Goal: Task Accomplishment & Management: Use online tool/utility

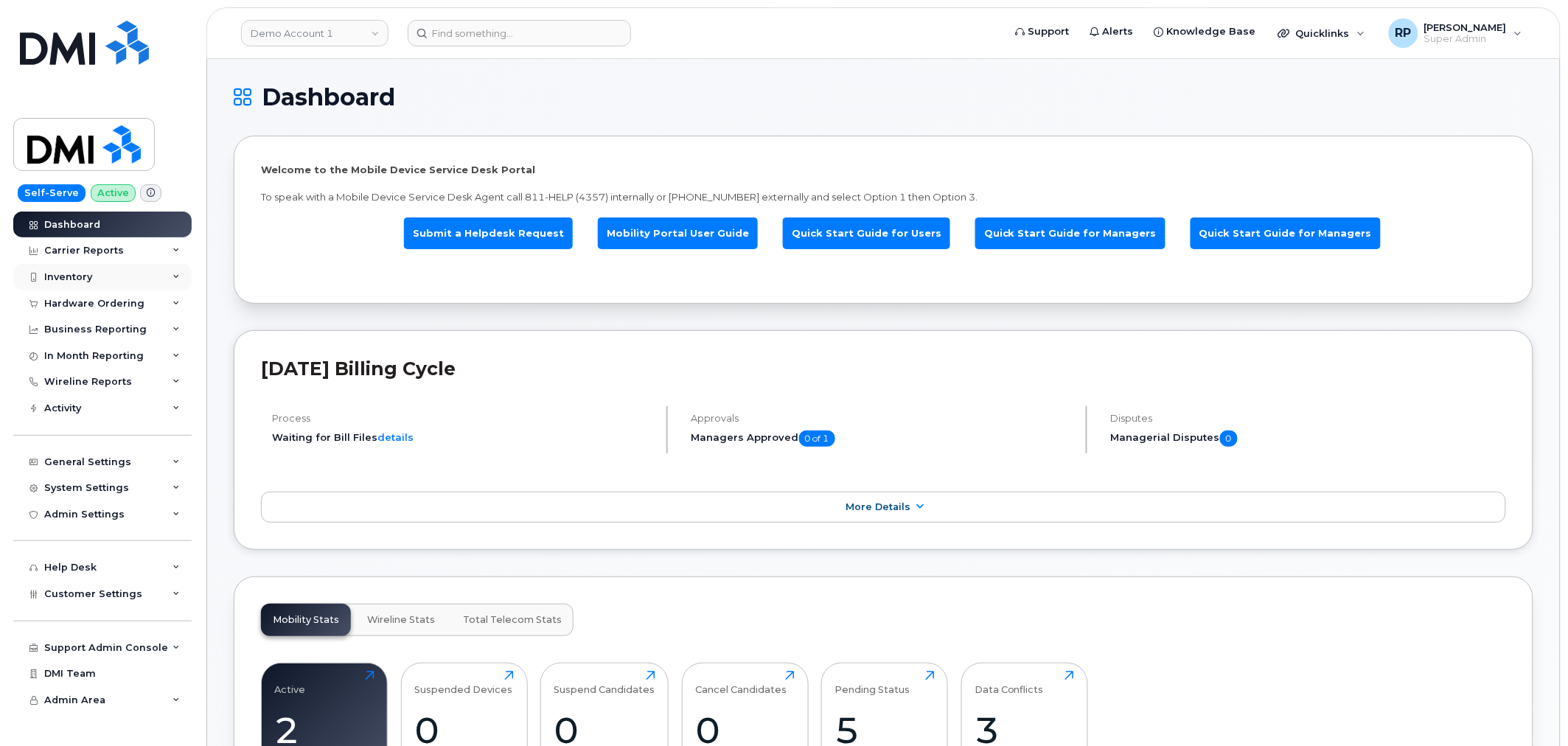
click at [90, 276] on div "Inventory" at bounding box center [68, 277] width 48 height 12
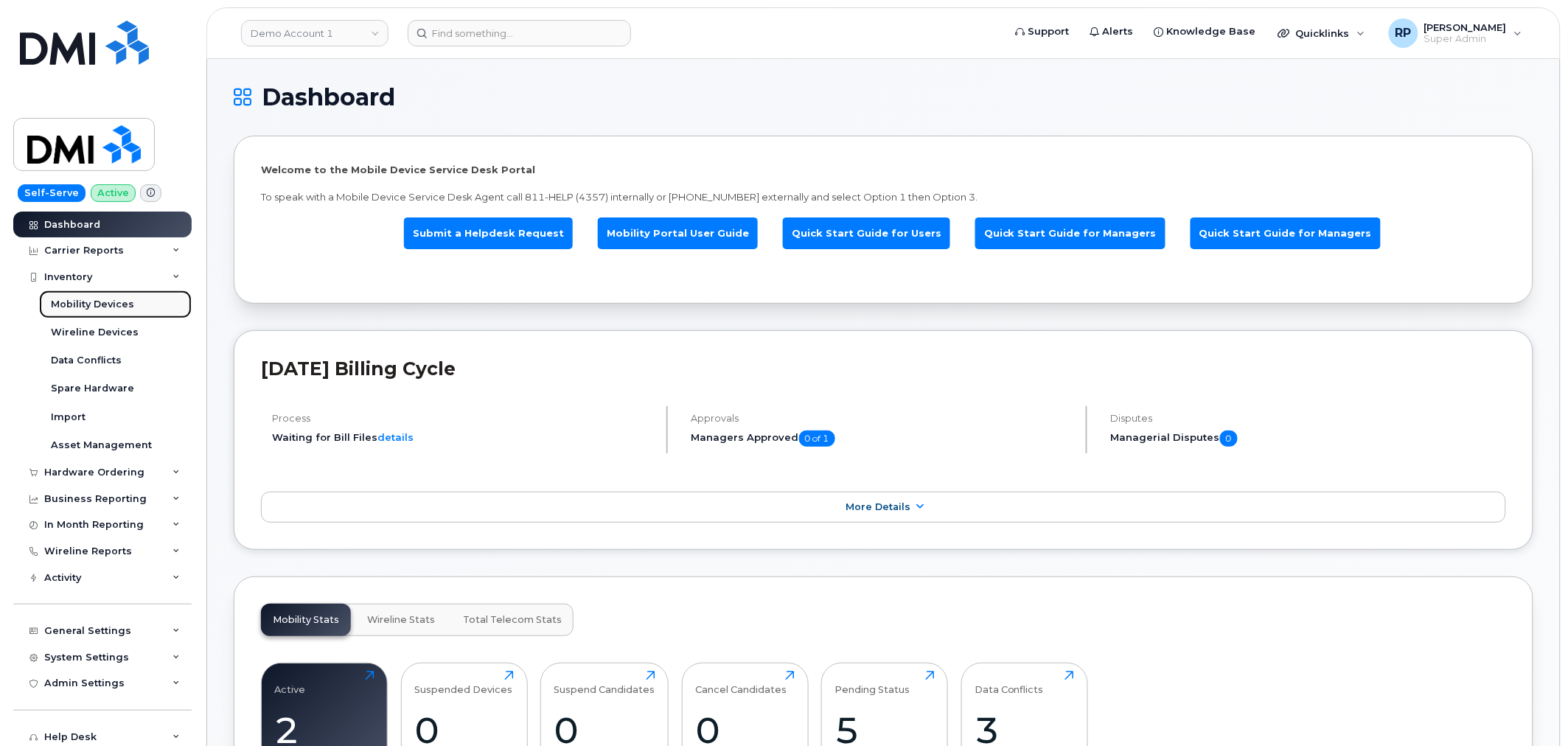
click at [103, 305] on div "Mobility Devices" at bounding box center [92, 304] width 83 height 14
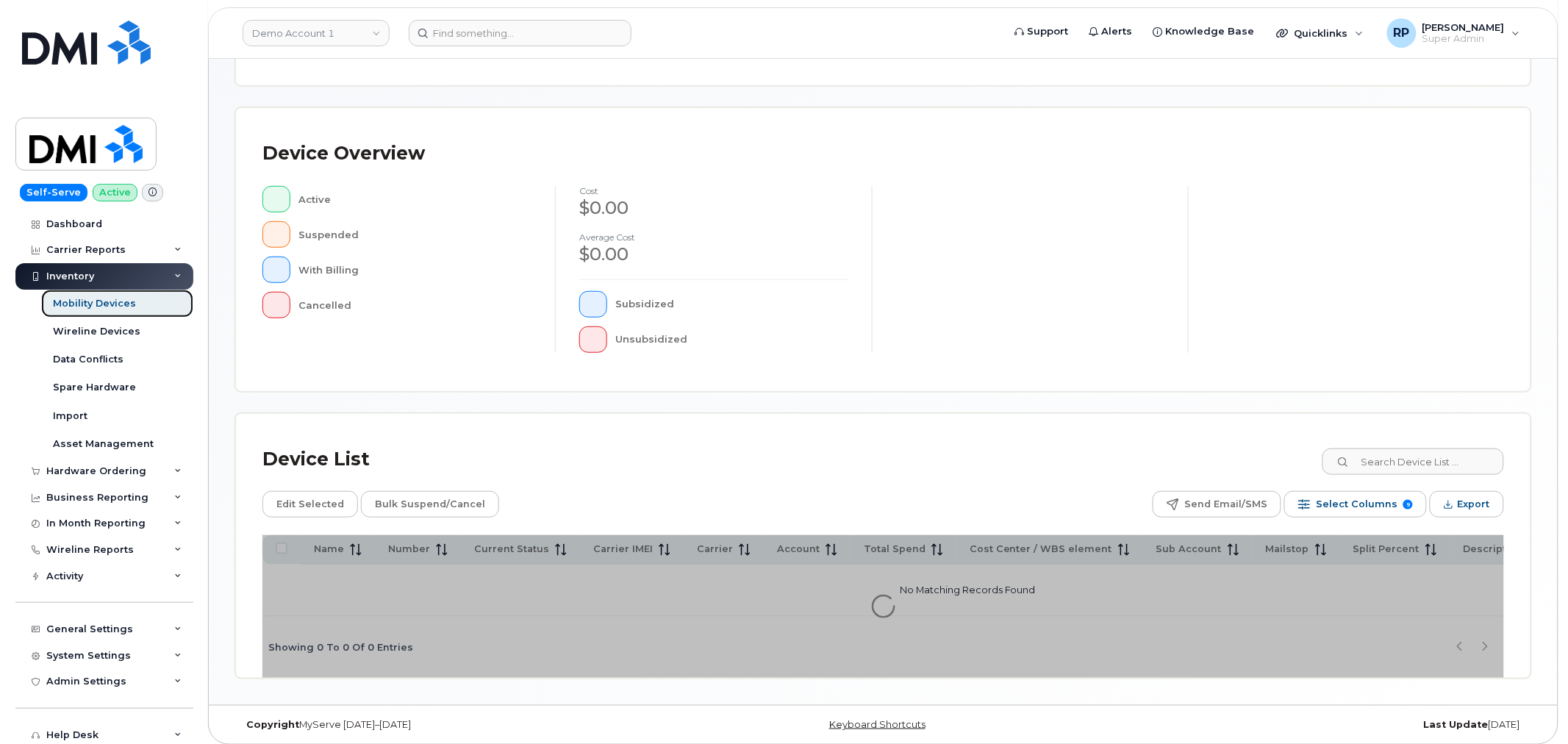
scroll to position [270, 0]
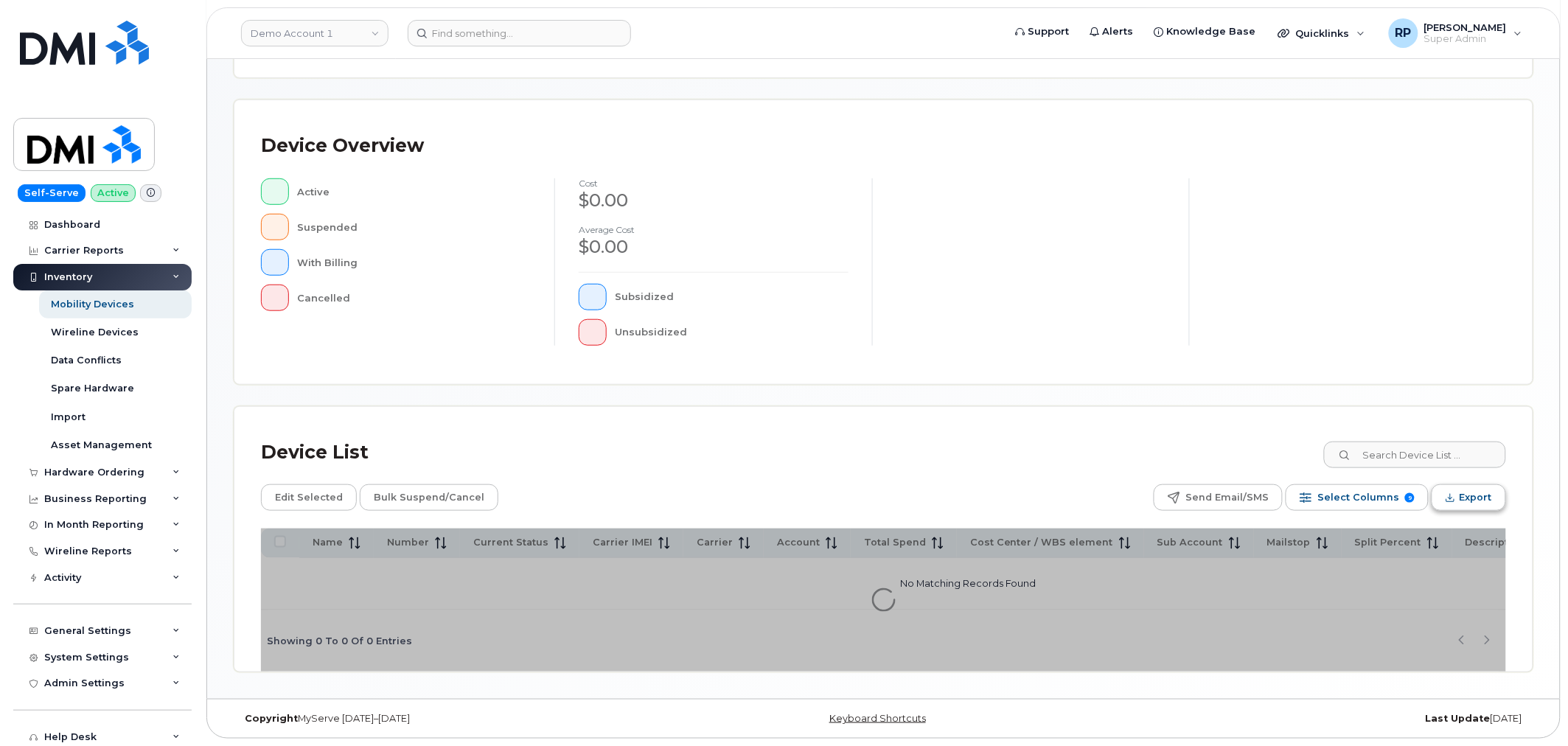
click at [1484, 494] on span "Export" at bounding box center [1475, 497] width 32 height 22
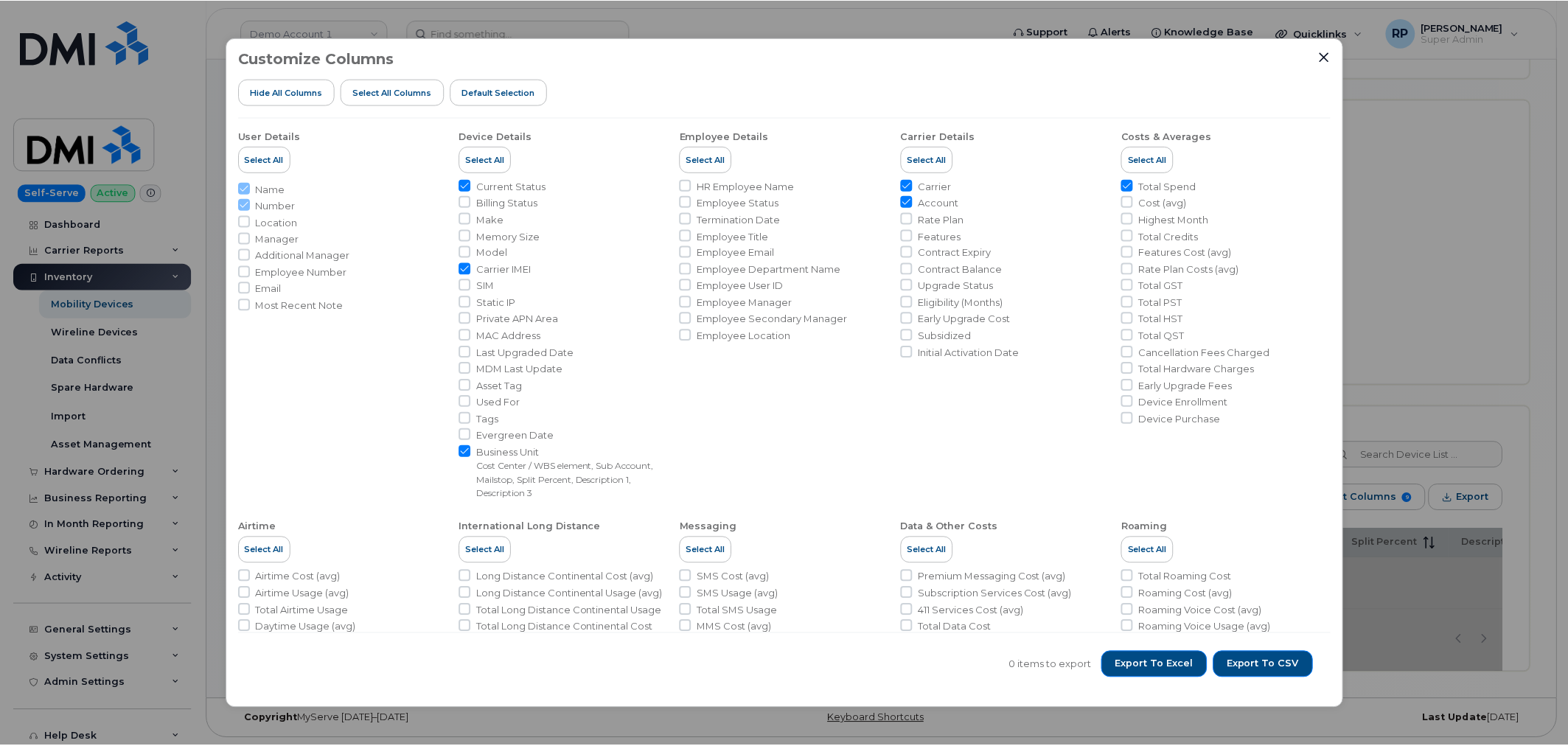
scroll to position [311, 0]
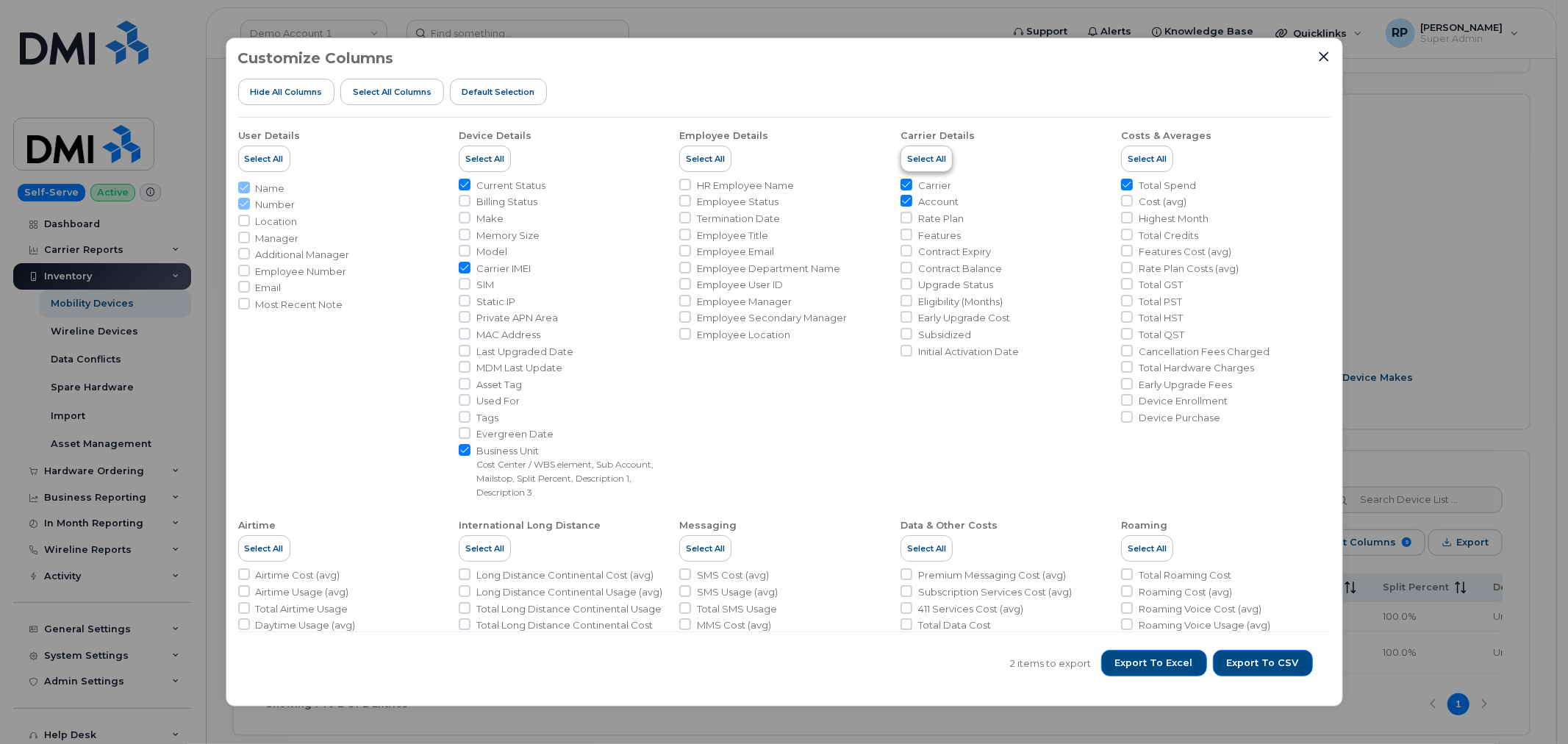
click at [917, 162] on span "Select All" at bounding box center [927, 159] width 39 height 12
checkbox input "true"
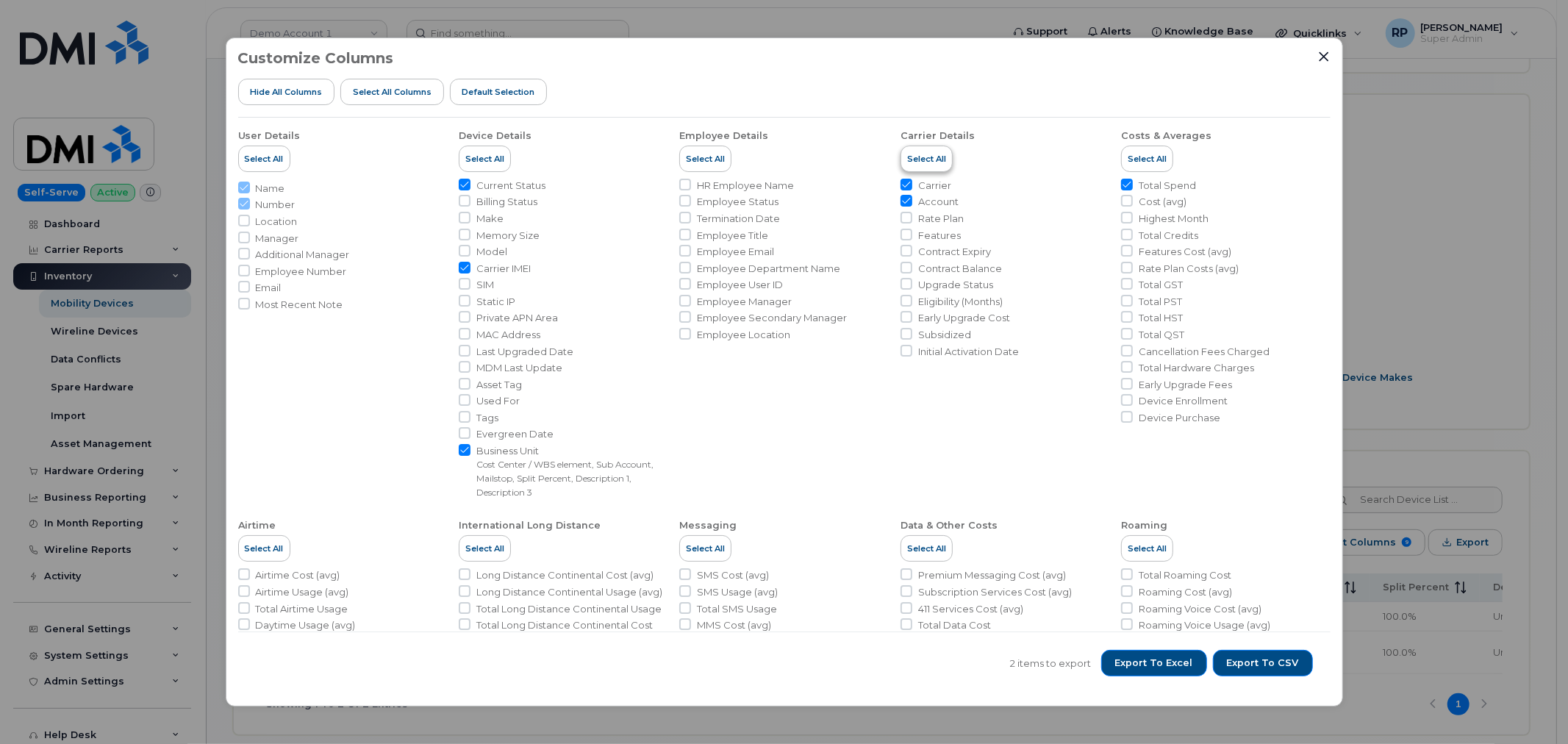
checkbox input "true"
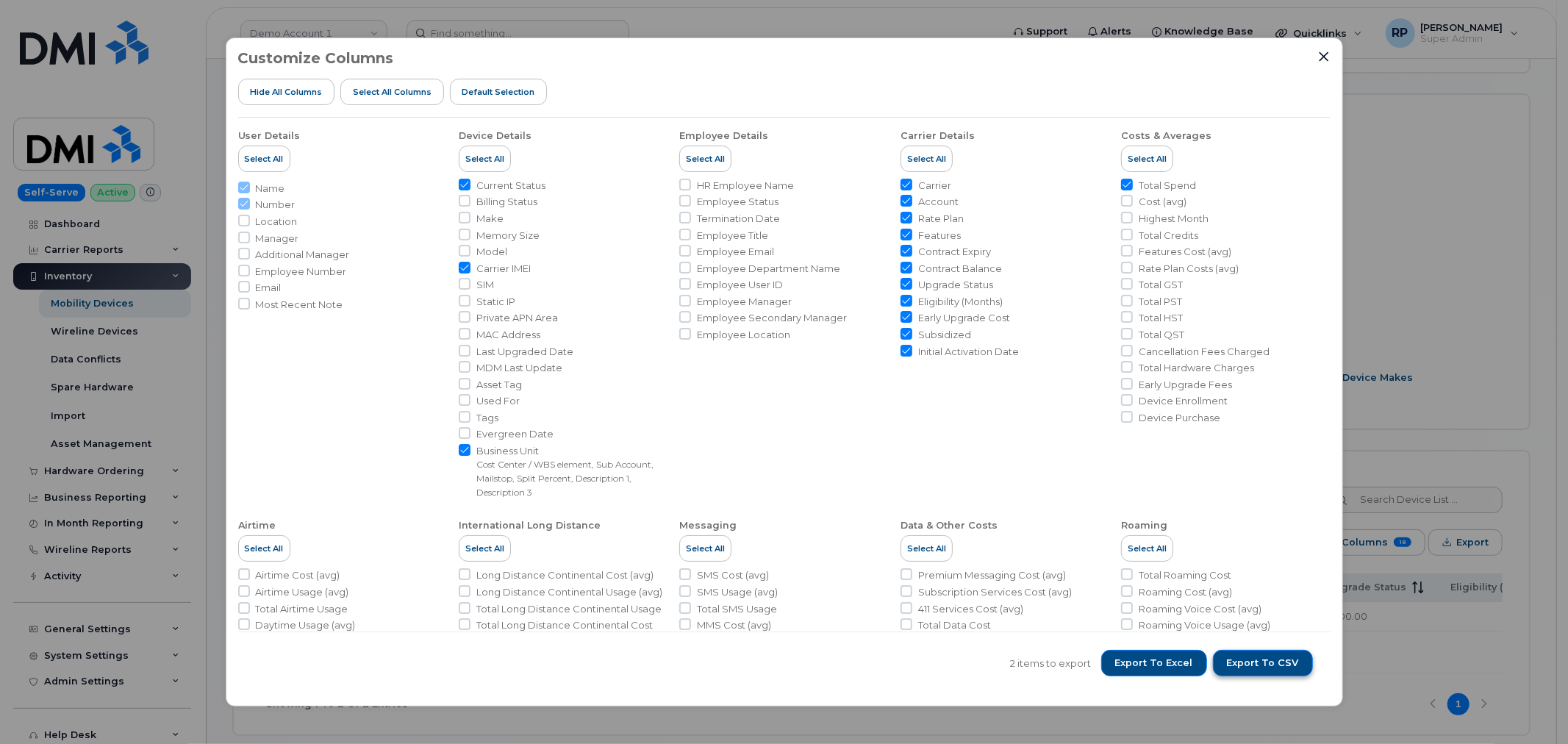
click at [1259, 662] on span "Export to CSV" at bounding box center [1263, 663] width 72 height 13
click at [1327, 55] on icon "Close" at bounding box center [1324, 57] width 12 height 12
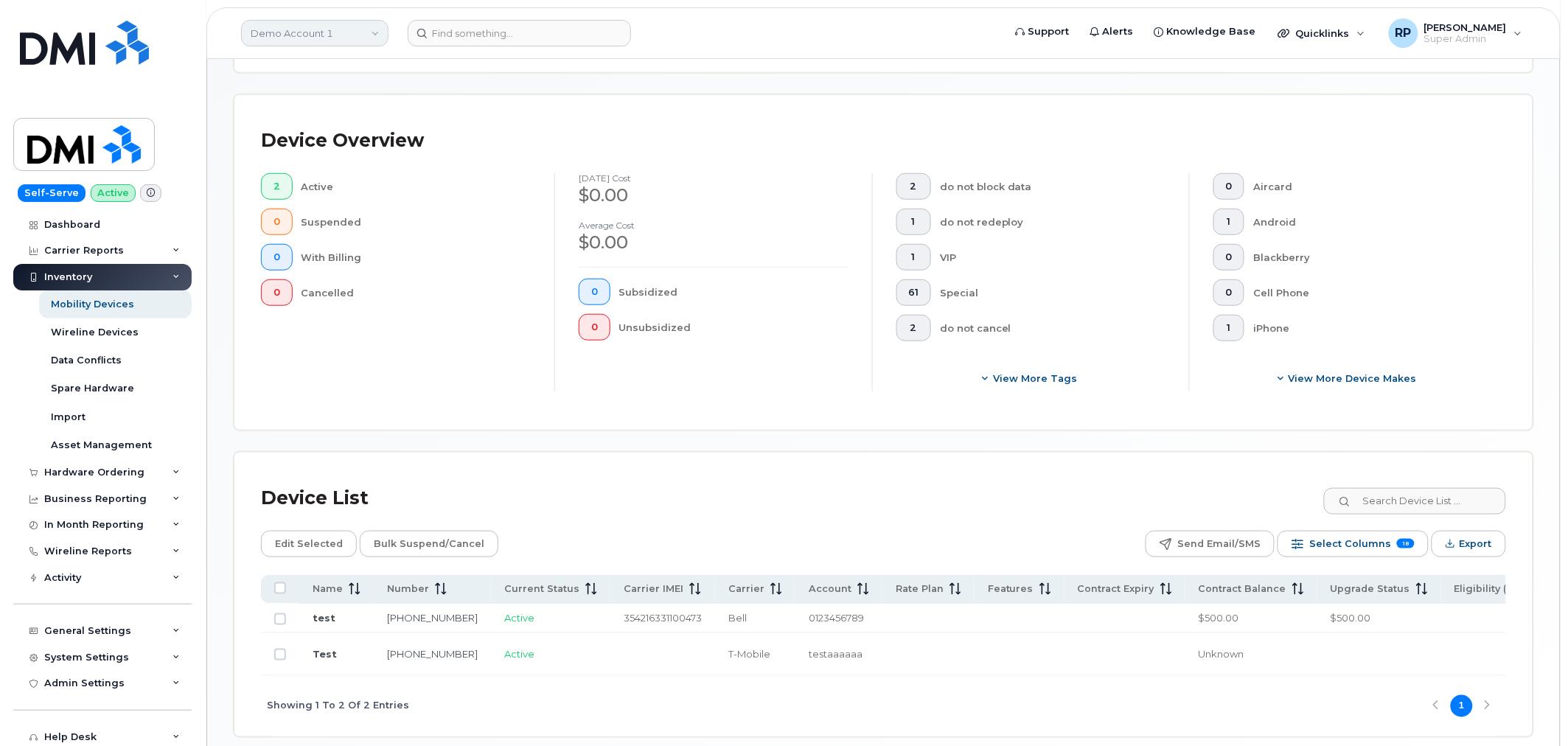
click at [297, 33] on link "Demo Account 1" at bounding box center [315, 32] width 147 height 26
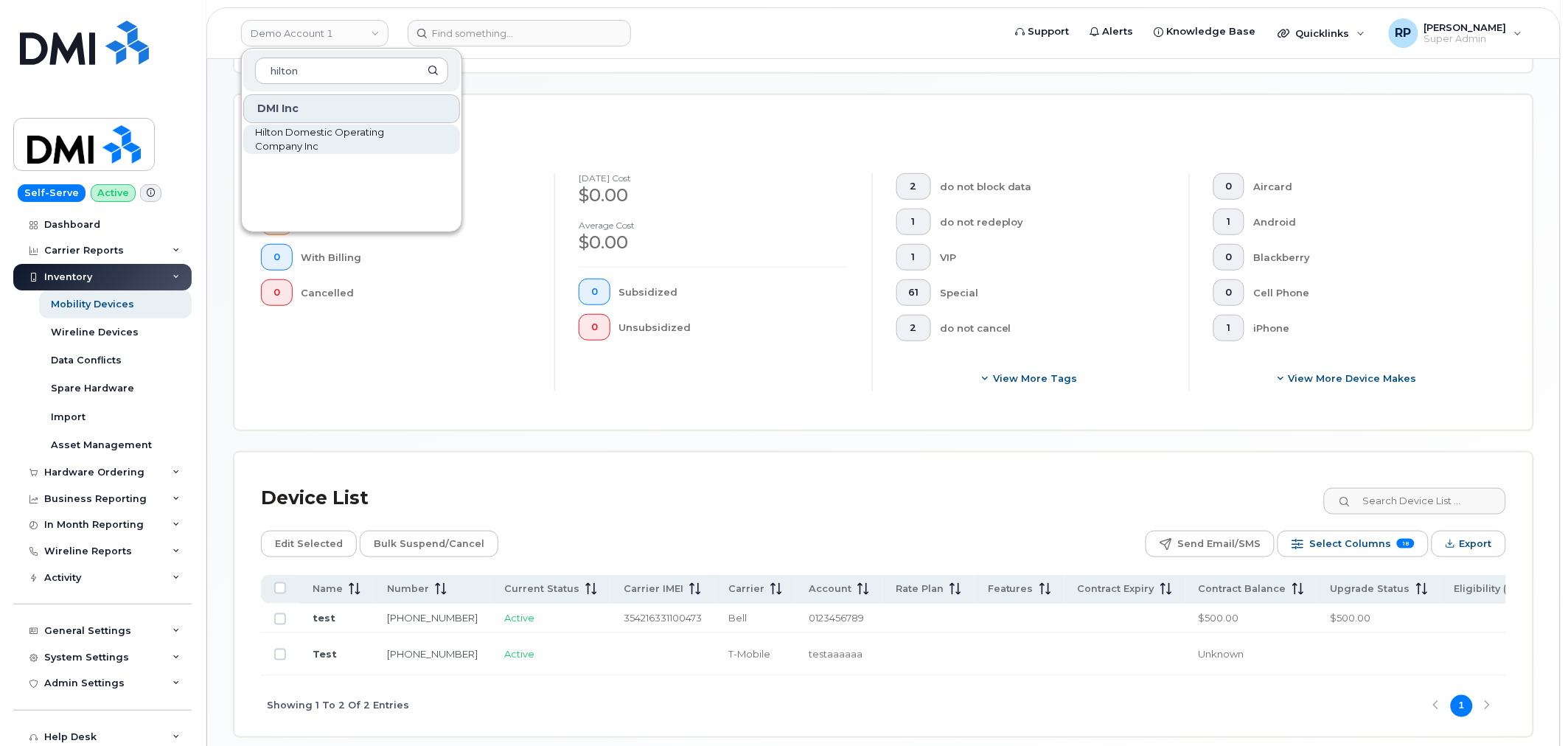
type input "hilton"
click at [286, 137] on span "Hilton Domestic Operating Company Inc" at bounding box center [340, 140] width 170 height 29
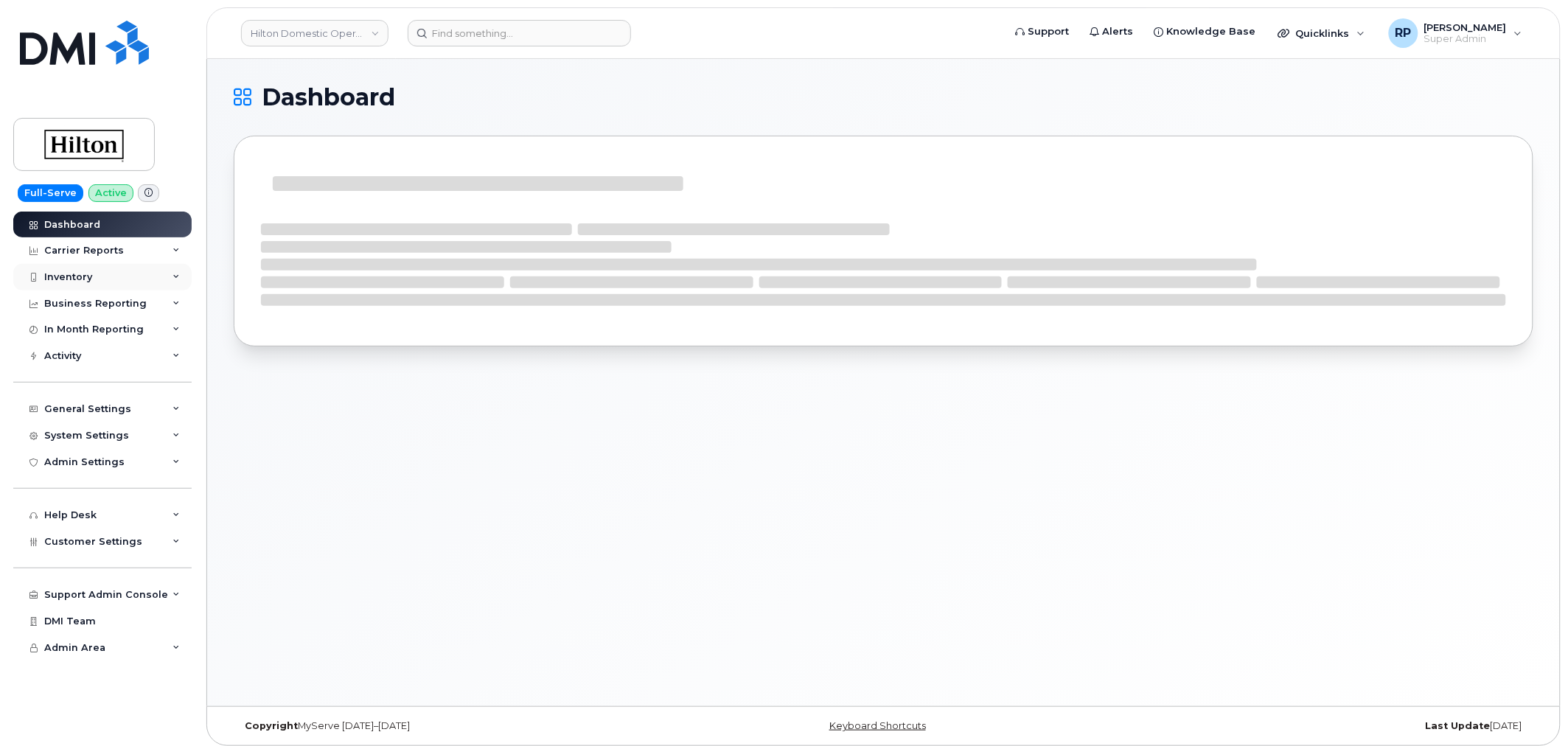
click at [64, 271] on div "Inventory" at bounding box center [68, 277] width 48 height 12
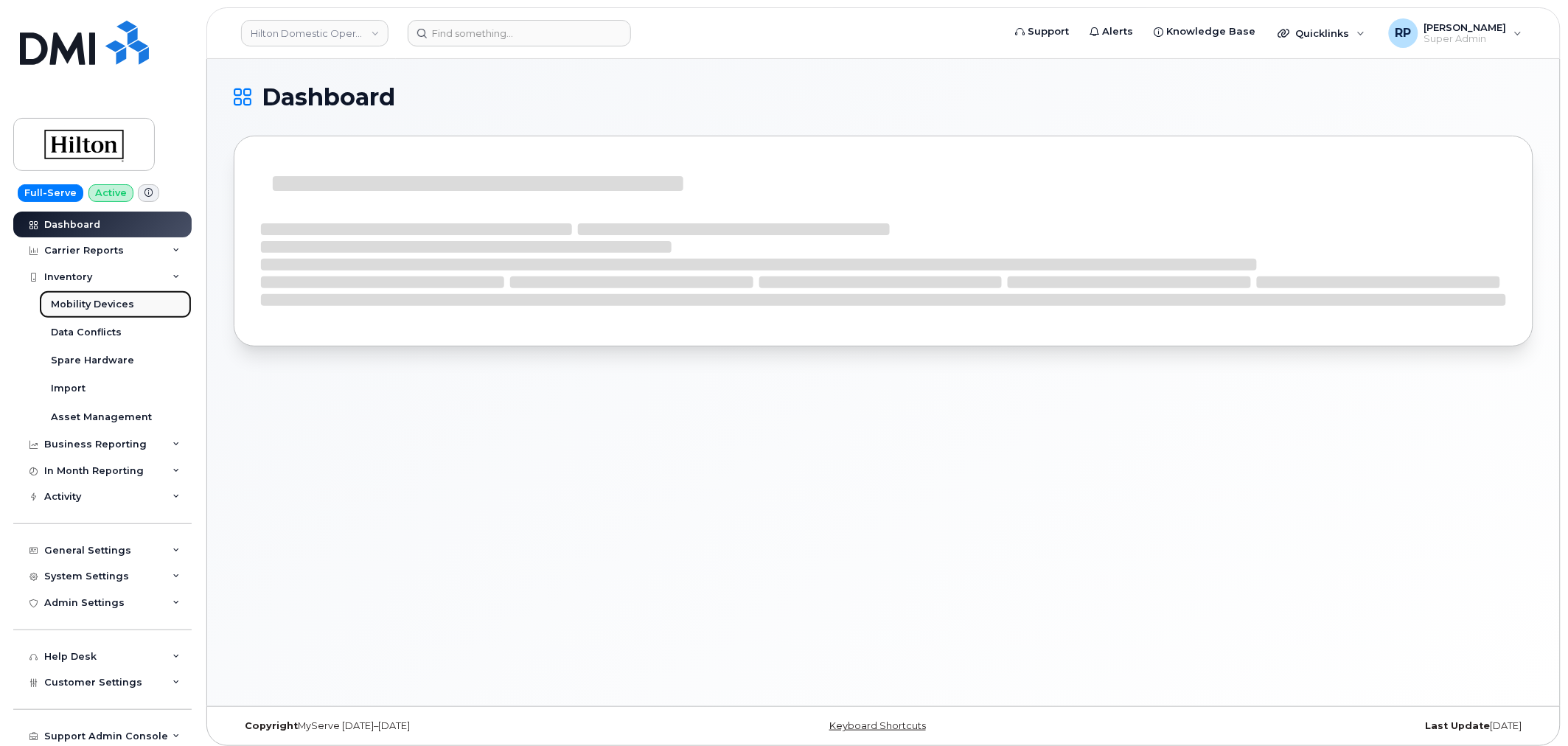
click at [71, 296] on link "Mobility Devices" at bounding box center [115, 304] width 153 height 28
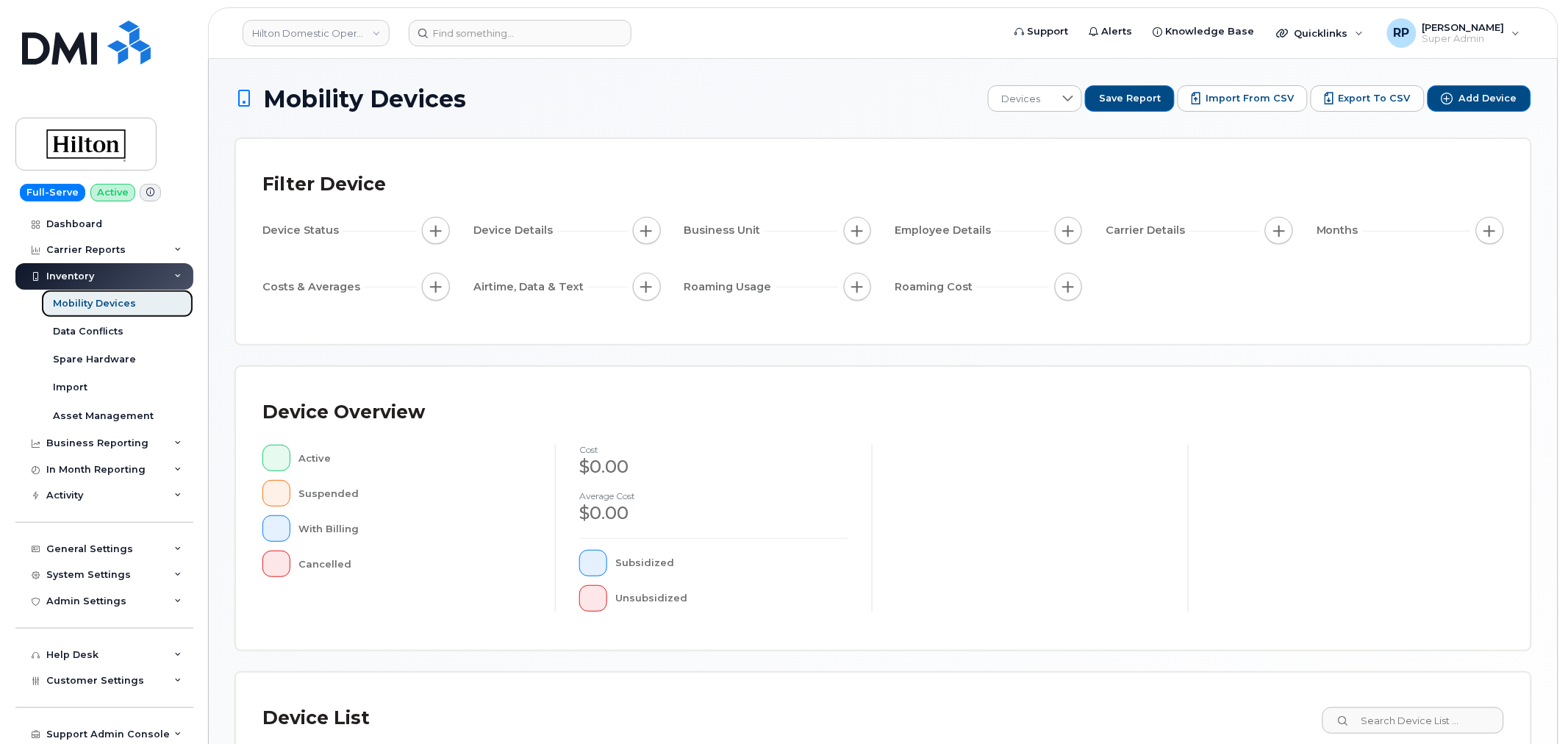
scroll to position [270, 0]
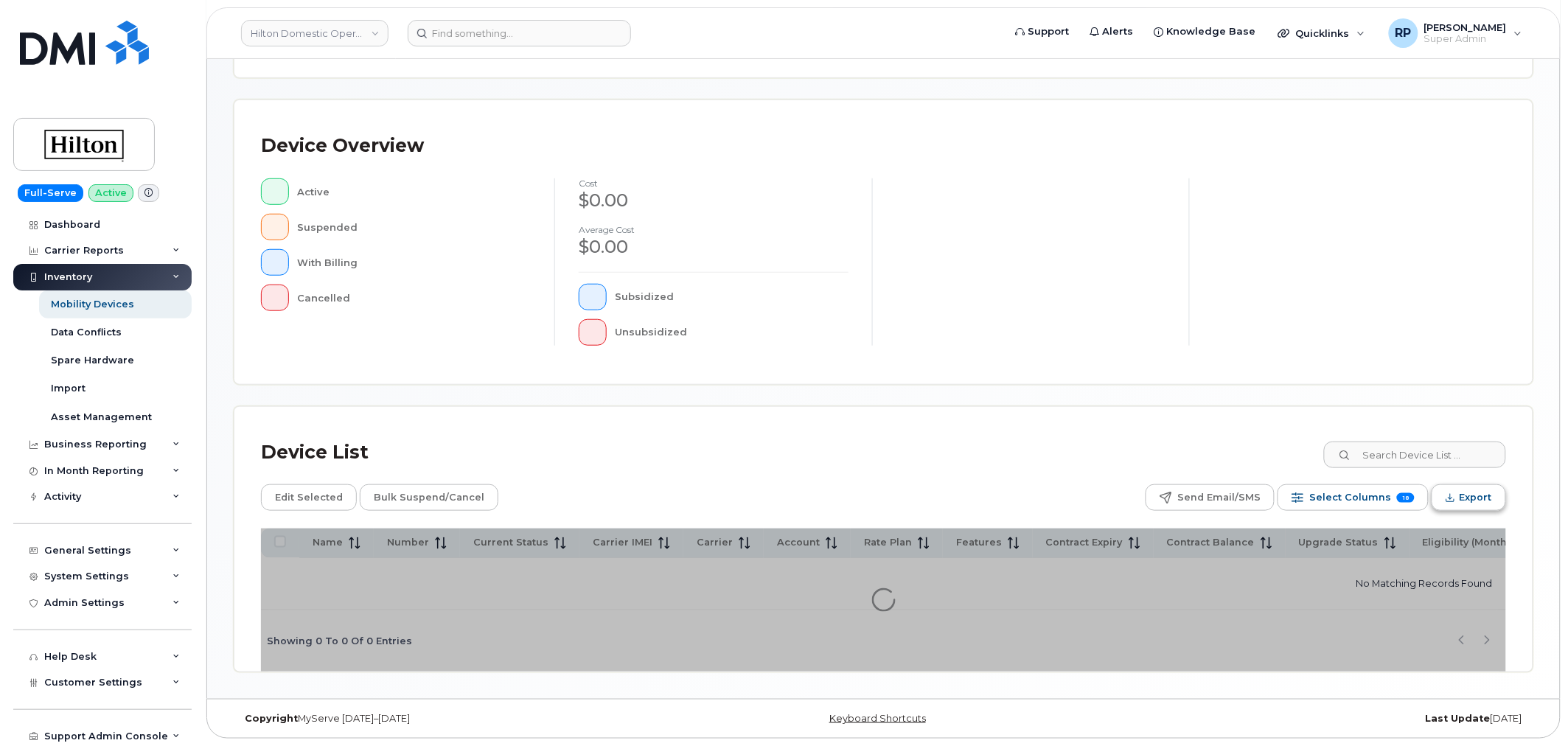
click at [1473, 491] on span "Export" at bounding box center [1475, 497] width 32 height 22
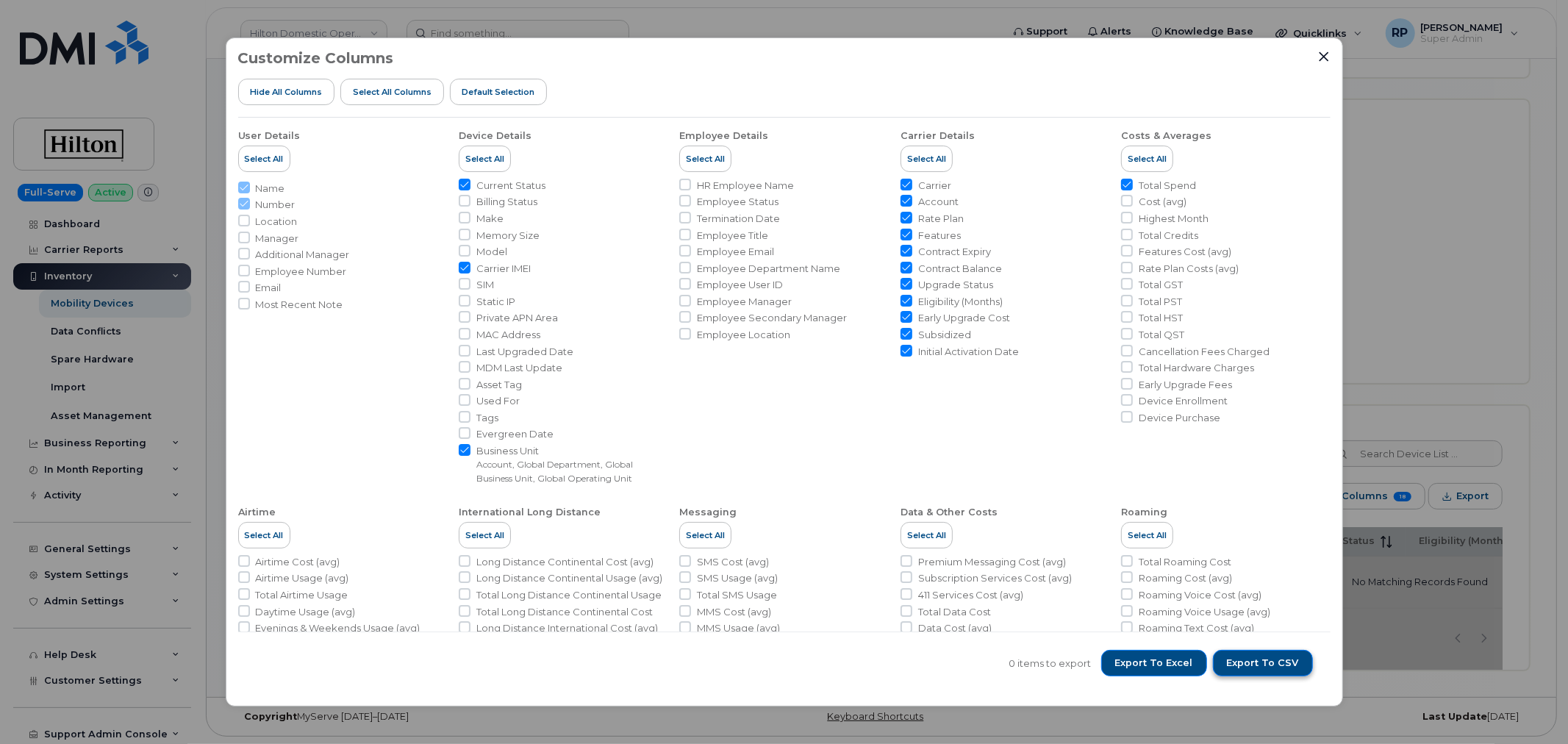
click at [1292, 658] on span "Export to CSV" at bounding box center [1263, 663] width 72 height 13
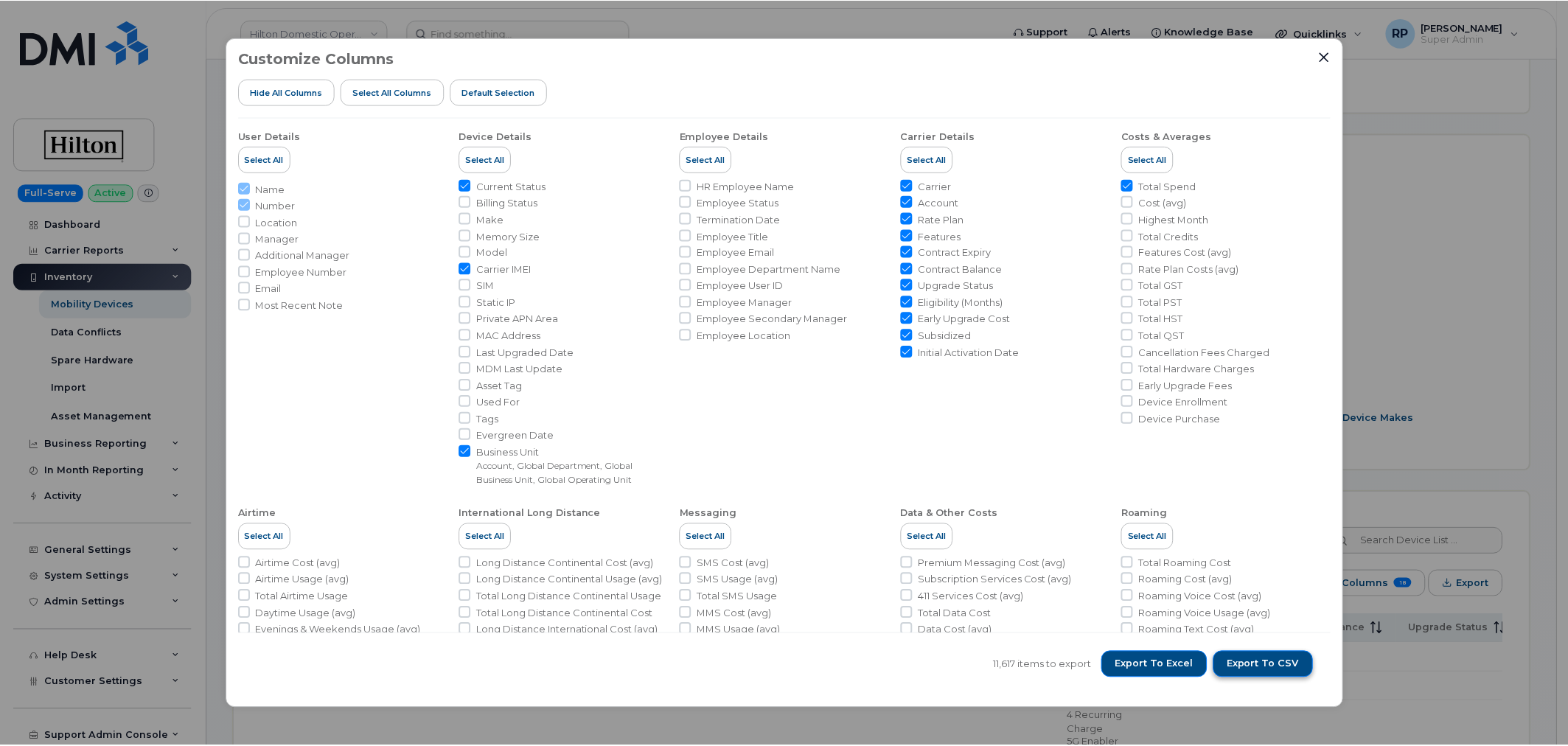
scroll to position [311, 0]
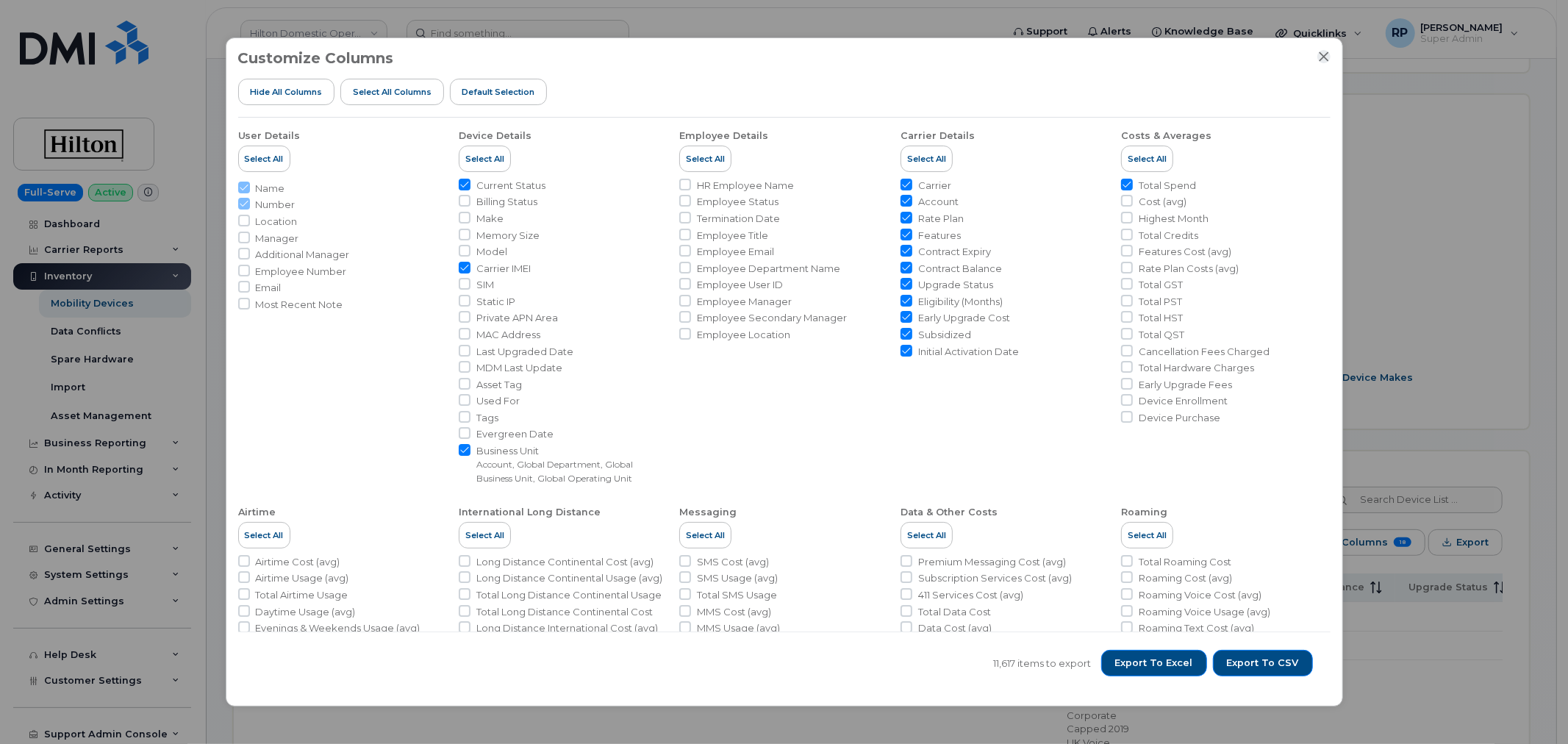
click at [1325, 55] on icon "Close" at bounding box center [1324, 56] width 10 height 10
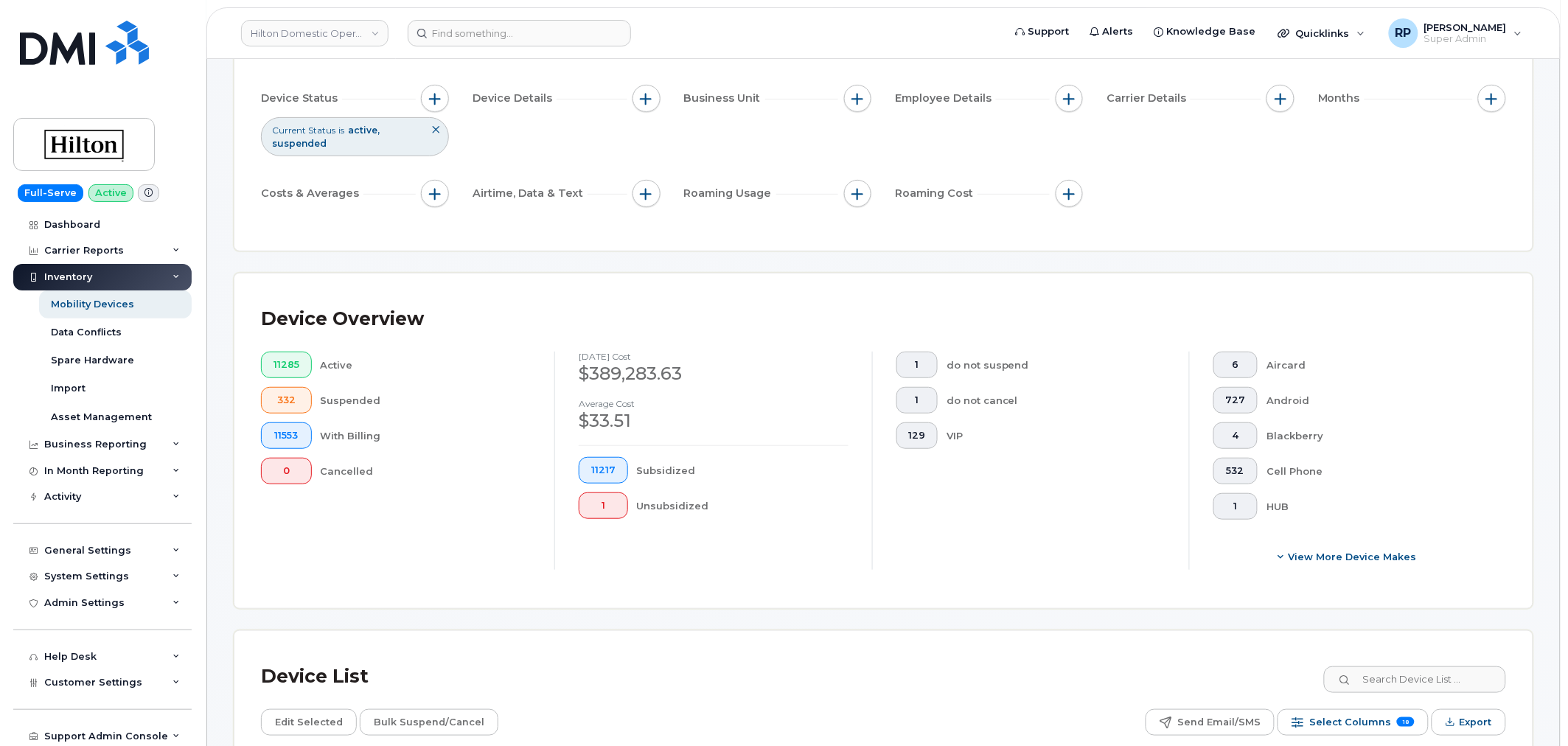
scroll to position [0, 0]
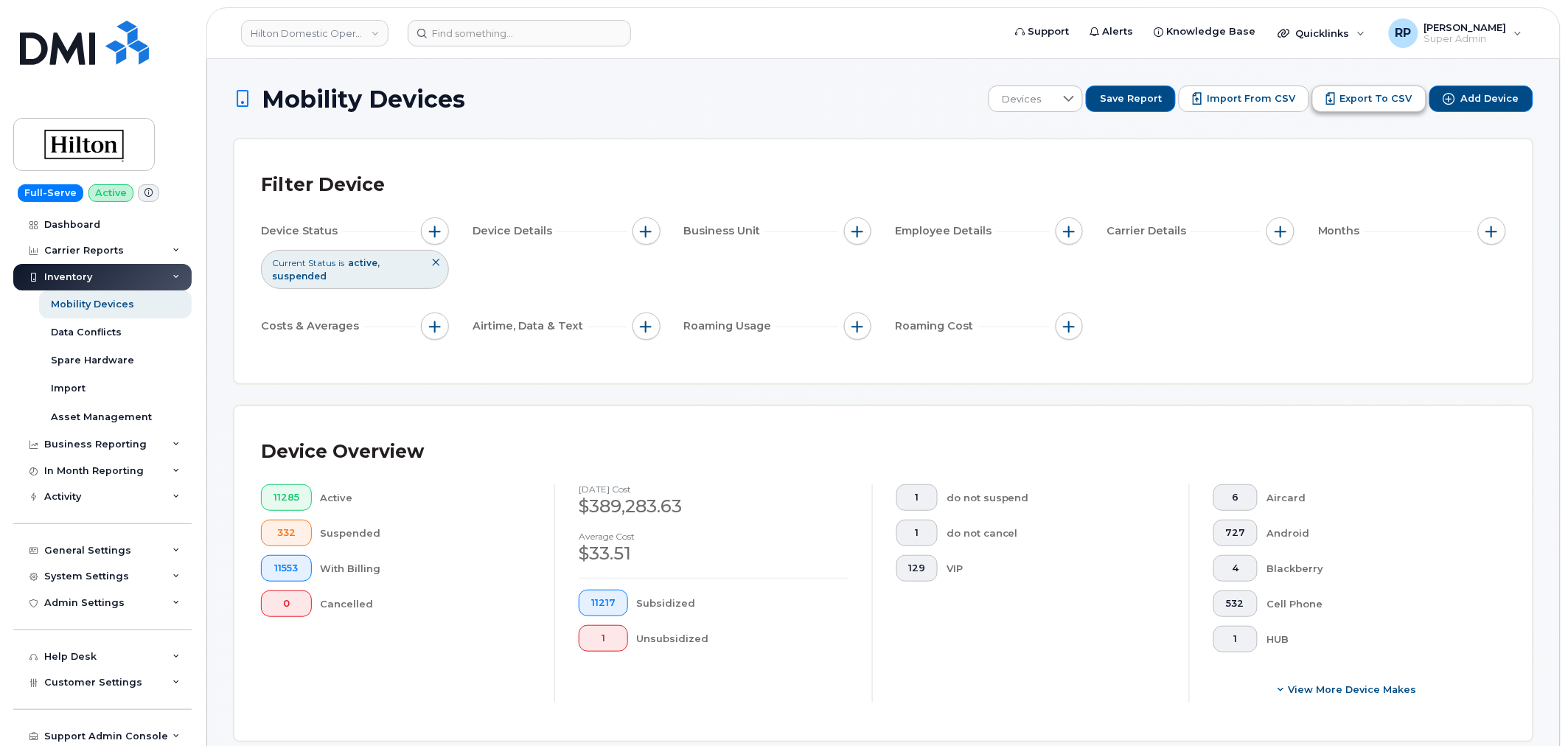
click at [1398, 98] on span "Export to CSV" at bounding box center [1376, 99] width 72 height 14
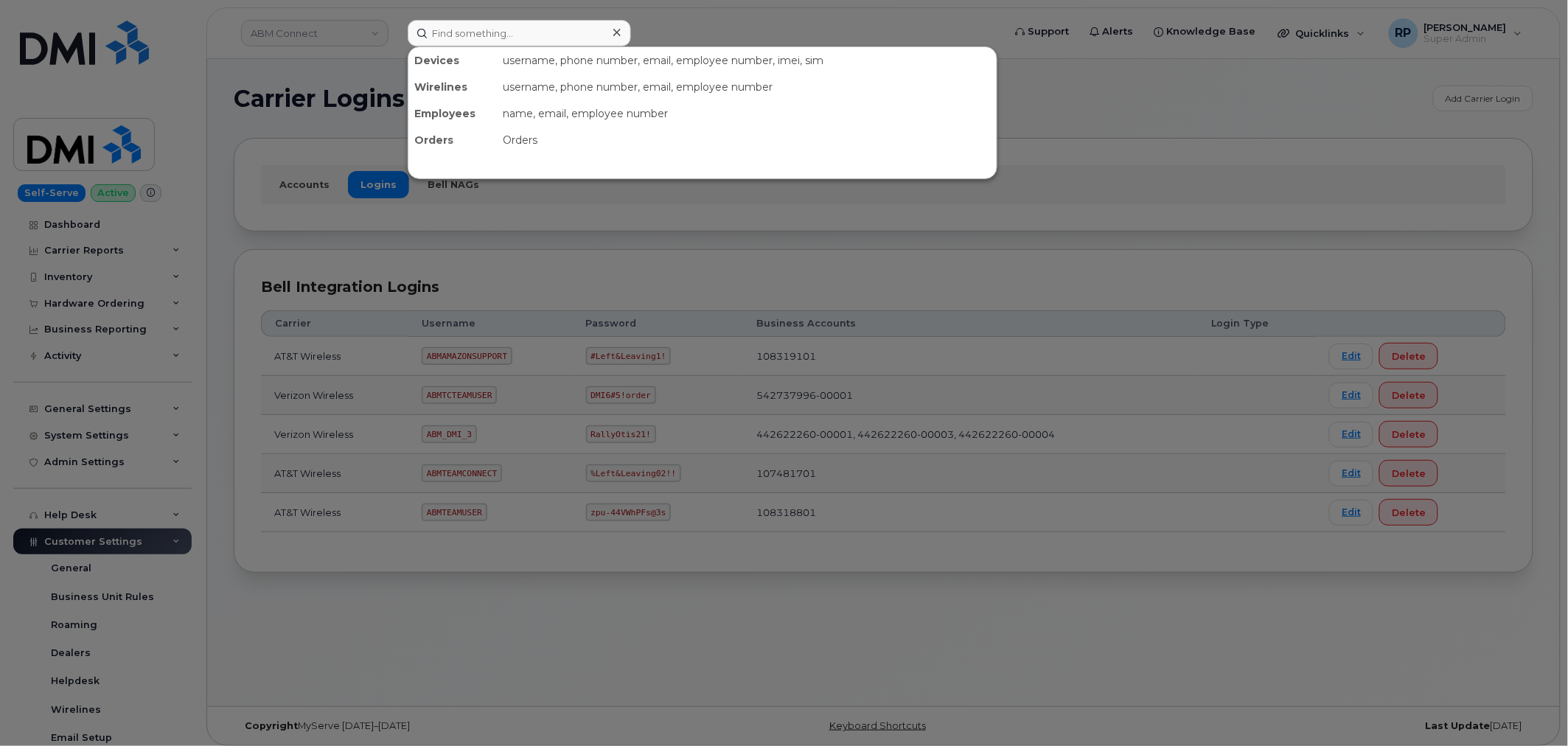
scroll to position [336, 0]
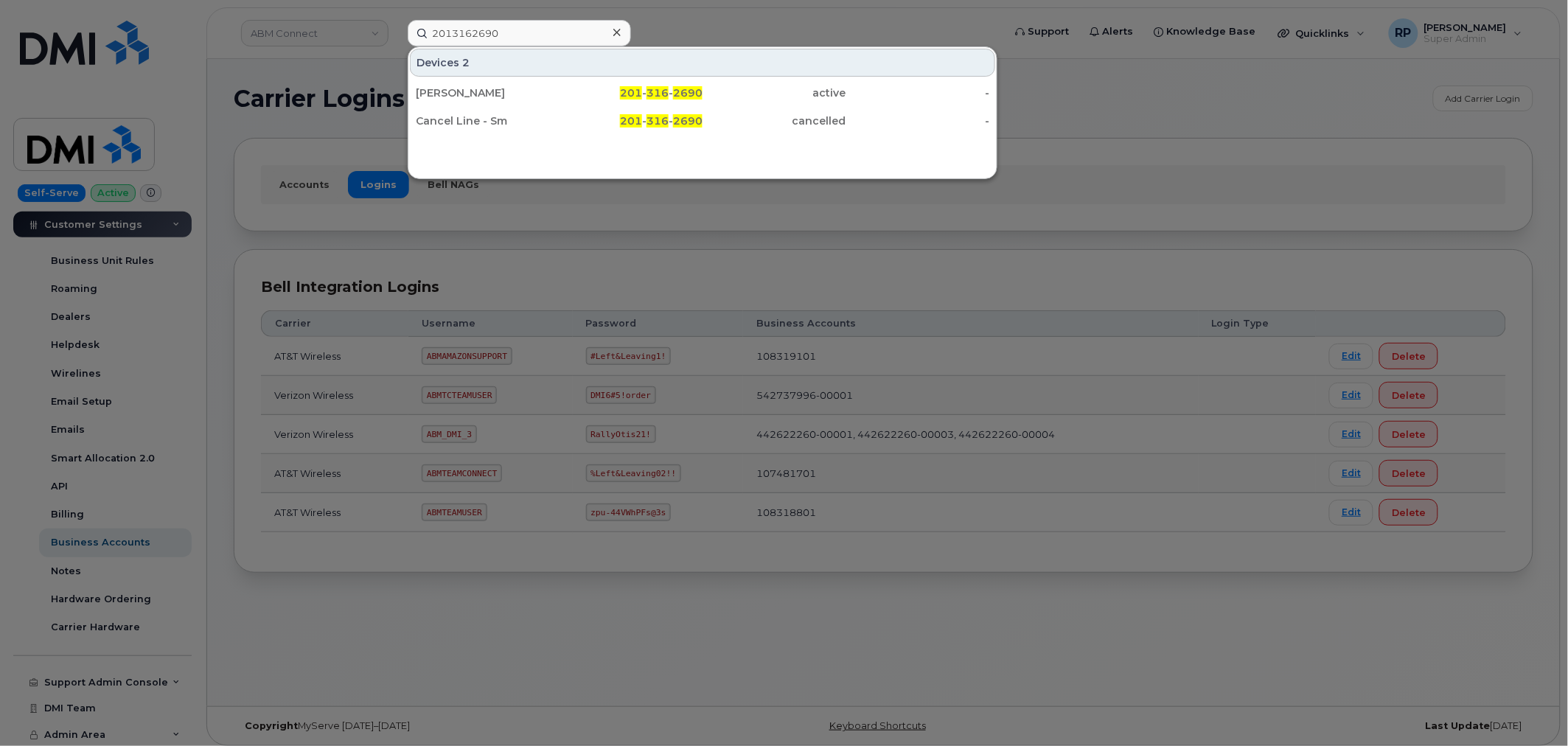
type input "2013162690"
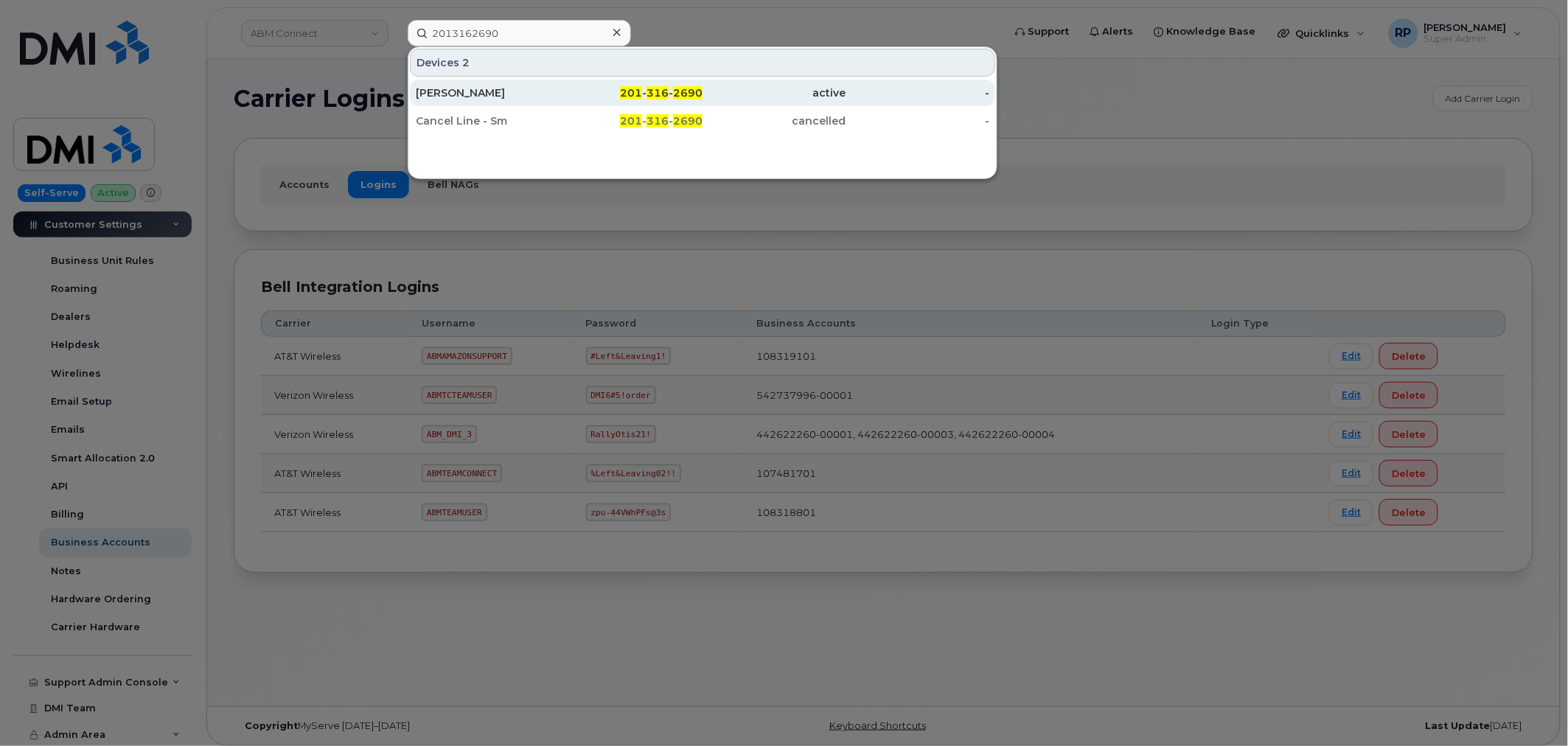
click at [532, 90] on div "ANAYDA TOTH" at bounding box center [487, 93] width 144 height 15
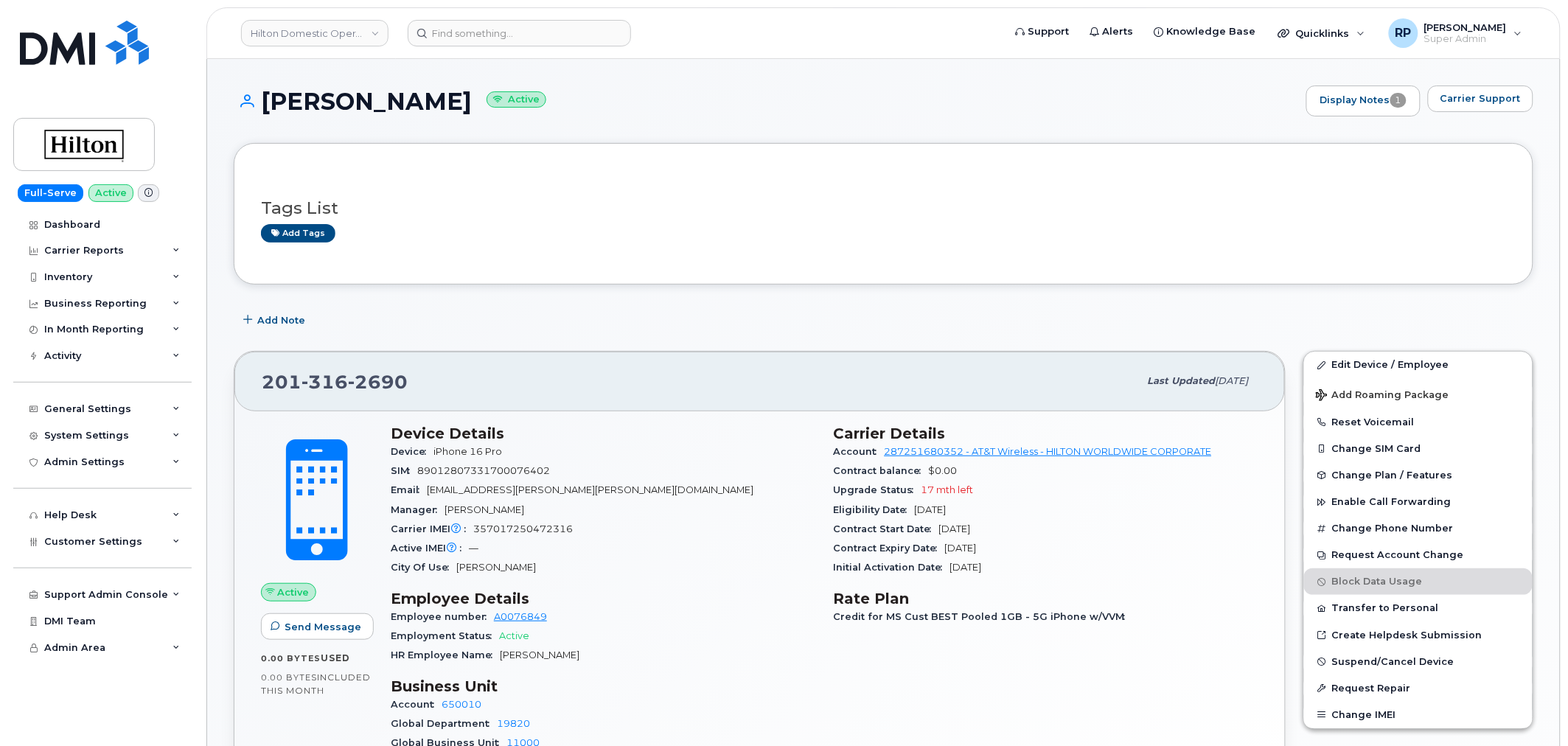
scroll to position [136, 0]
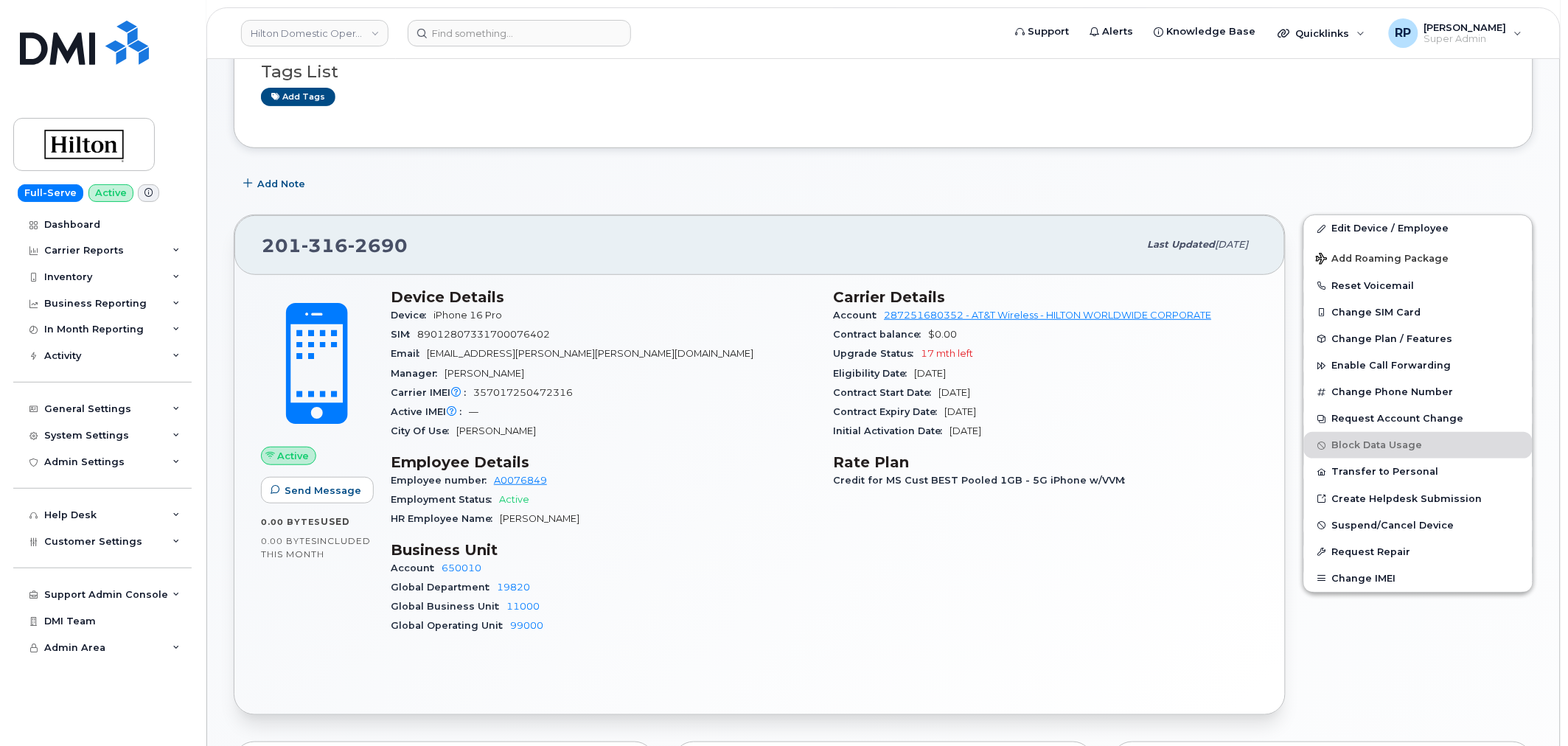
drag, startPoint x: 898, startPoint y: 372, endPoint x: 996, endPoint y: 371, distance: 98.0
click at [996, 371] on div "Eligibility Date Feb 22, 2027" at bounding box center [1047, 374] width 425 height 20
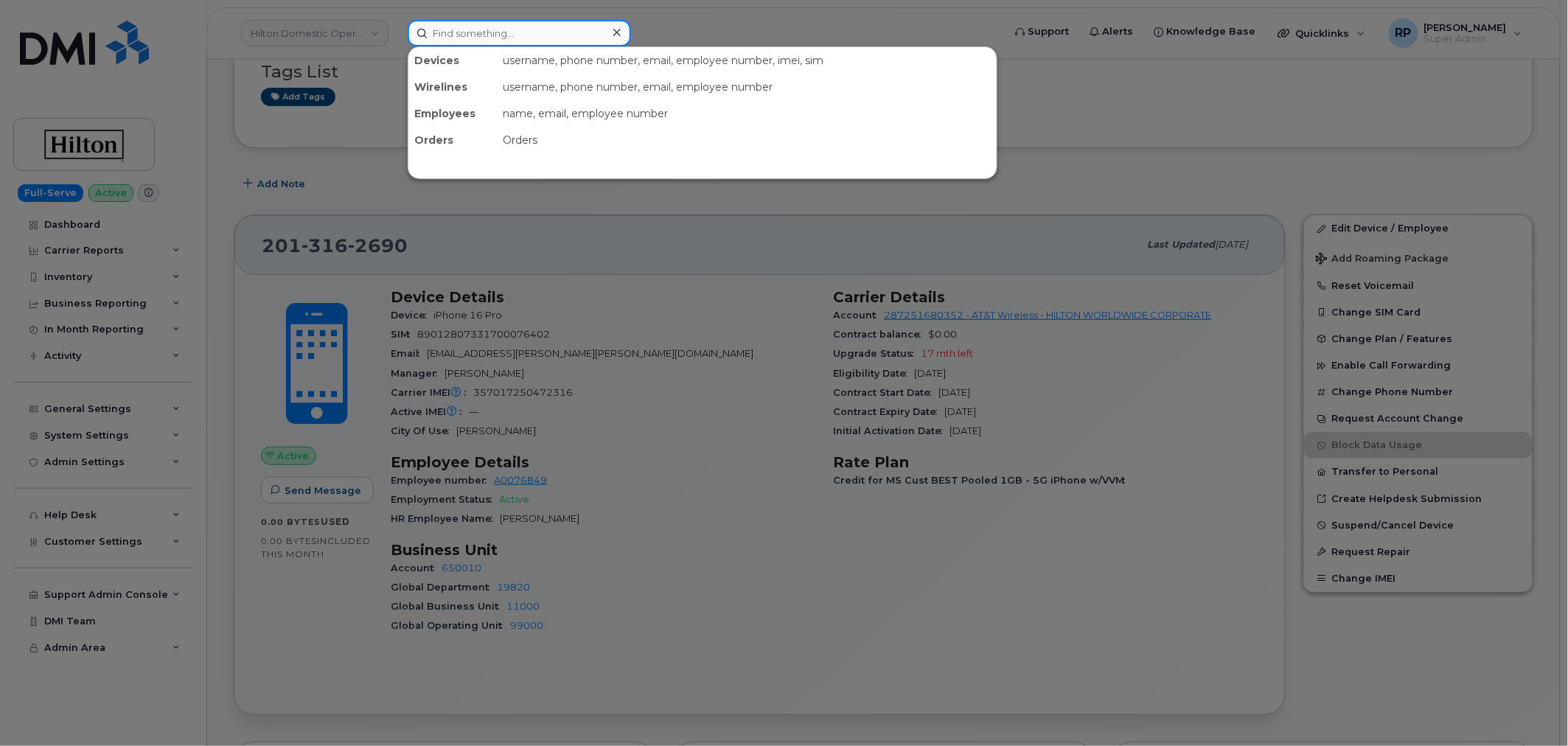
paste input "2024379463"
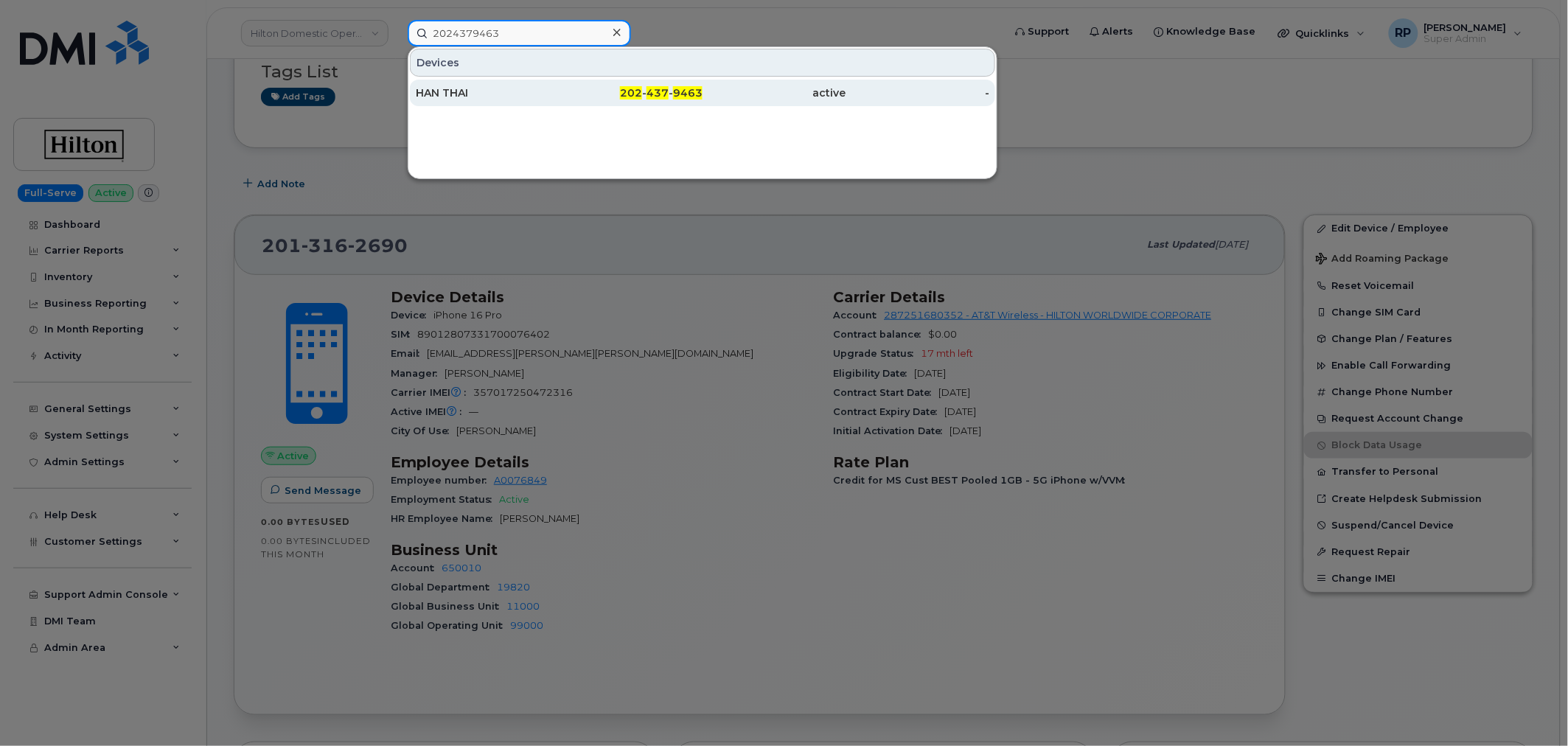
type input "2024379463"
click at [542, 89] on div "HAN THAI" at bounding box center [487, 93] width 144 height 15
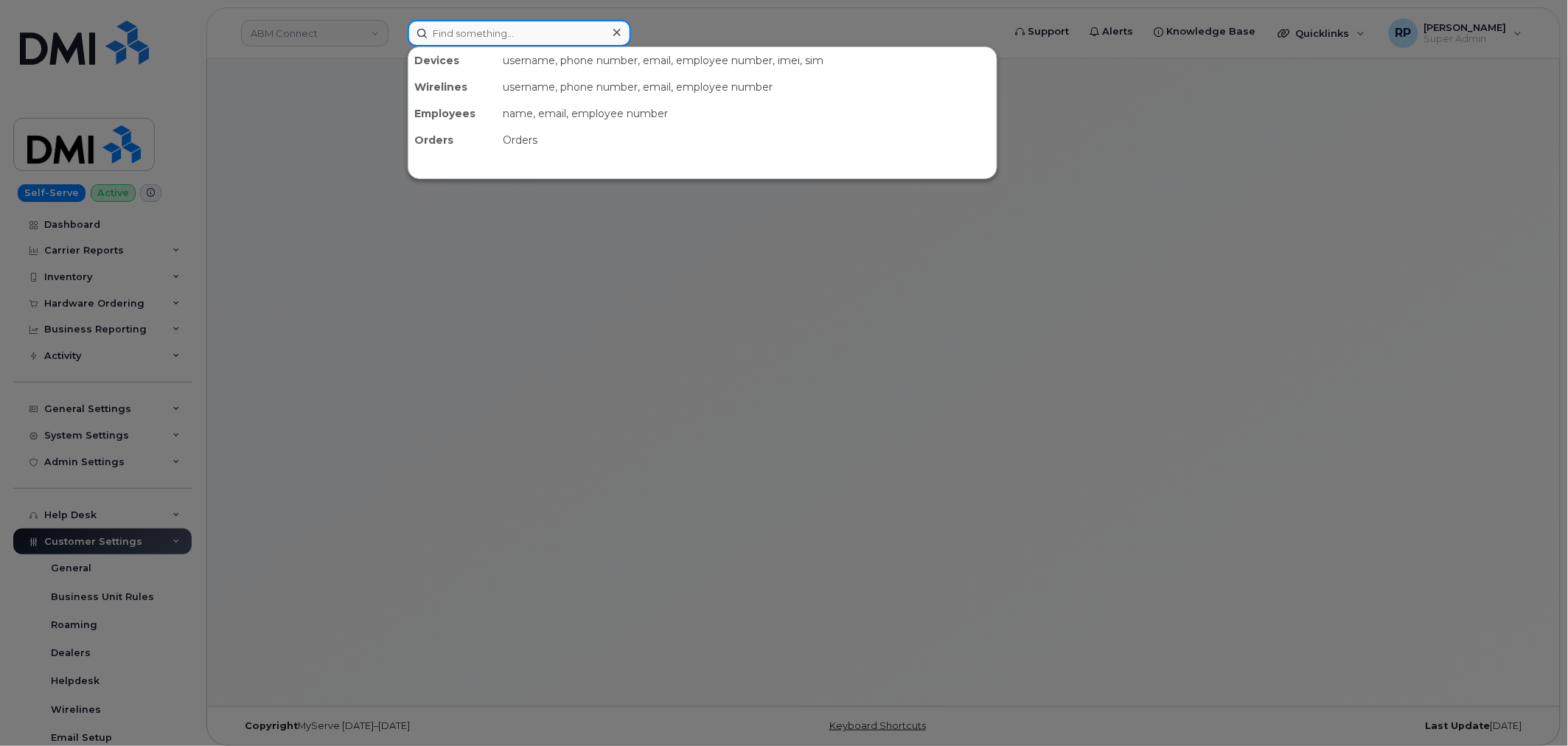
click at [484, 32] on input at bounding box center [518, 32] width 223 height 26
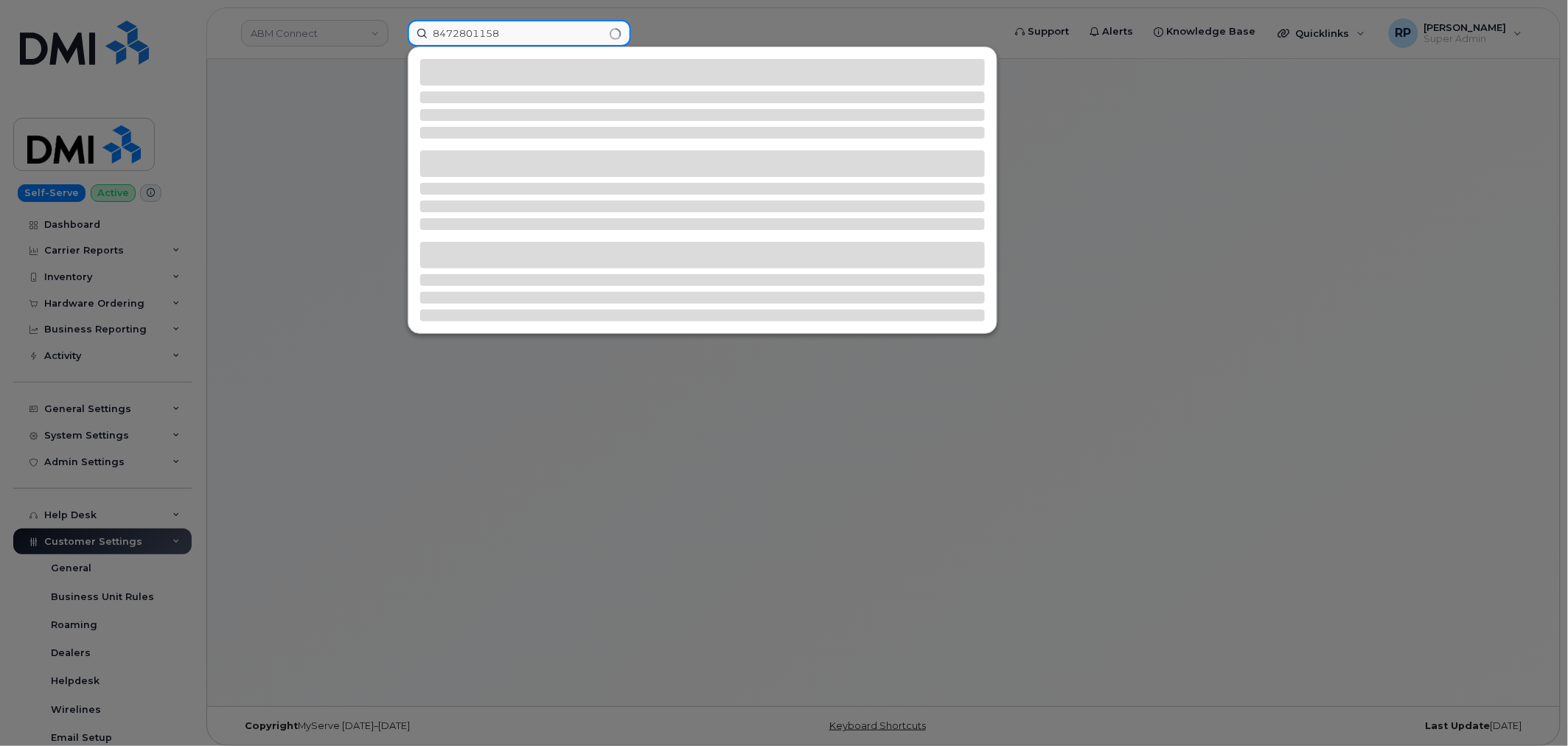
type input "8472801158"
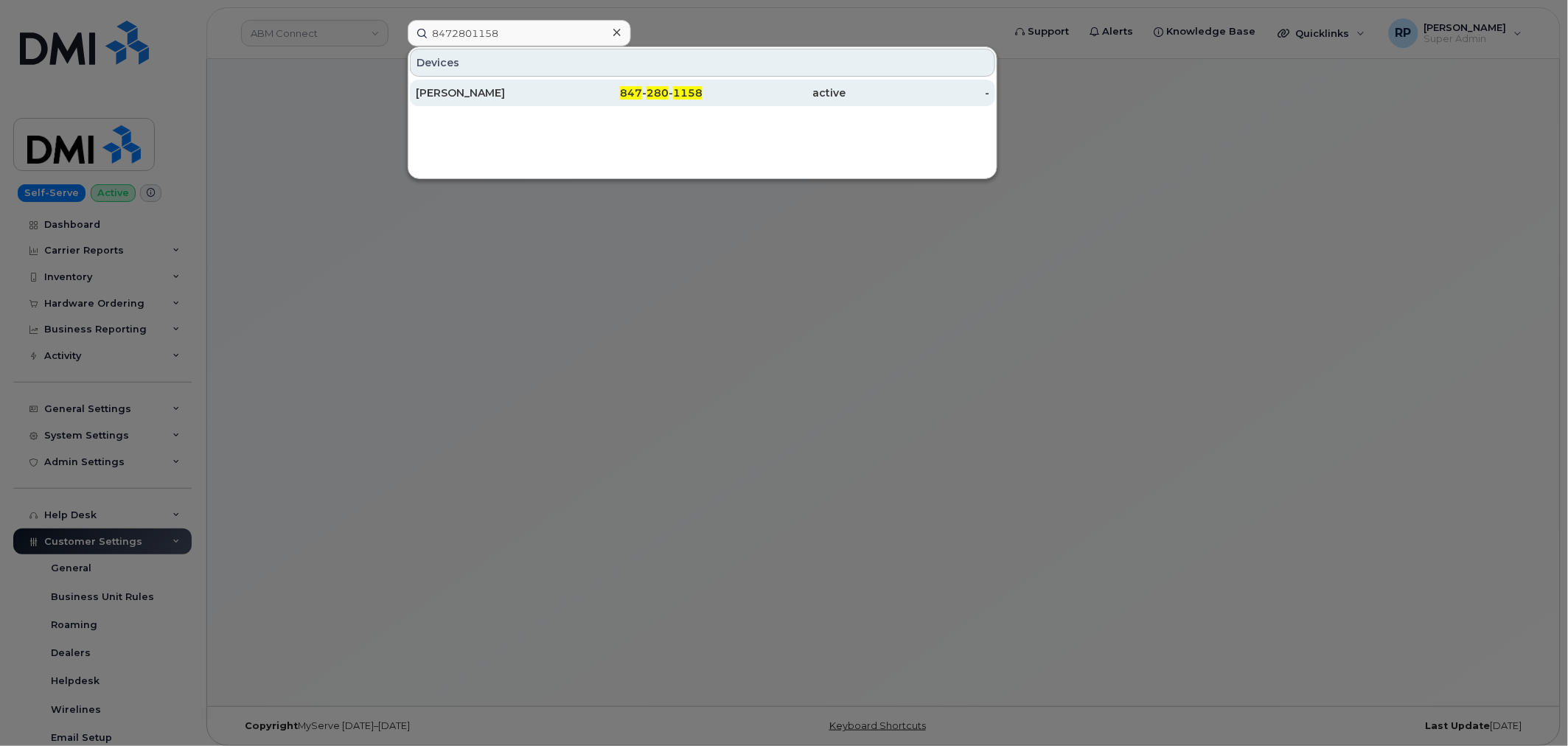
click at [563, 95] on div "847 - 280 - 1158" at bounding box center [631, 93] width 144 height 15
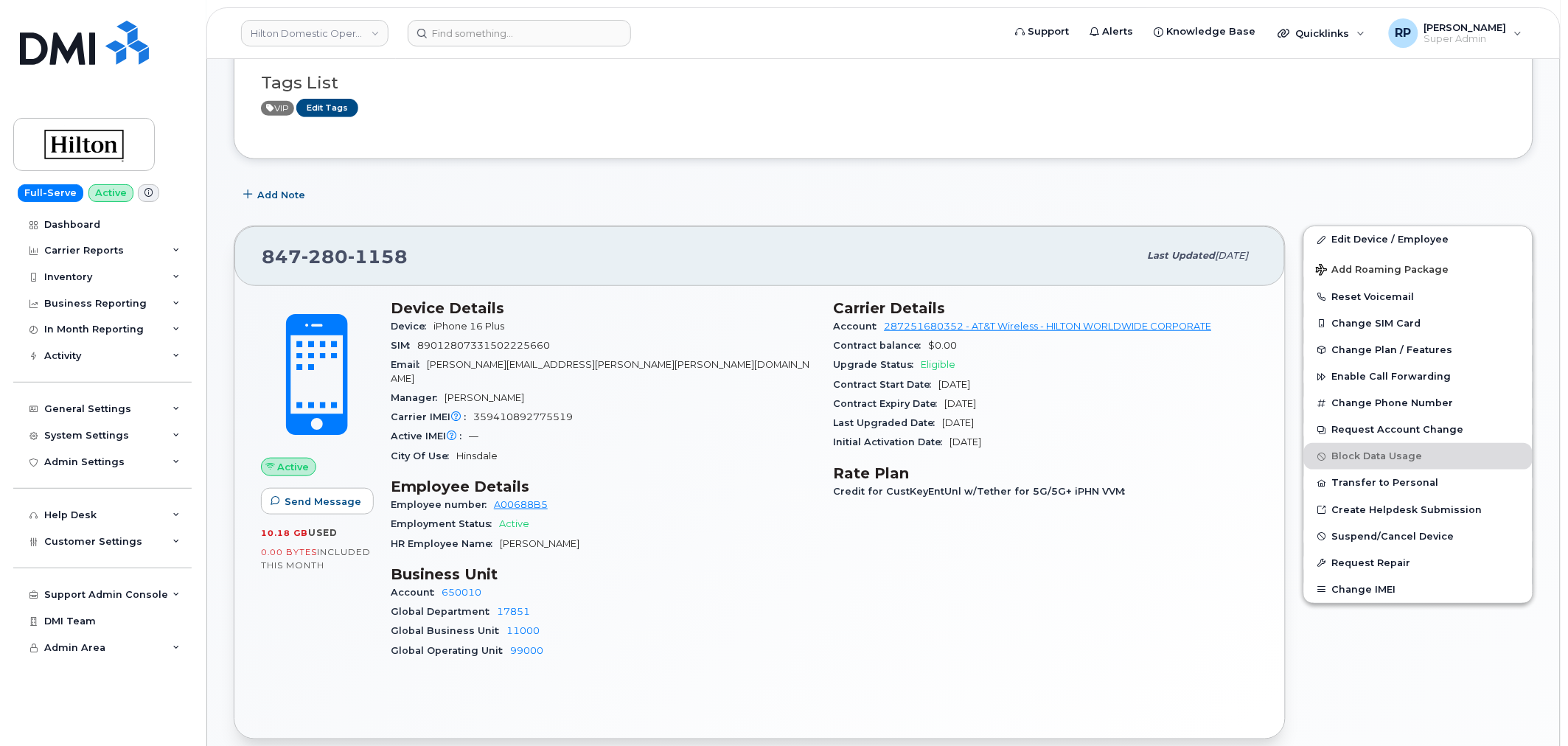
scroll to position [273, 0]
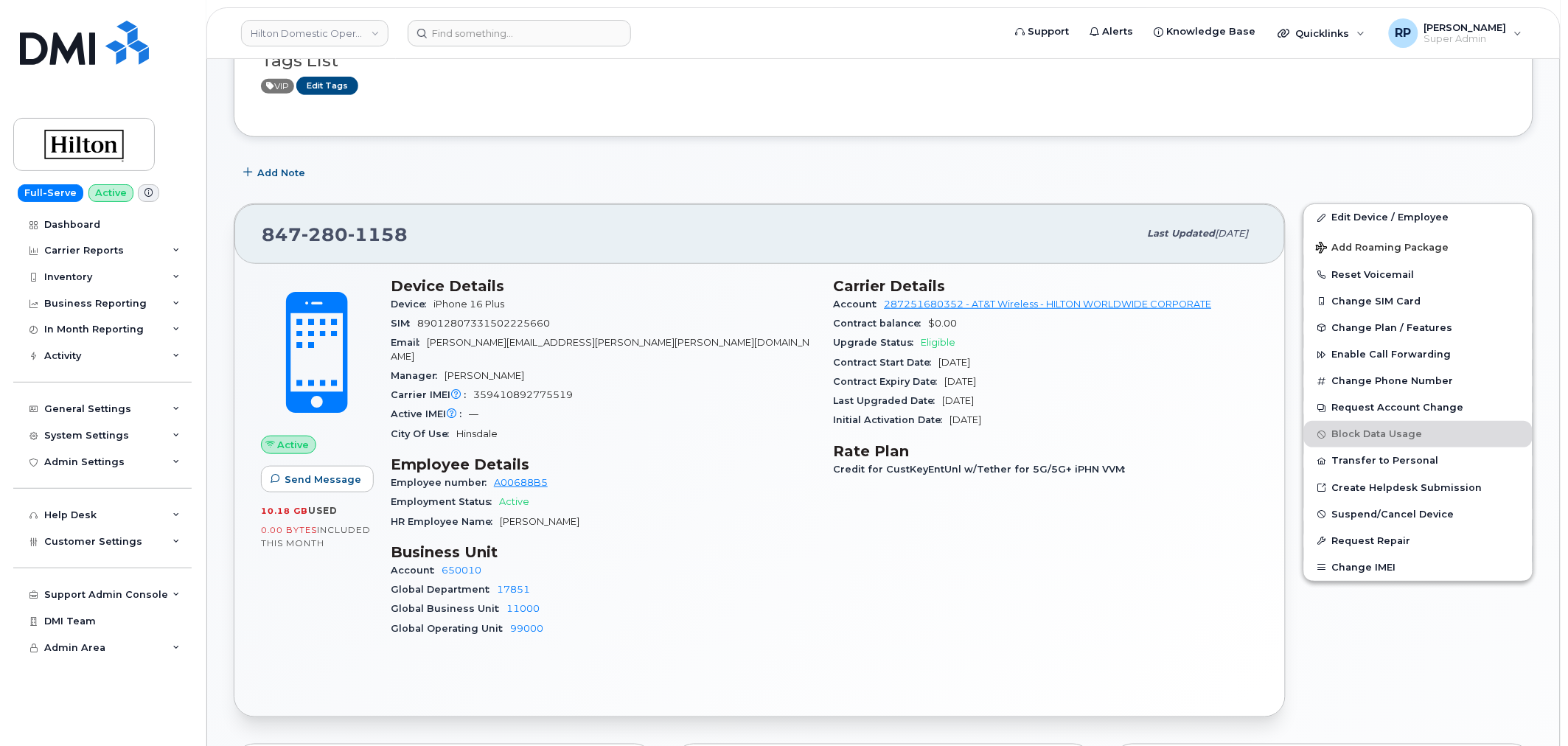
drag, startPoint x: 915, startPoint y: 382, endPoint x: 1023, endPoint y: 379, distance: 108.0
click at [1023, 379] on div "Contract Expiry Date Oct 07, 2026" at bounding box center [1047, 382] width 425 height 20
drag, startPoint x: 829, startPoint y: 341, endPoint x: 970, endPoint y: 345, distance: 141.1
click at [970, 345] on div "Carrier Details Account 287251680352 - AT&T Wireless - HILTON WORLDWIDE CORPORA…" at bounding box center [1047, 464] width 443 height 391
click at [959, 343] on div "Upgrade Status Eligible" at bounding box center [1047, 343] width 425 height 20
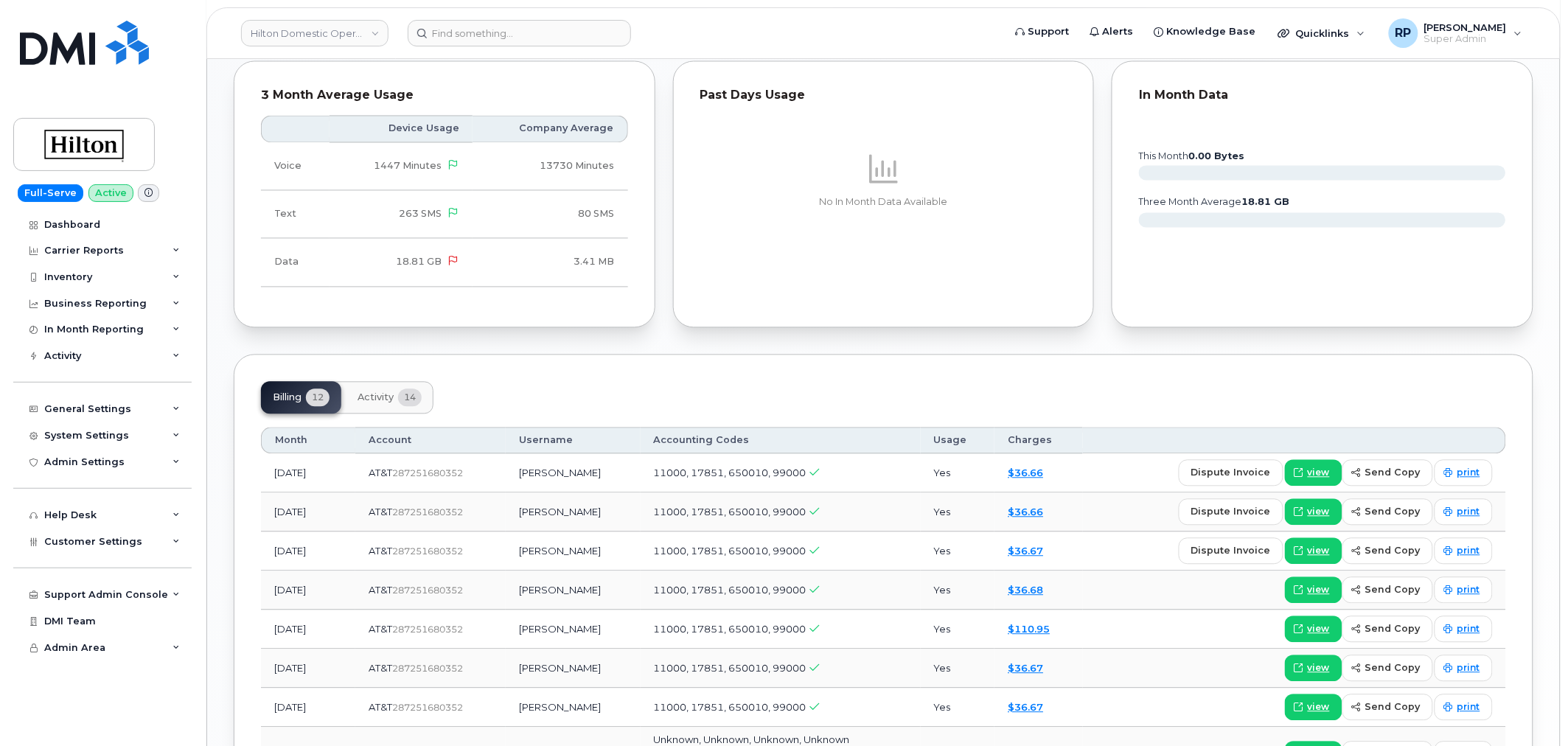
click at [391, 392] on span "Activity" at bounding box center [376, 398] width 36 height 12
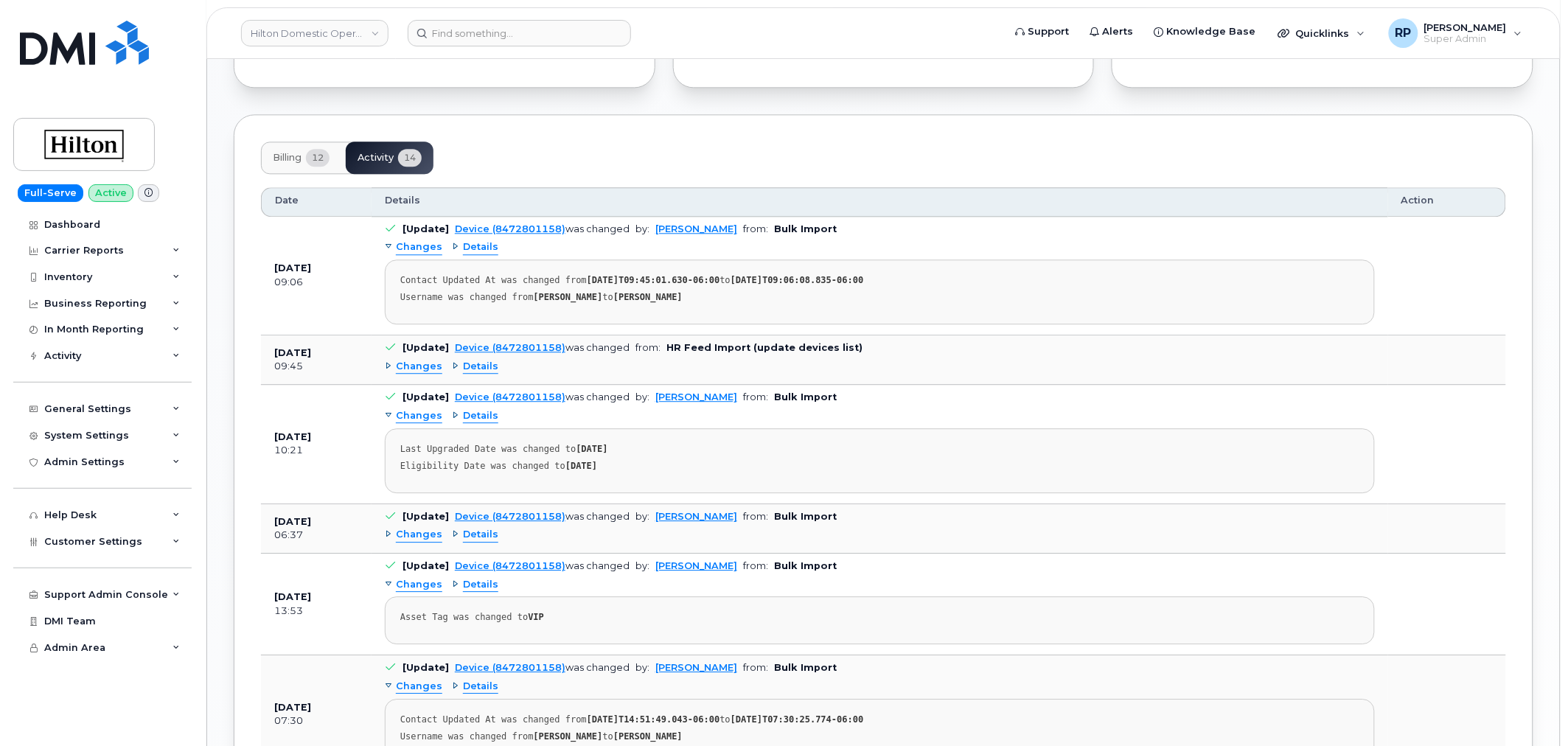
scroll to position [1228, 0]
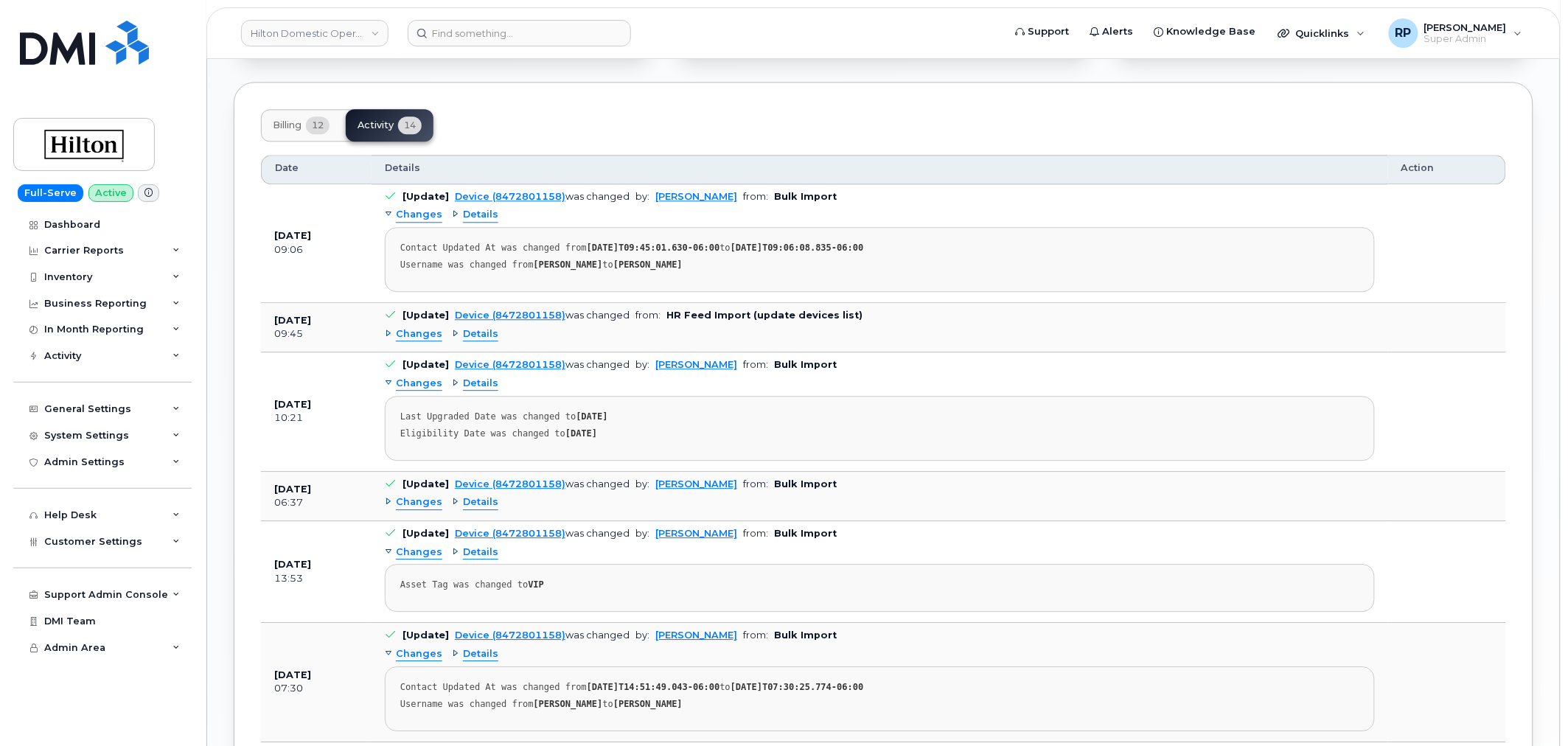
click at [406, 411] on div "Last Upgraded Date was changed to 2022-11-30" at bounding box center [880, 416] width 959 height 11
drag, startPoint x: 403, startPoint y: 421, endPoint x: 591, endPoint y: 421, distance: 188.0
click at [591, 428] on div "Eligibility Date was changed to 2024-12-01" at bounding box center [880, 433] width 959 height 11
drag, startPoint x: 620, startPoint y: 418, endPoint x: 601, endPoint y: 421, distance: 19.2
click at [601, 428] on div "Eligibility Date was changed to 2024-12-01" at bounding box center [880, 433] width 959 height 11
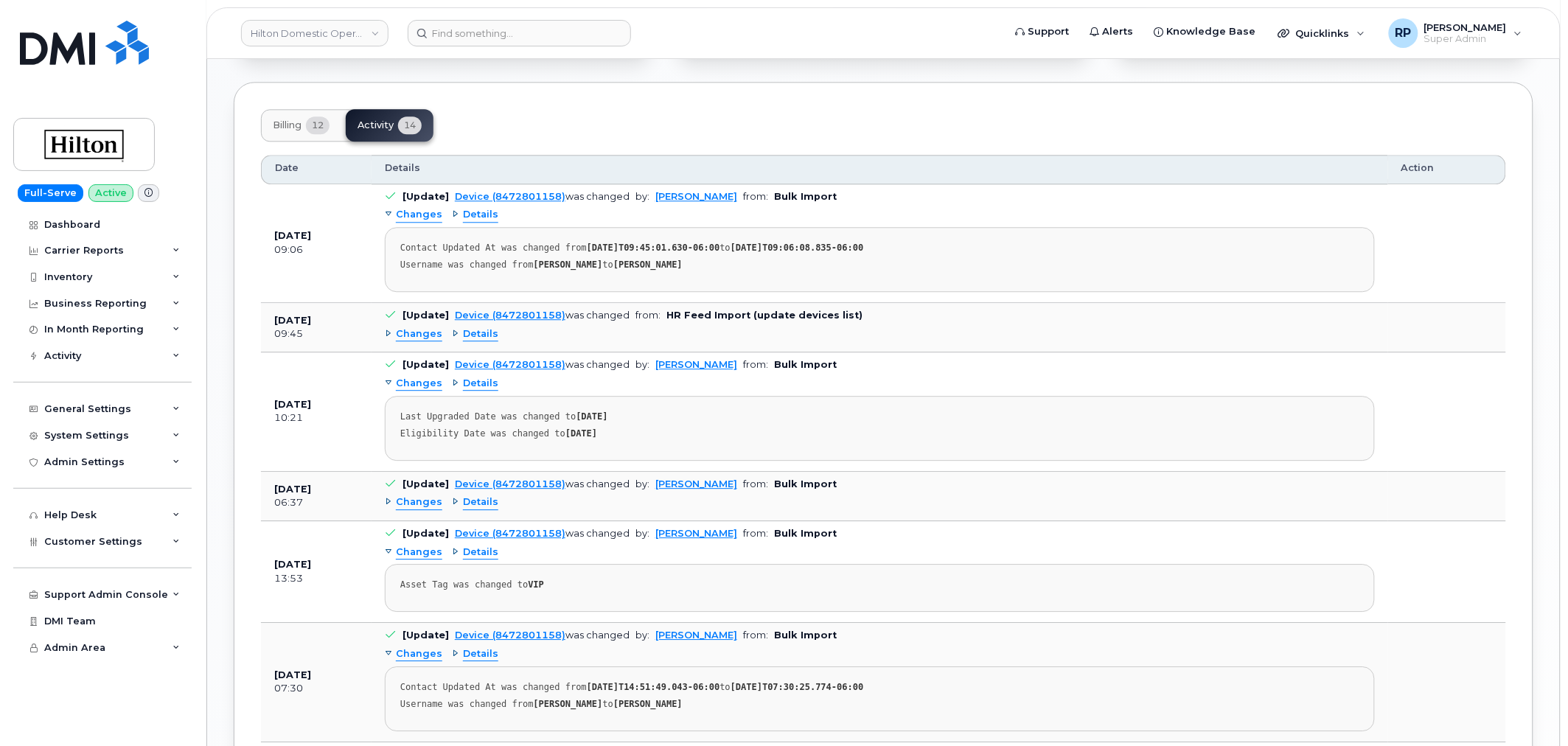
drag, startPoint x: 400, startPoint y: 418, endPoint x: 636, endPoint y: 422, distance: 236.0
click at [636, 428] on div "Eligibility Date was changed to 2024-12-01" at bounding box center [880, 433] width 959 height 11
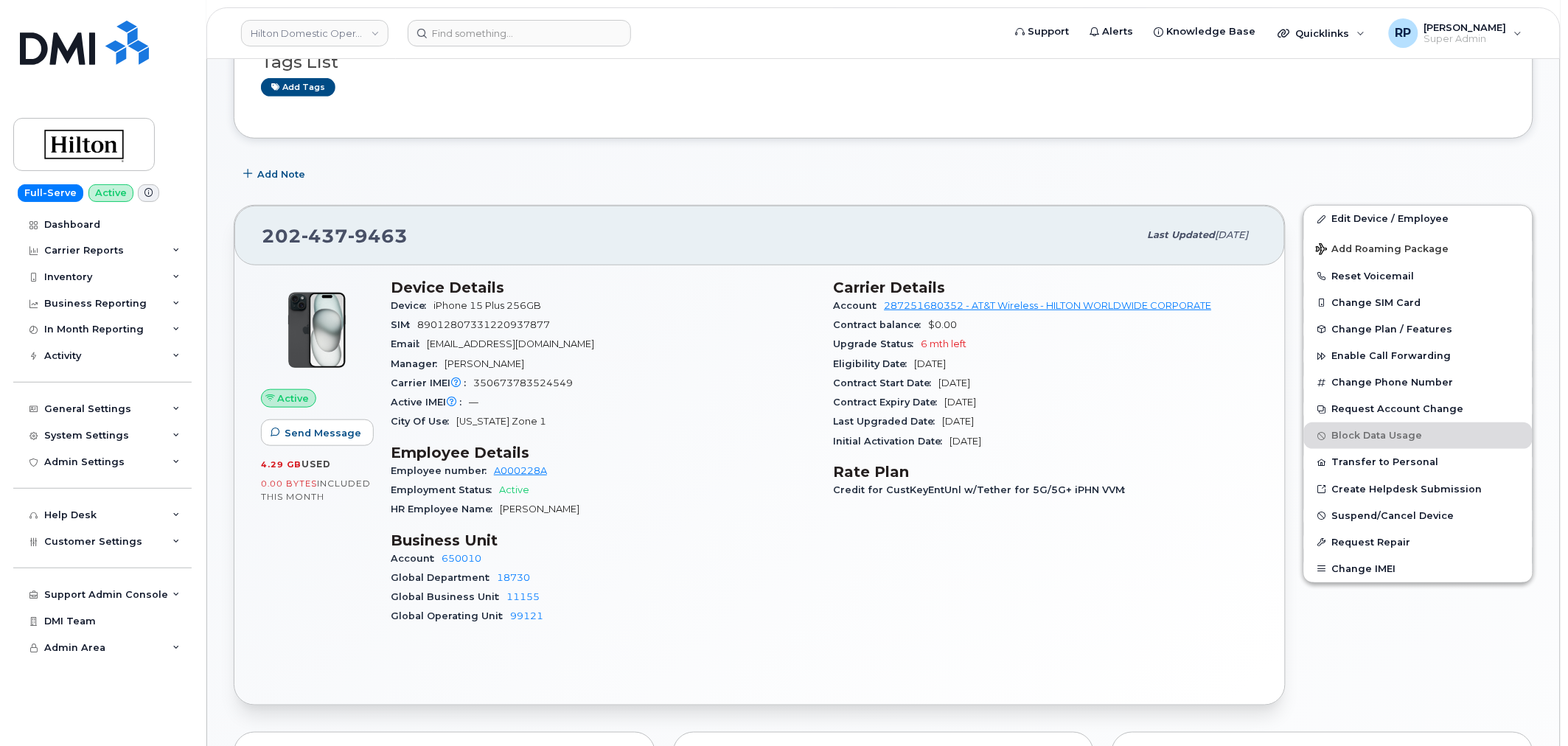
scroll to position [273, 0]
drag, startPoint x: 950, startPoint y: 440, endPoint x: 1022, endPoint y: 440, distance: 72.0
click at [1022, 440] on div "Initial Activation Date [DATE]" at bounding box center [1047, 440] width 425 height 20
drag, startPoint x: 919, startPoint y: 342, endPoint x: 989, endPoint y: 344, distance: 70.0
click at [989, 344] on div "Upgrade Status 6 mth left" at bounding box center [1047, 343] width 425 height 20
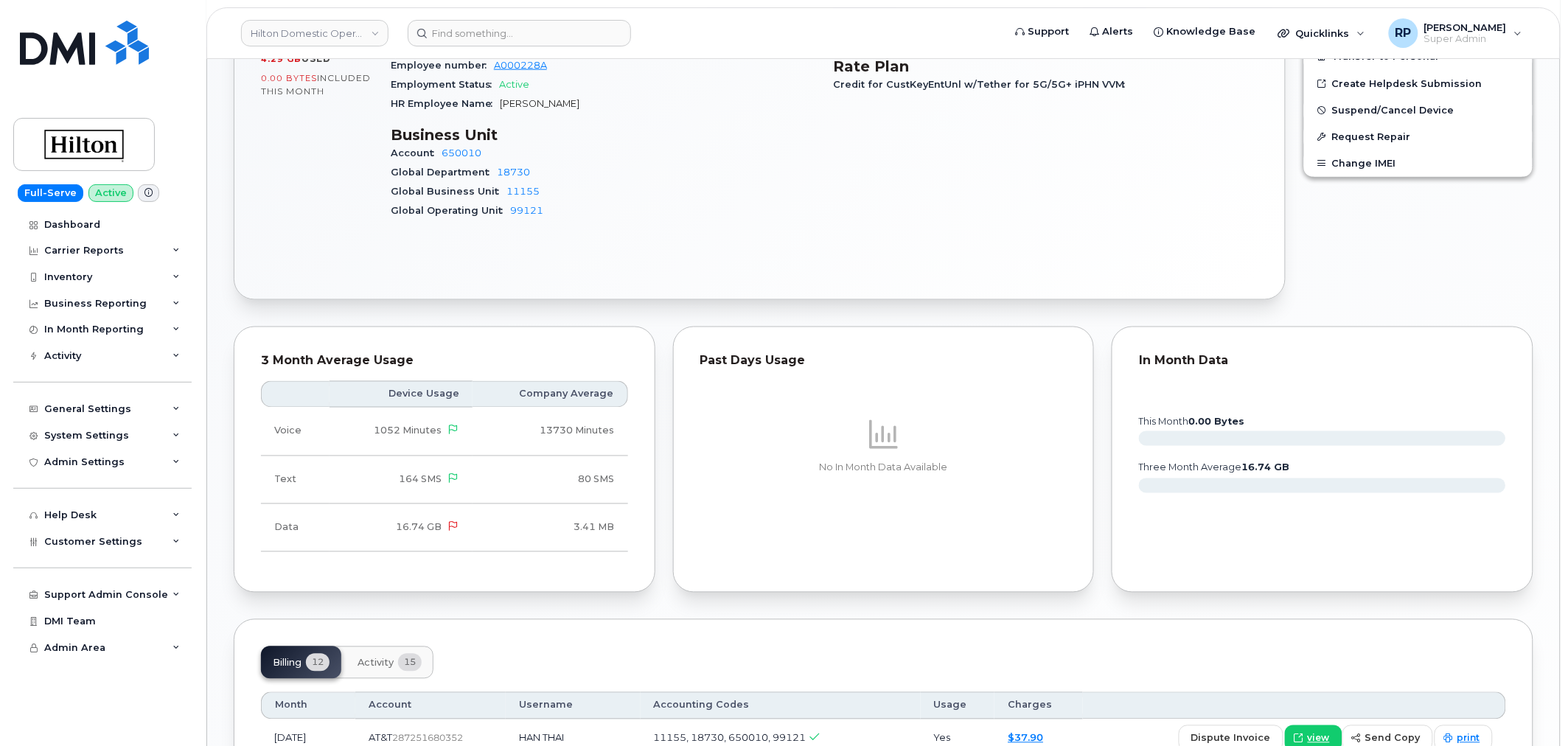
scroll to position [409, 0]
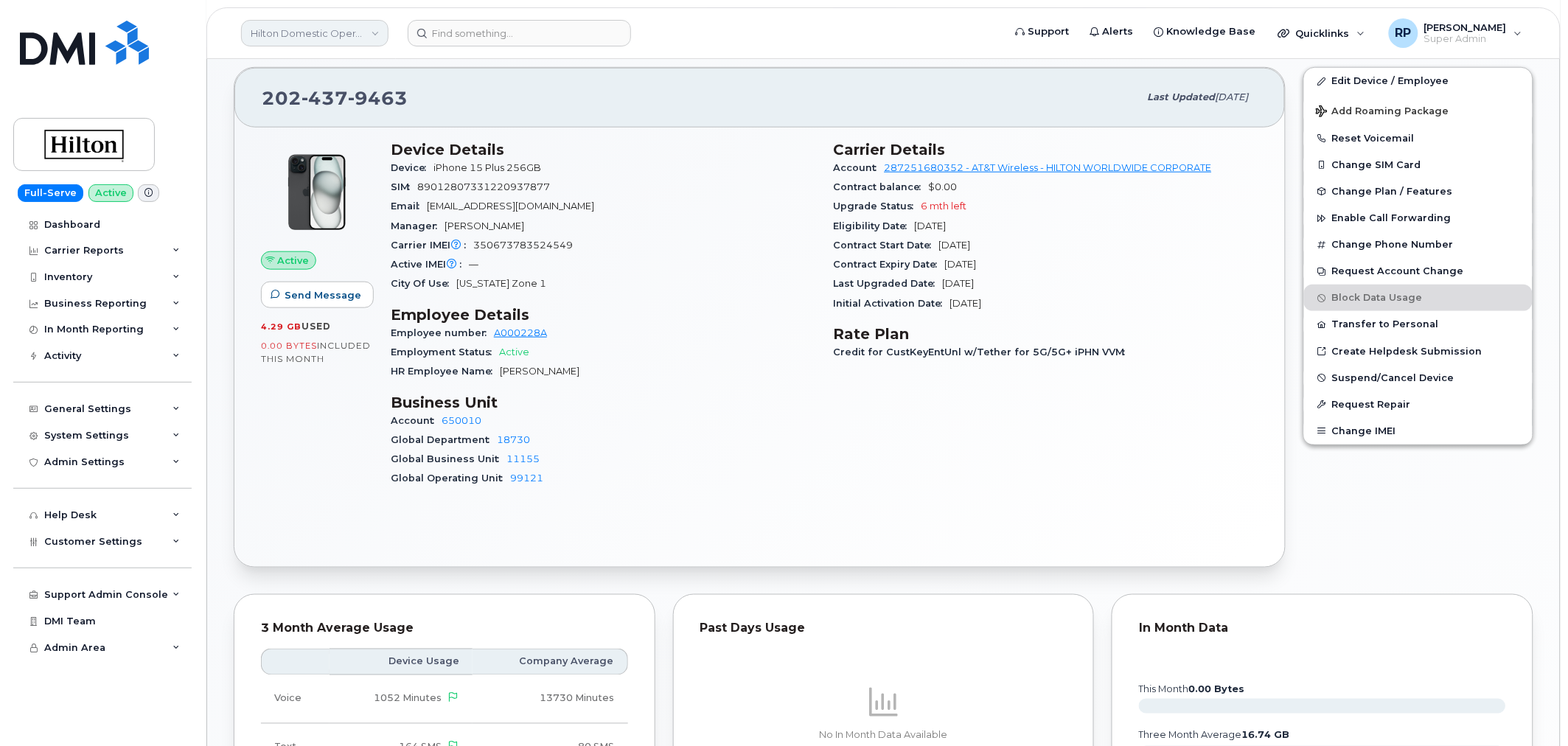
click at [342, 38] on link "Hilton Domestic Operating Company Inc" at bounding box center [315, 32] width 147 height 26
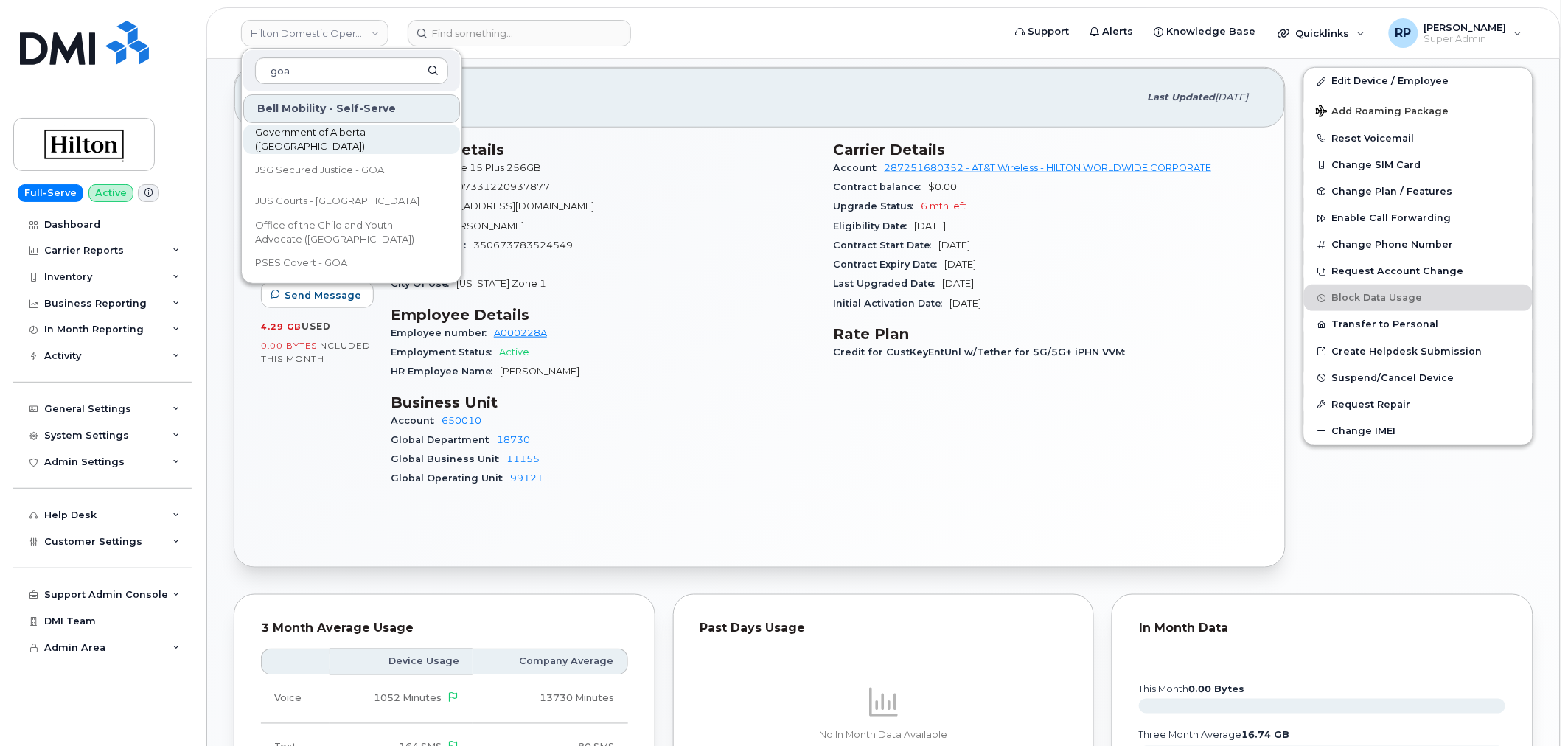
type input "goa"
click at [356, 146] on link "Government of Alberta ([GEOGRAPHIC_DATA])" at bounding box center [352, 139] width 216 height 29
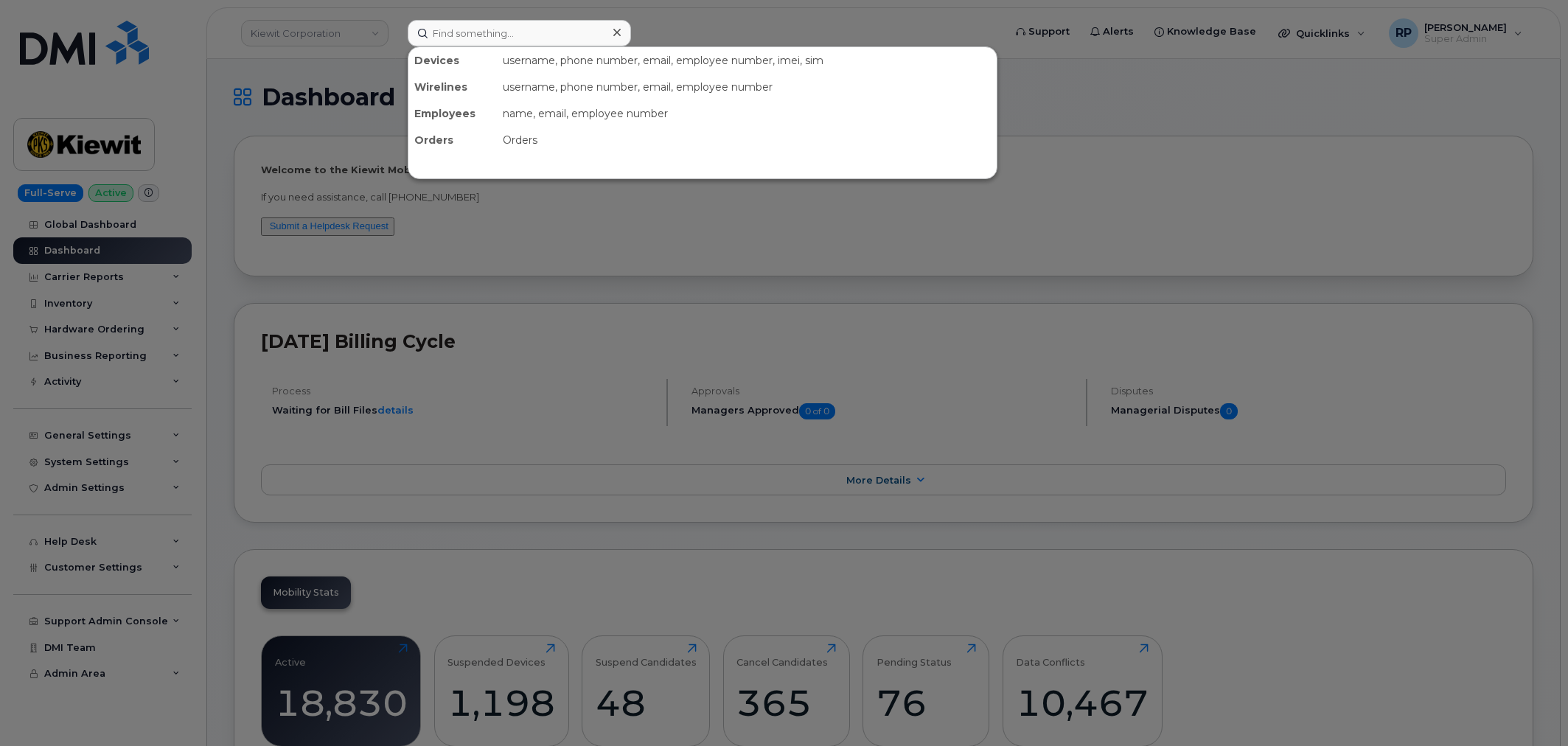
click at [518, 41] on input at bounding box center [518, 32] width 223 height 26
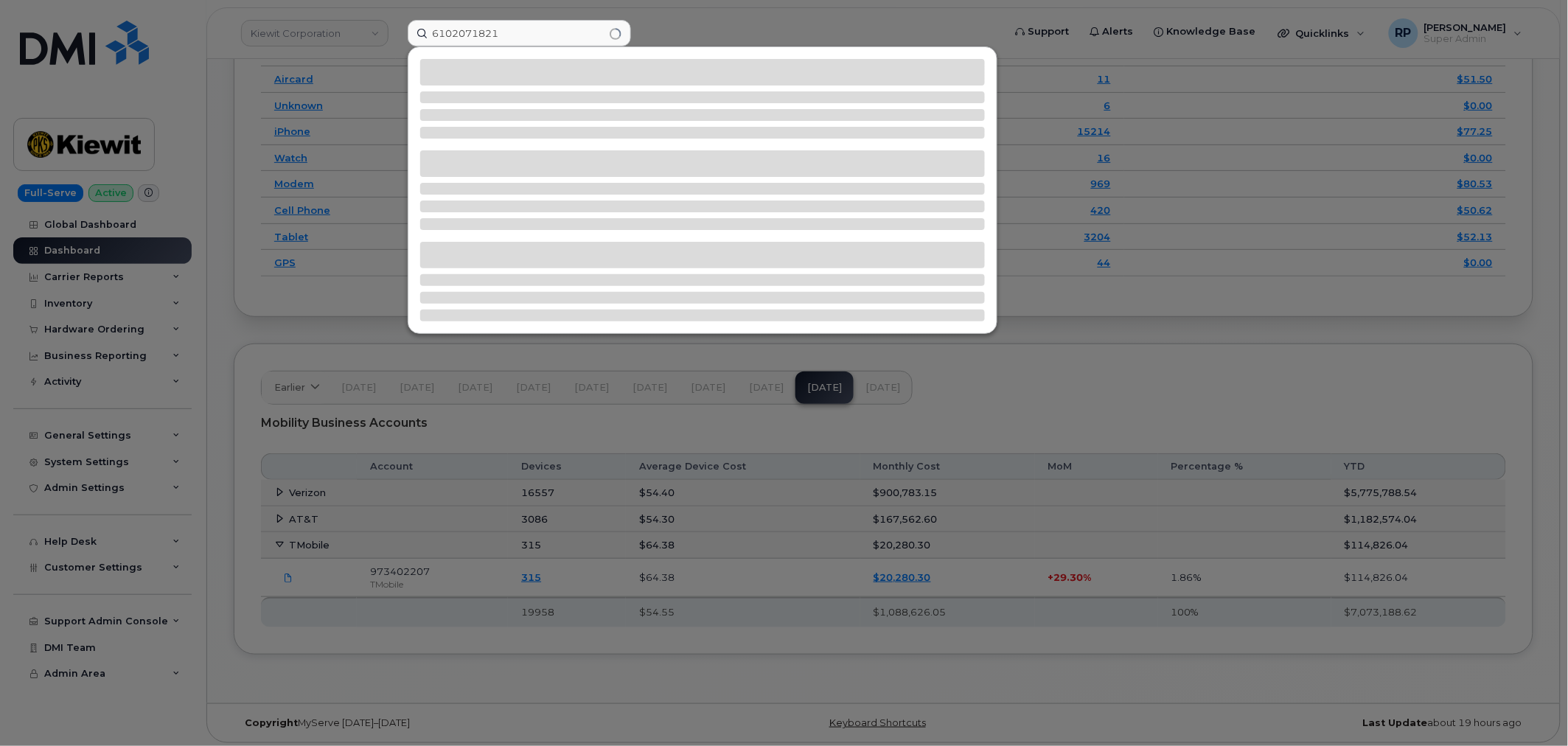
type input "6102071821"
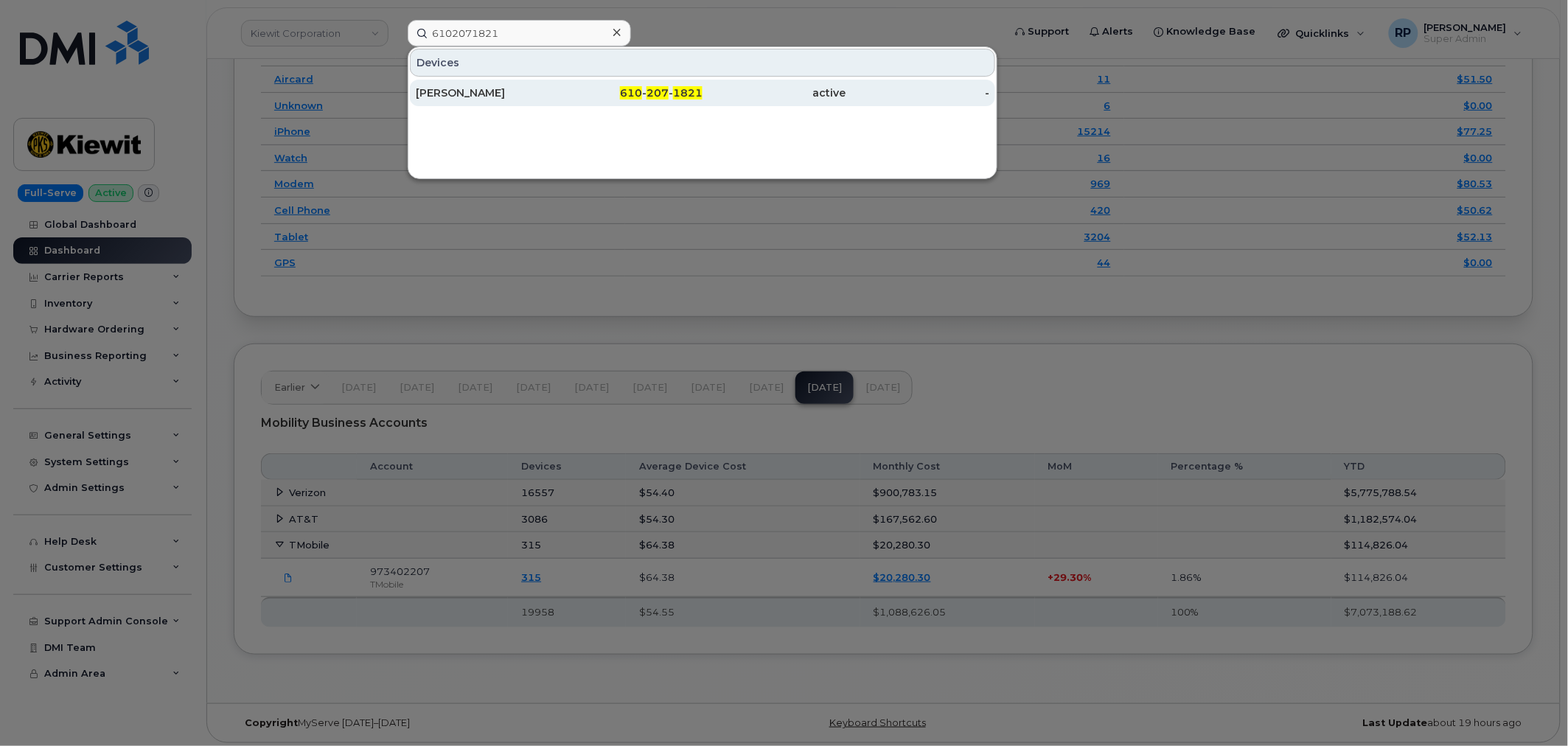
click at [527, 94] on div "[PERSON_NAME]" at bounding box center [487, 93] width 144 height 15
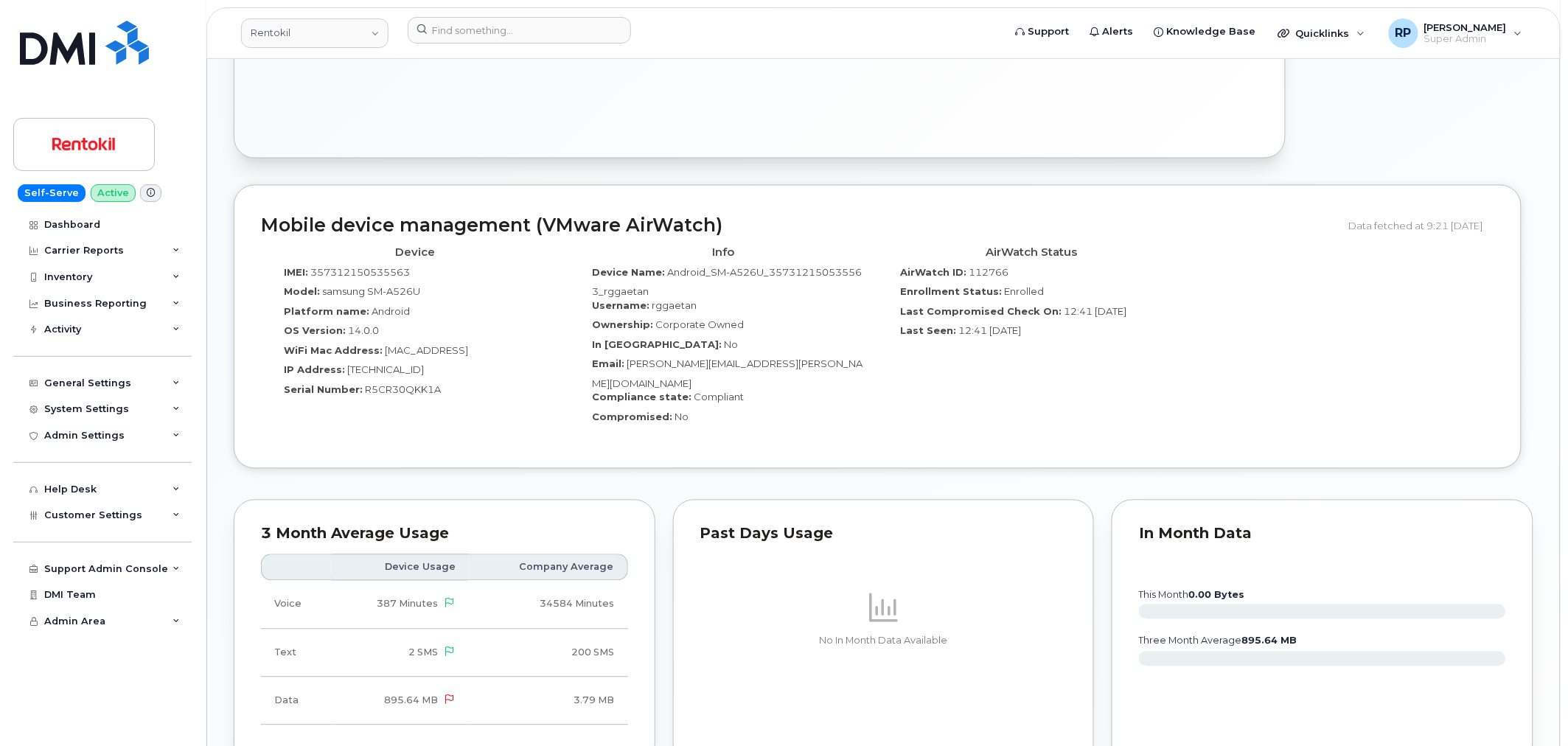
scroll to position [1228, 0]
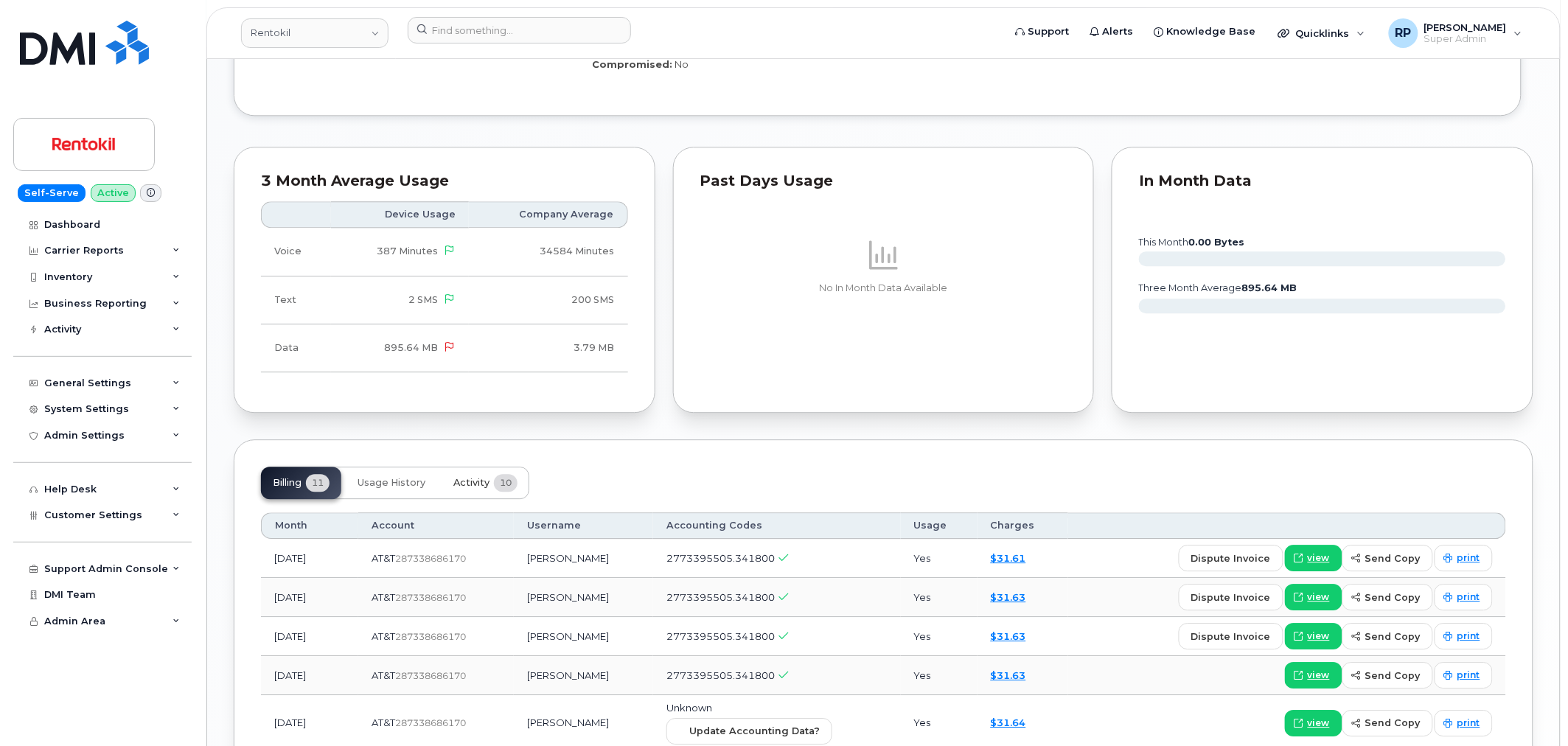
click at [478, 467] on button "Activity 10" at bounding box center [485, 482] width 88 height 32
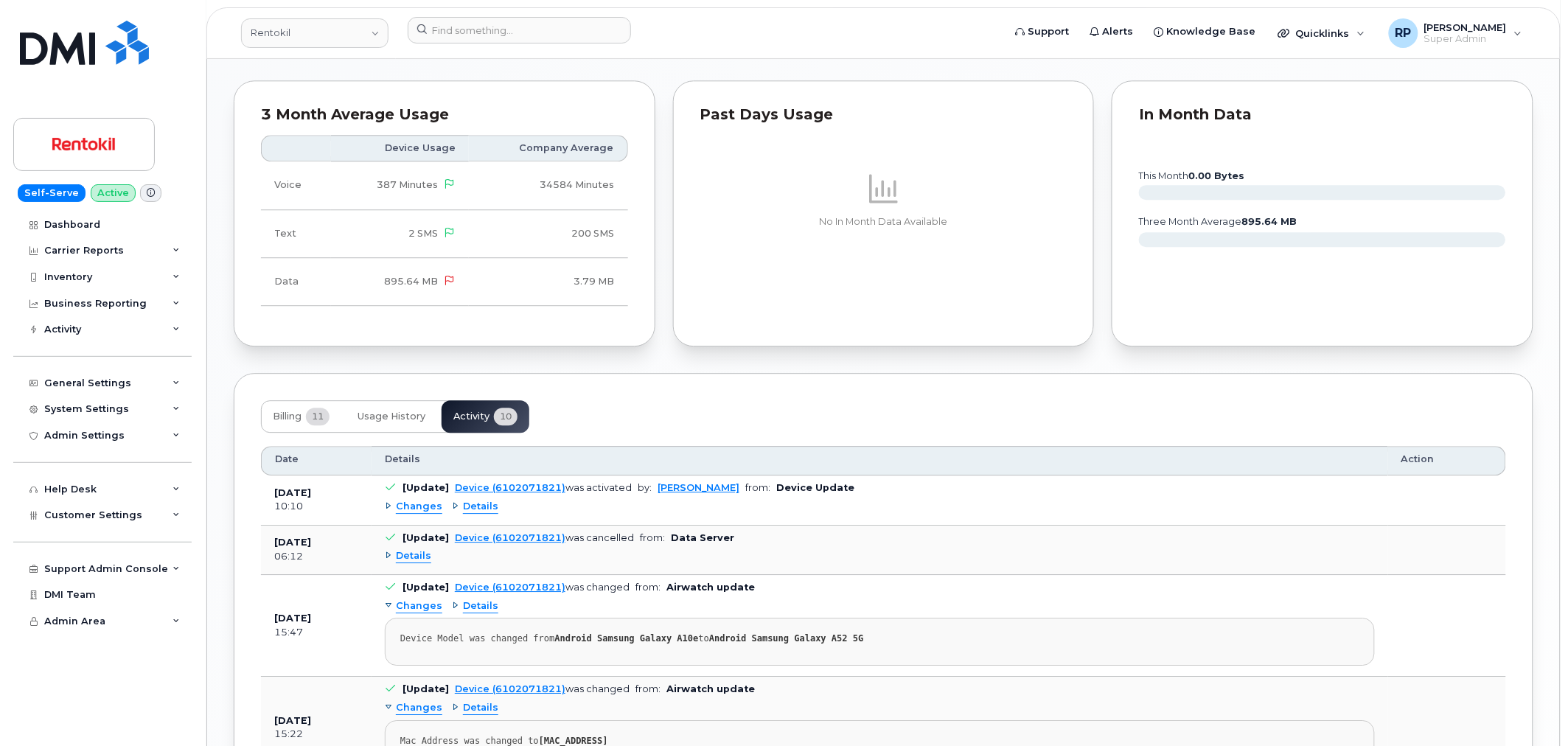
scroll to position [1431, 0]
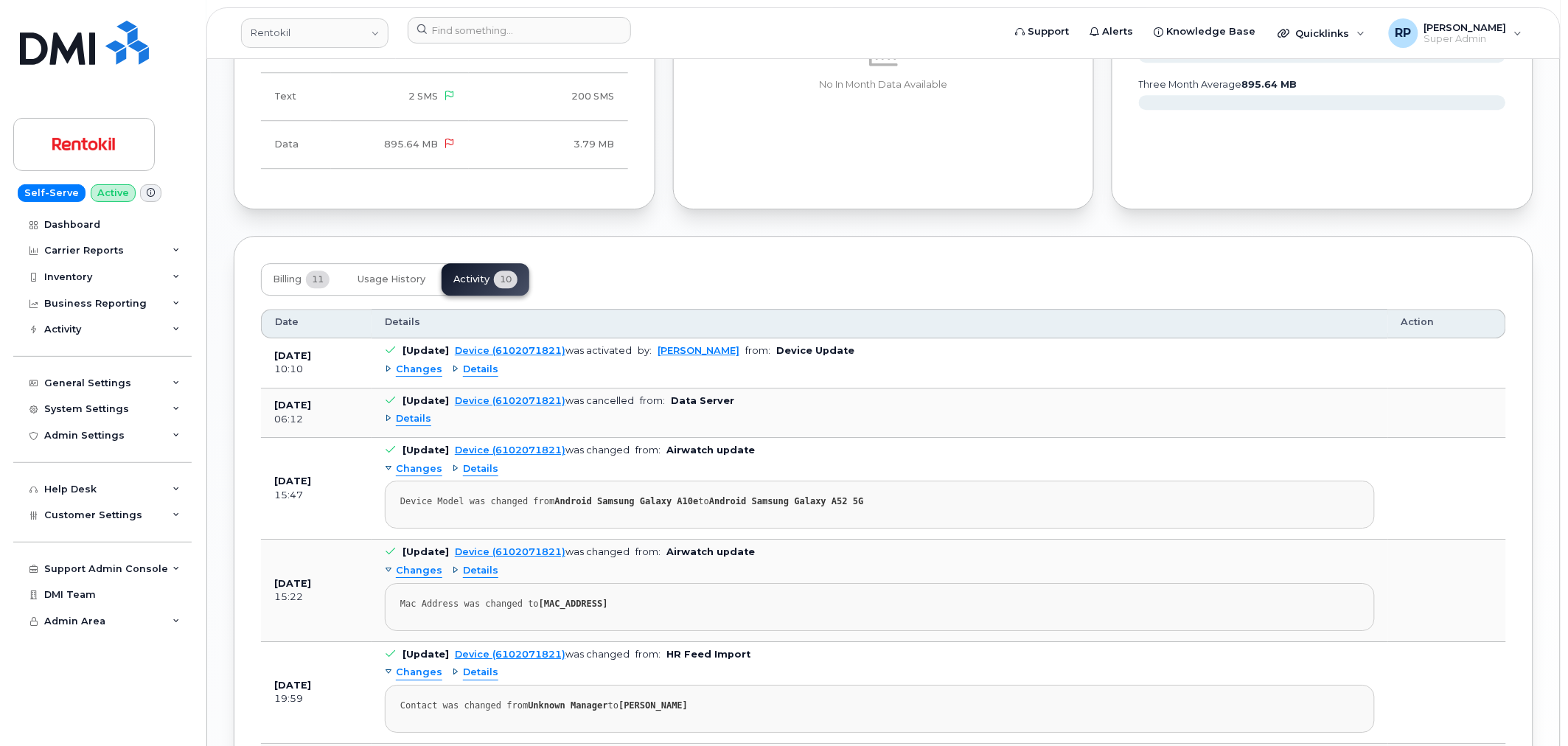
click at [421, 412] on span "Details" at bounding box center [413, 418] width 35 height 14
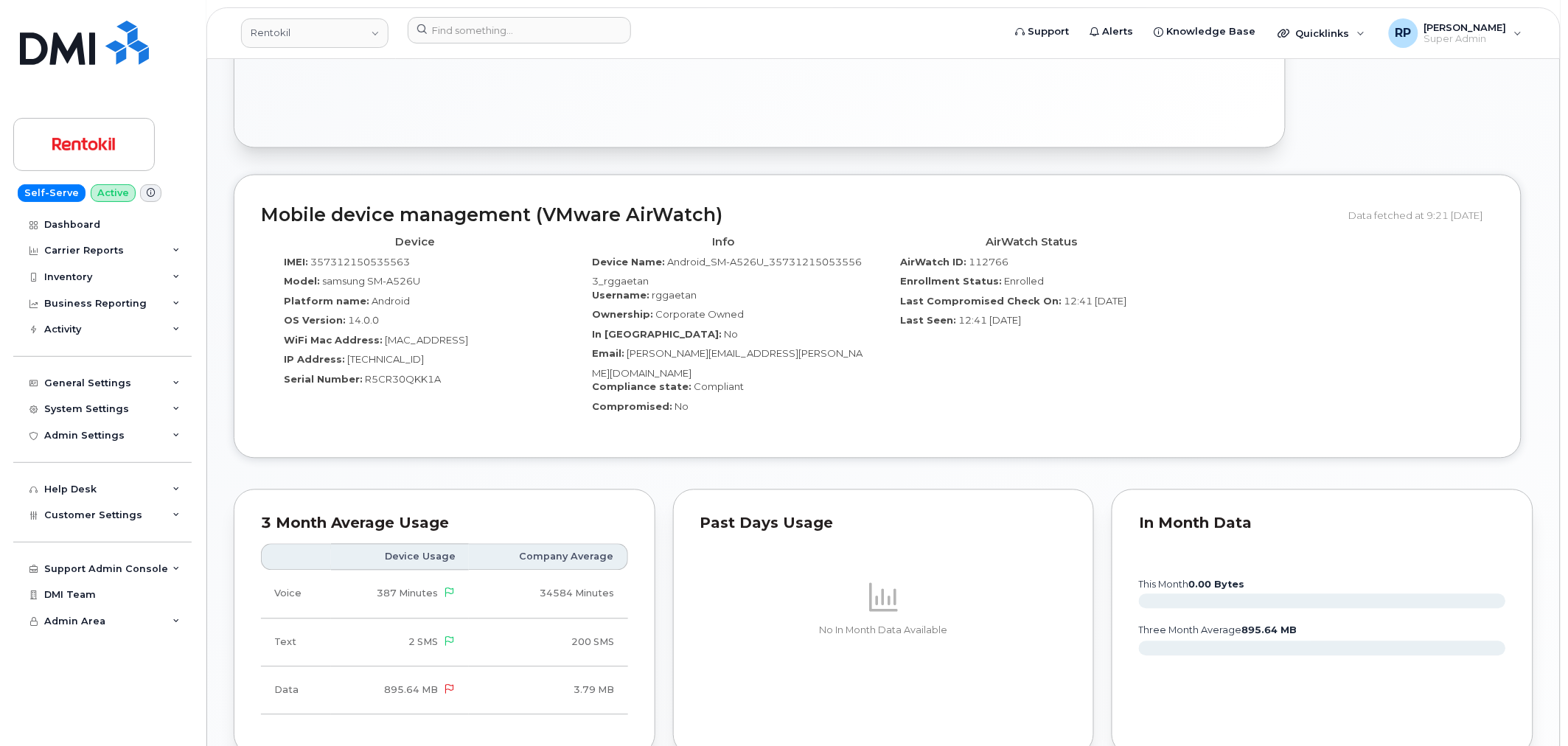
scroll to position [203, 0]
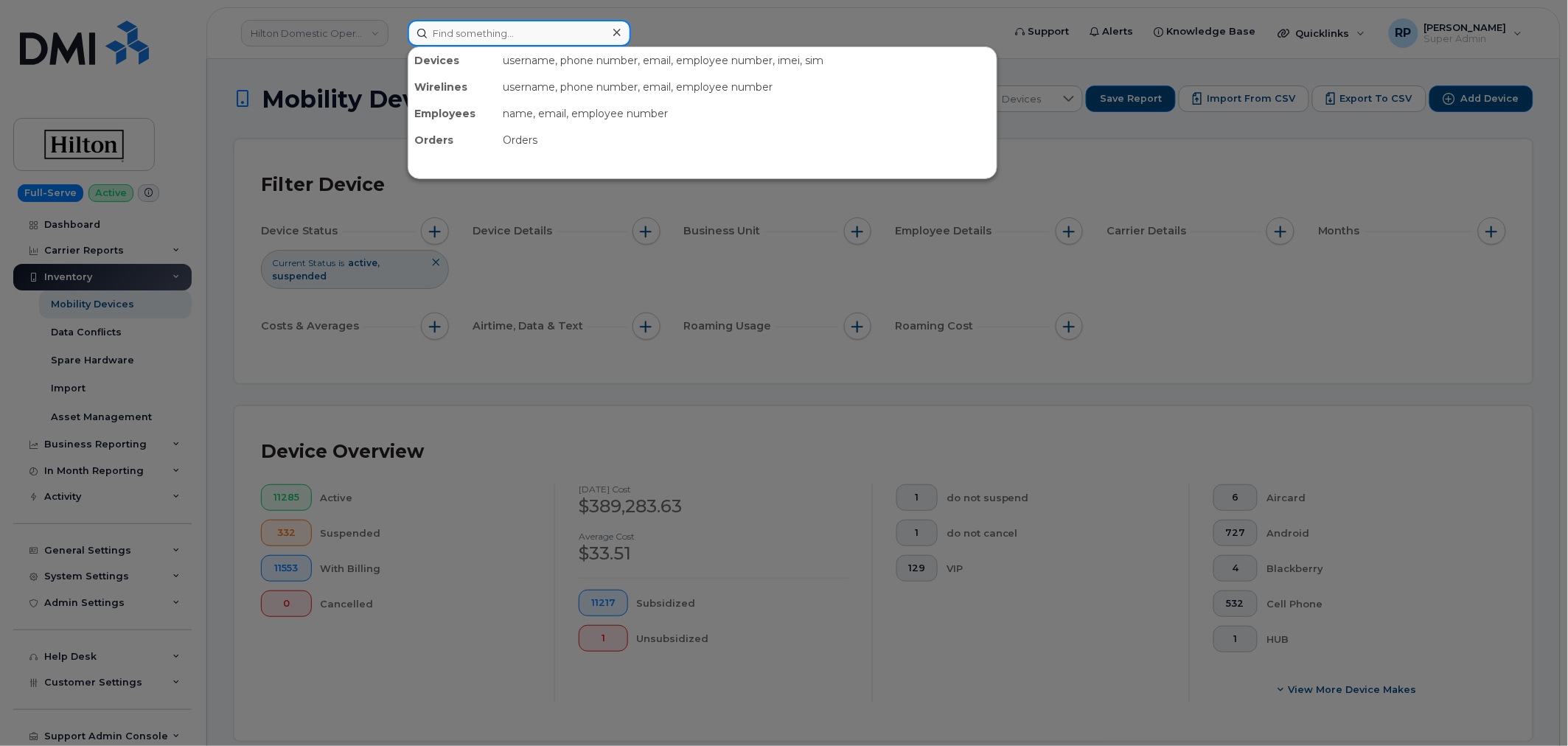
paste input "2175308711"
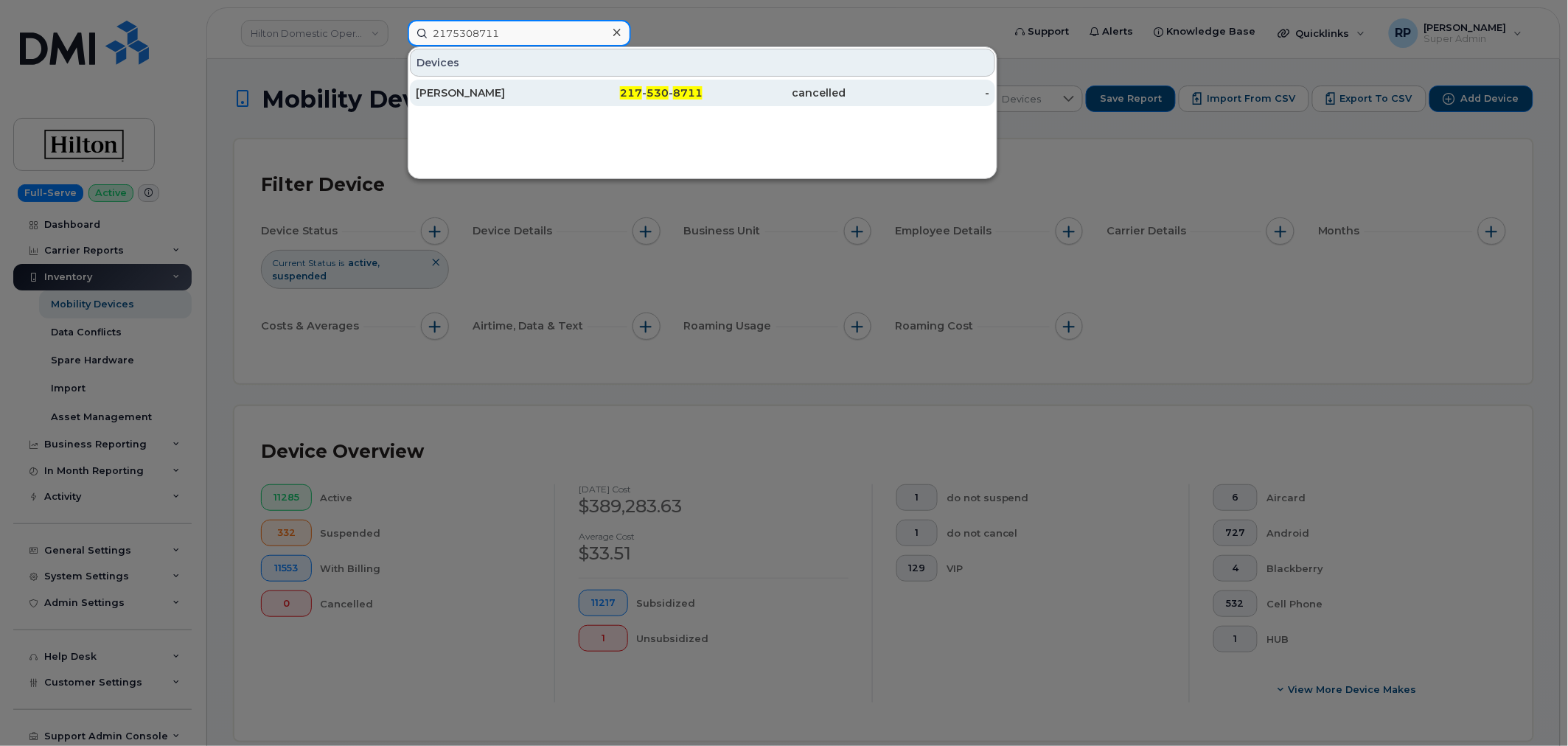
type input "2175308711"
click at [507, 92] on div "BRETT A BAKER" at bounding box center [487, 93] width 144 height 15
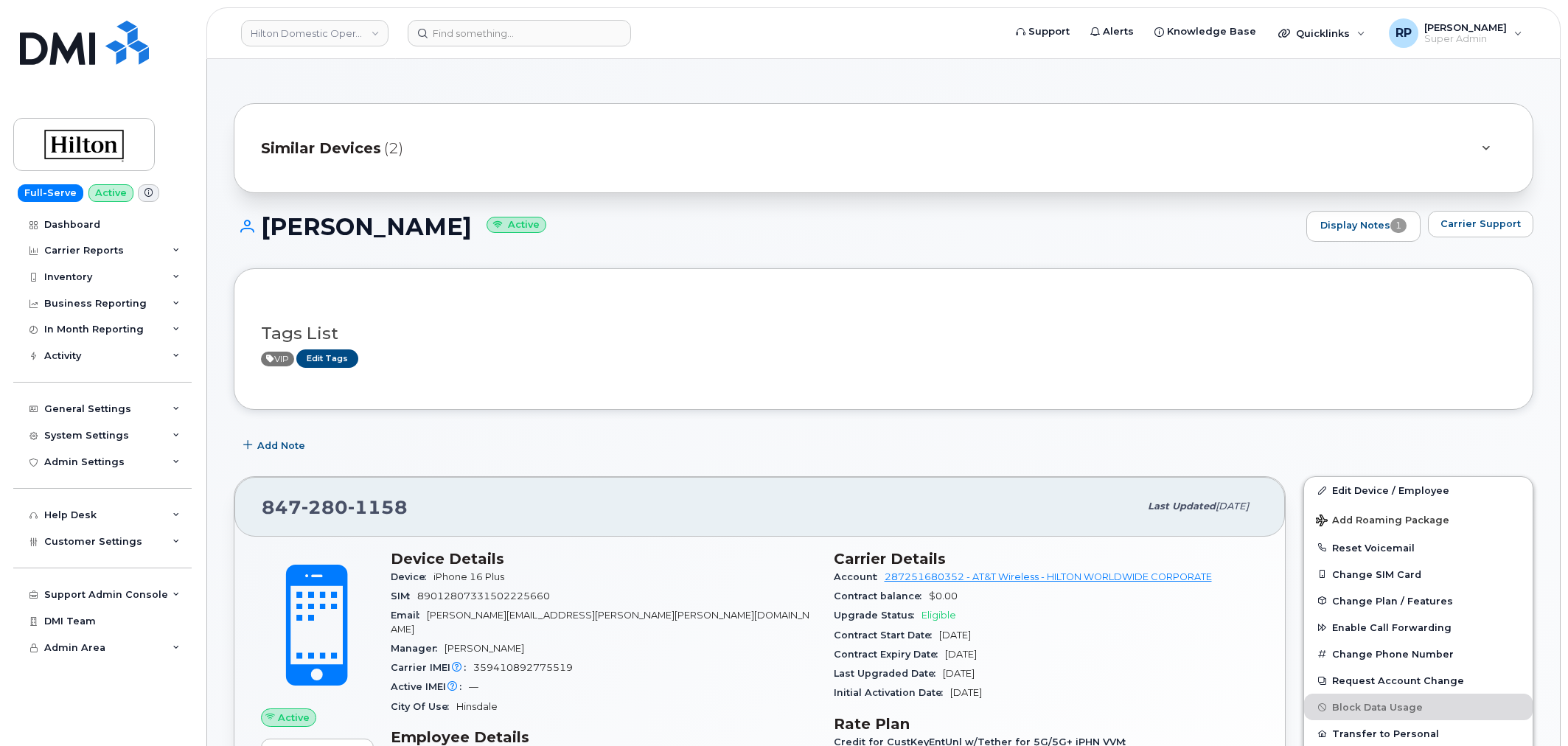
scroll to position [1228, 0]
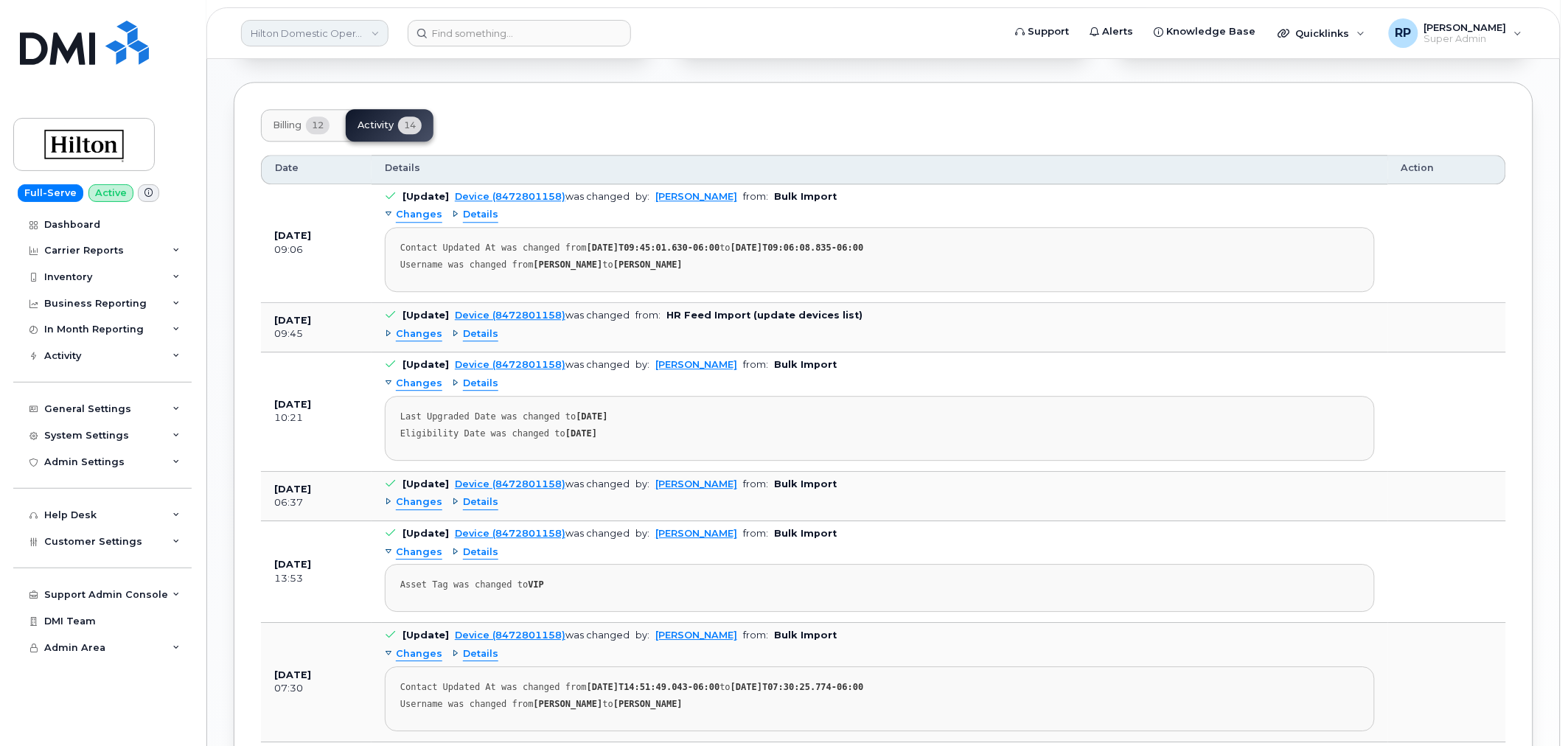
click at [292, 32] on link "Hilton Domestic Operating Company Inc" at bounding box center [315, 32] width 147 height 26
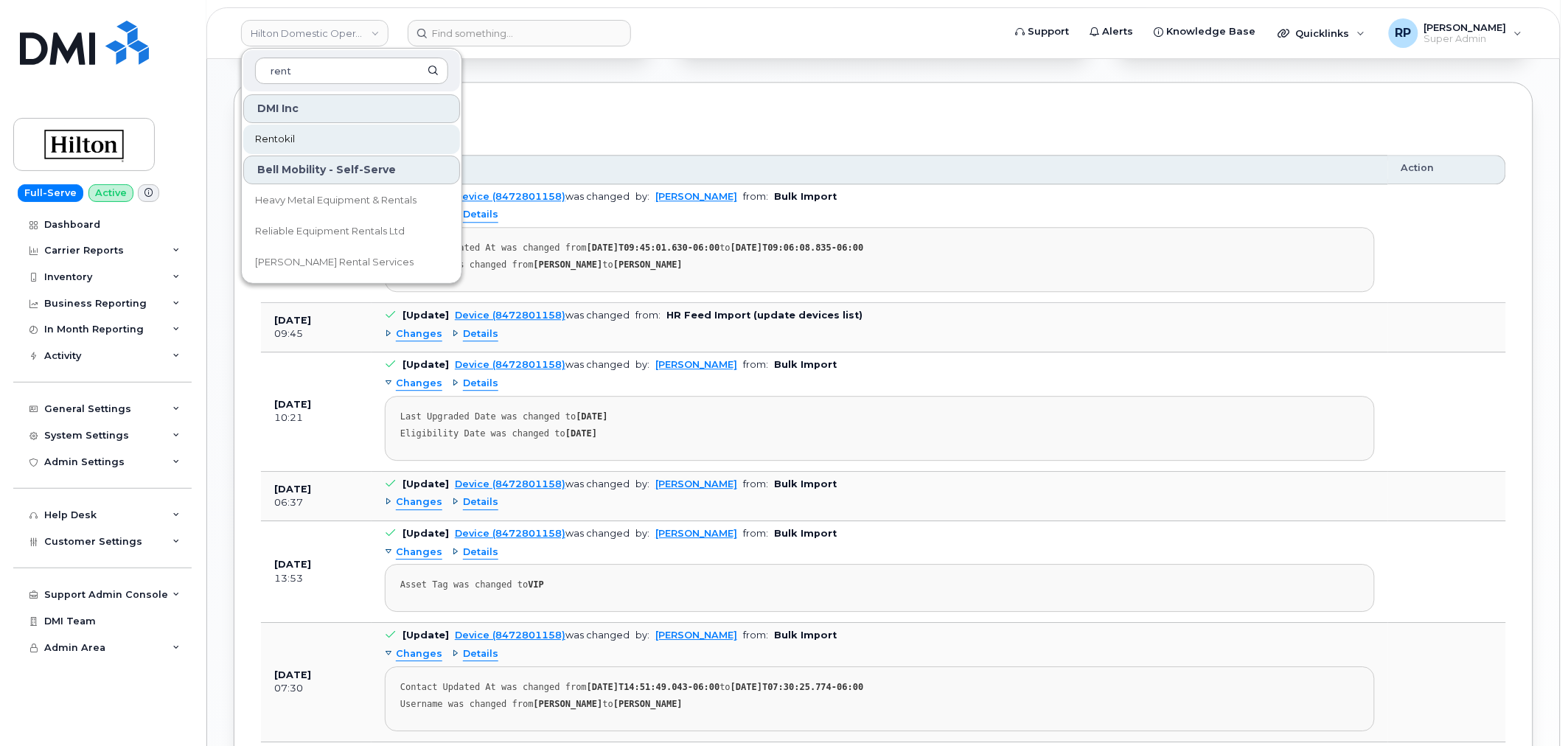
type input "rent"
click at [282, 146] on link "Rentokil" at bounding box center [352, 139] width 216 height 29
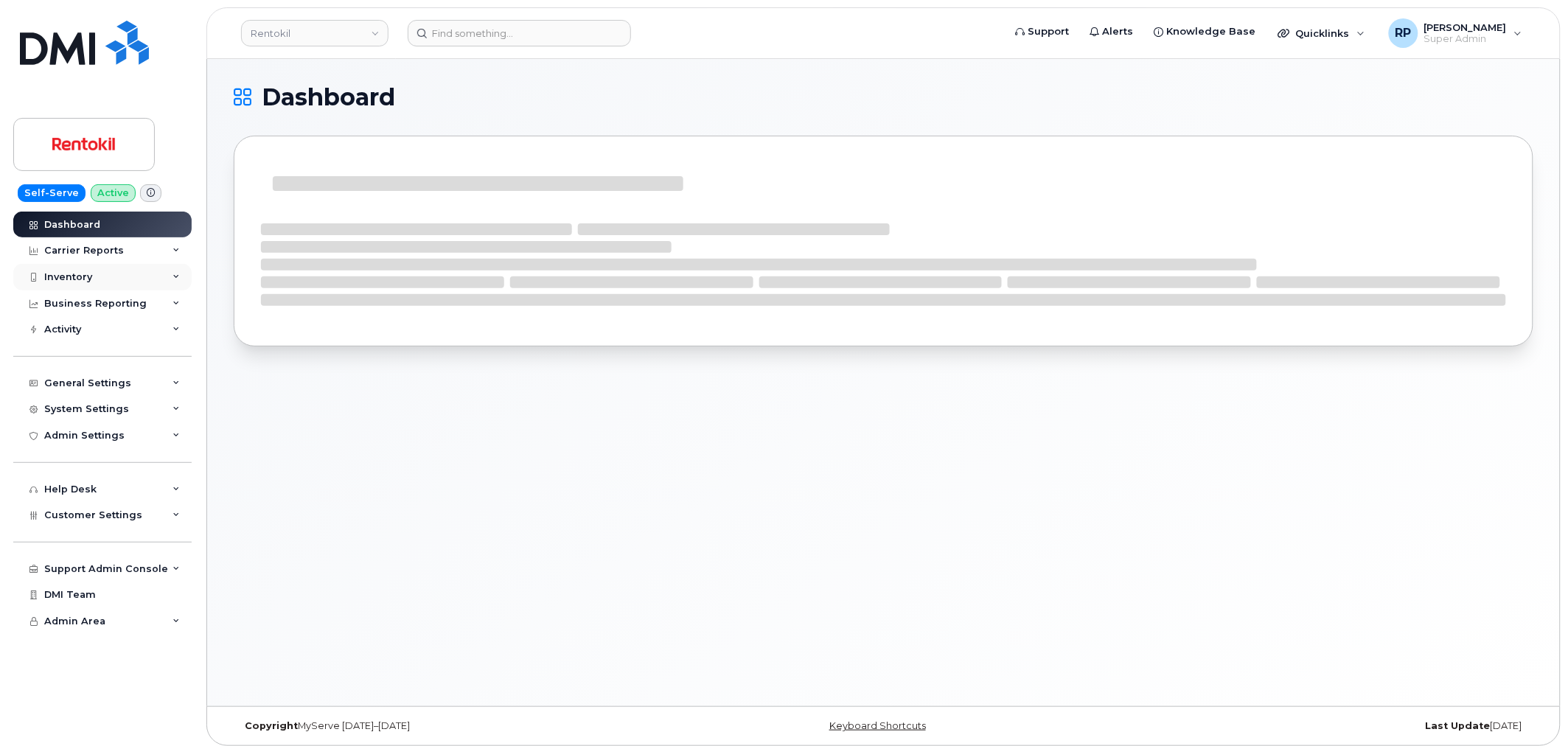
click at [93, 278] on div "Inventory" at bounding box center [102, 276] width 178 height 26
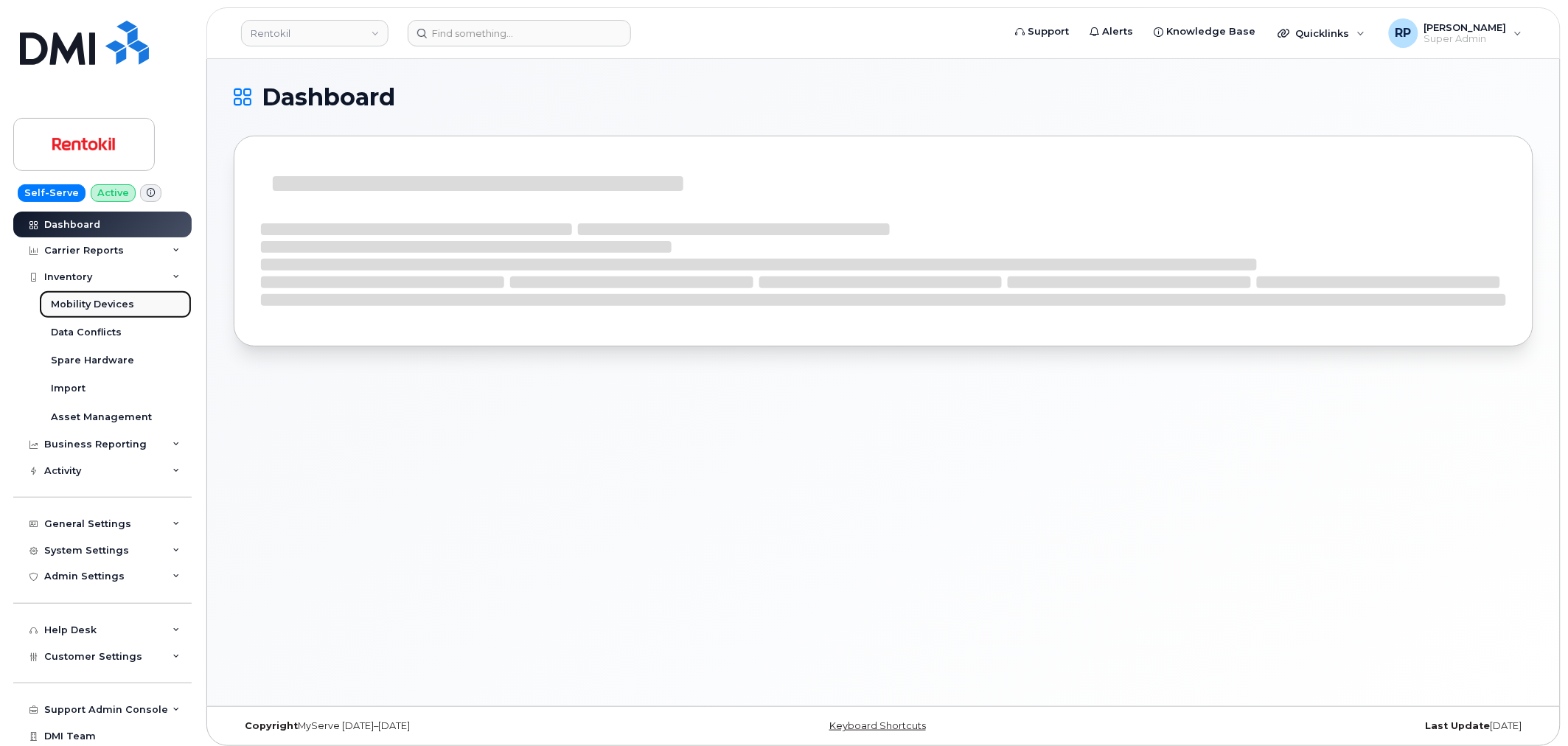
click at [97, 305] on div "Mobility Devices" at bounding box center [92, 304] width 83 height 14
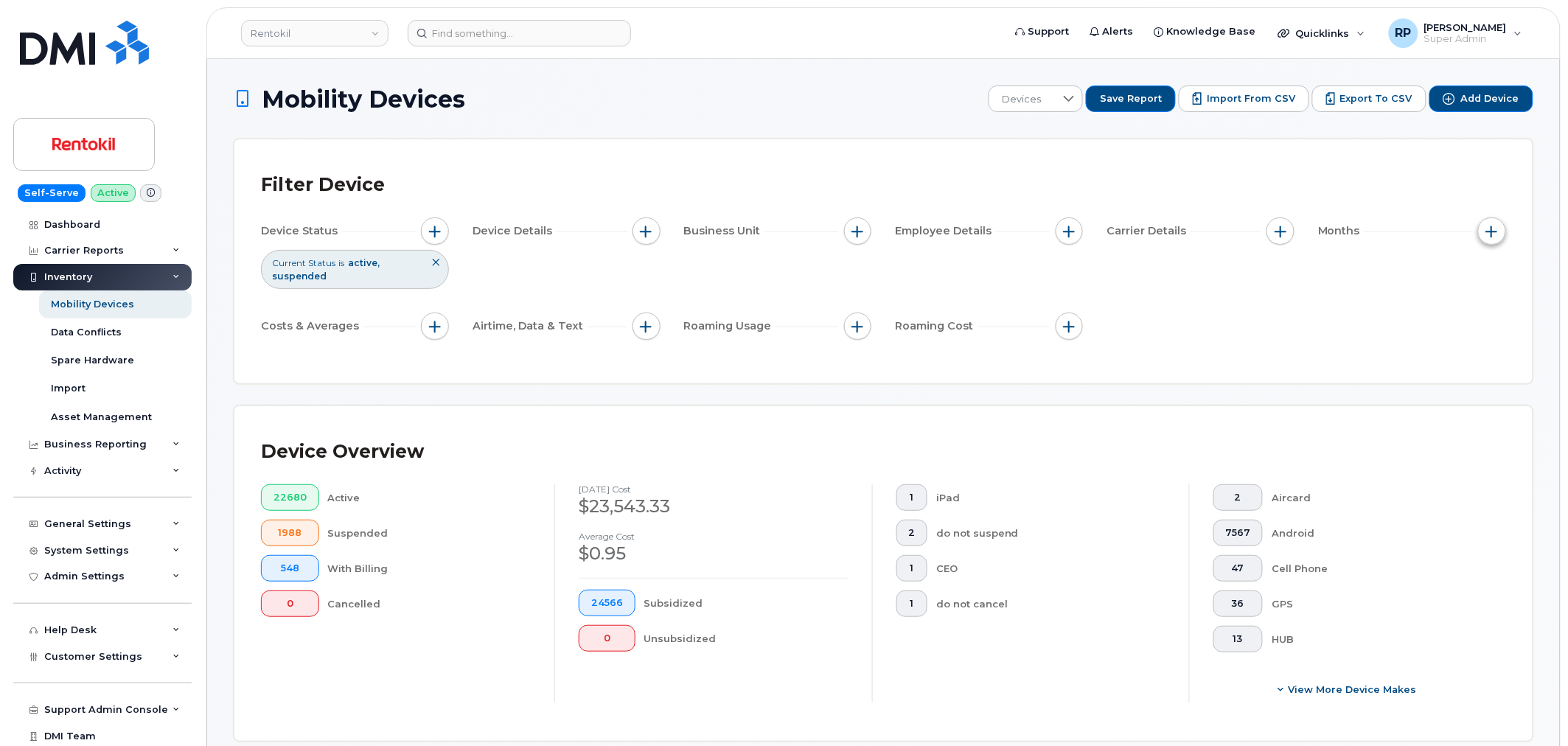
click at [1487, 229] on span "button" at bounding box center [1492, 231] width 12 height 12
click at [1428, 281] on div "Billing Cycle" at bounding box center [1455, 276] width 84 height 14
click at [1419, 282] on input "Billing Cycle" at bounding box center [1418, 276] width 12 height 12
checkbox input "true"
click at [1464, 347] on div at bounding box center [1462, 336] width 62 height 26
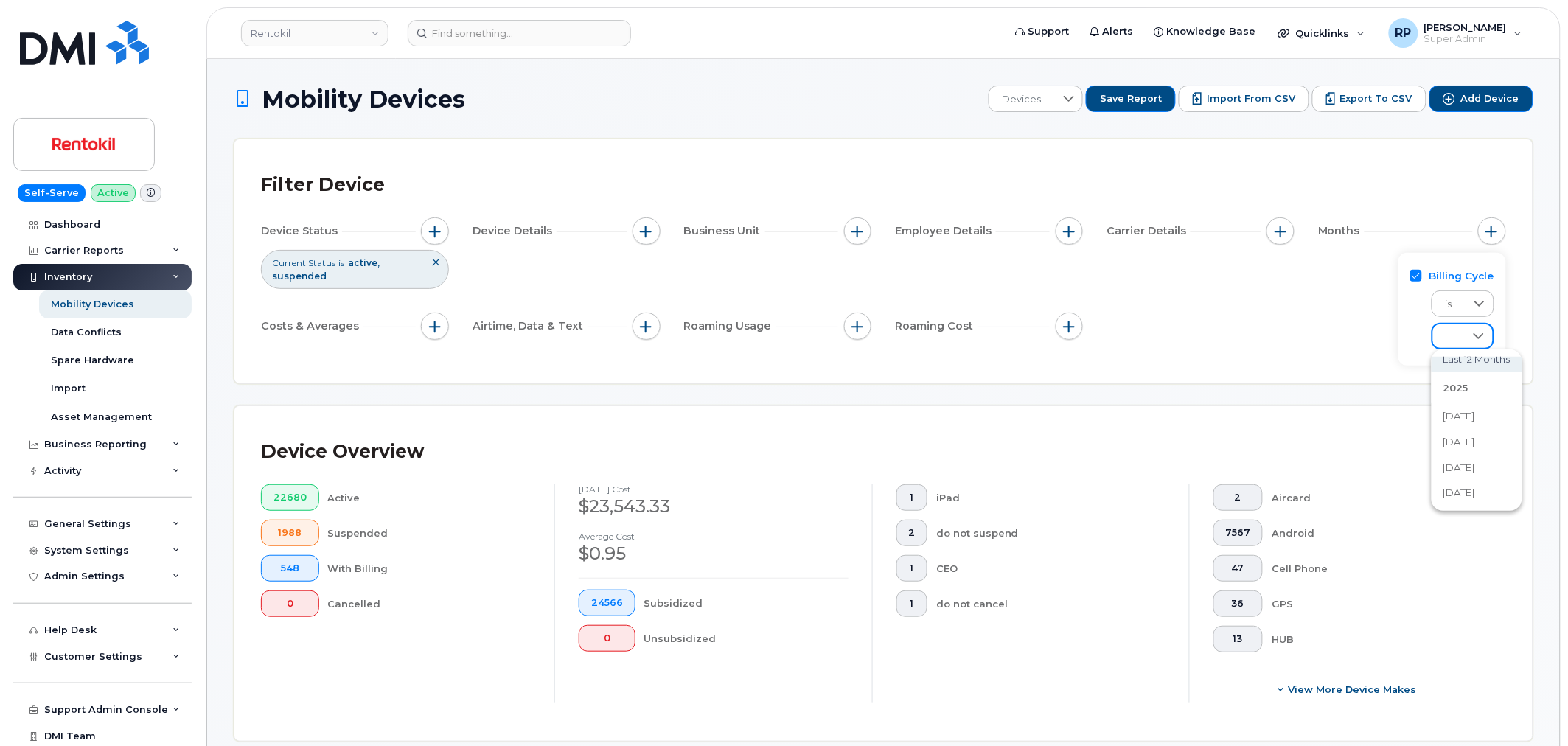
scroll to position [136, 0]
click at [1462, 409] on span "August 2025" at bounding box center [1459, 403] width 32 height 14
click at [409, 270] on div "Current Status is active suspended" at bounding box center [355, 269] width 188 height 38
click at [434, 240] on button "button" at bounding box center [434, 231] width 28 height 28
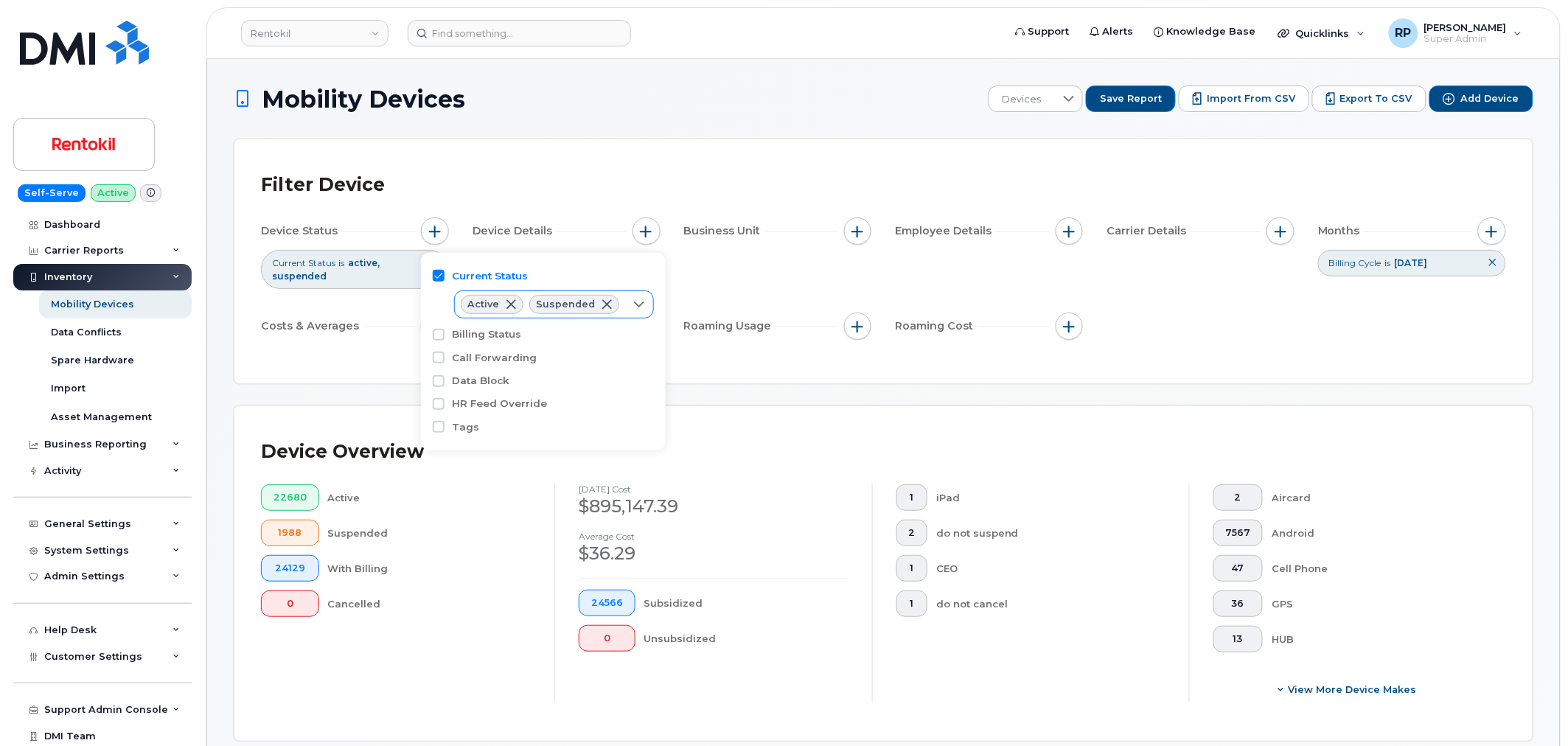
click at [636, 304] on icon at bounding box center [639, 304] width 11 height 6
click at [476, 365] on input "Suspended" at bounding box center [472, 363] width 12 height 12
checkbox input "false"
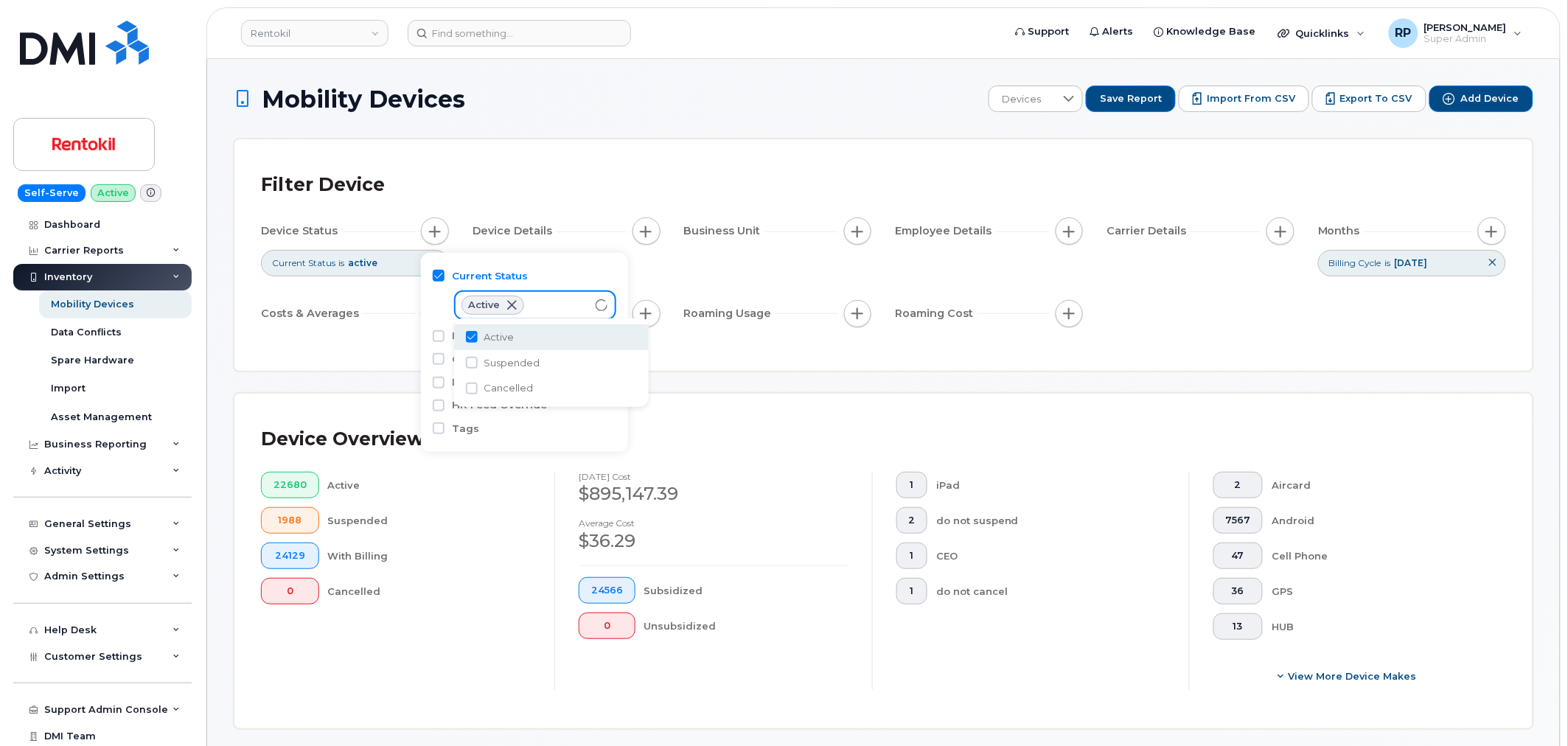
click at [476, 337] on input "Active" at bounding box center [472, 337] width 12 height 12
checkbox input "false"
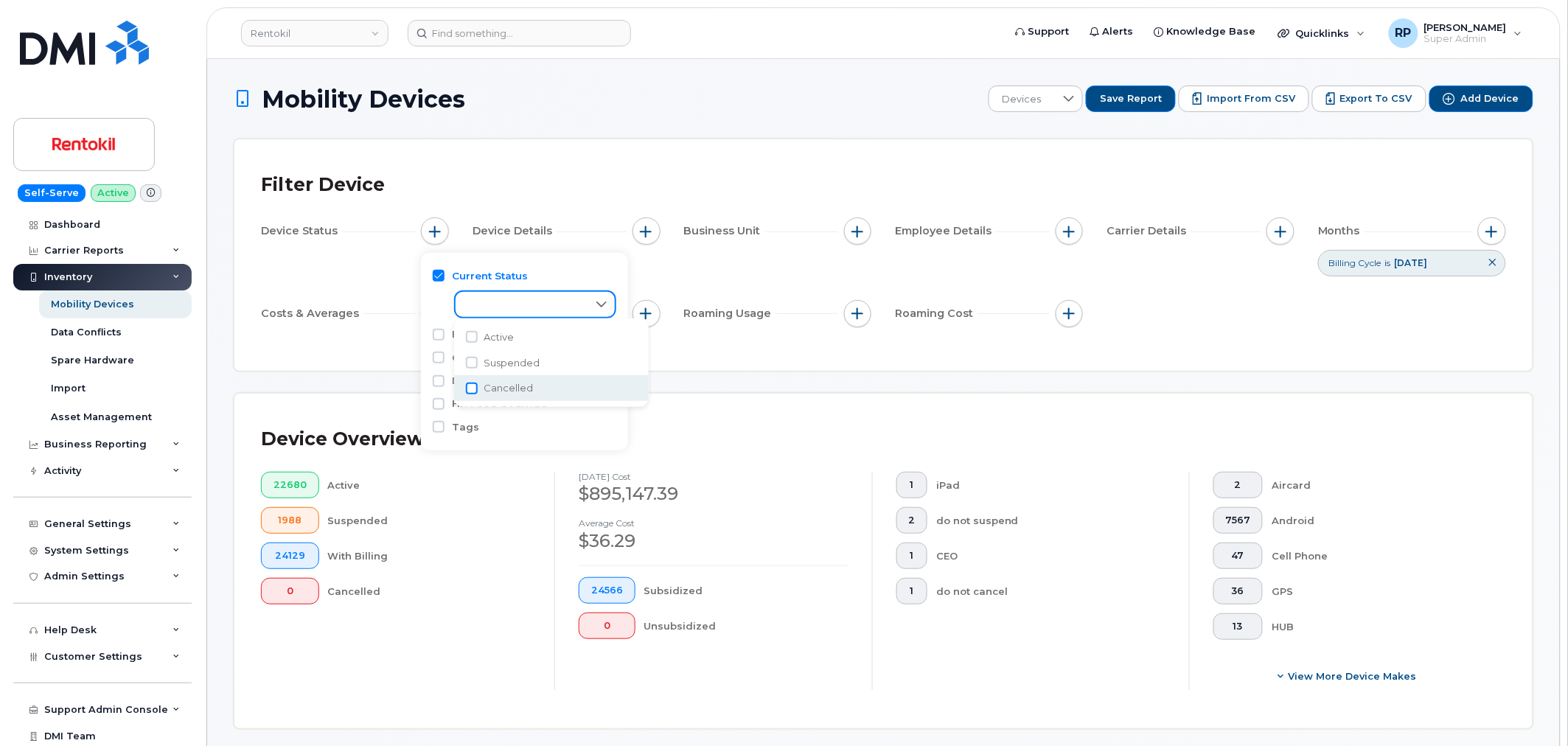
click at [473, 389] on input "Cancelled" at bounding box center [472, 388] width 12 height 12
checkbox input "true"
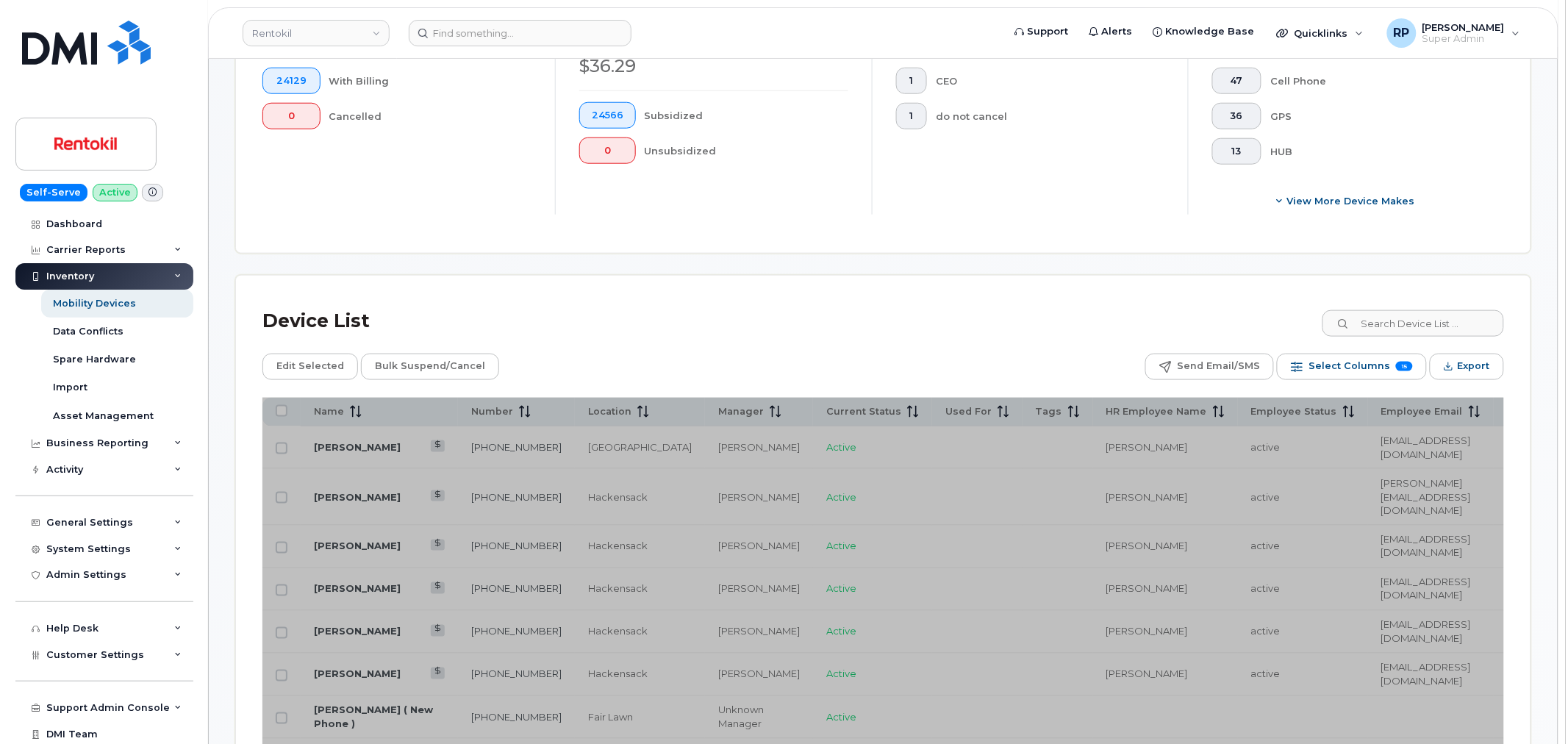
scroll to position [545, 0]
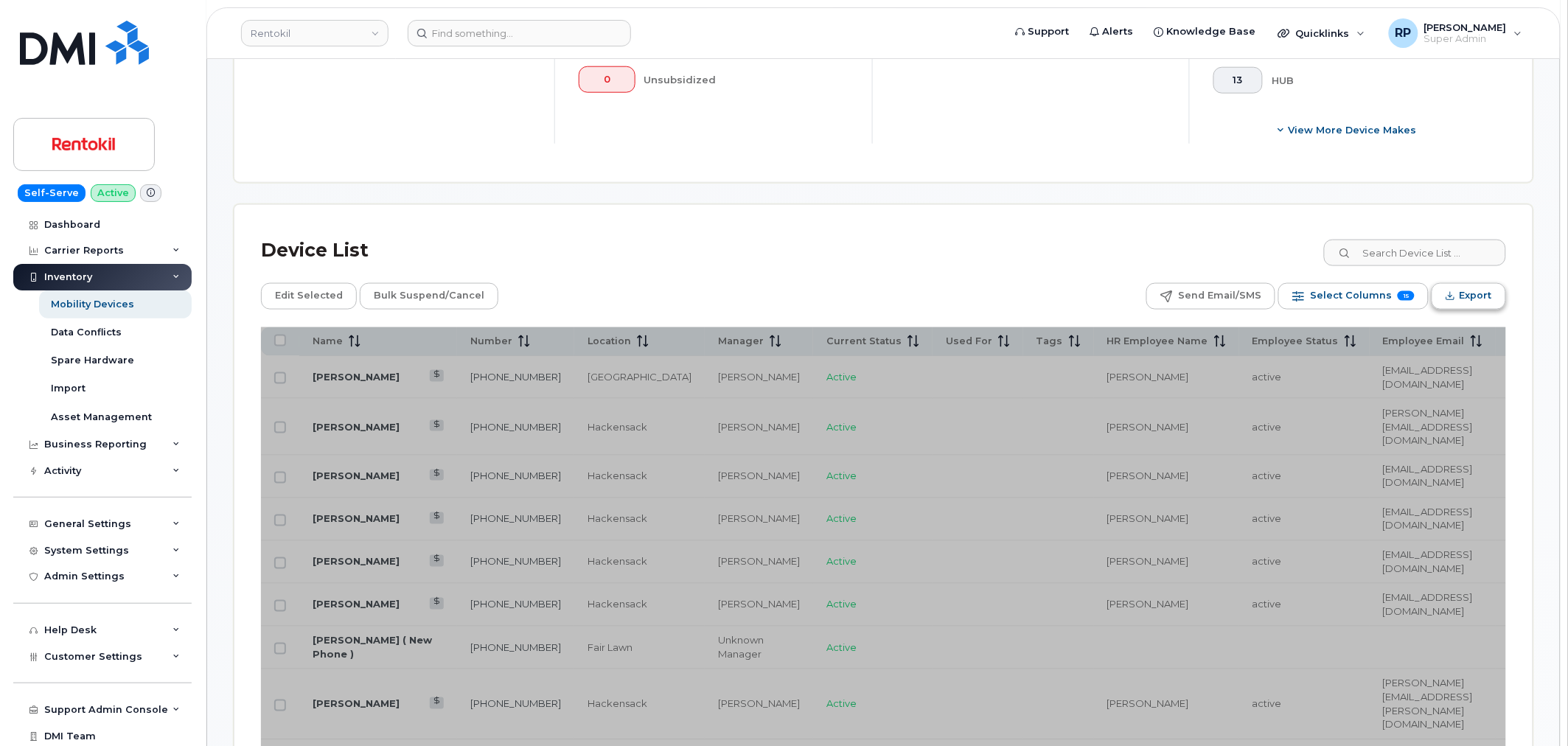
click at [1464, 299] on span "Export" at bounding box center [1475, 295] width 32 height 22
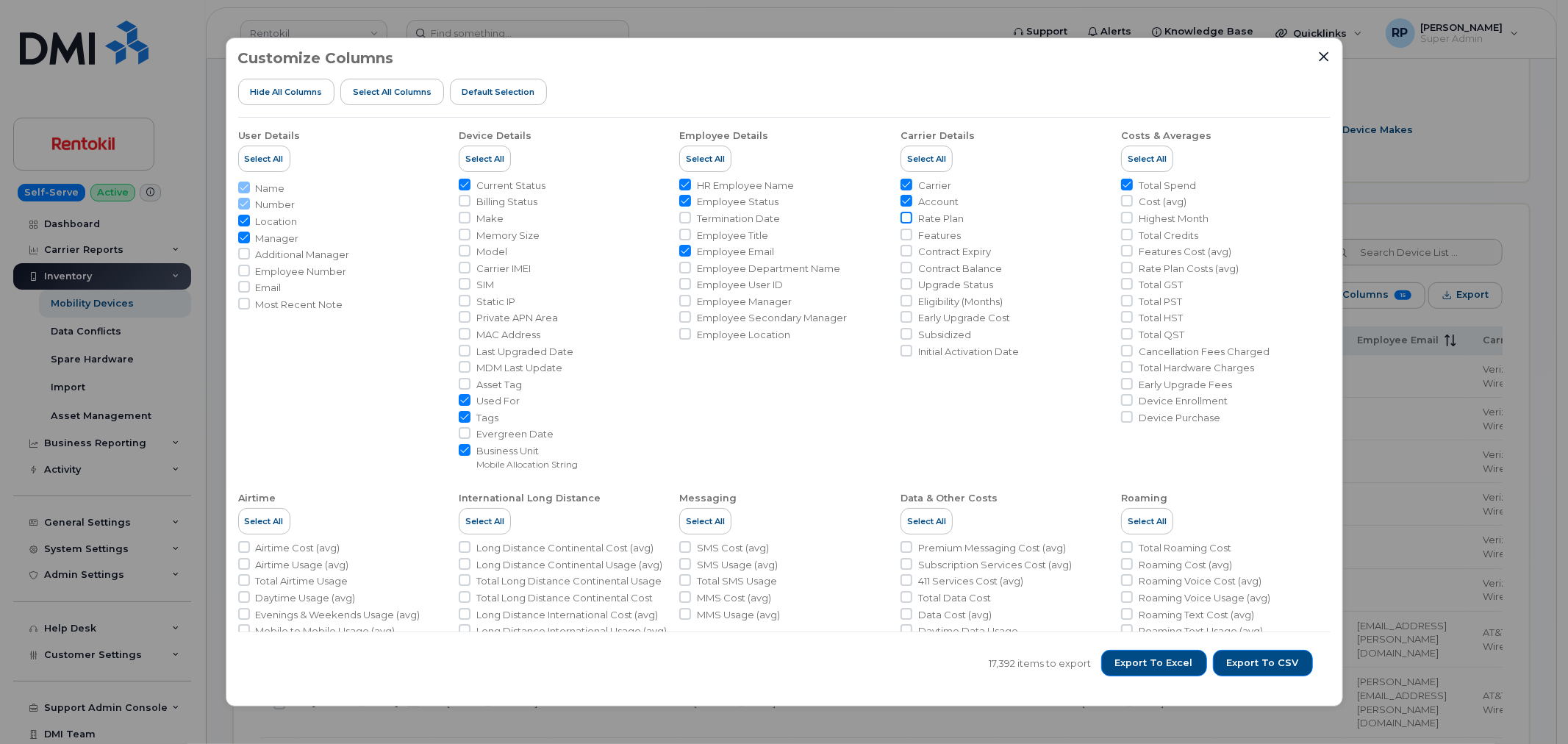
click at [905, 216] on input "Rate Plan" at bounding box center [907, 218] width 12 height 12
checkbox input "true"
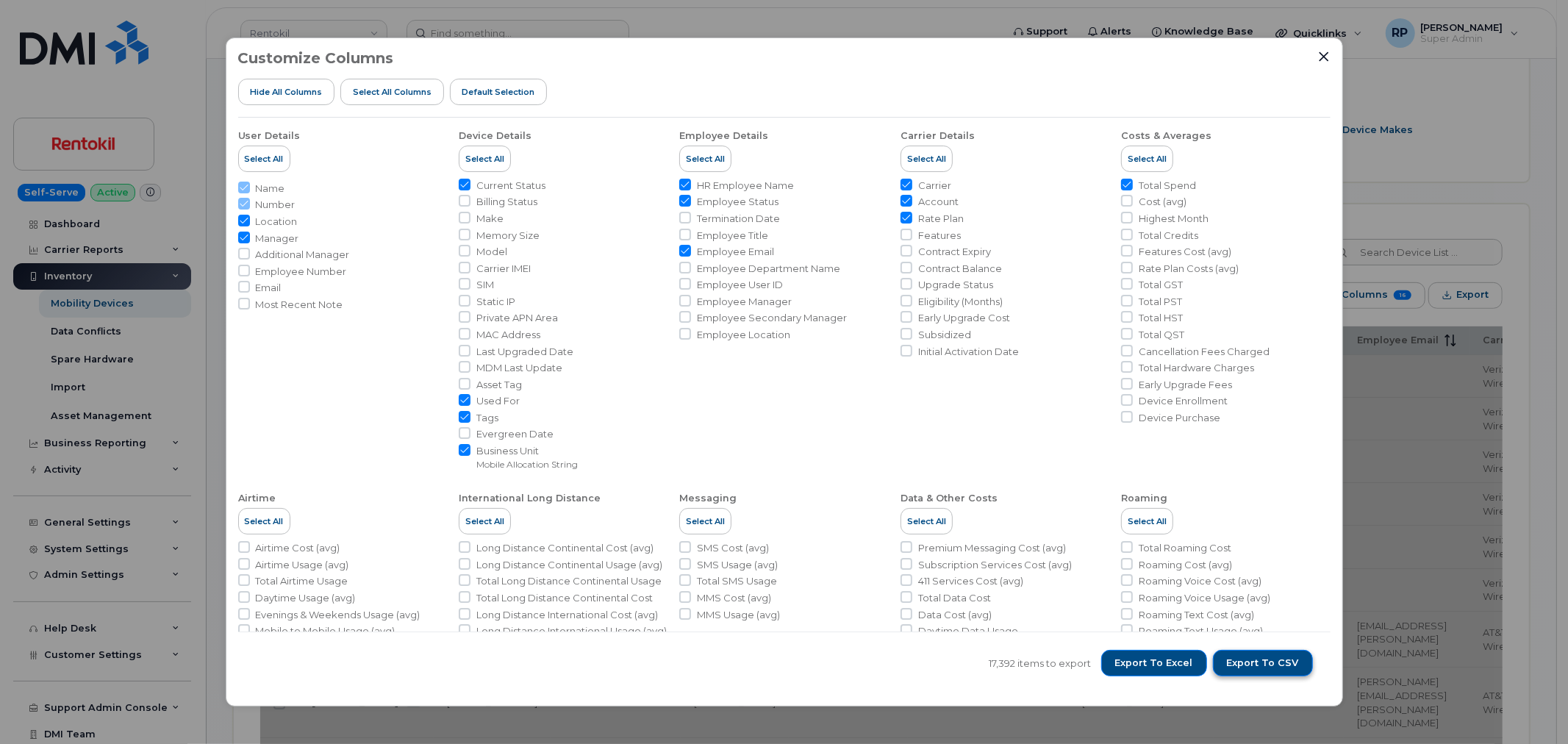
click at [1263, 659] on span "Export to CSV" at bounding box center [1263, 663] width 72 height 13
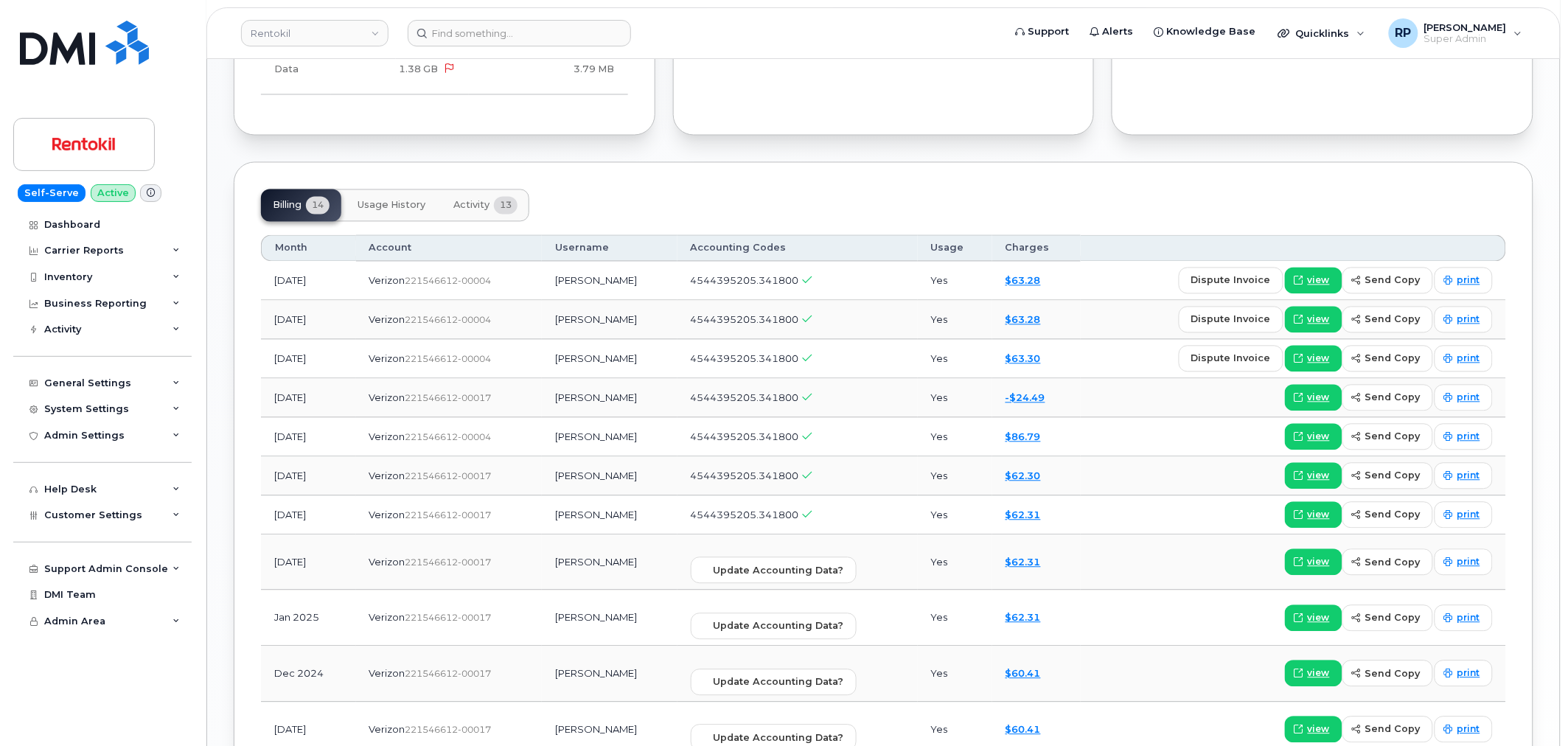
scroll to position [955, 0]
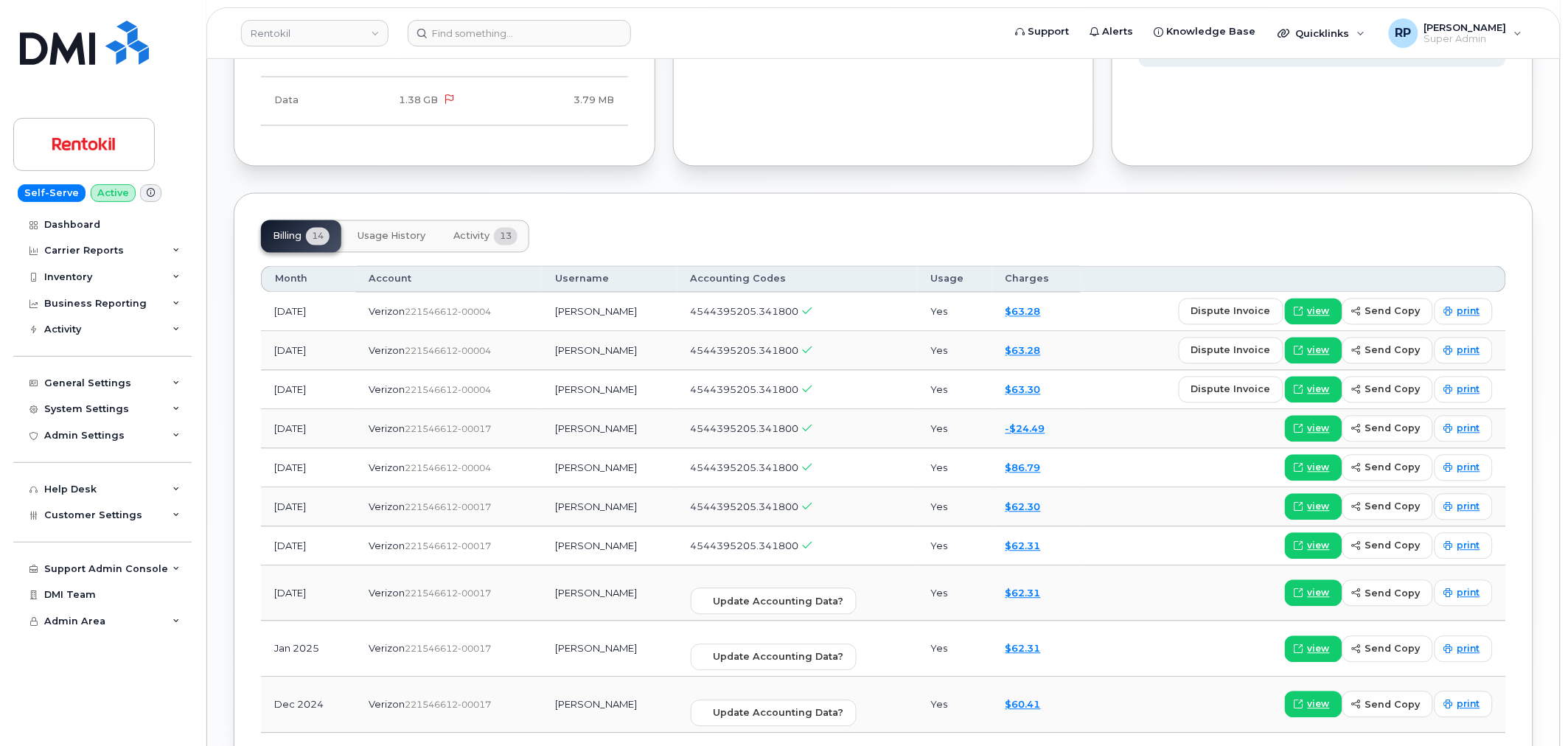
click at [484, 231] on span "Activity" at bounding box center [471, 237] width 36 height 12
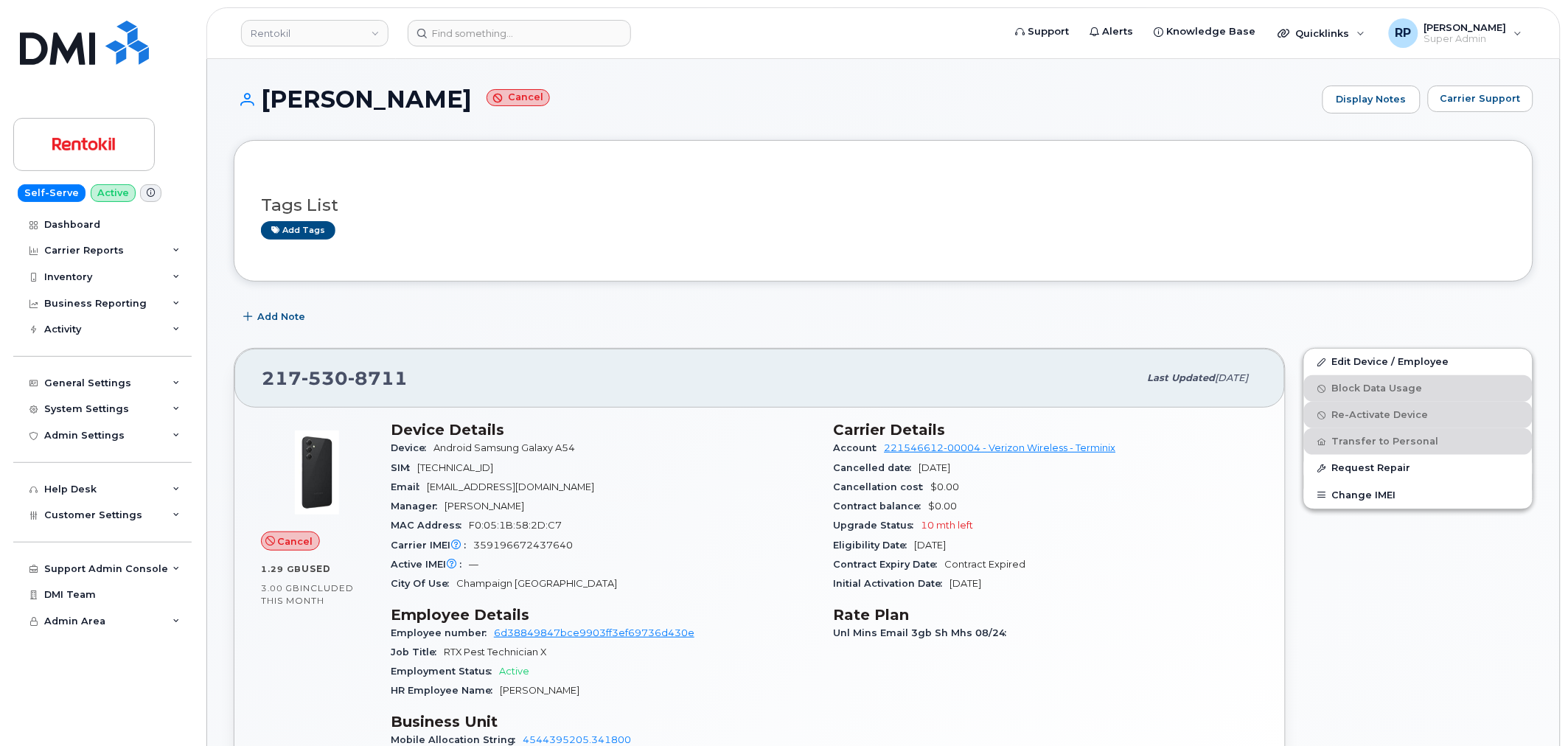
scroll to position [1554, 0]
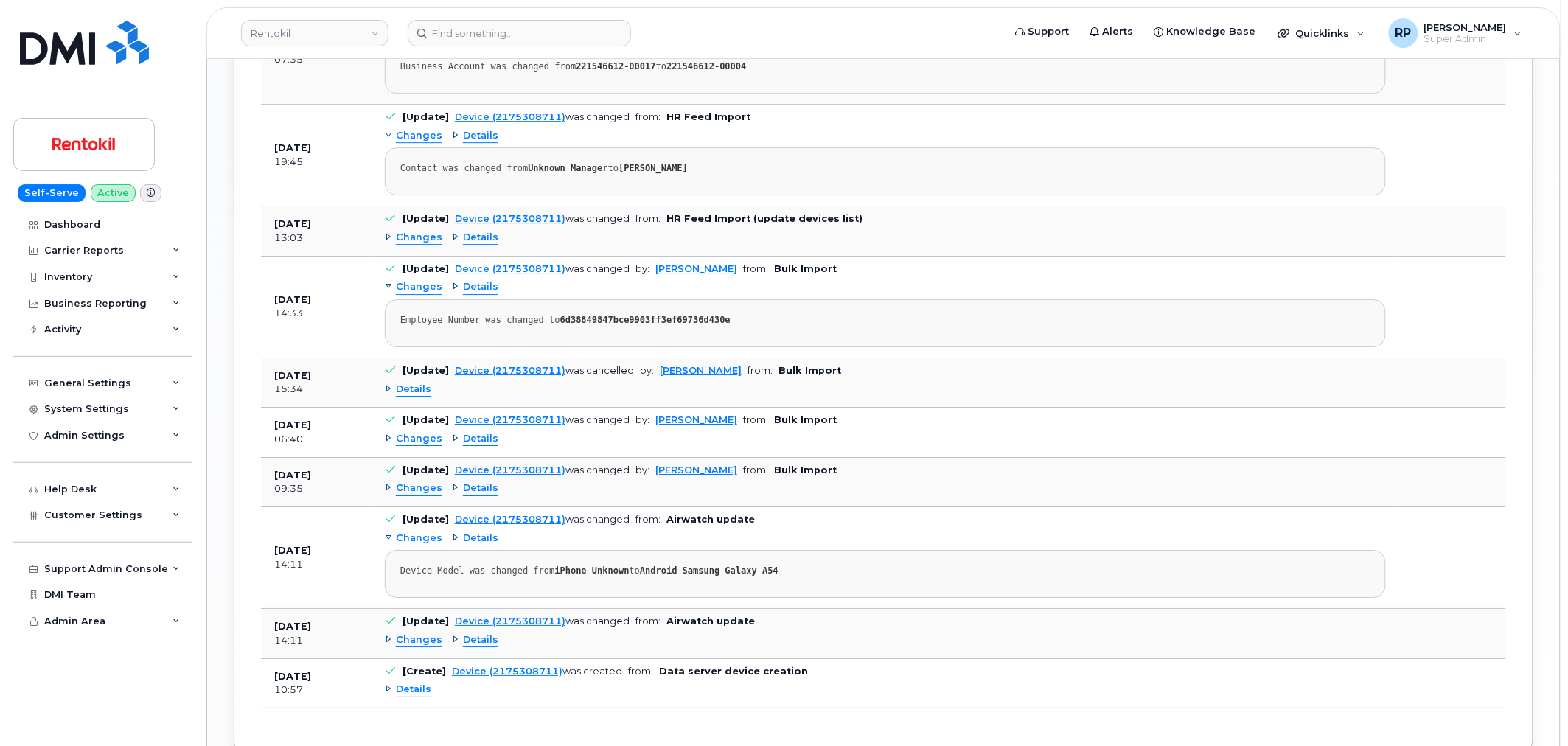
click at [409, 388] on span "Details" at bounding box center [413, 389] width 35 height 14
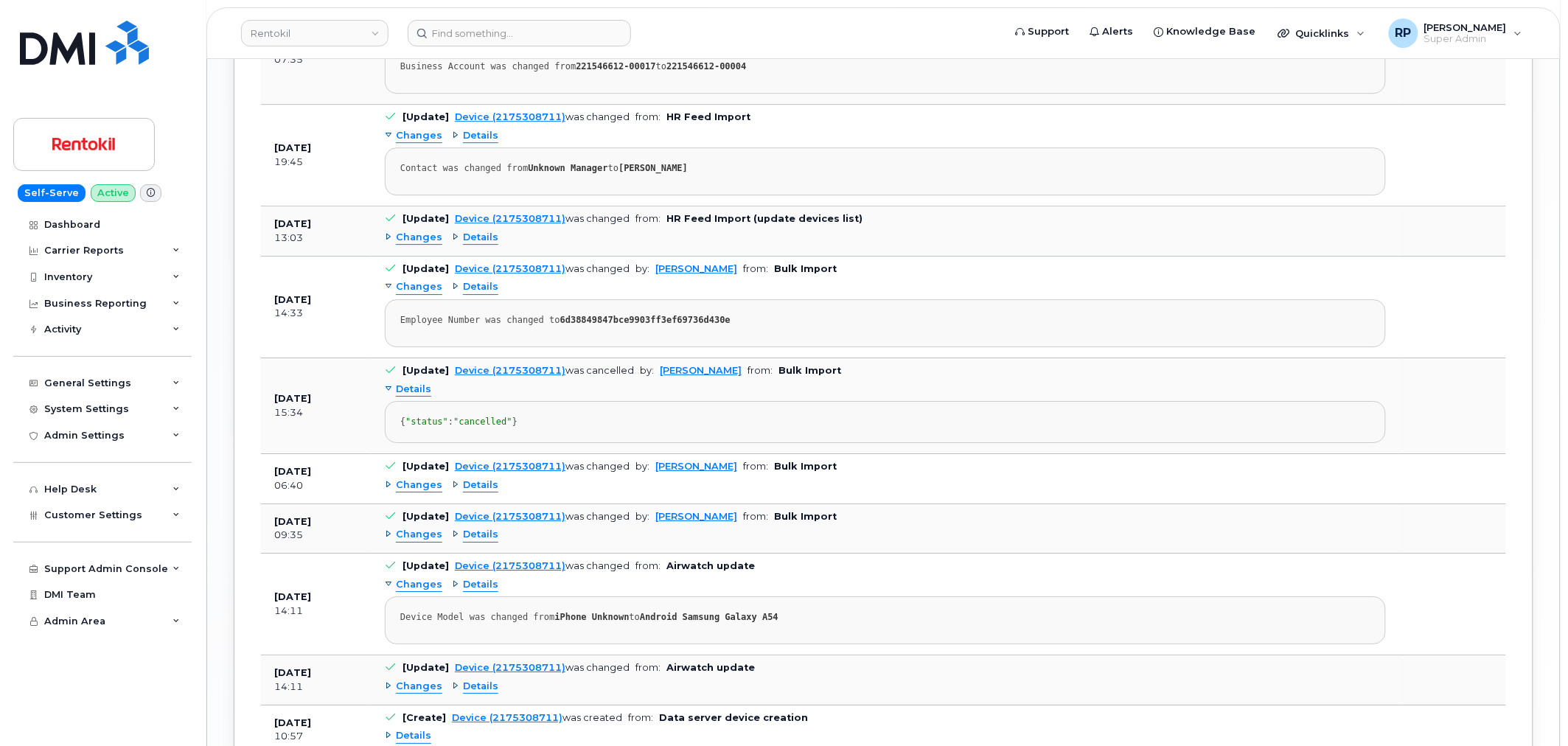
click at [409, 388] on span "Details" at bounding box center [413, 389] width 35 height 14
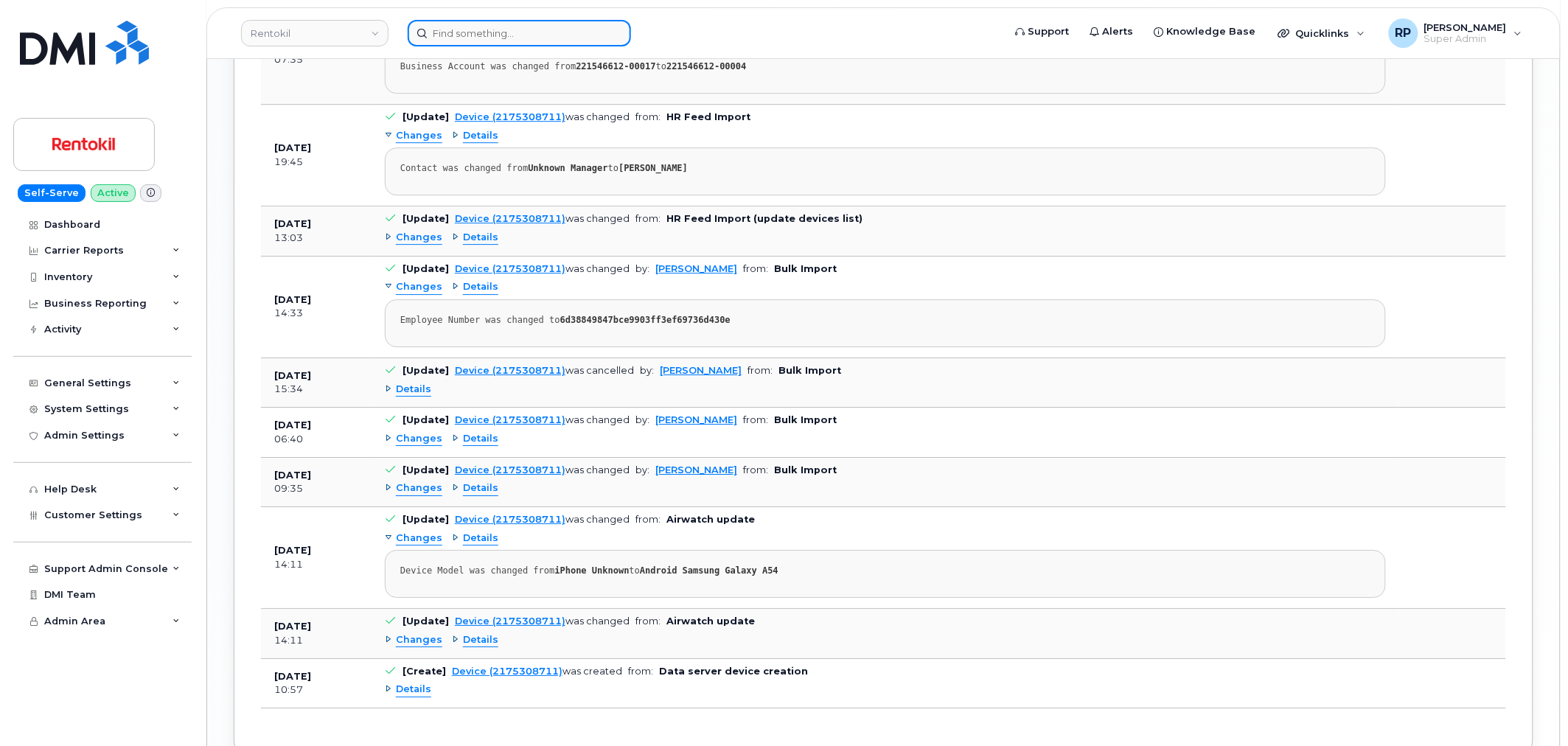
click at [450, 34] on input at bounding box center [518, 32] width 223 height 26
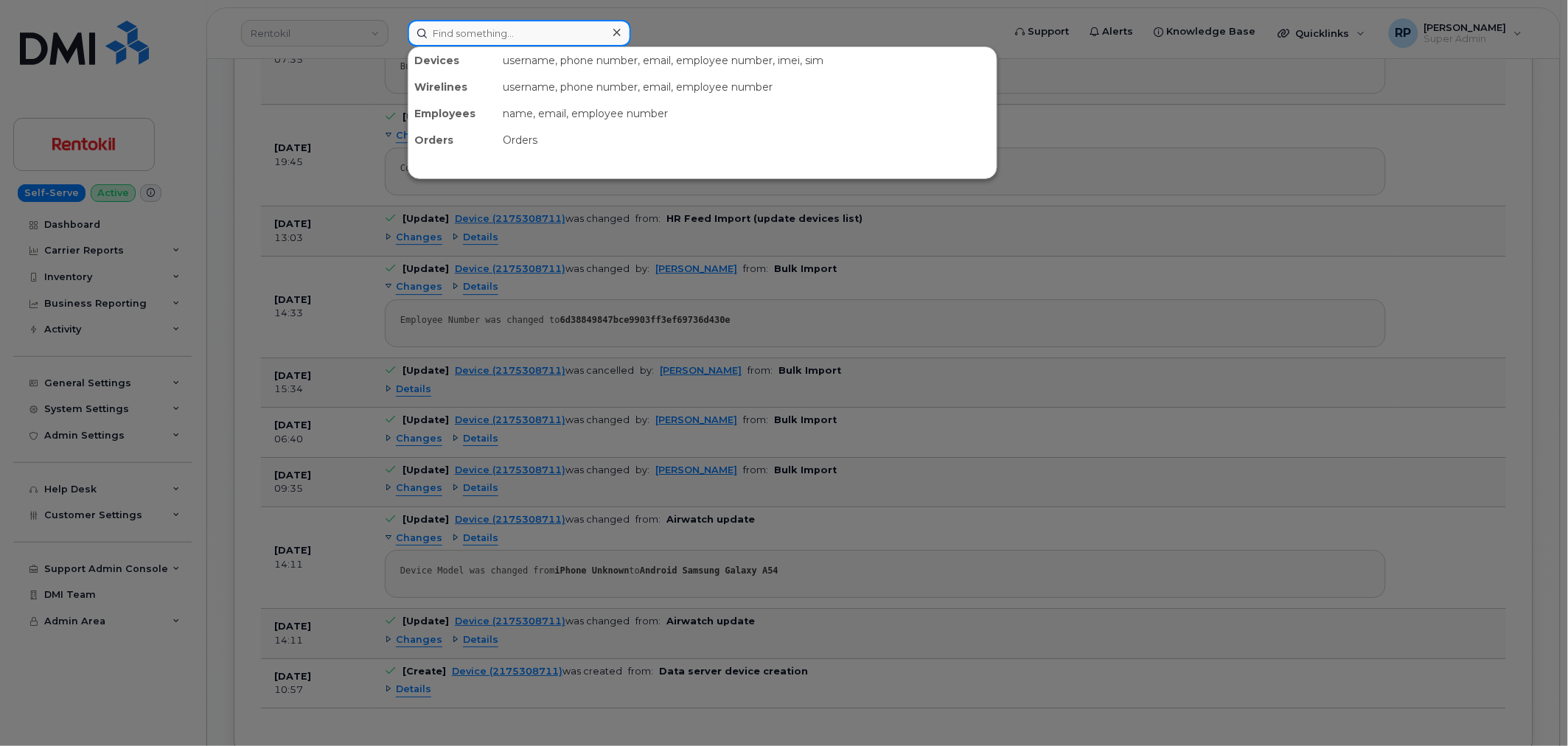
paste input "2254726649"
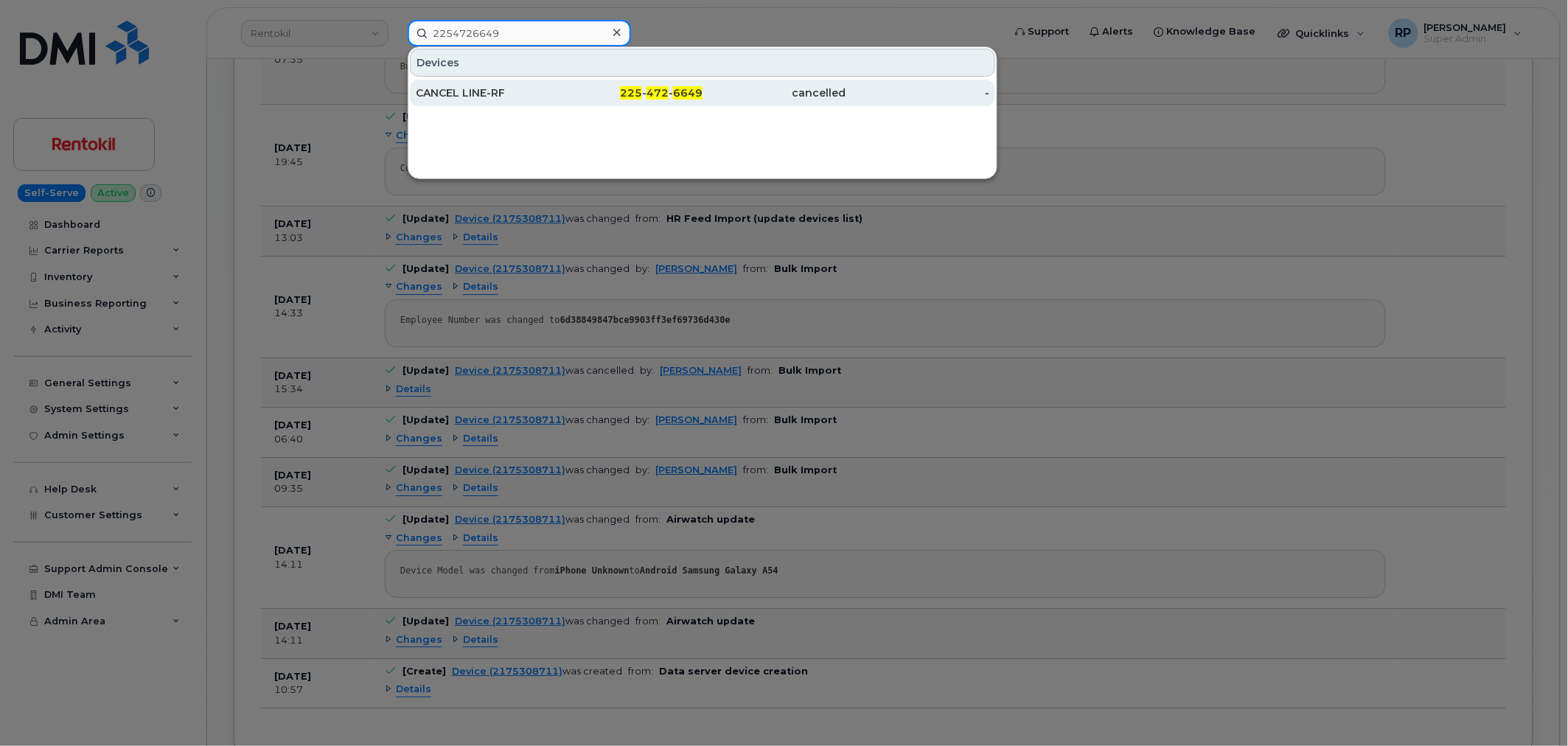
type input "2254726649"
click at [482, 98] on div "CANCEL LINE-RF" at bounding box center [487, 93] width 144 height 15
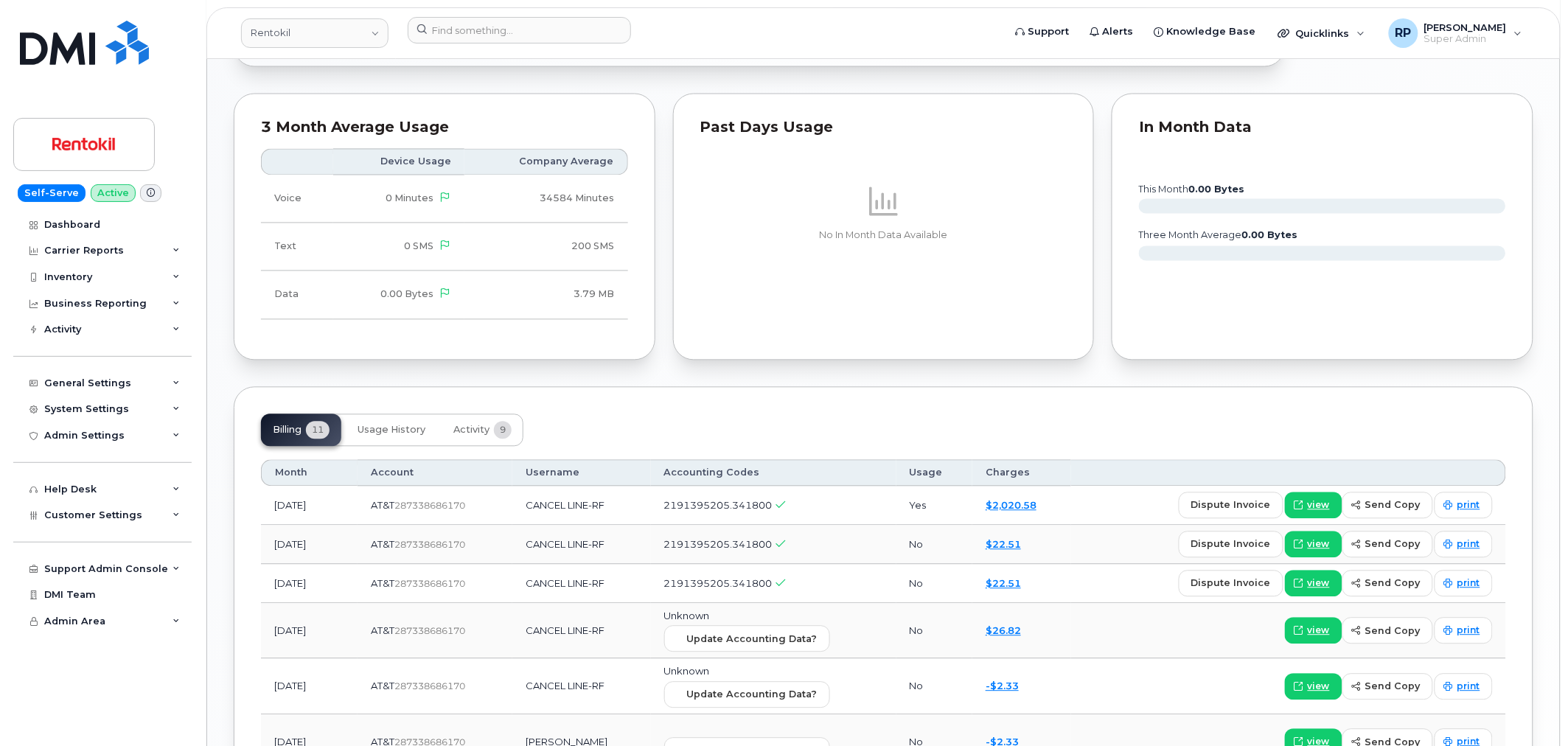
scroll to position [955, 0]
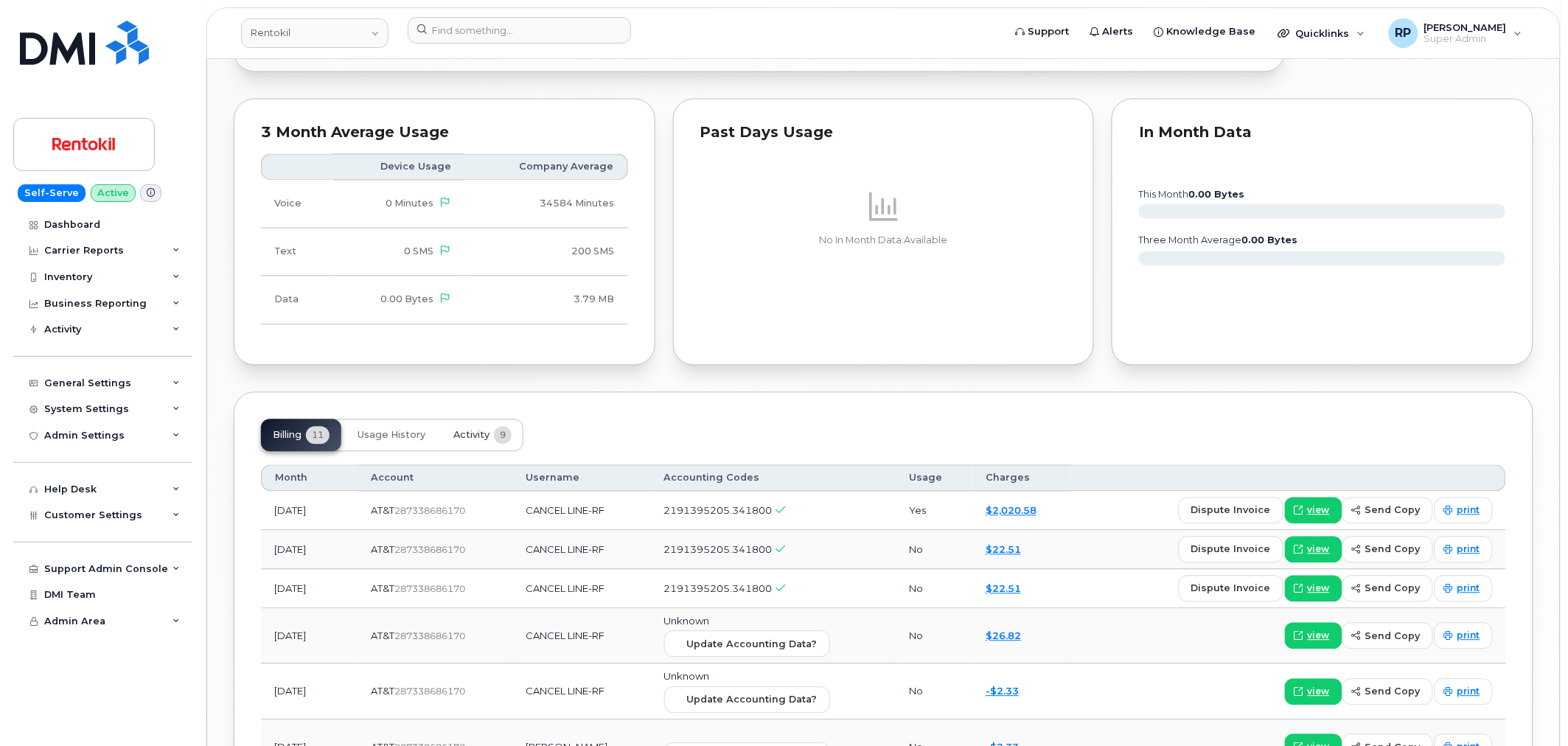
click at [485, 430] on span "Activity" at bounding box center [471, 436] width 36 height 12
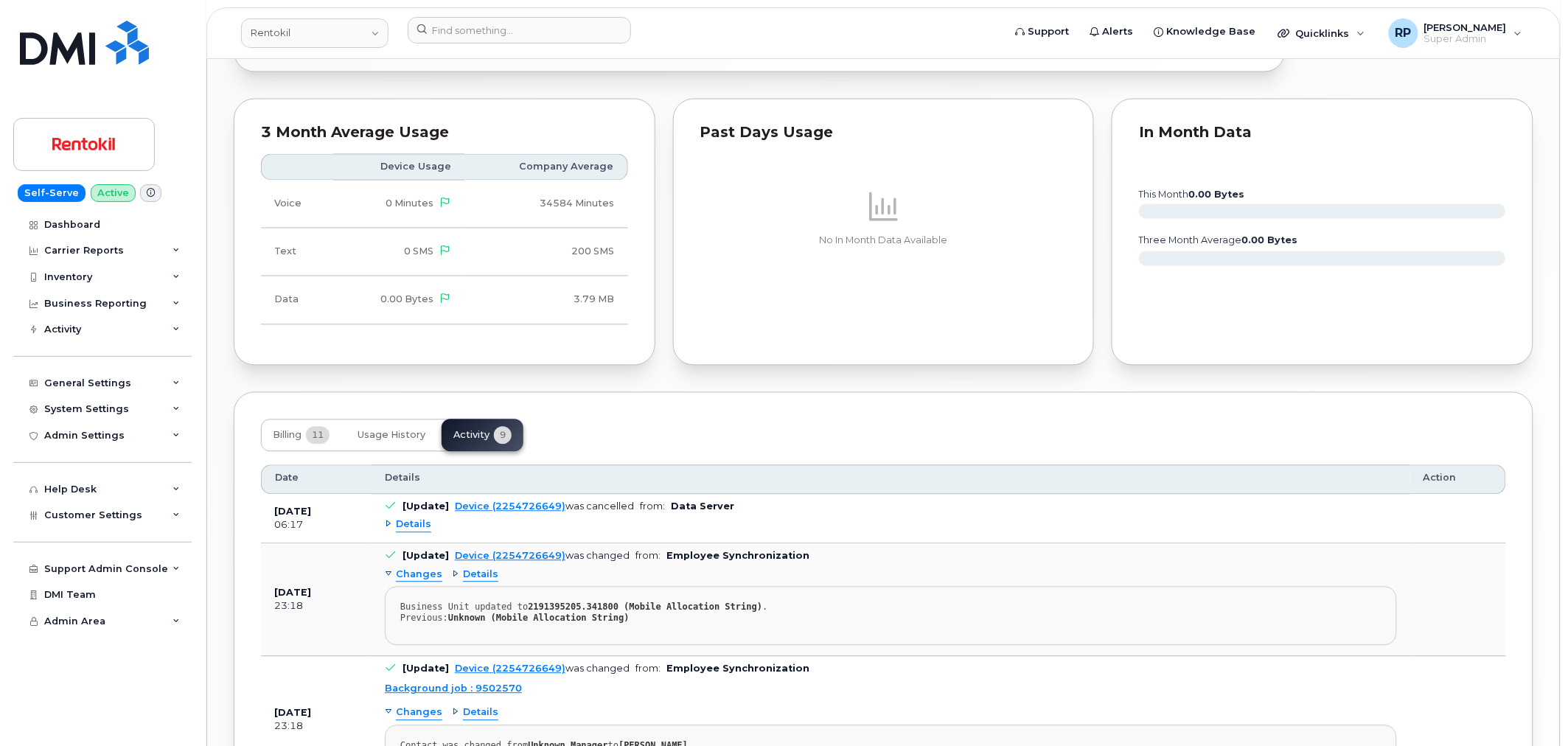
click at [420, 518] on span "Details" at bounding box center [413, 525] width 35 height 14
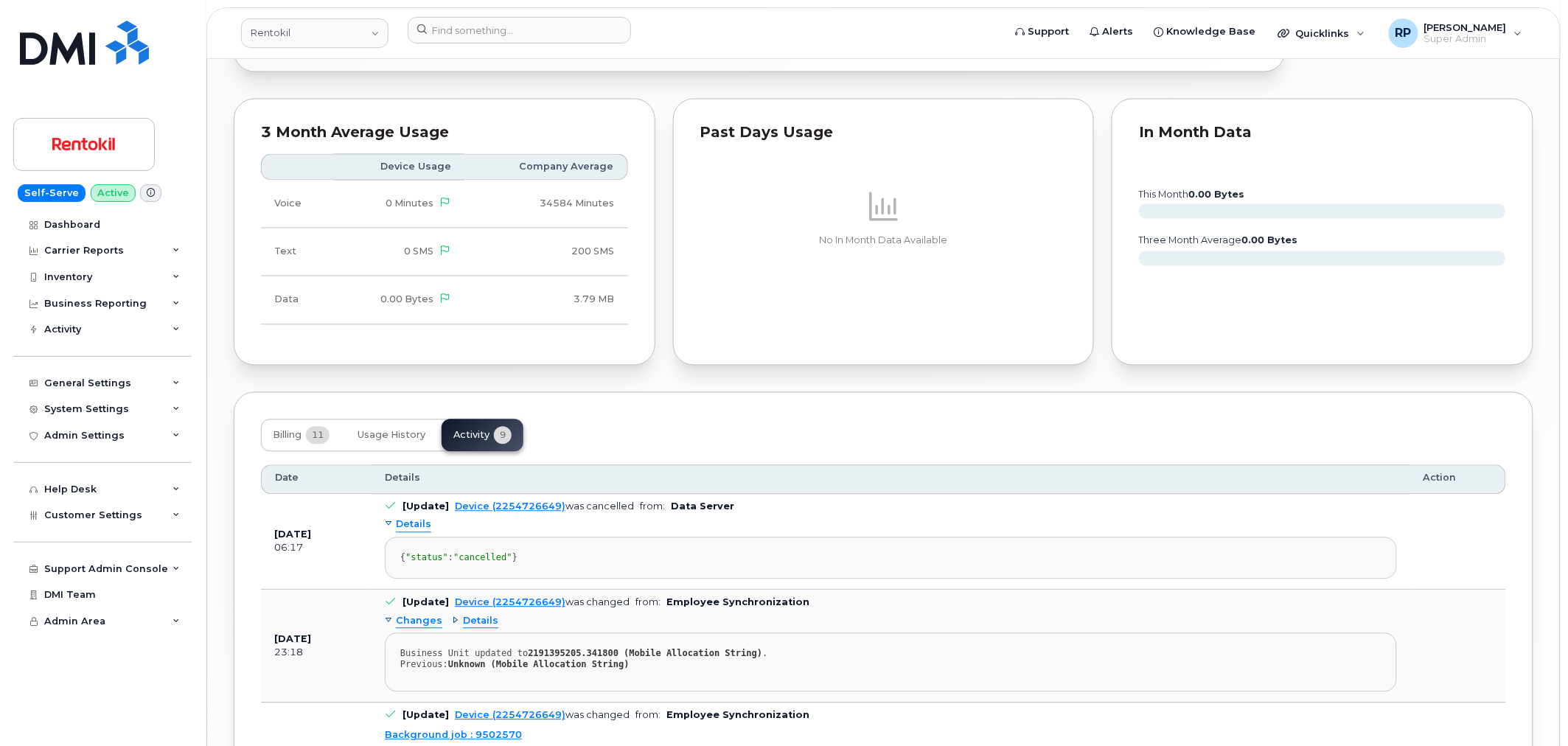
click at [420, 518] on span "Details" at bounding box center [413, 525] width 35 height 14
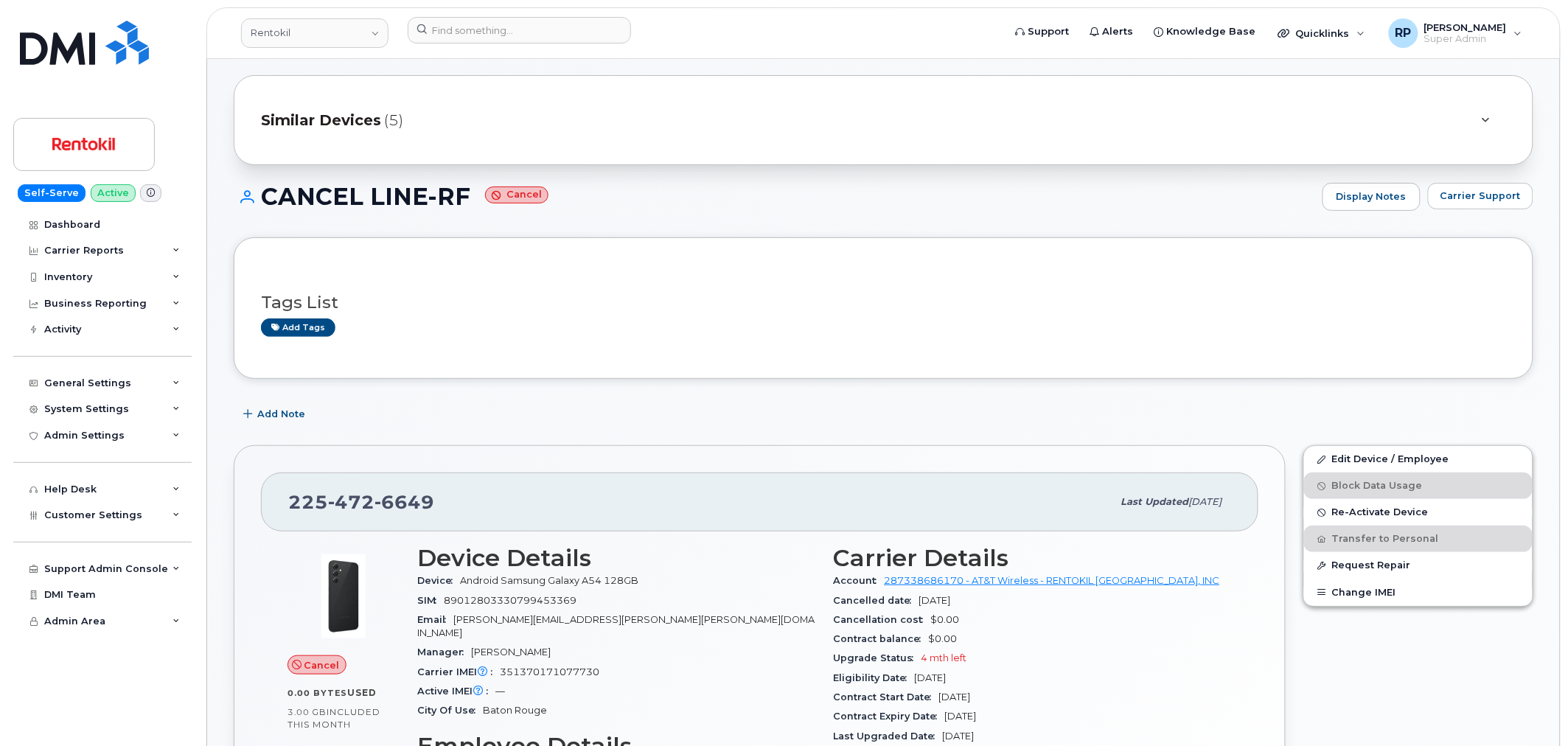
scroll to position [0, 0]
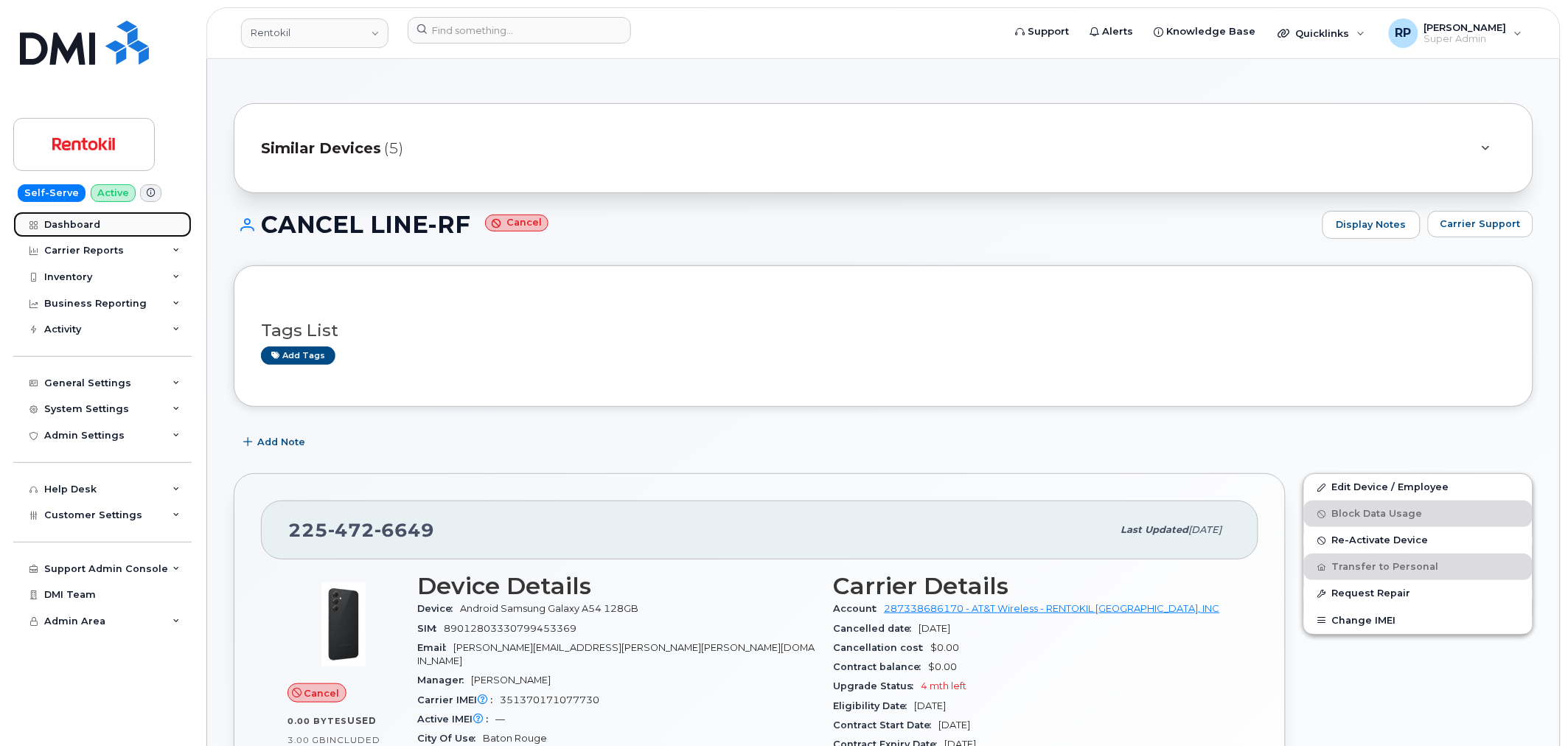
click at [78, 225] on div "Dashboard" at bounding box center [72, 225] width 56 height 12
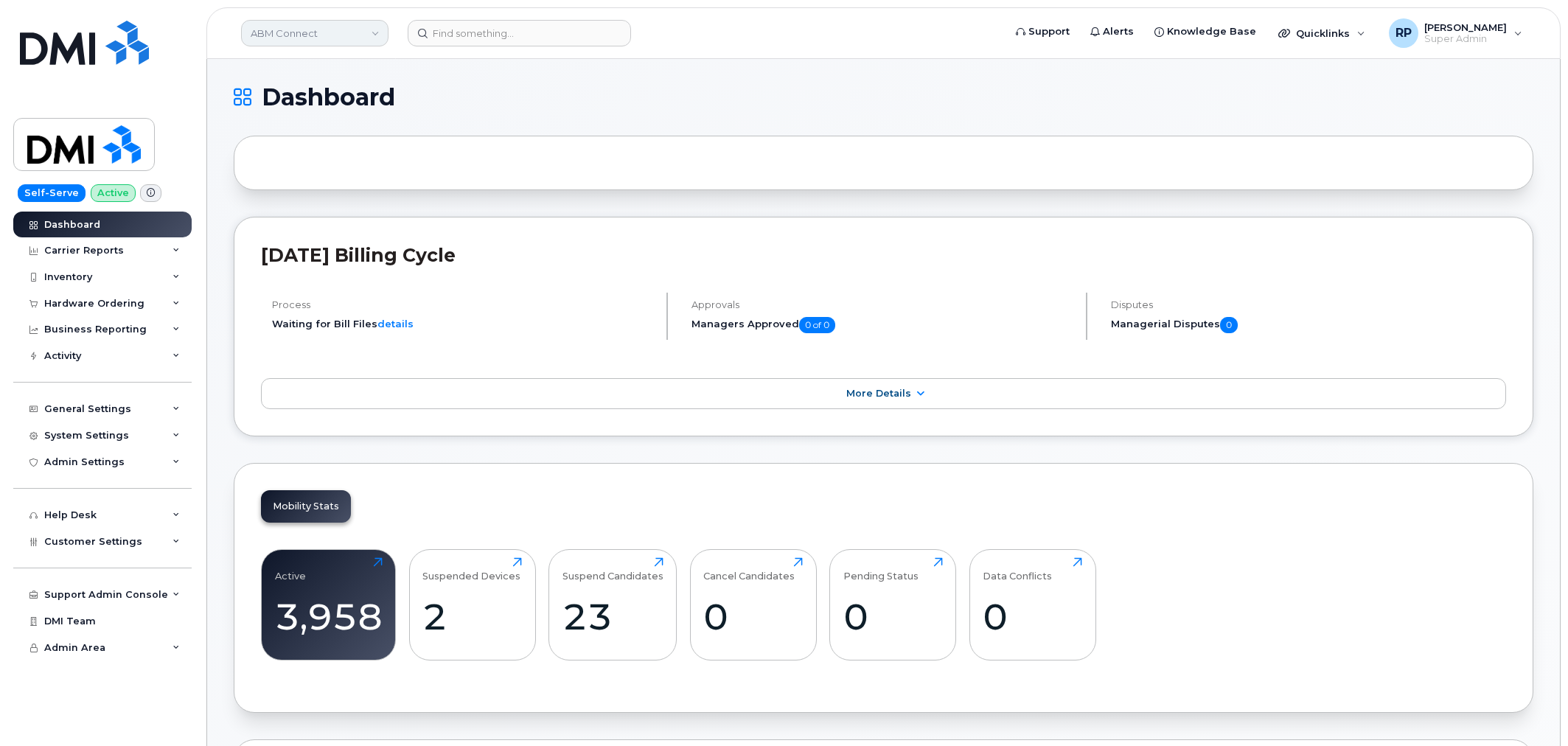
scroll to position [1943, 0]
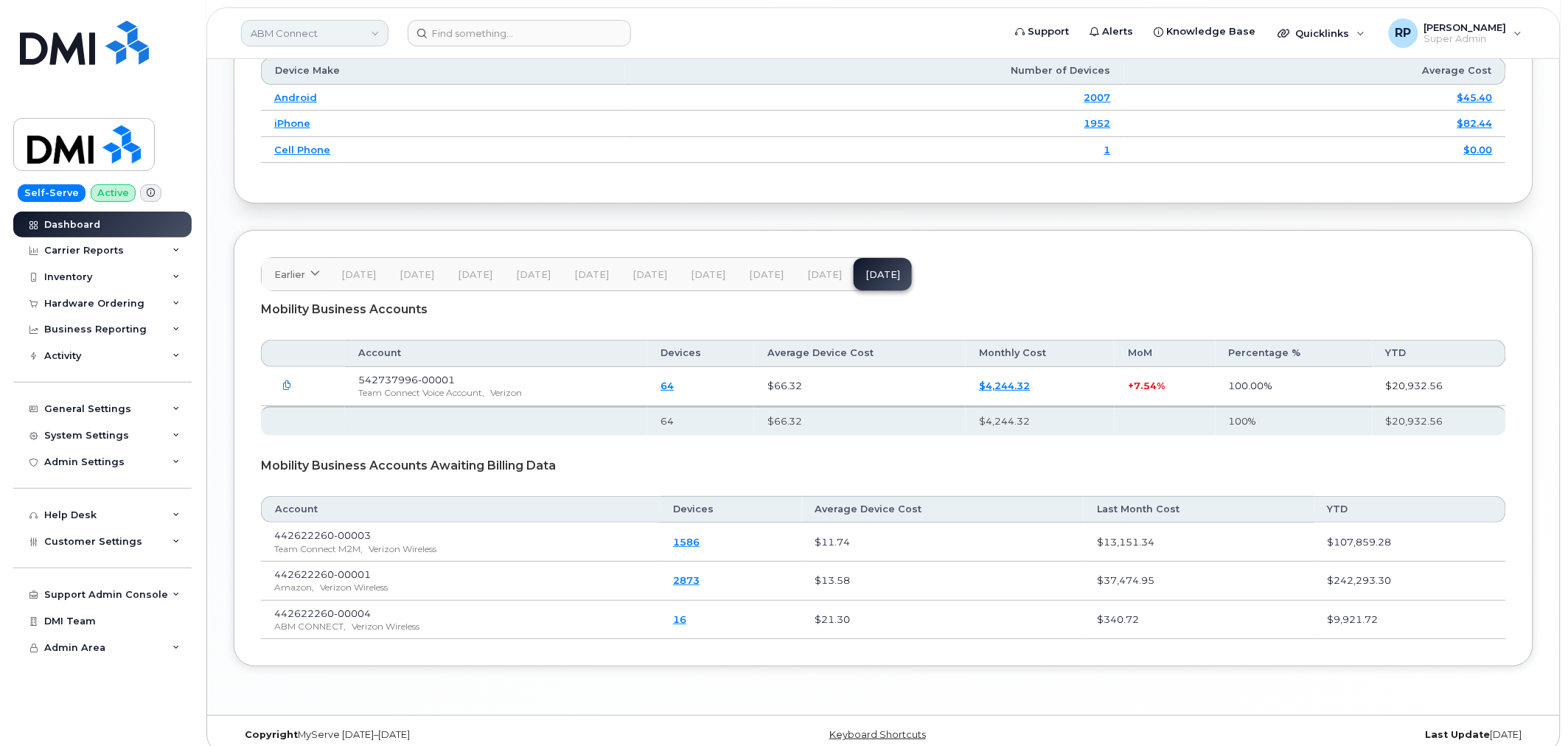
click at [282, 32] on link "ABM Connect" at bounding box center [315, 32] width 147 height 26
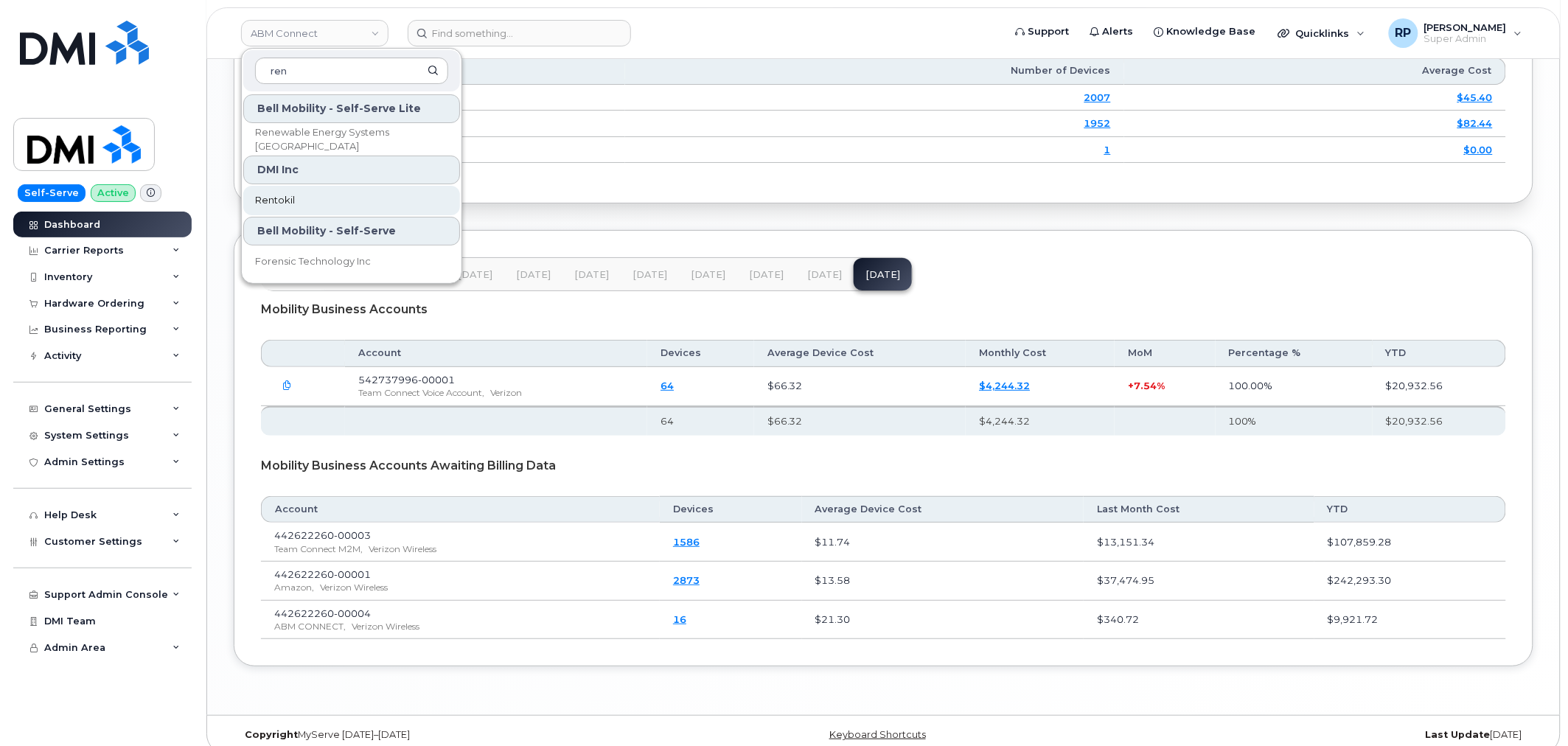
type input "ren"
click at [277, 207] on span "Rentokil" at bounding box center [274, 201] width 40 height 15
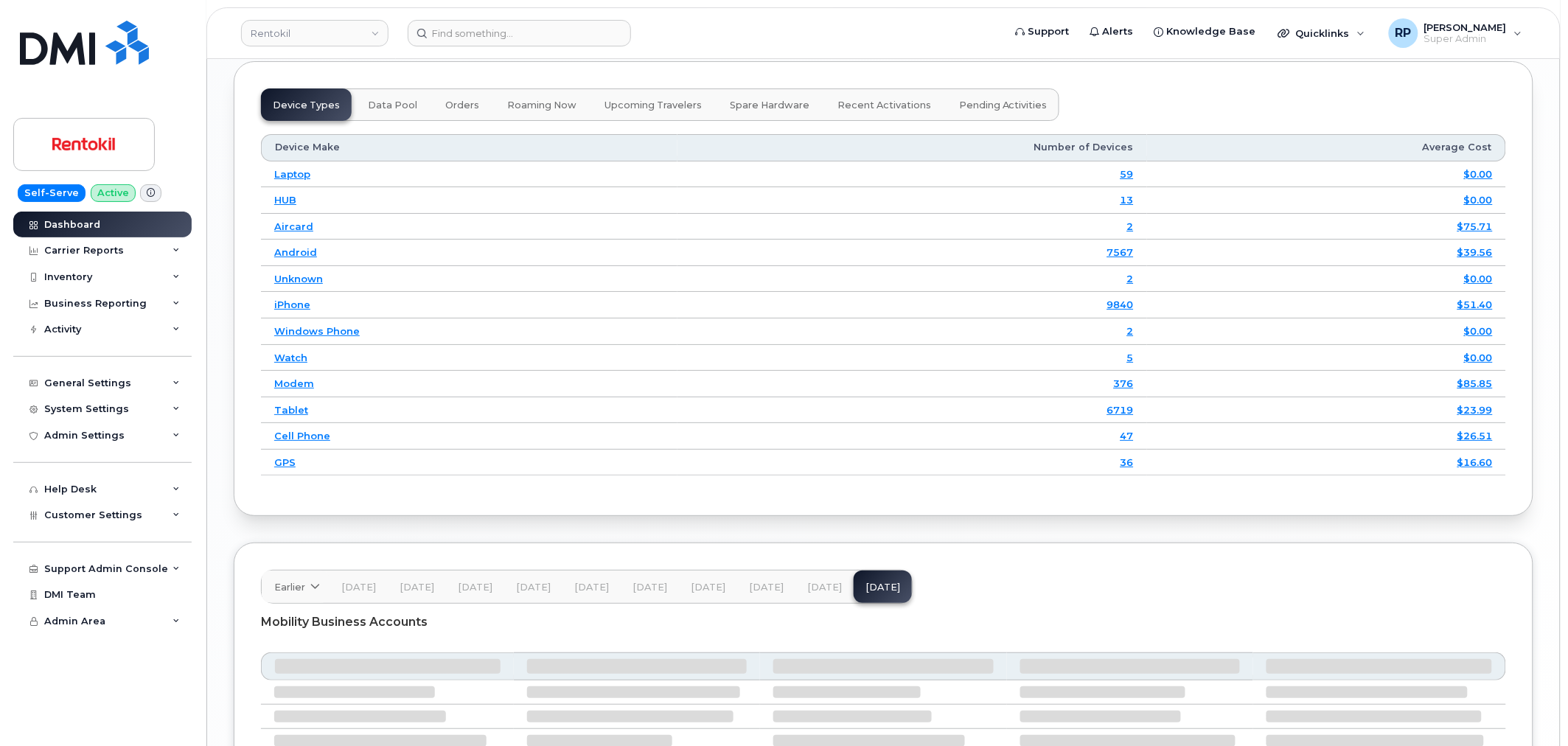
scroll to position [2101, 0]
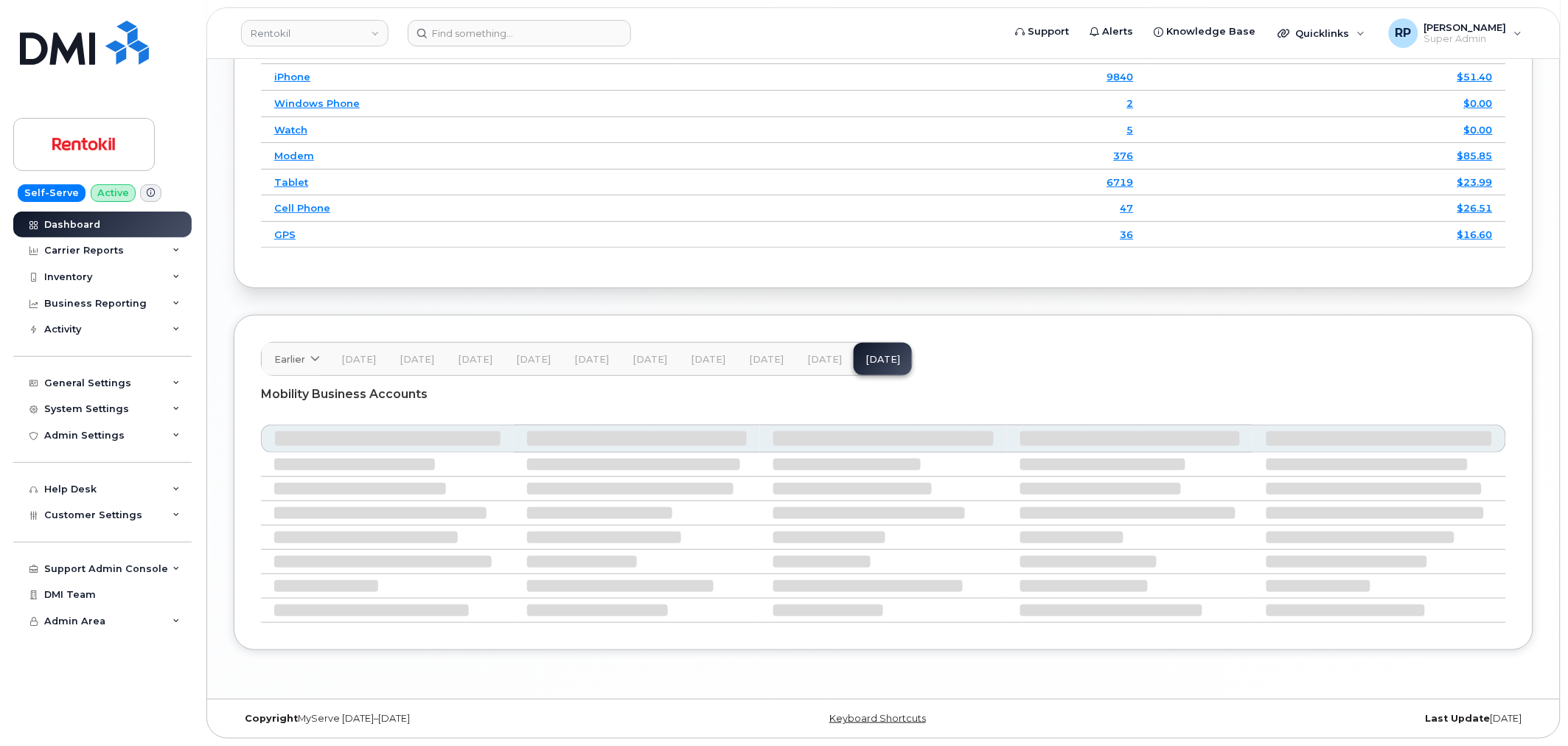
click at [818, 361] on span "[DATE]" at bounding box center [824, 360] width 35 height 12
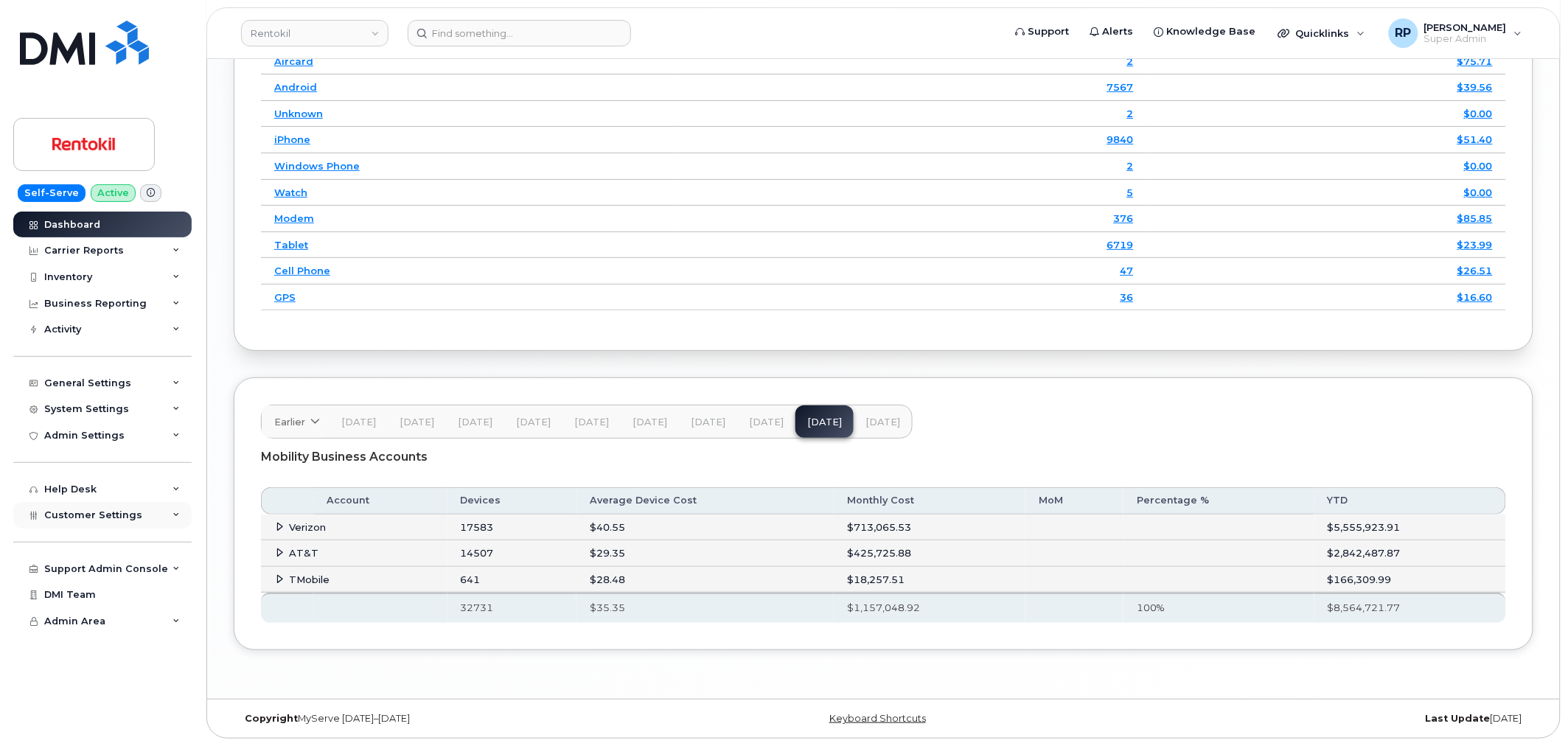
click at [140, 509] on div "Customer Settings" at bounding box center [102, 515] width 178 height 26
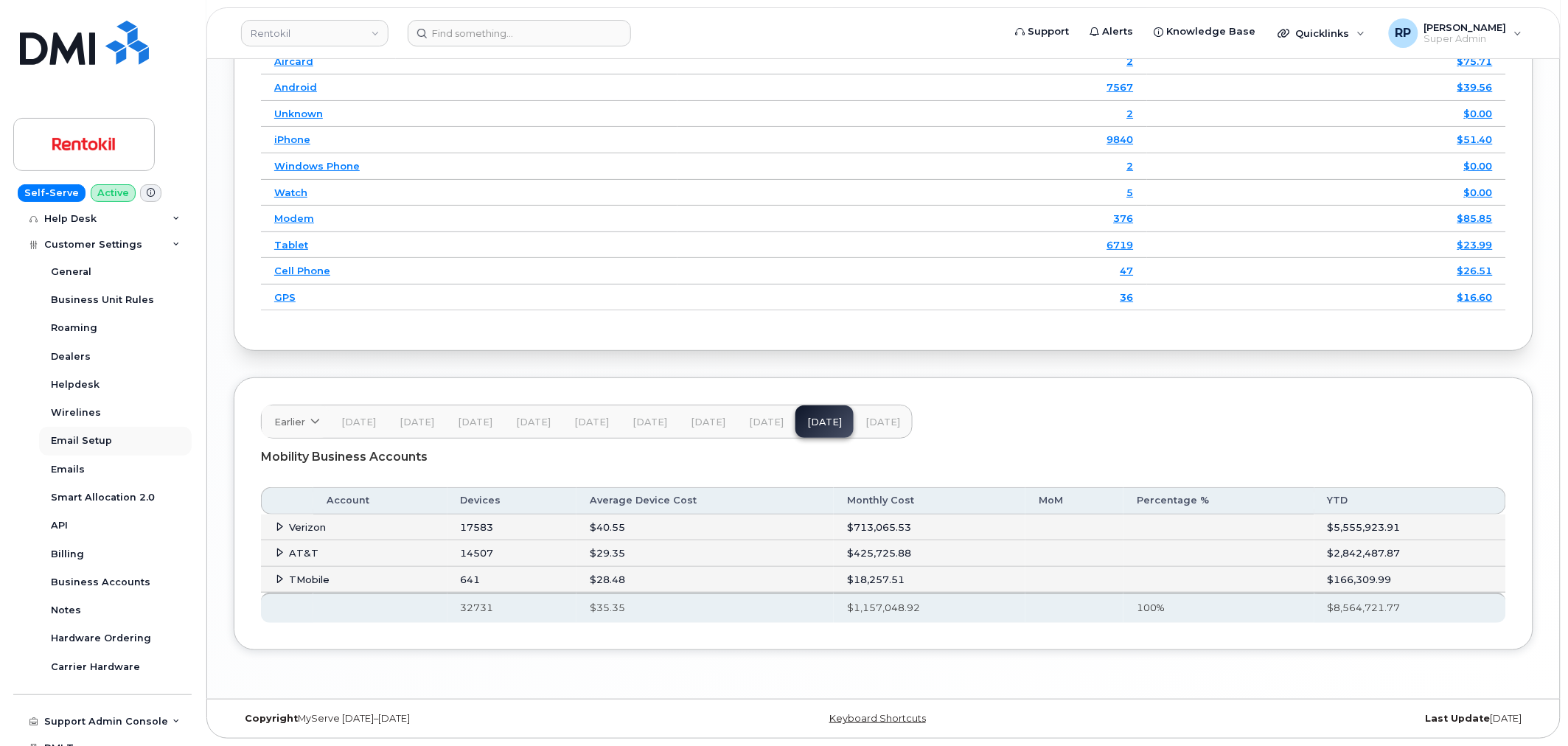
scroll to position [273, 0]
click at [104, 576] on div "Business Accounts" at bounding box center [101, 580] width 99 height 14
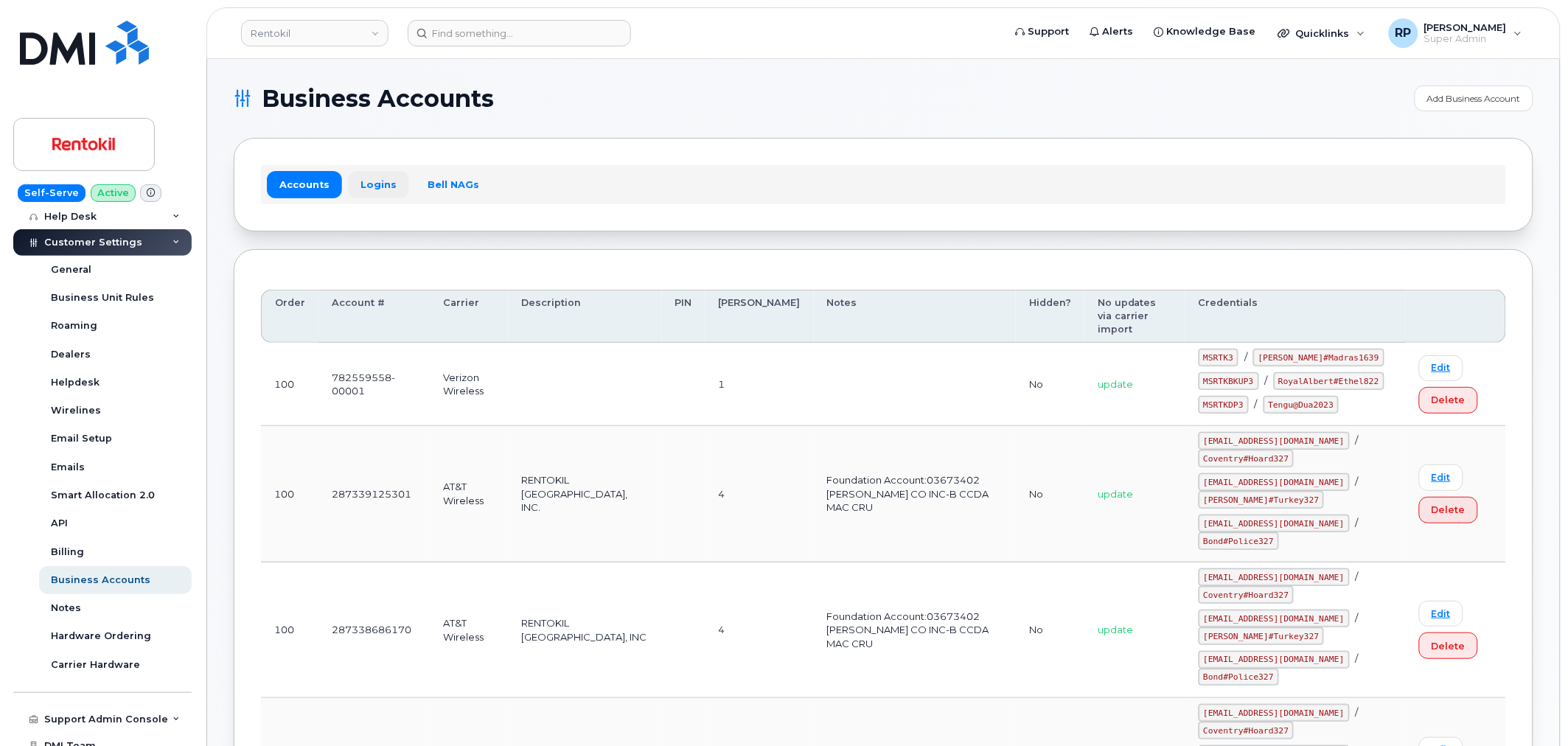
click at [362, 186] on link "Logins" at bounding box center [378, 184] width 61 height 26
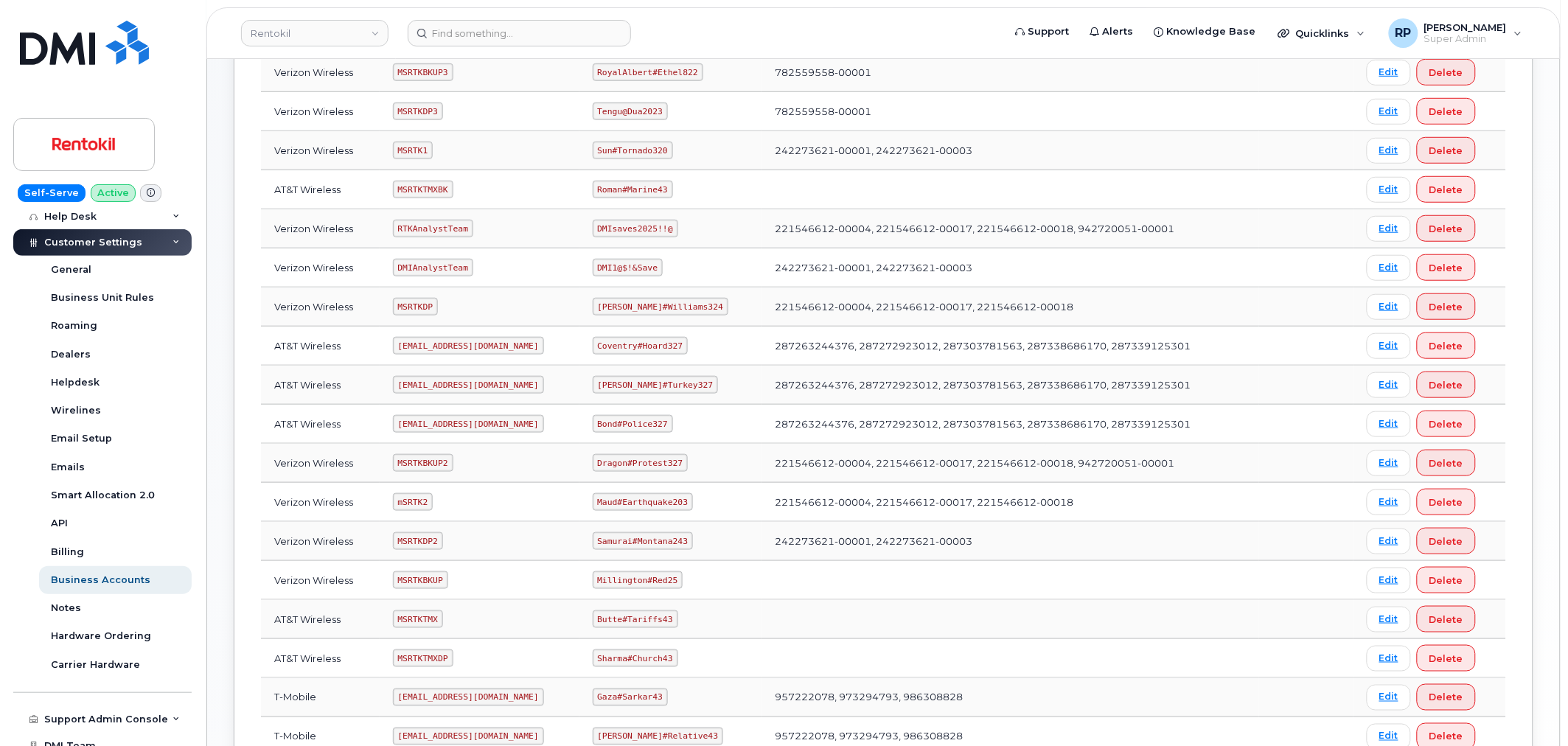
scroll to position [267, 0]
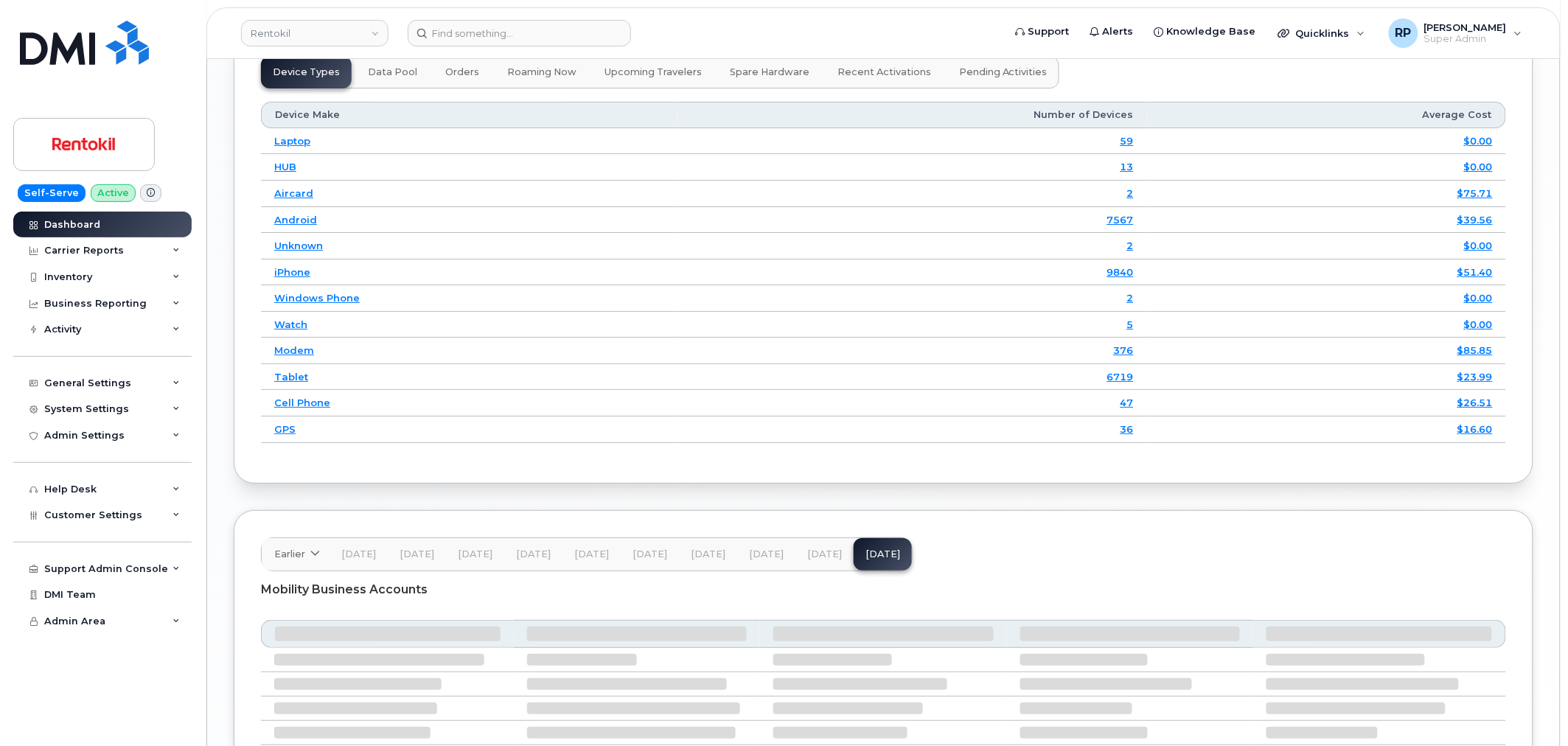
scroll to position [2023, 0]
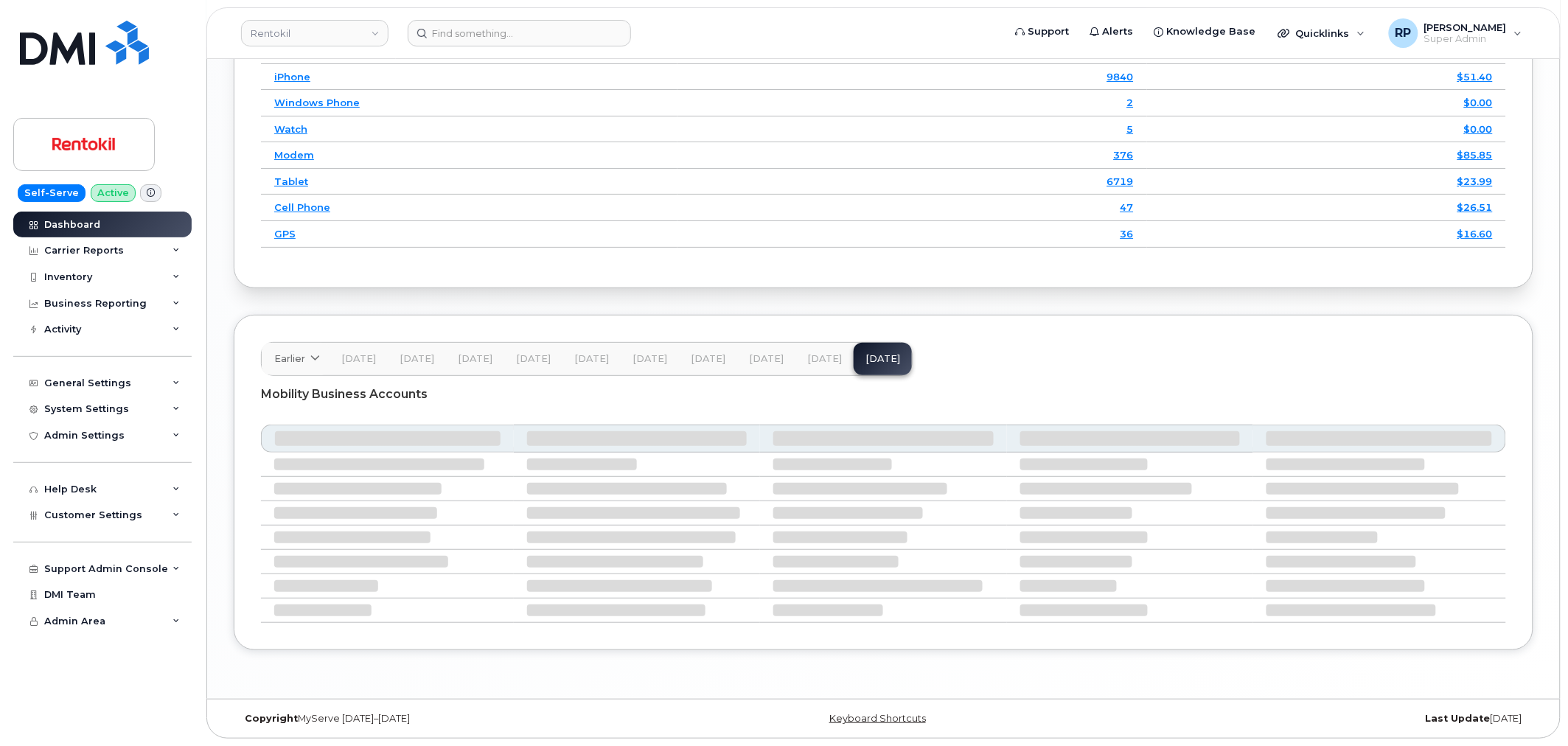
click at [820, 358] on span "[DATE]" at bounding box center [824, 359] width 35 height 12
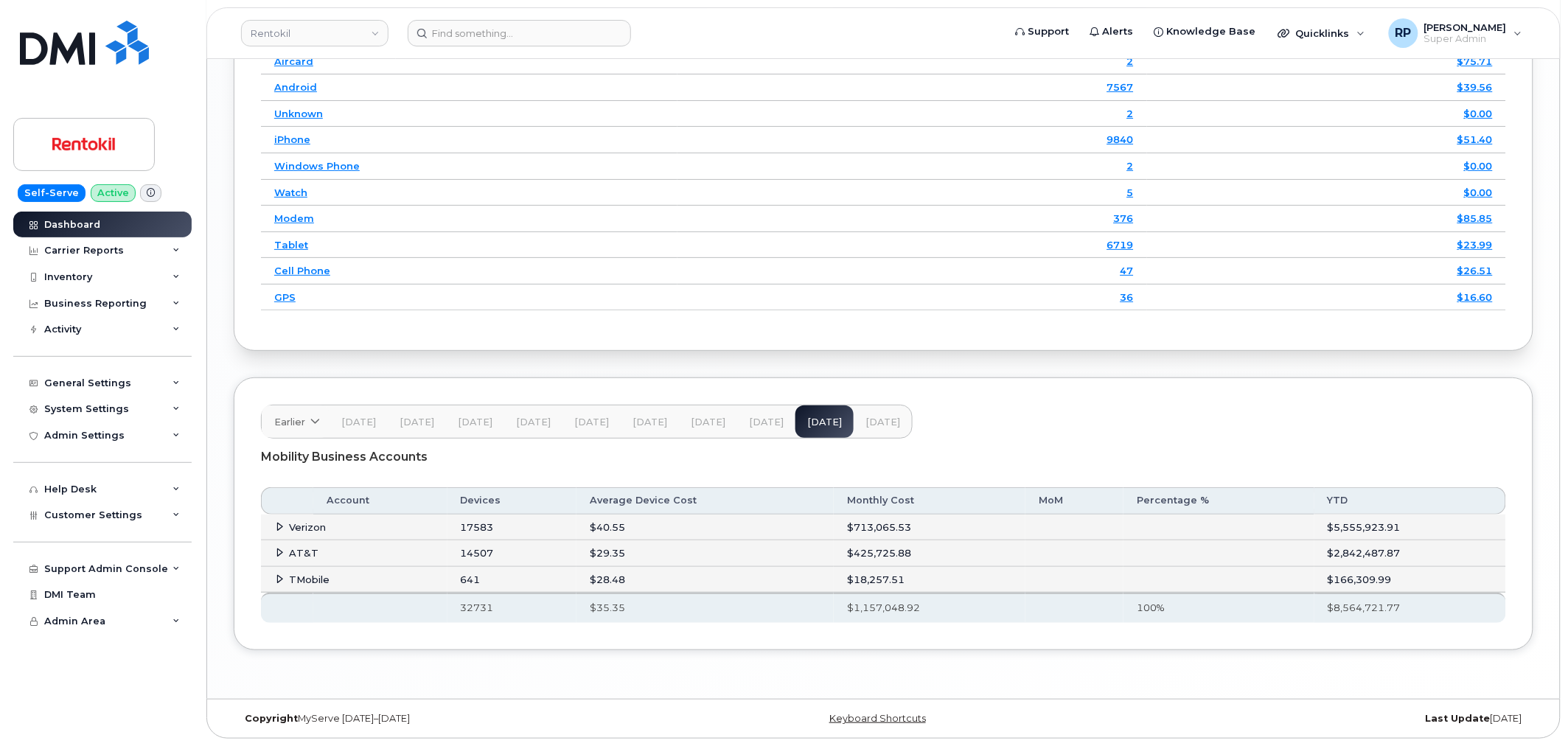
scroll to position [2037, 0]
click at [276, 551] on icon at bounding box center [280, 552] width 10 height 10
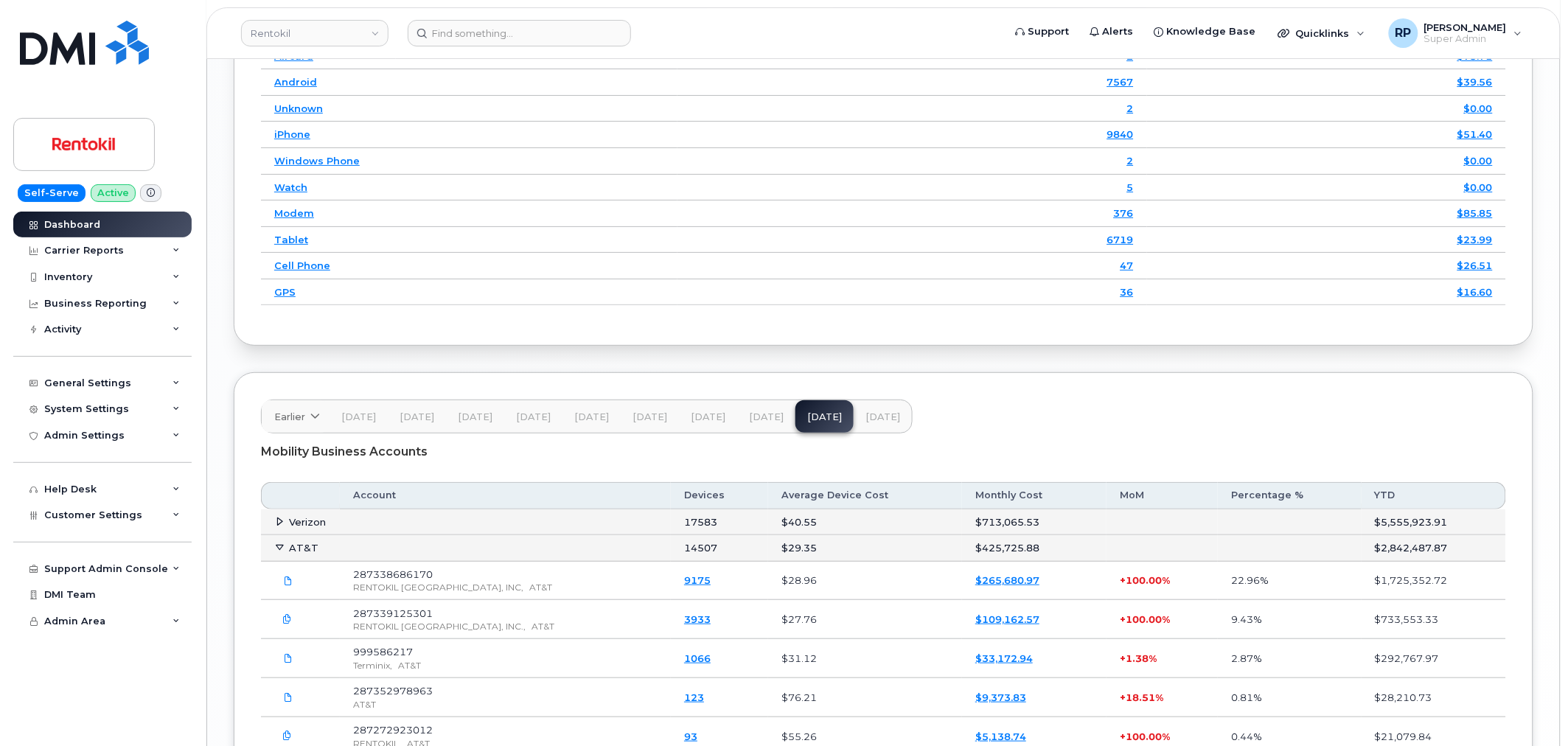
scroll to position [2173, 0]
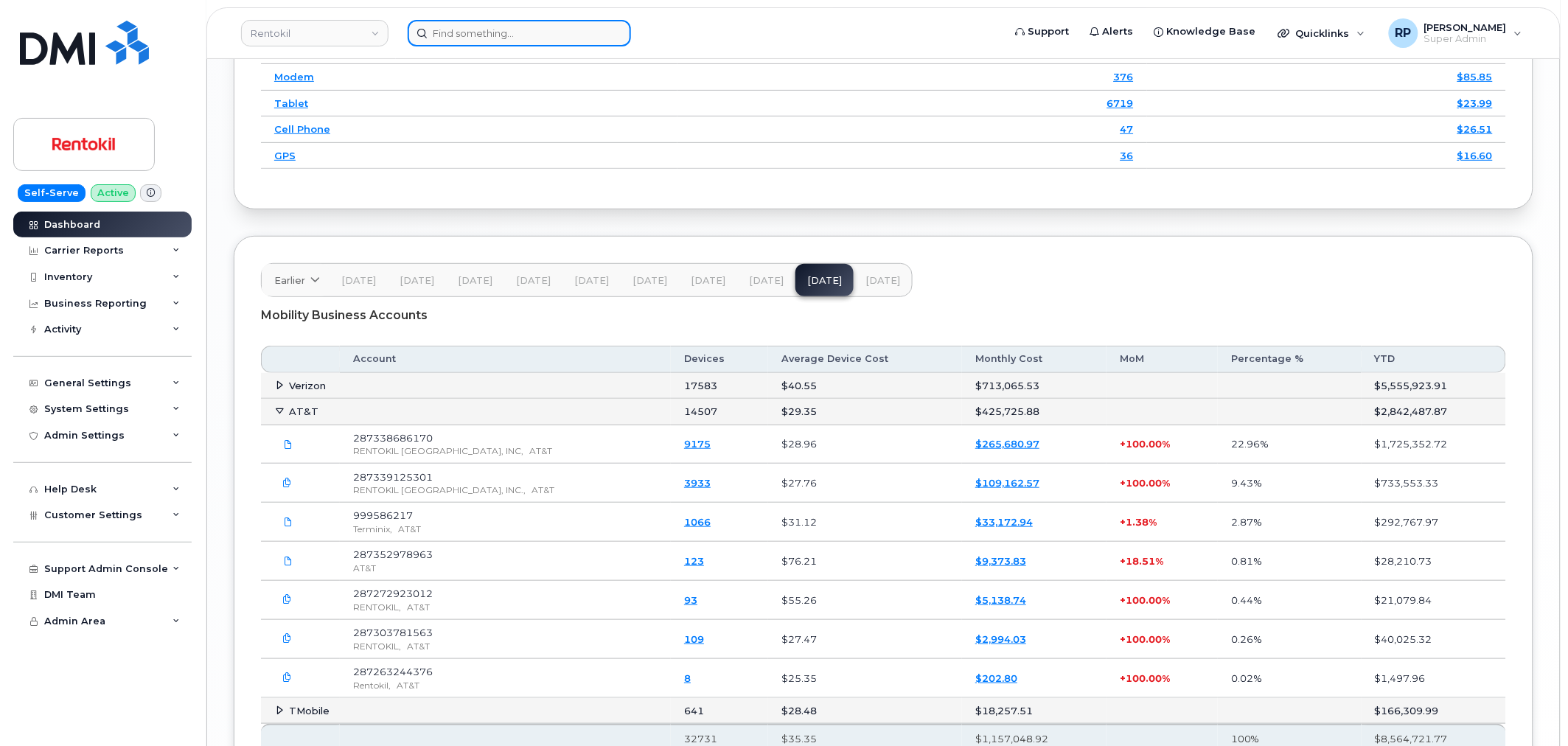
click at [450, 35] on input at bounding box center [518, 32] width 223 height 26
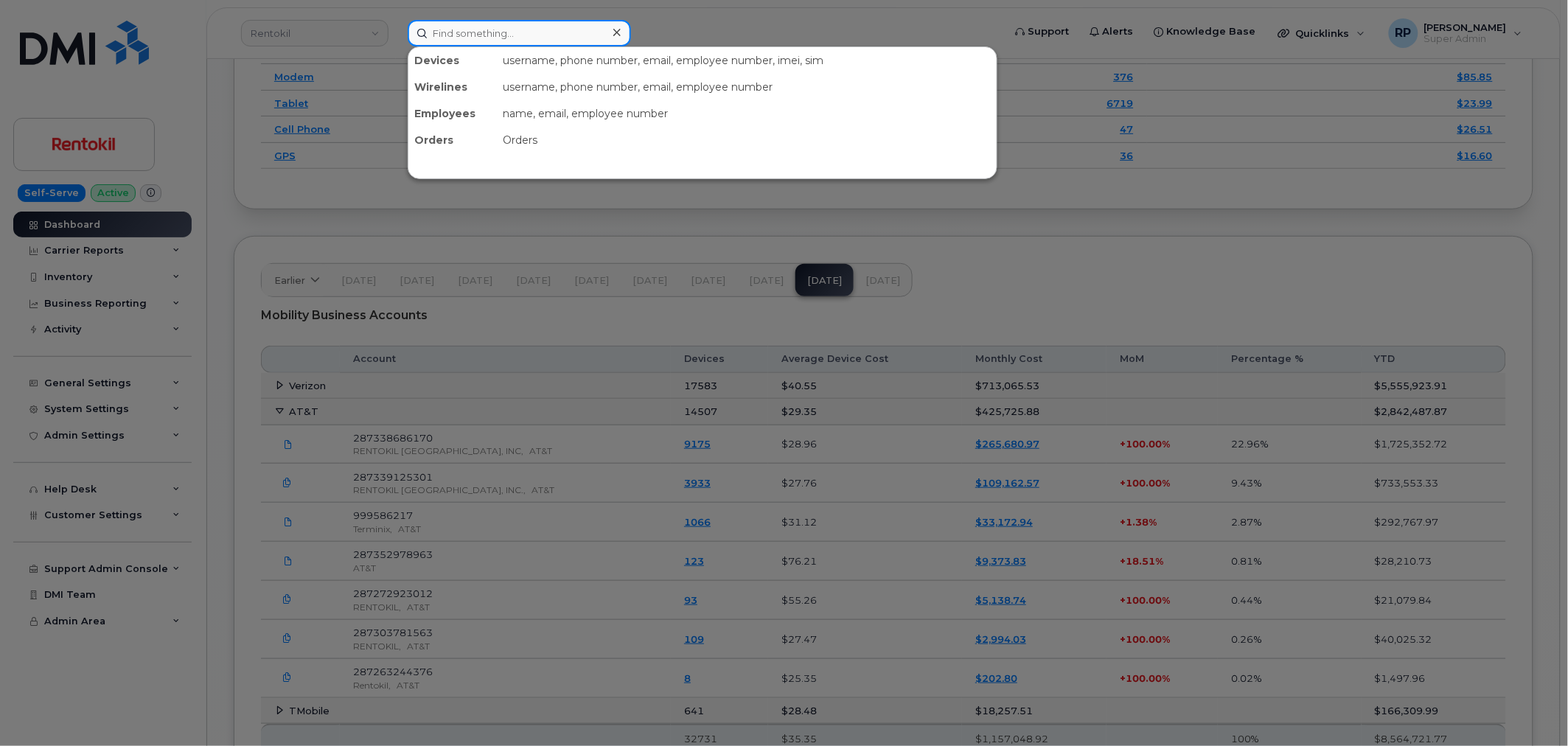
paste input "3025856441"
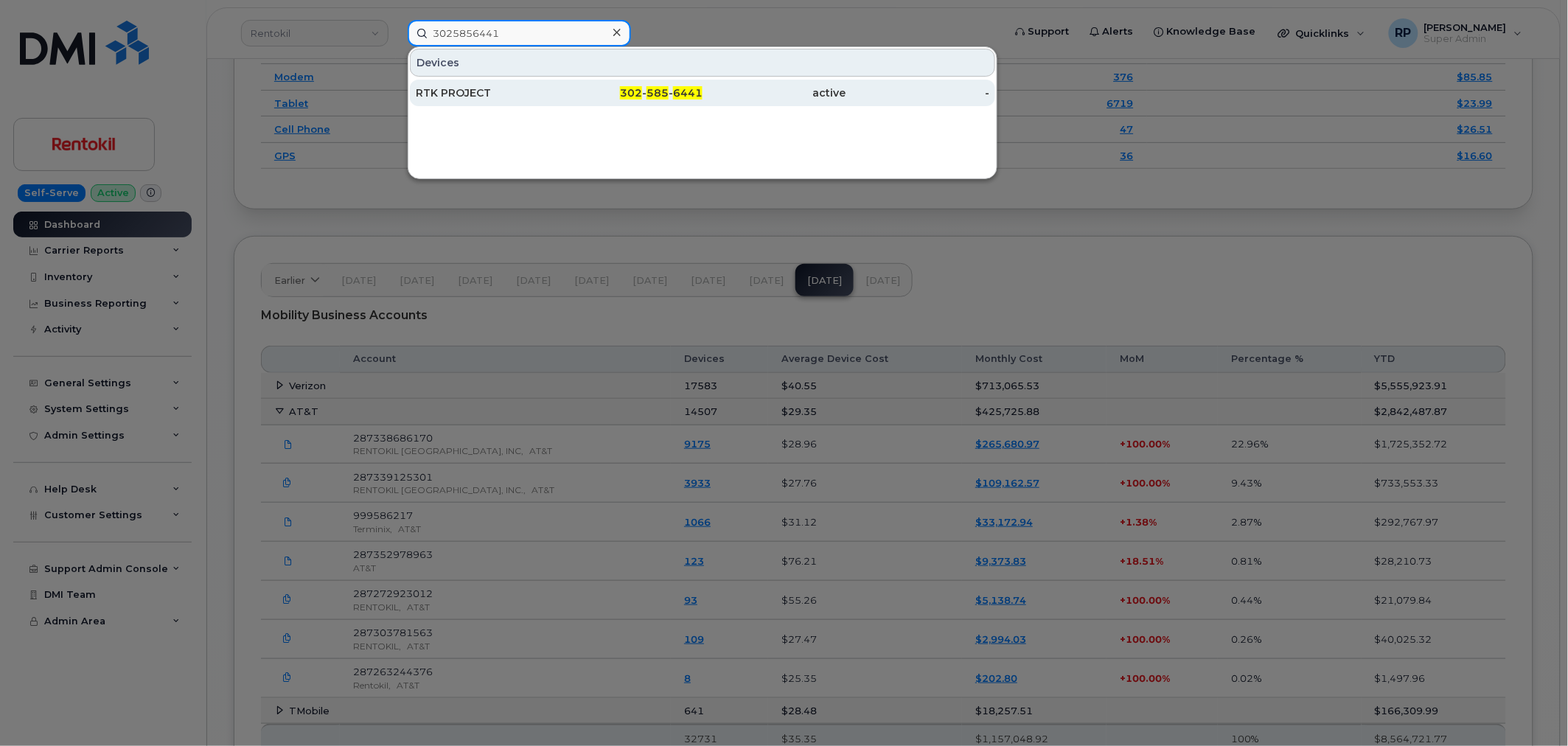
type input "3025856441"
click at [518, 89] on div "RTK PROJECT" at bounding box center [487, 93] width 144 height 15
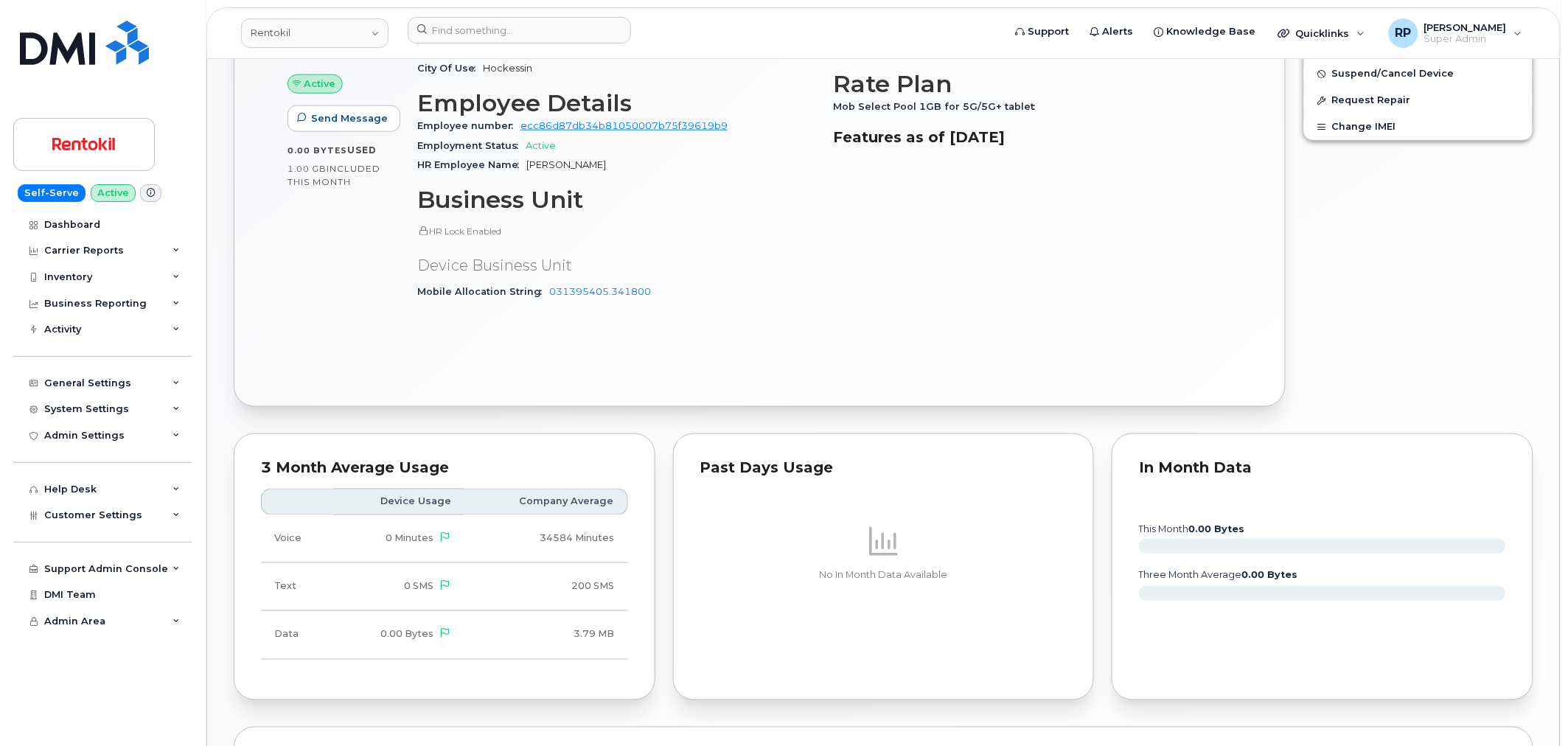
scroll to position [819, 0]
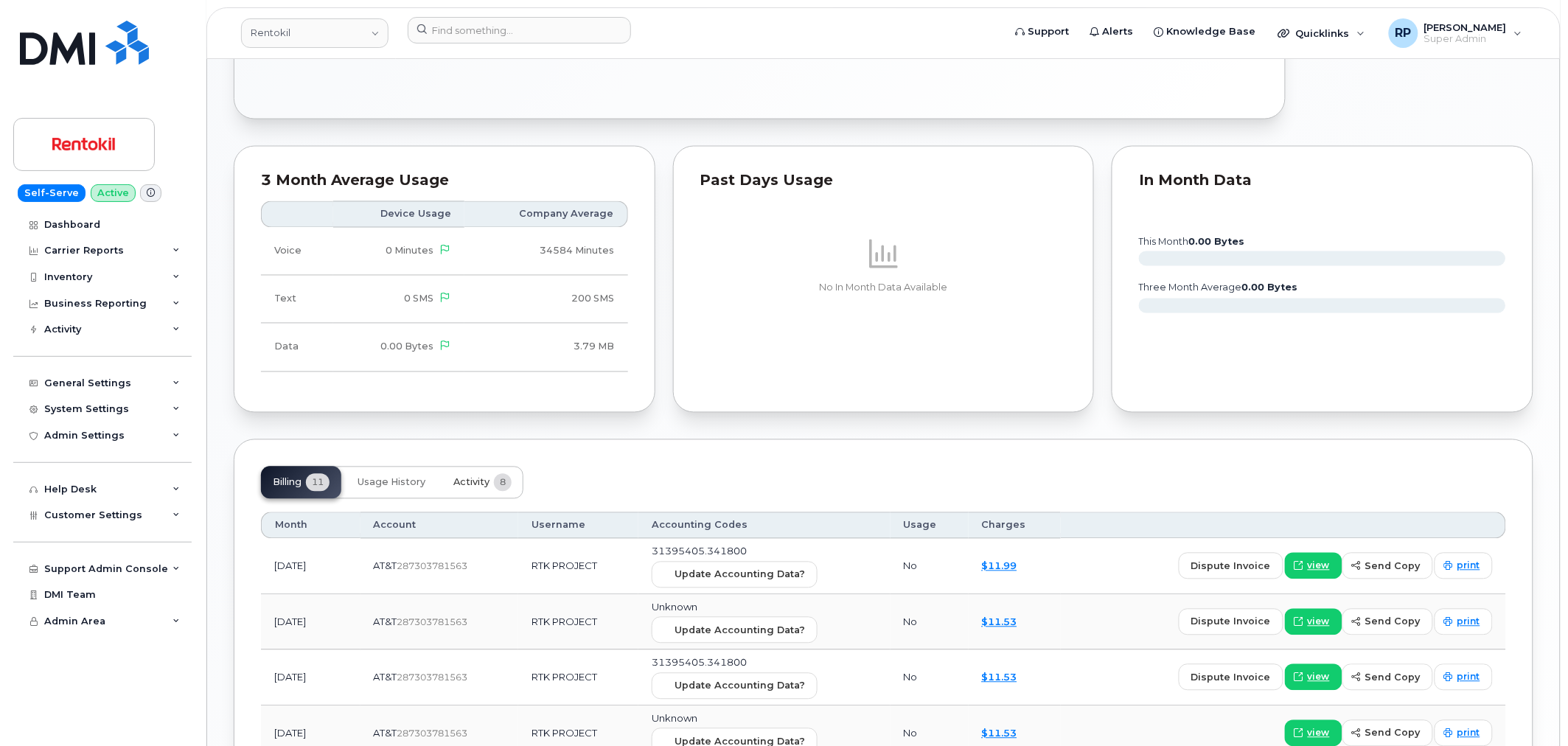
click at [486, 485] on span "Activity" at bounding box center [471, 483] width 36 height 12
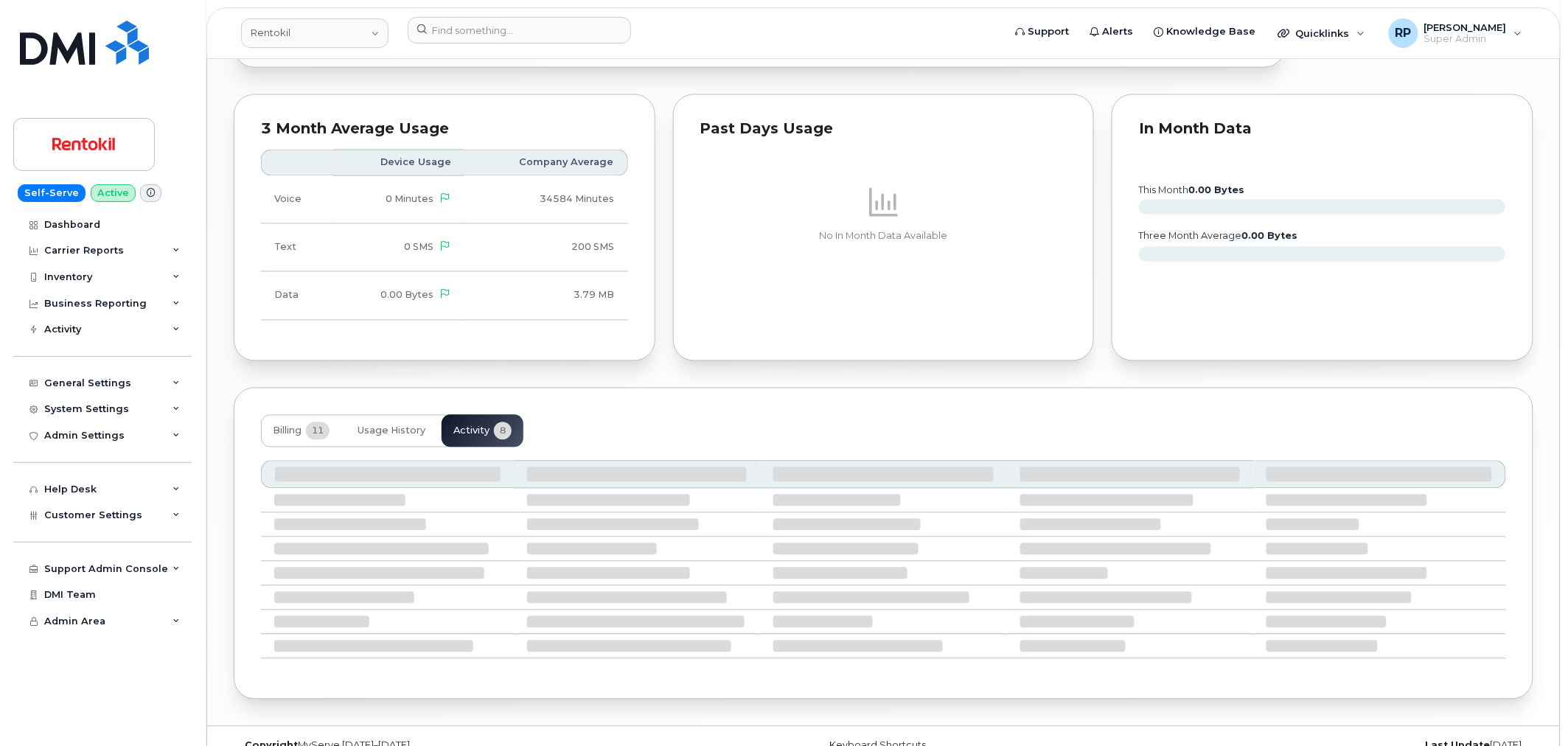
scroll to position [899, 0]
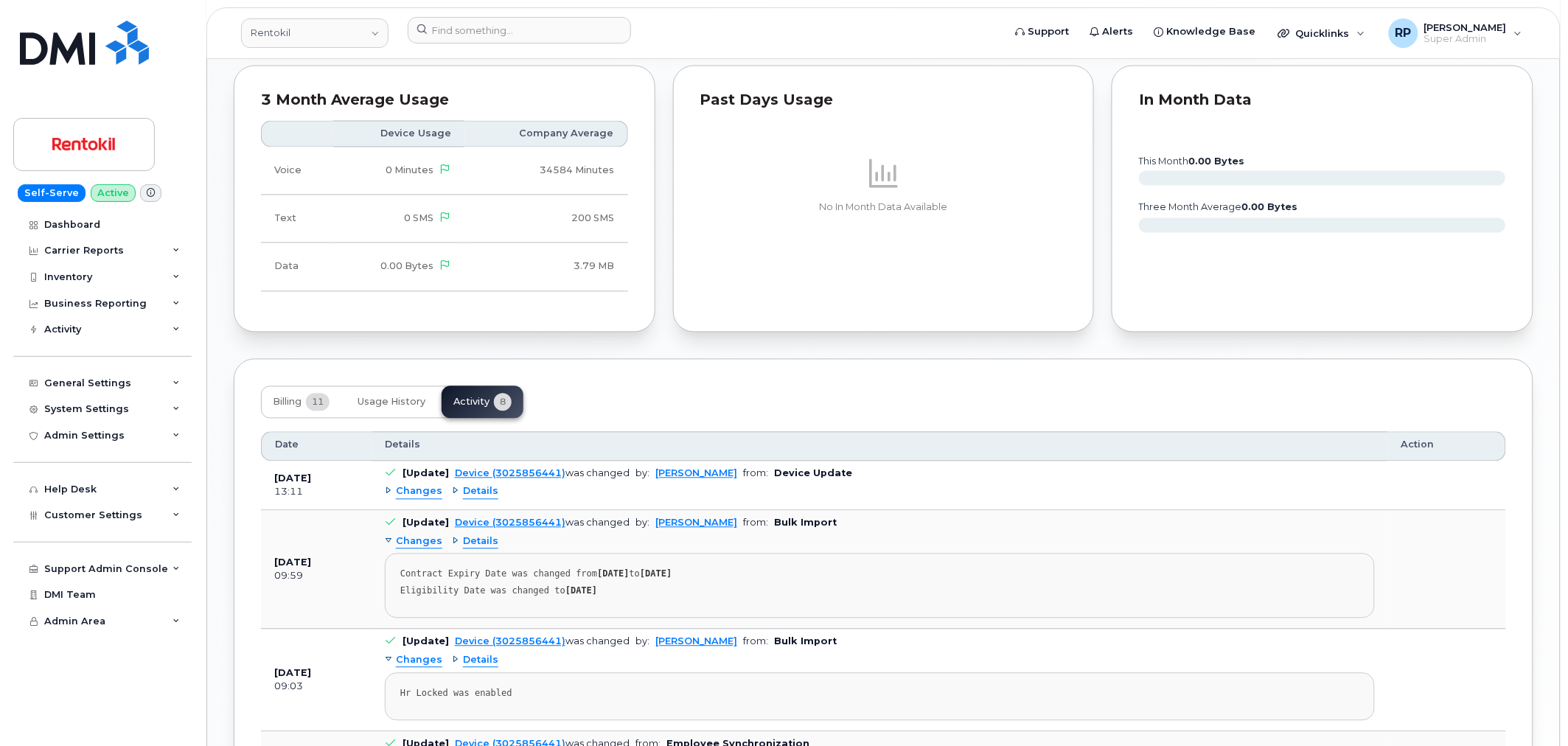
click at [477, 494] on span "Details" at bounding box center [480, 491] width 35 height 14
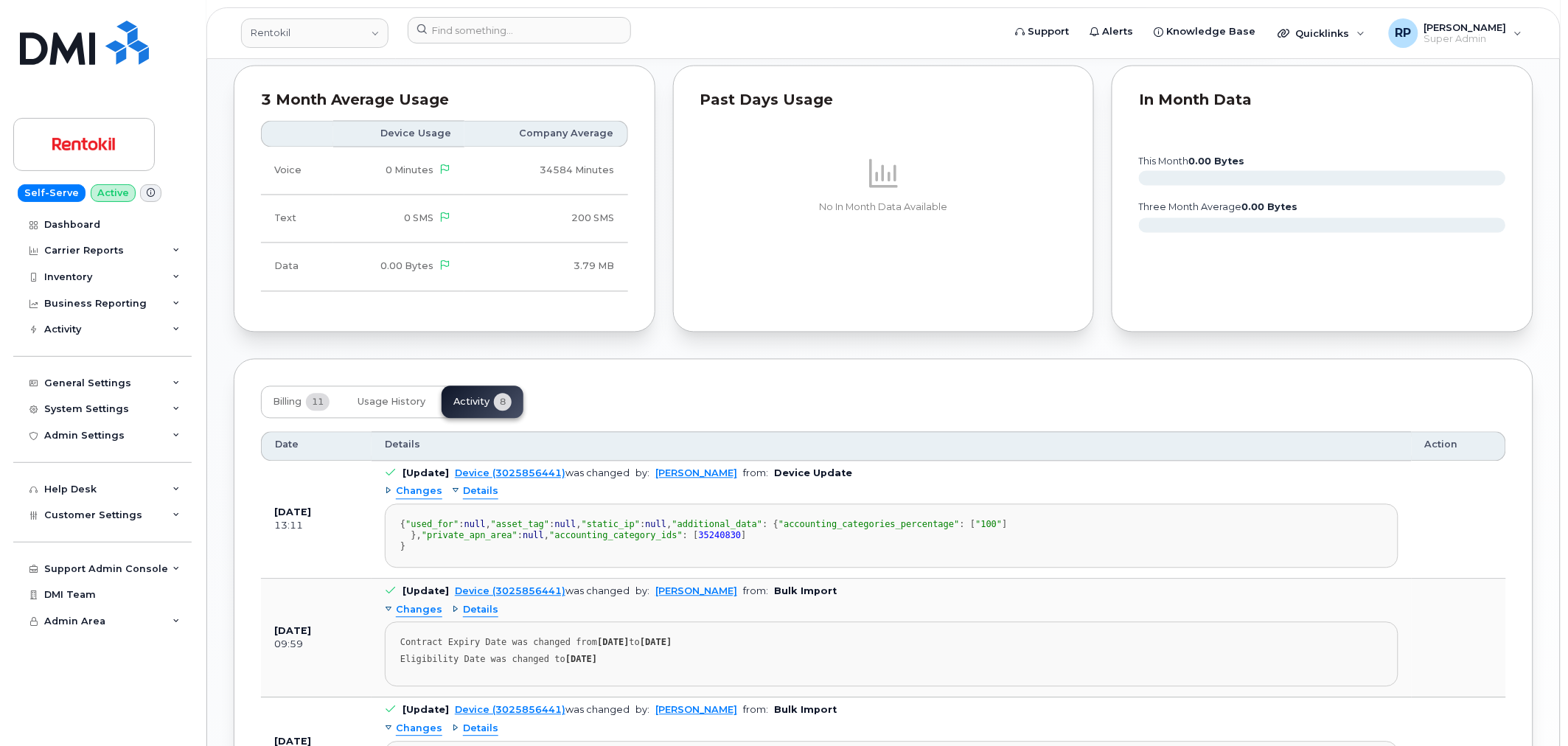
click at [477, 494] on span "Details" at bounding box center [480, 491] width 35 height 14
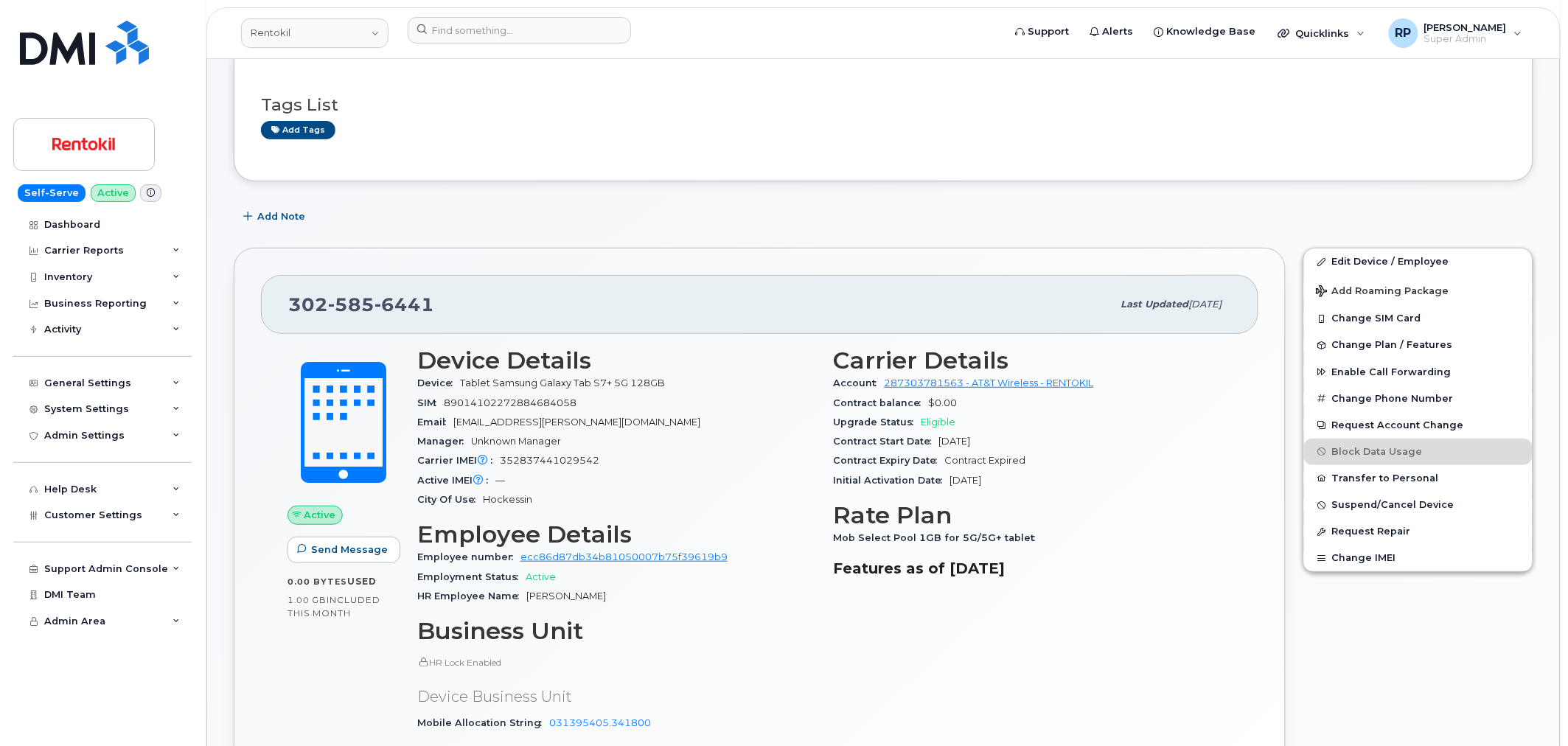
scroll to position [80, 0]
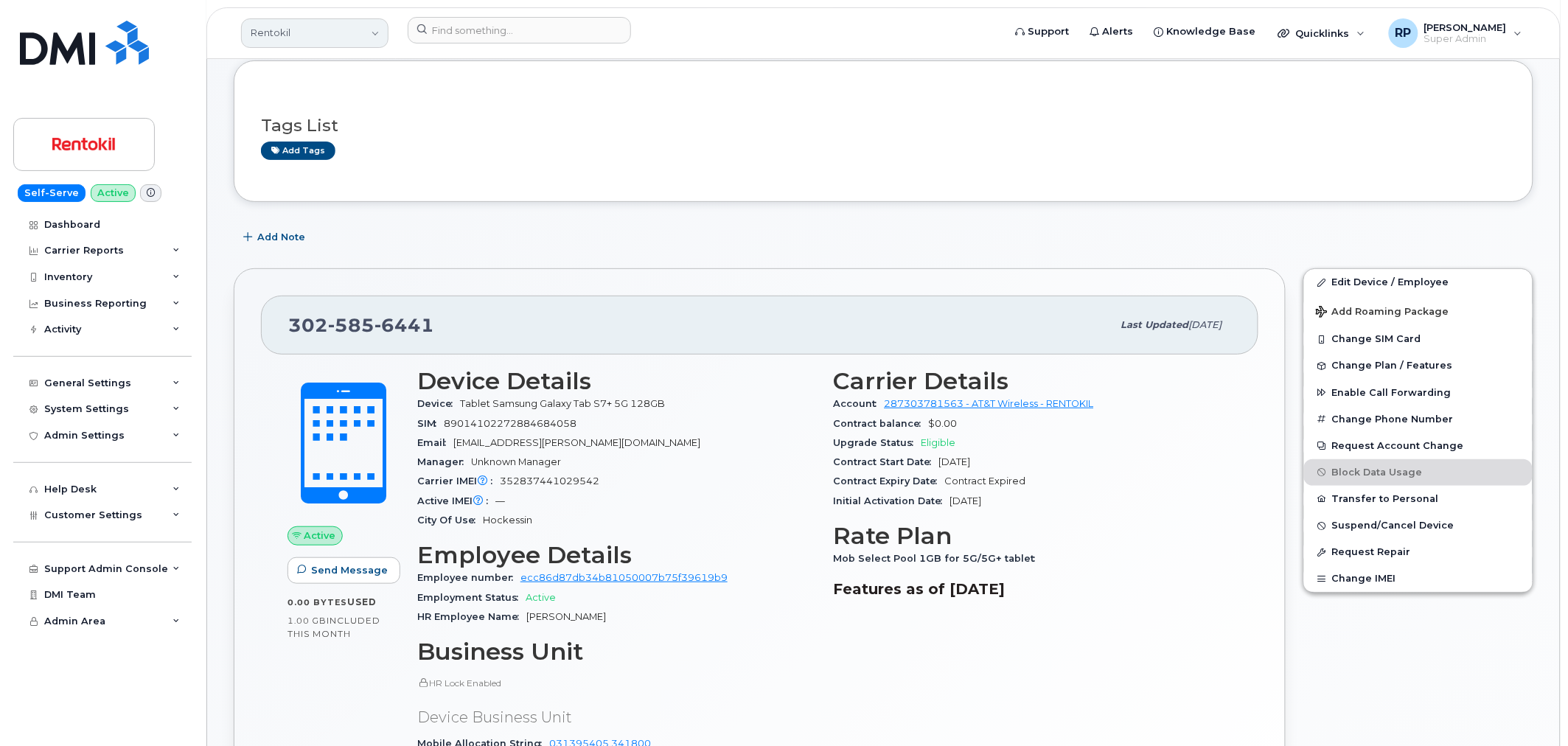
click at [325, 35] on link "Rentokil" at bounding box center [315, 33] width 147 height 29
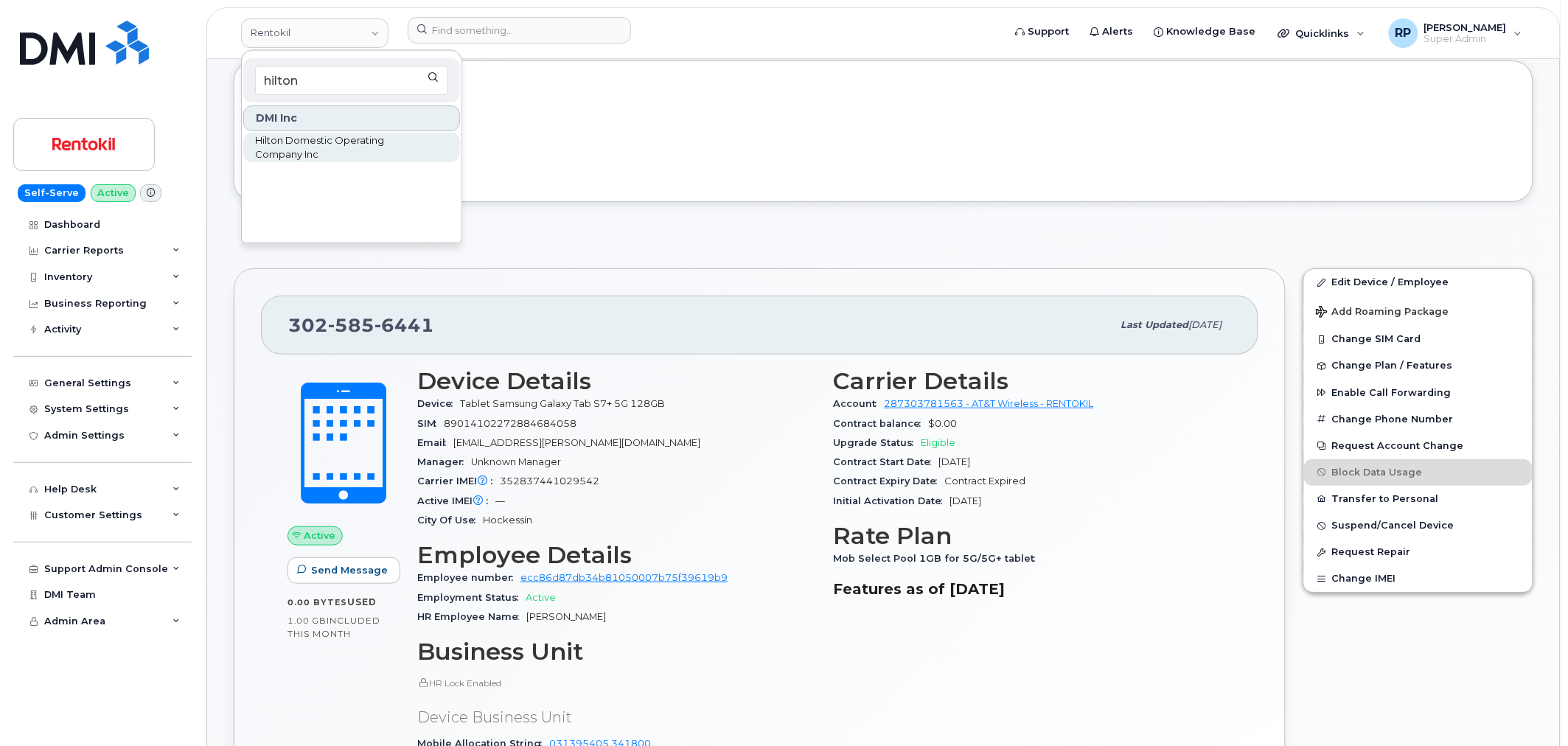
type input "hilton"
click at [308, 145] on span "Hilton Domestic Operating Company Inc" at bounding box center [340, 148] width 170 height 29
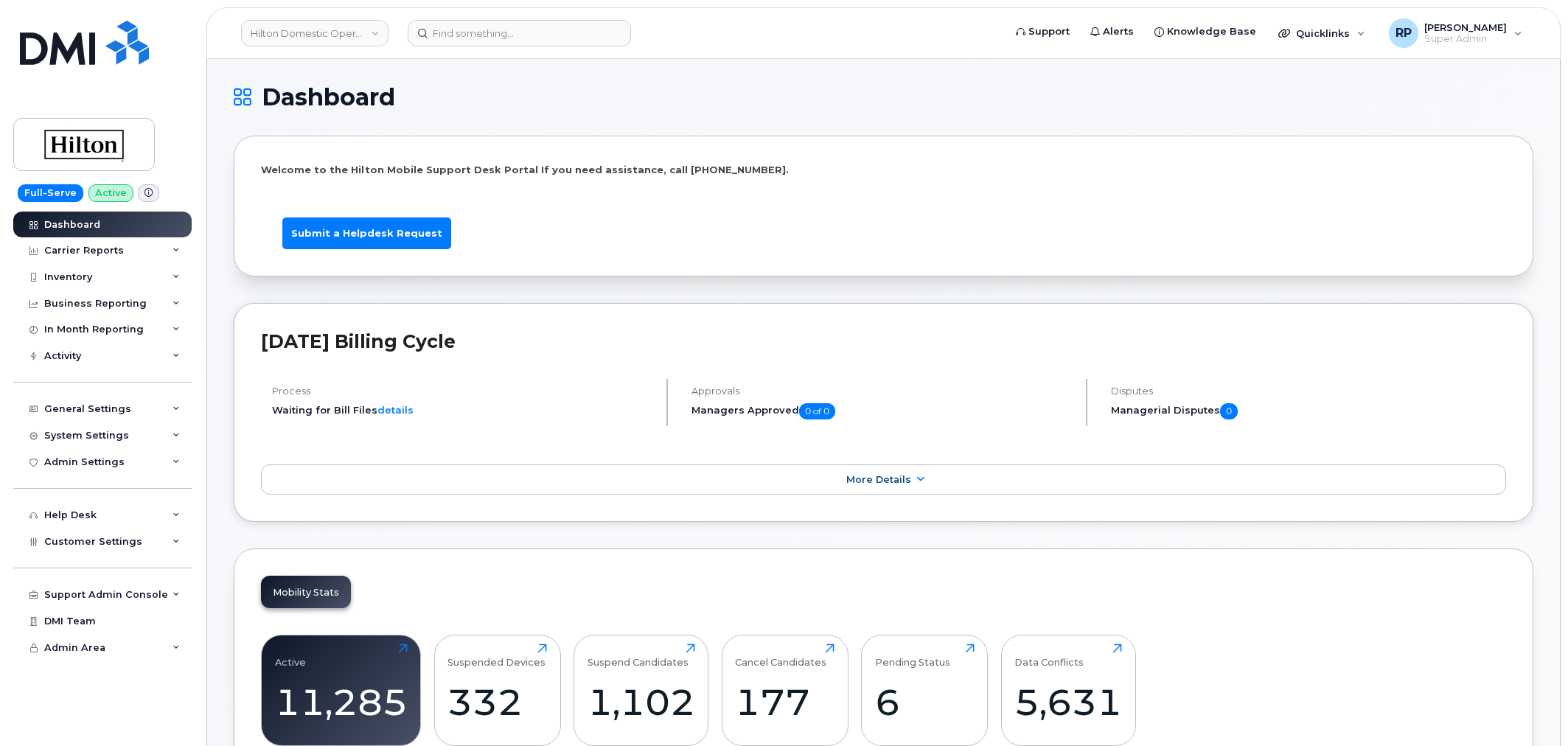
scroll to position [2140, 0]
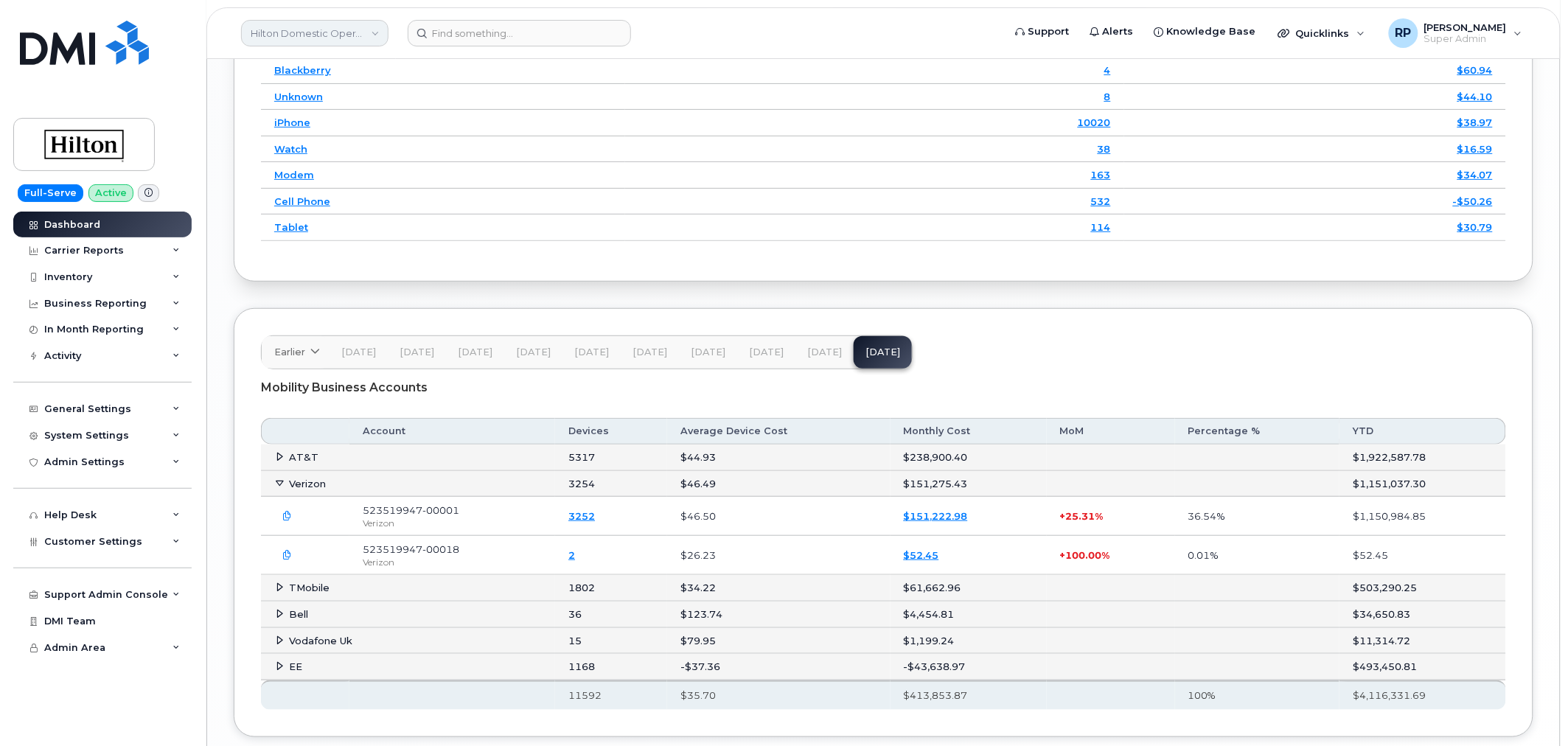
click at [285, 34] on link "Hilton Domestic Operating Company Inc" at bounding box center [315, 32] width 147 height 26
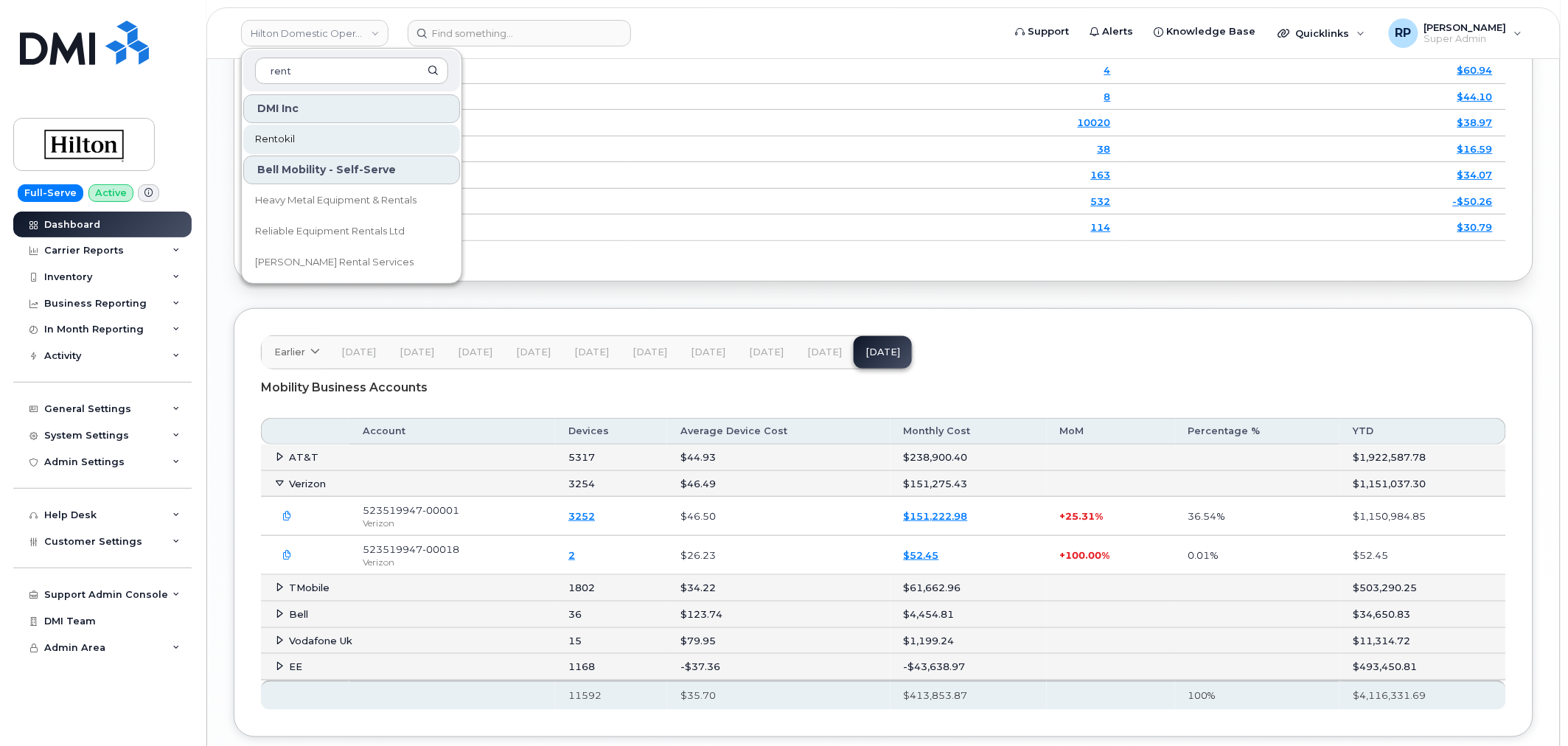
type input "rent"
click at [279, 141] on span "Rentokil" at bounding box center [274, 140] width 40 height 15
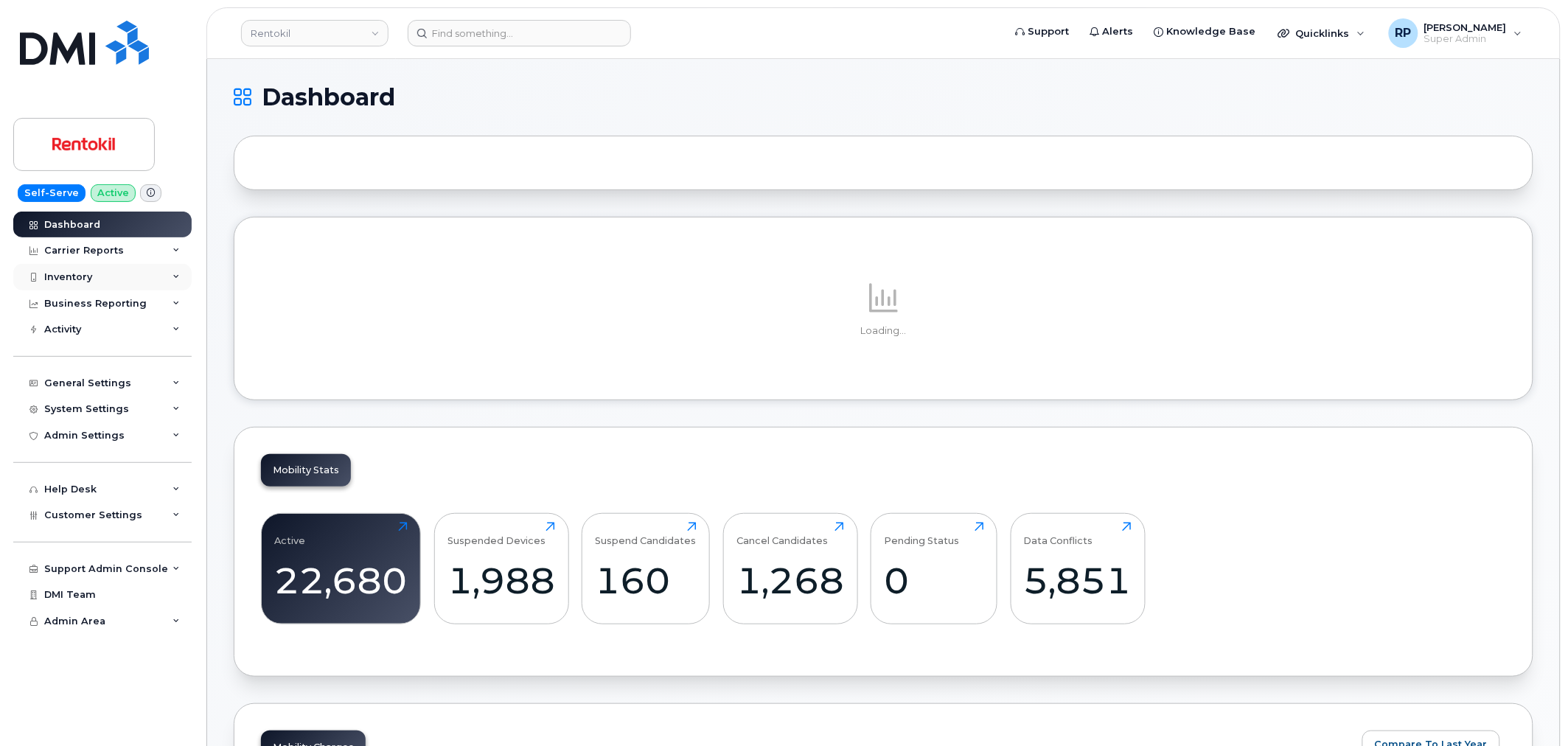
click at [106, 276] on div "Inventory" at bounding box center [102, 276] width 178 height 26
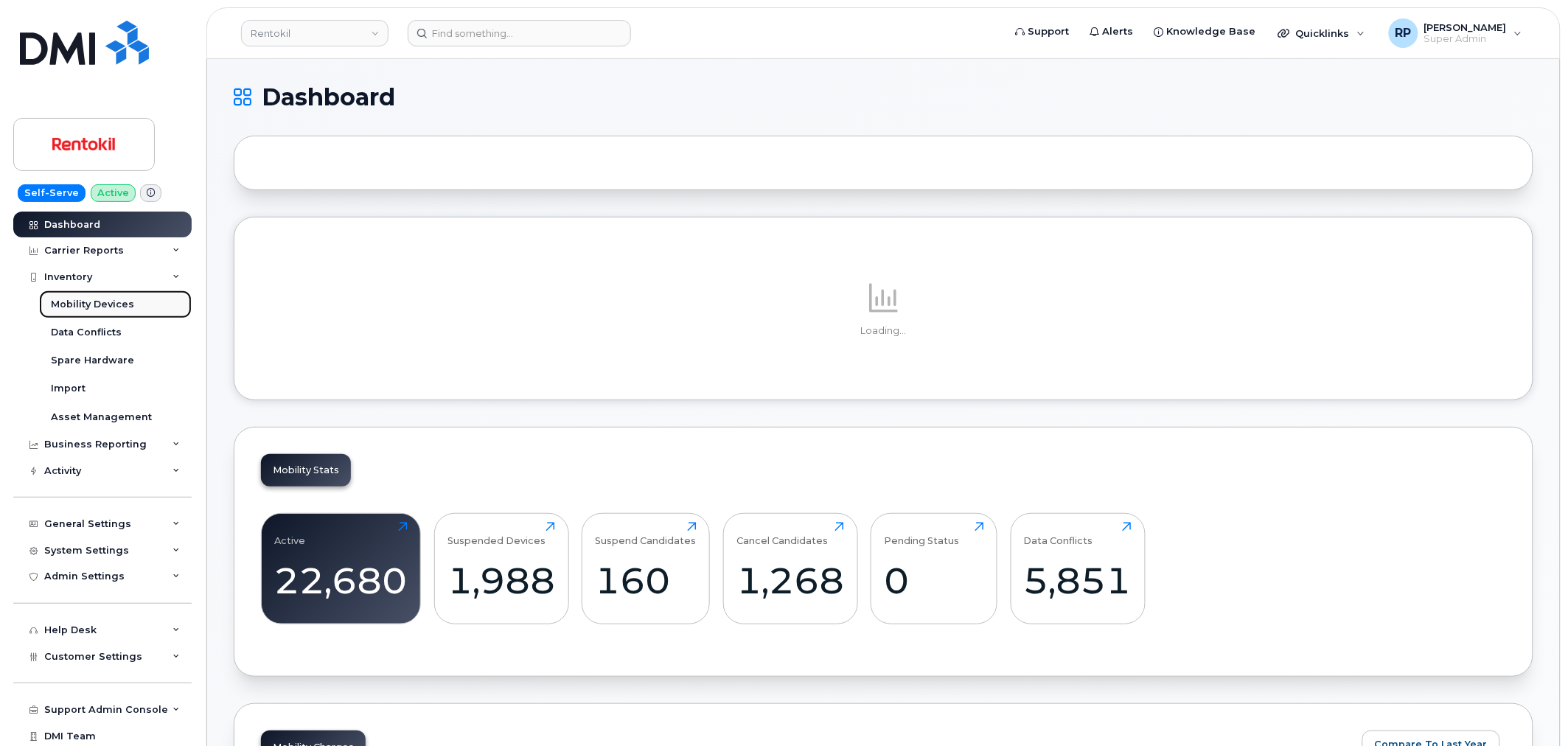
click at [89, 306] on div "Mobility Devices" at bounding box center [92, 304] width 83 height 14
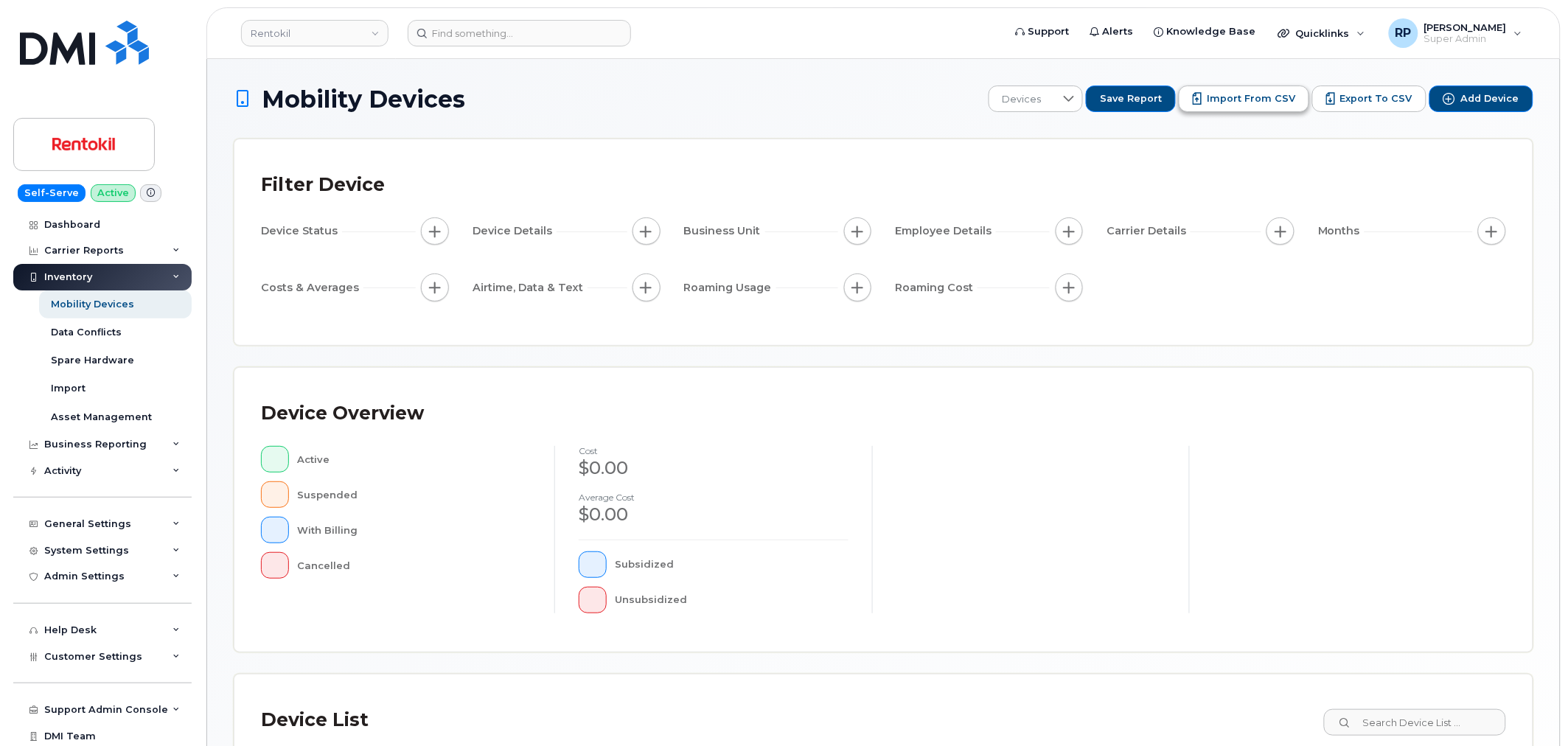
click at [1295, 103] on span "Import from CSV" at bounding box center [1251, 99] width 89 height 14
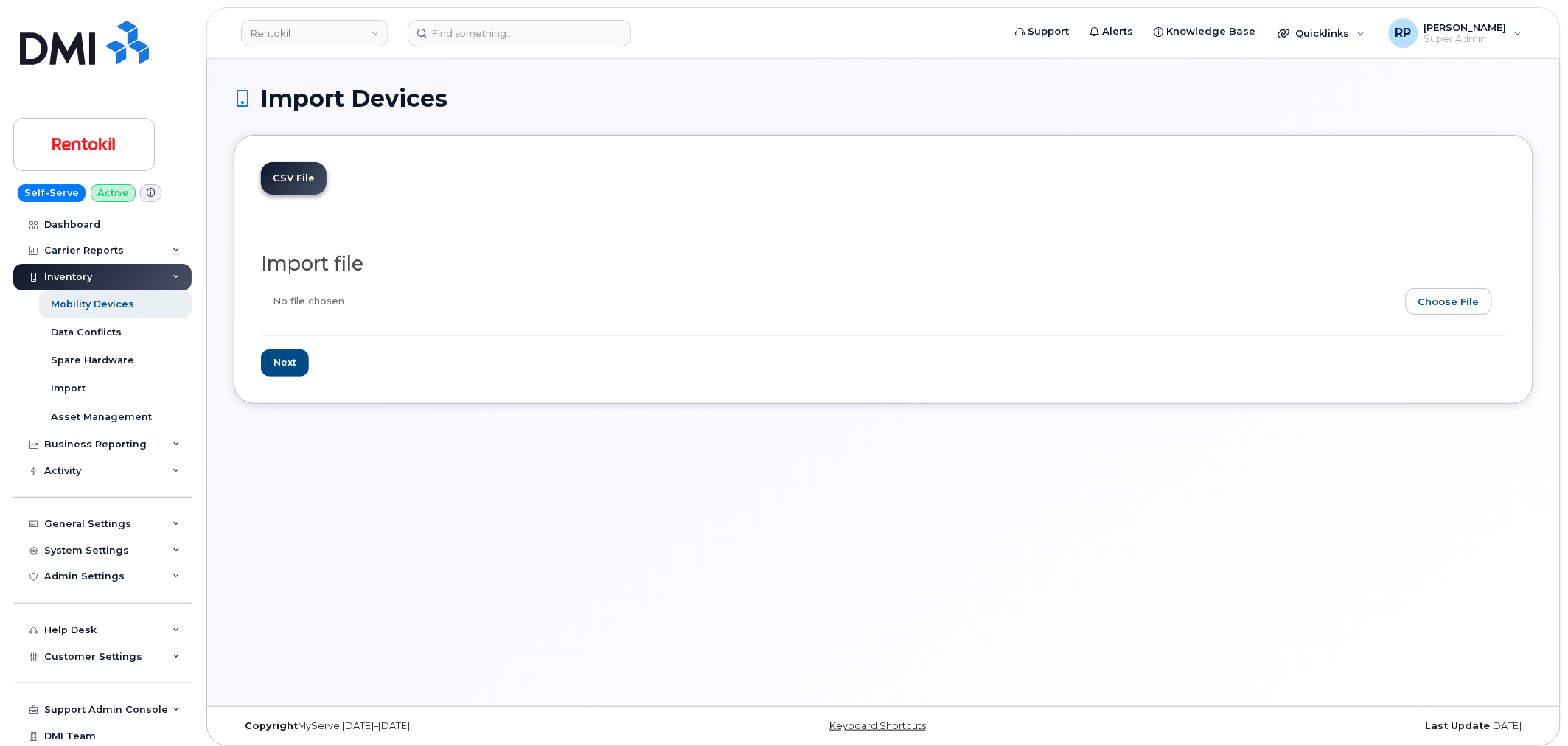
click at [1445, 301] on input "file" at bounding box center [877, 305] width 1233 height 34
type input "C:\fakepath\detail_report (29).csv"
click at [285, 358] on input "Next" at bounding box center [285, 363] width 48 height 27
type input "Loading..."
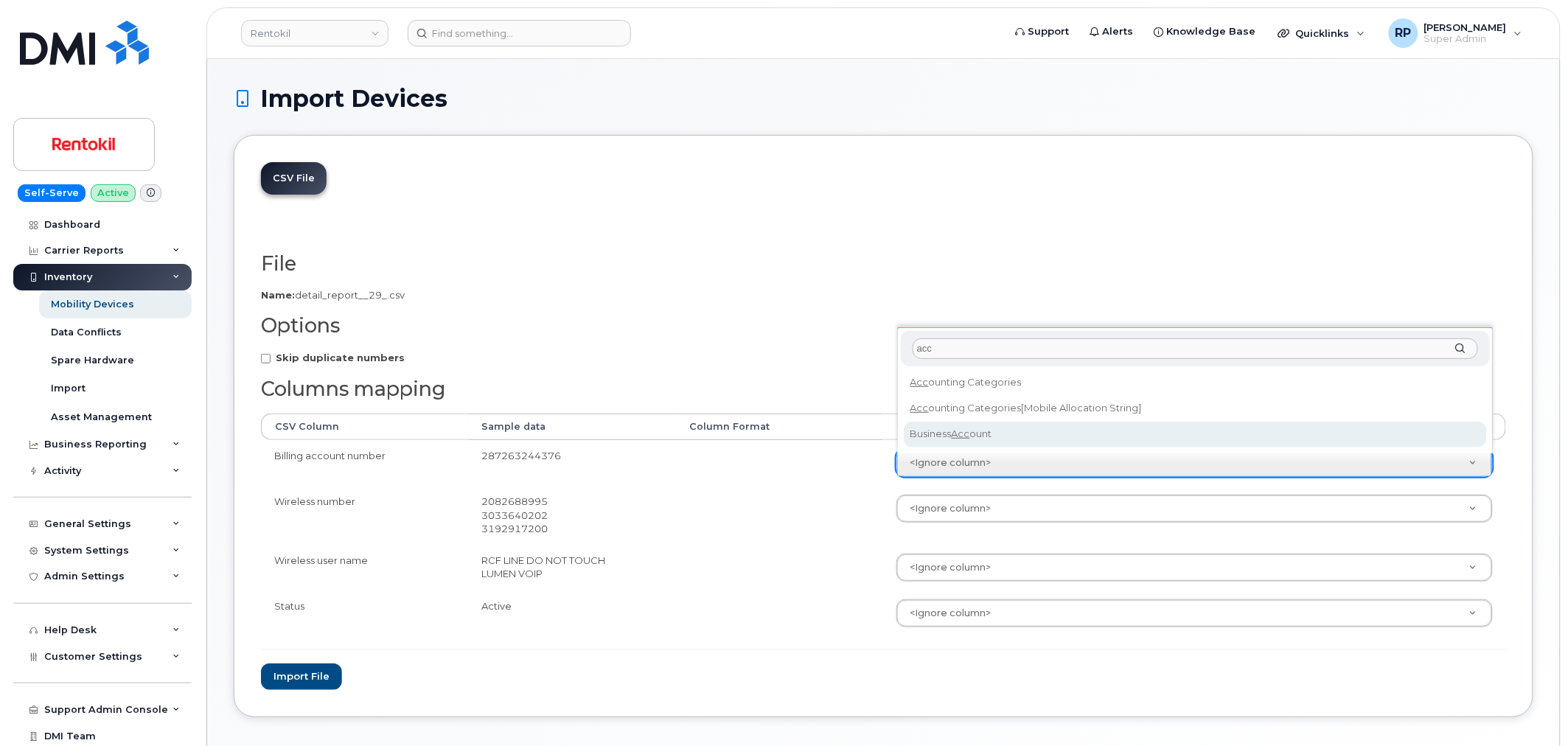
type input "acc"
select select "business_account_id"
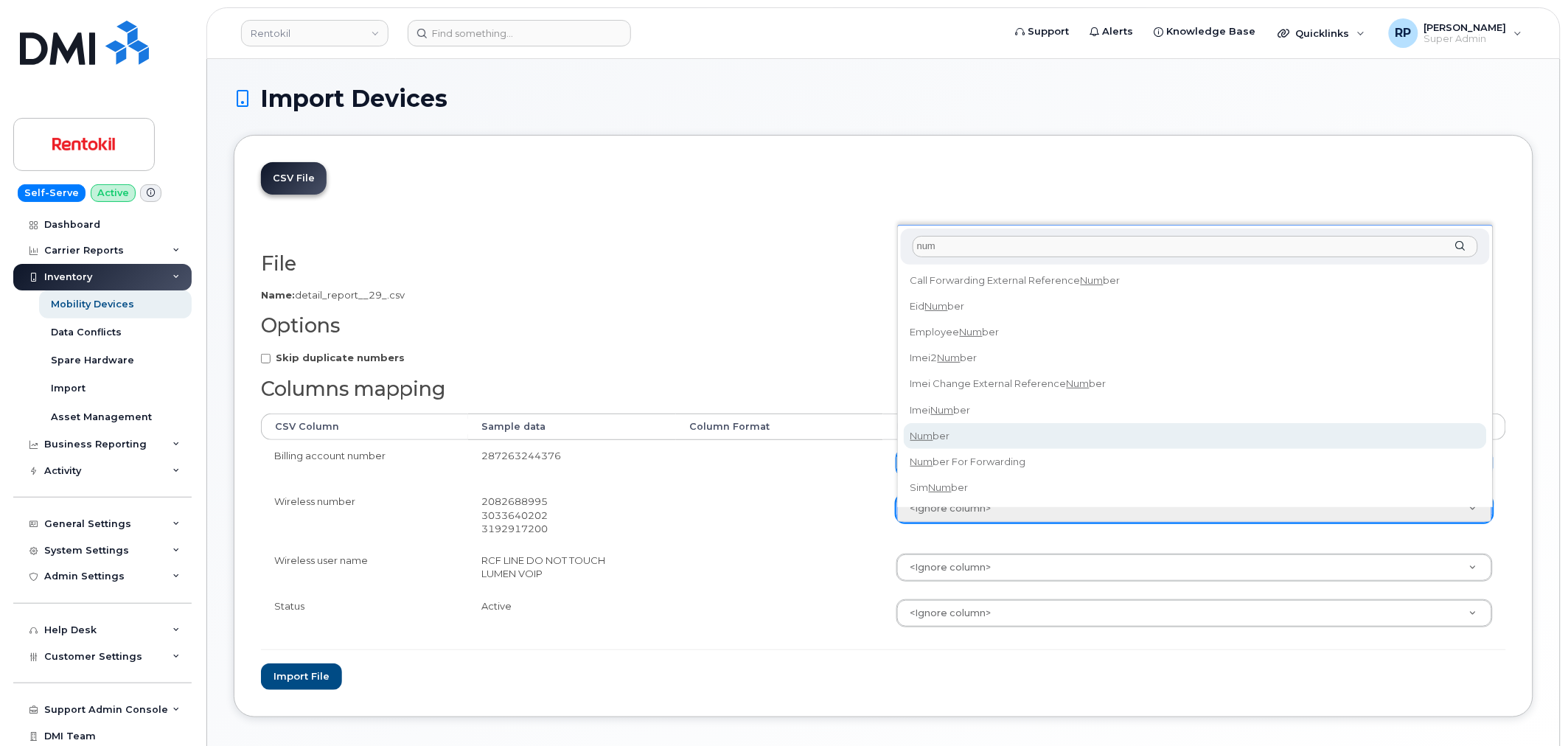
type input "num"
select select "number"
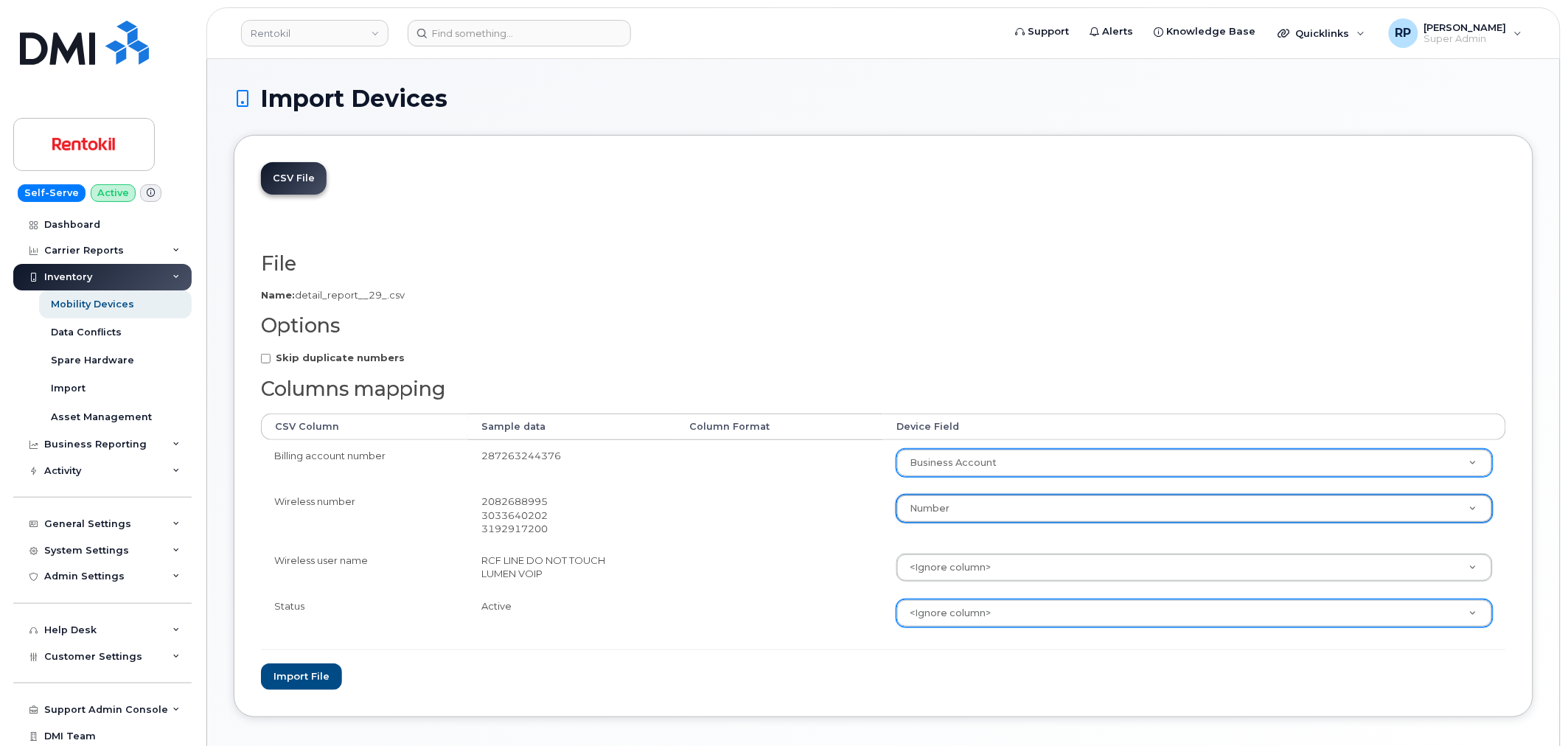
type input "s"
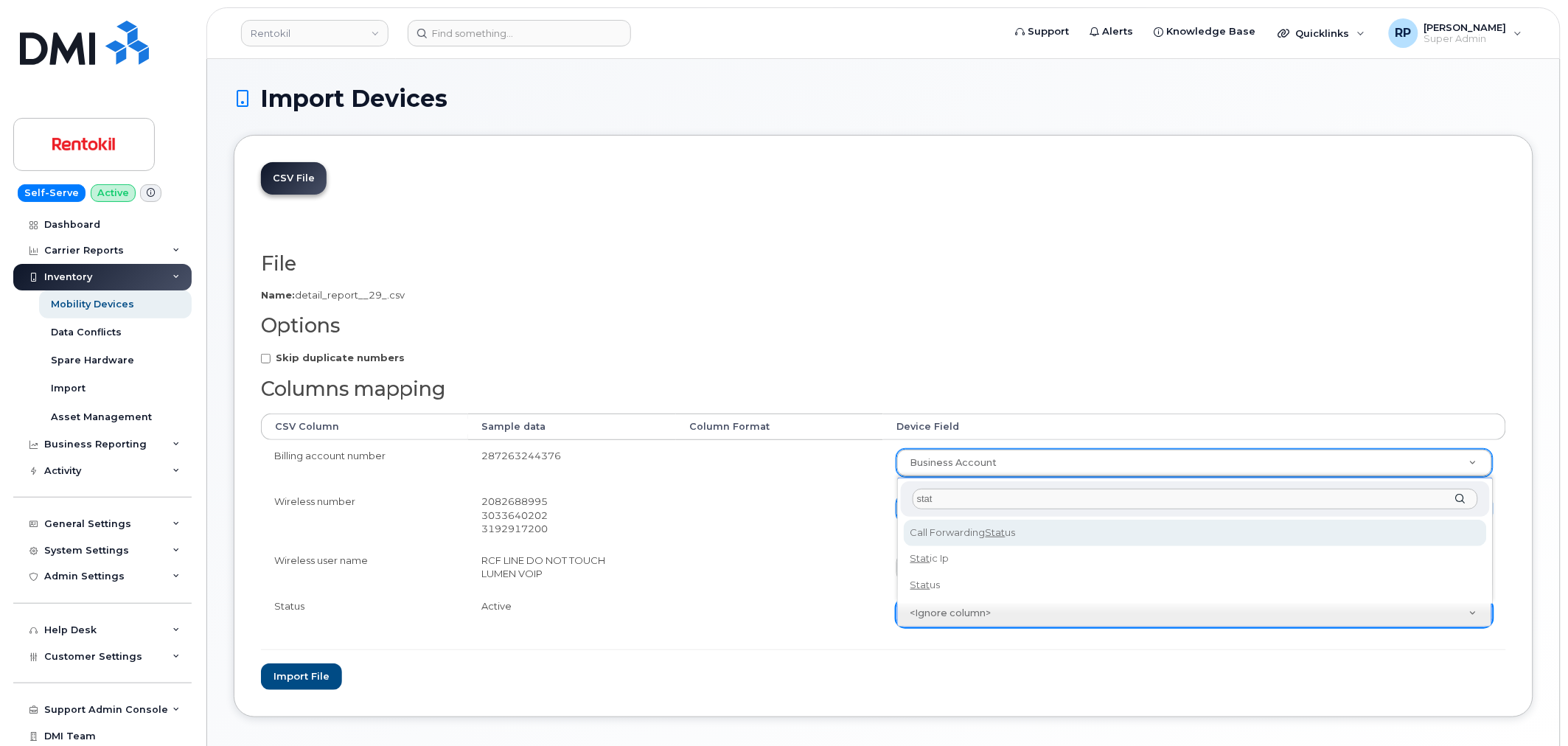
type input "stat"
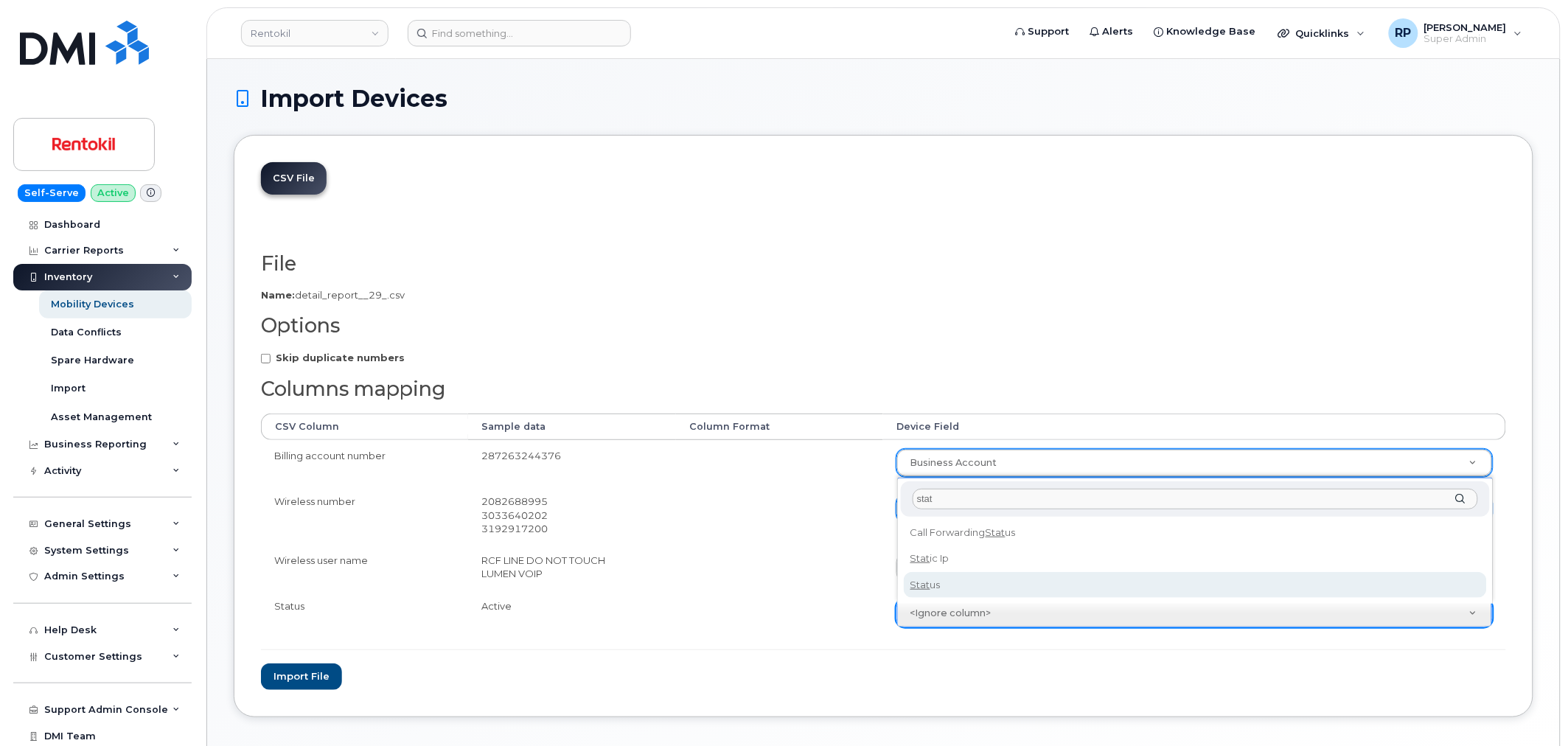
select select "status"
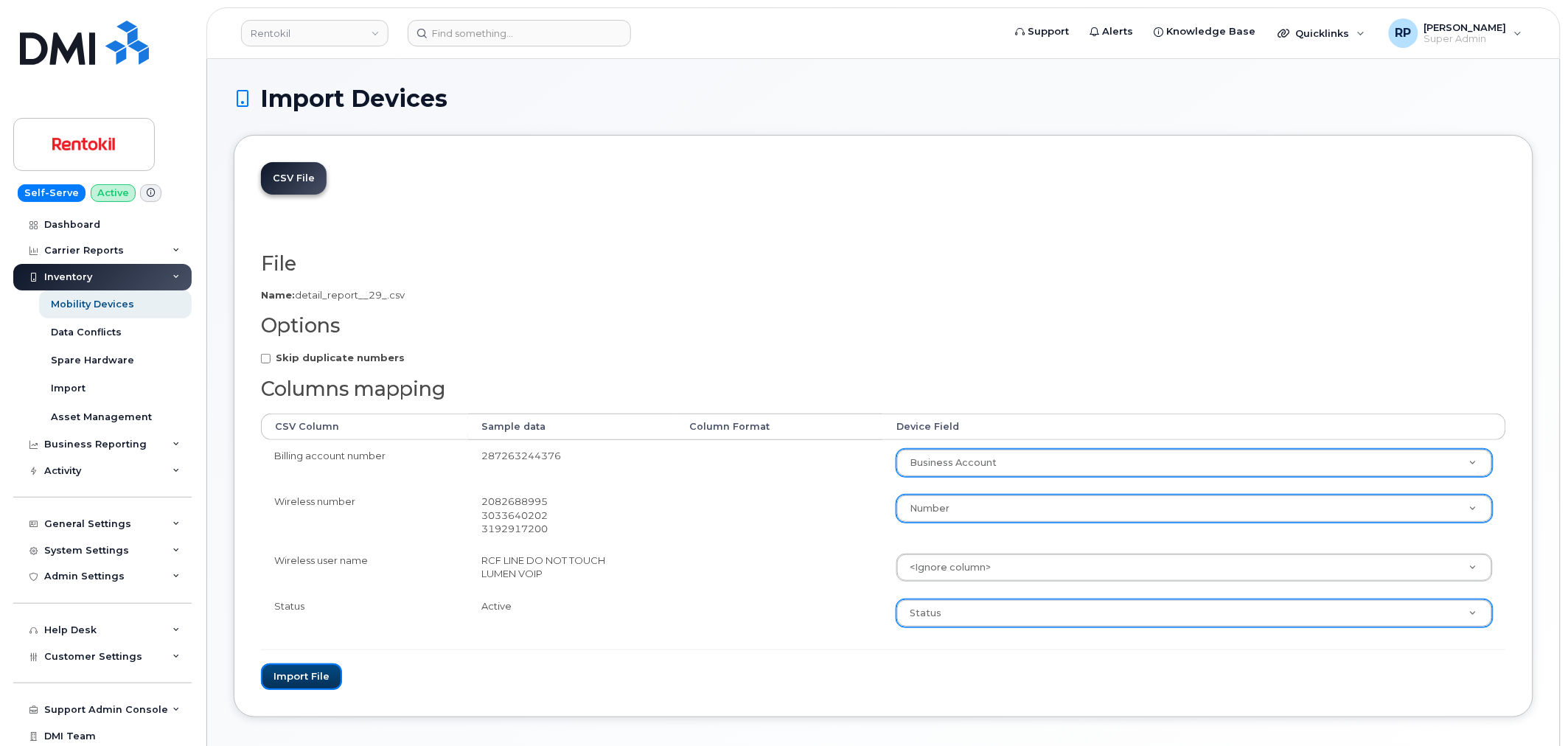
drag, startPoint x: 301, startPoint y: 673, endPoint x: 265, endPoint y: 449, distance: 226.9
click at [289, 529] on form "File Filename cache Name: detail_report__29_.csv Options Skip duplicate numbers…" at bounding box center [883, 471] width 1245 height 437
click at [267, 362] on input "Skip duplicate numbers" at bounding box center [265, 358] width 10 height 10
checkbox input "true"
click at [314, 675] on button "Import file" at bounding box center [301, 677] width 81 height 27
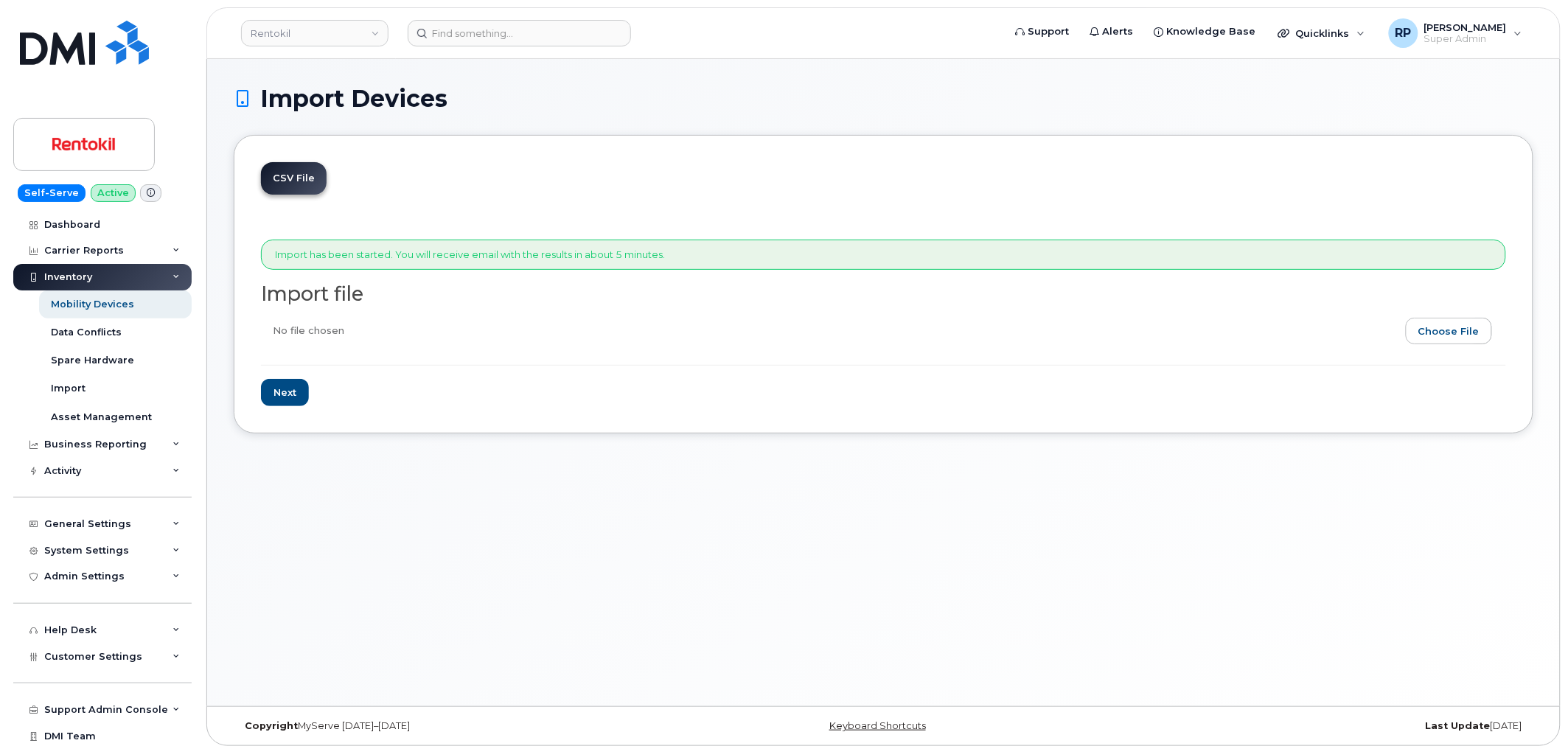
click at [464, 541] on div "Import Devices CSV File Import has been started. You will receive email with th…" at bounding box center [884, 382] width 1352 height 647
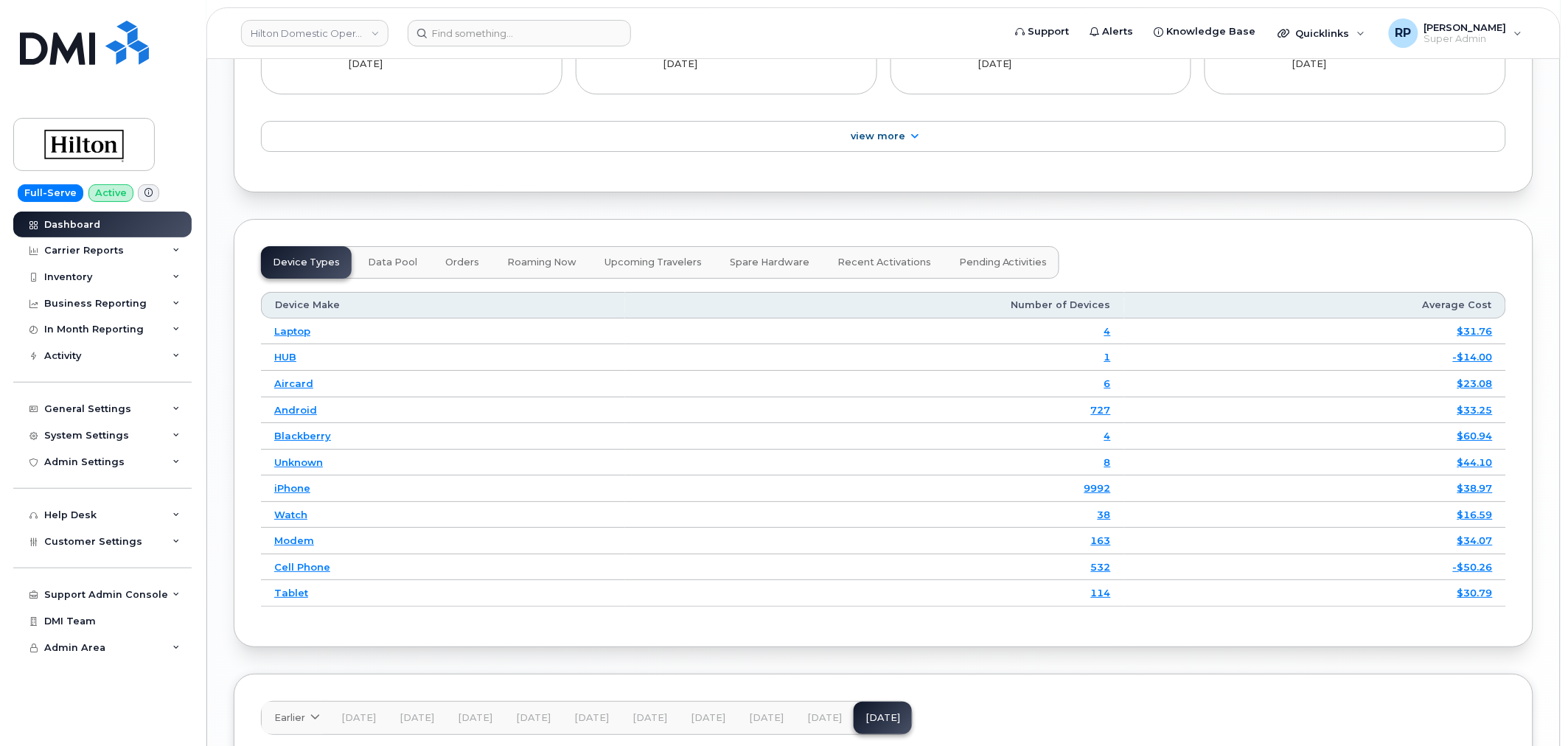
scroll to position [2154, 0]
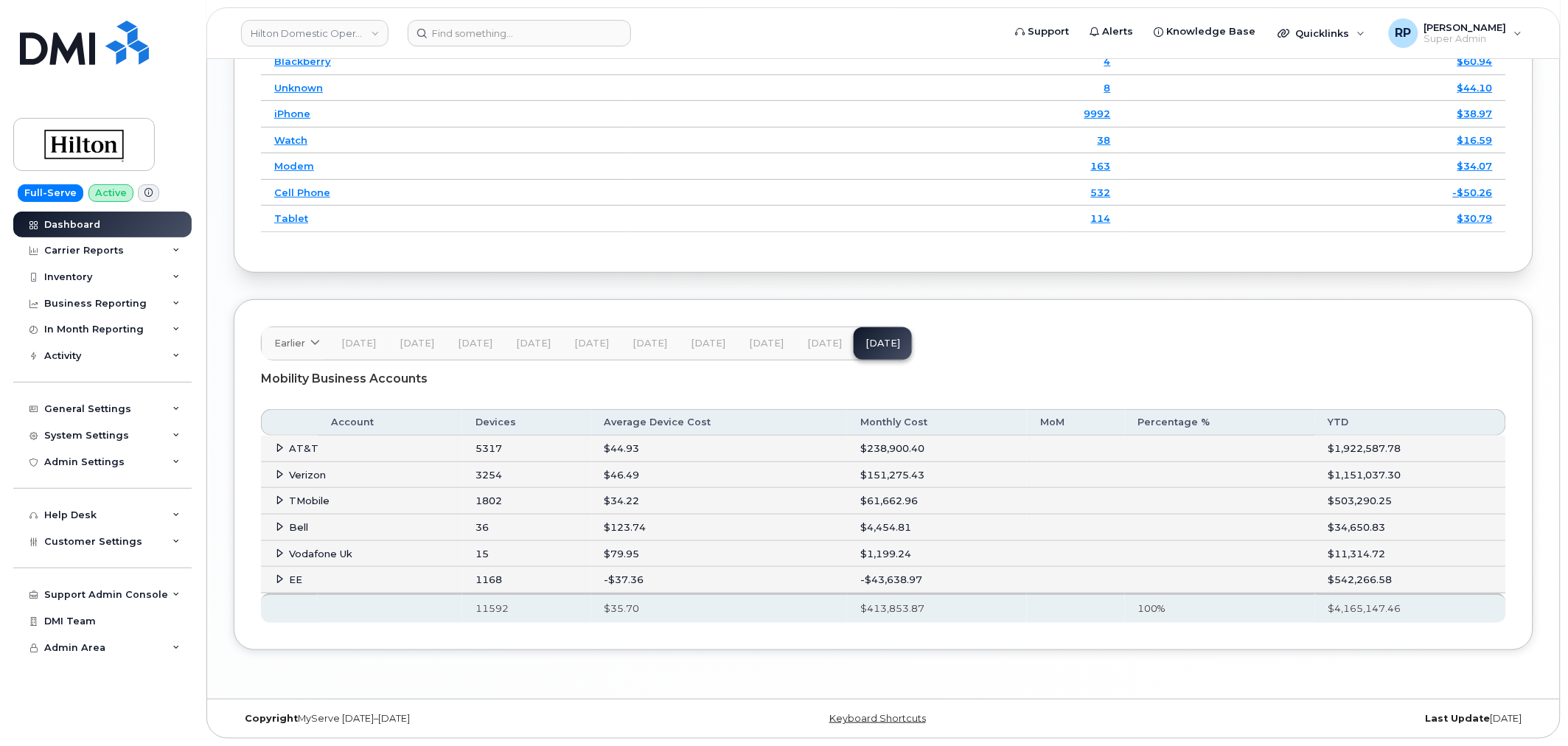
click at [808, 343] on span "[DATE]" at bounding box center [824, 343] width 35 height 12
click at [279, 525] on icon at bounding box center [280, 527] width 10 height 10
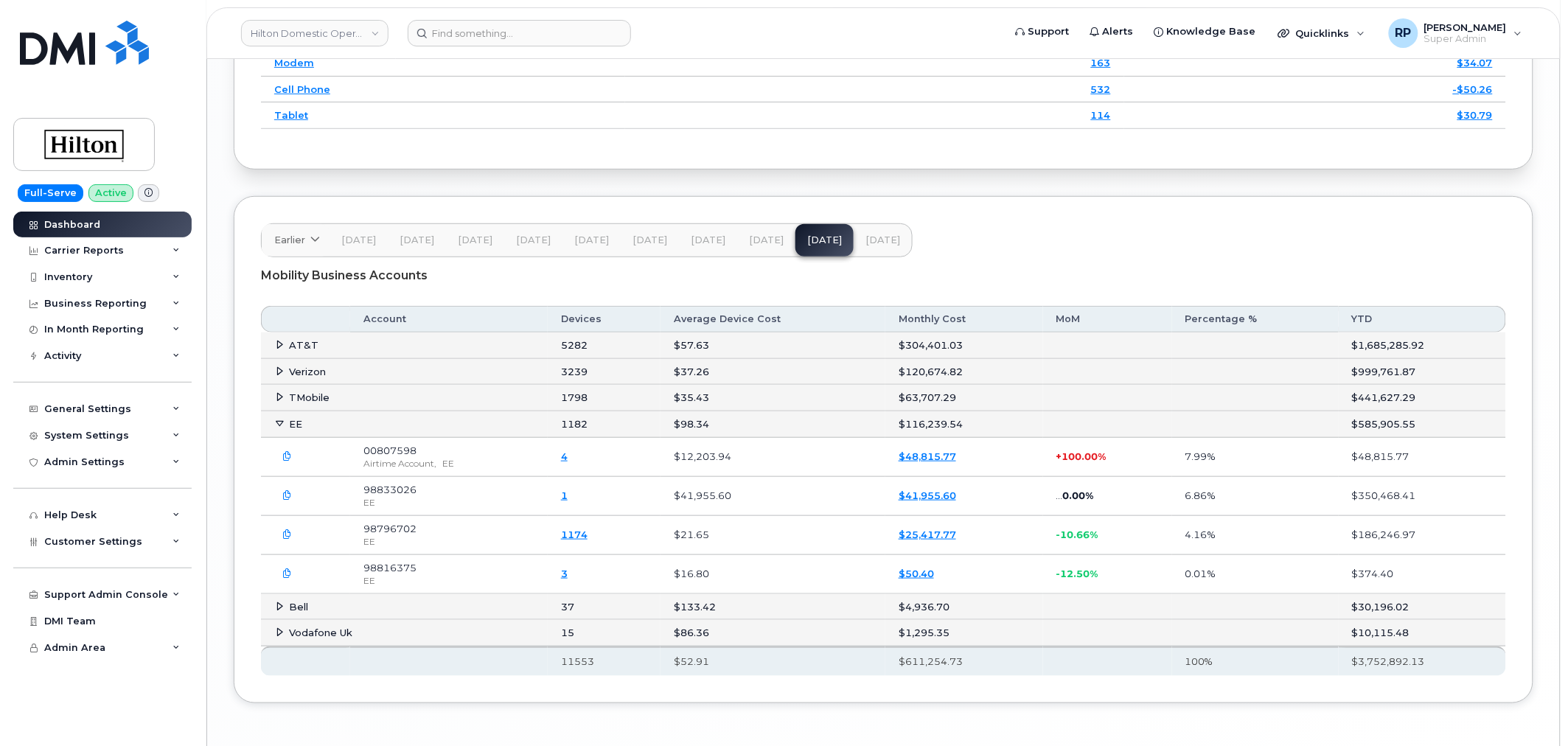
scroll to position [2291, 0]
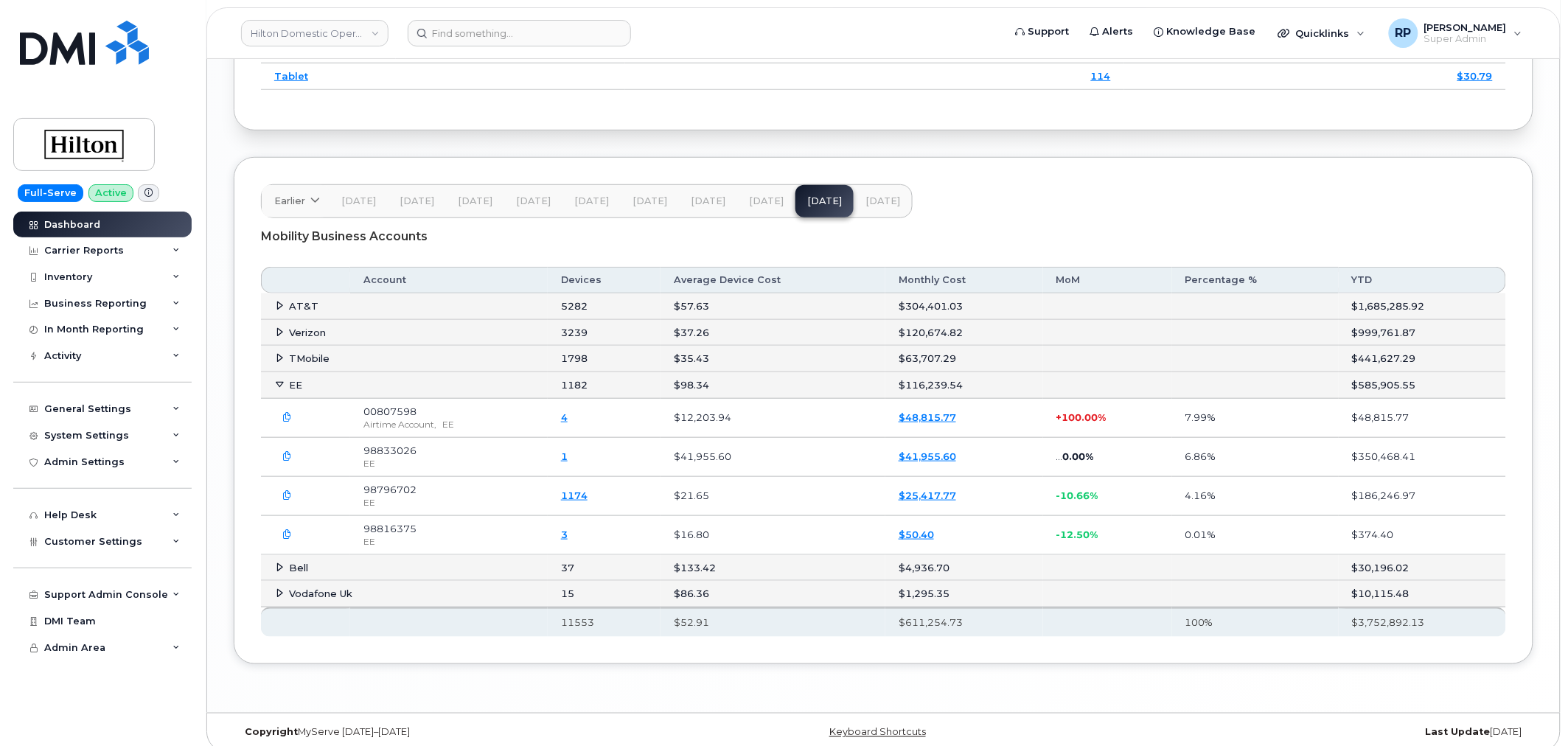
click at [291, 539] on icon "button" at bounding box center [288, 534] width 10 height 10
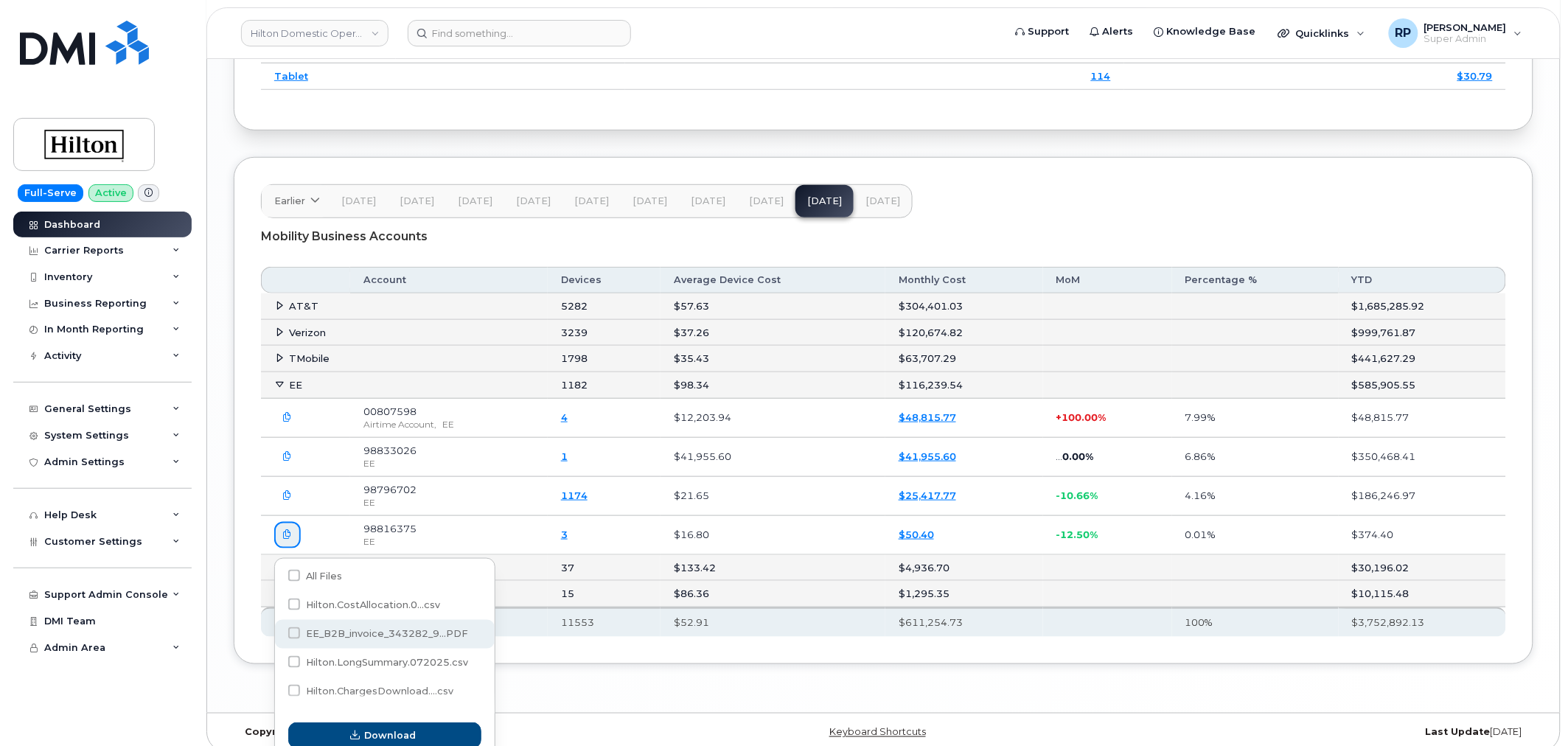
click at [355, 630] on span "EE_B2B_invoice_343282_9...PDF" at bounding box center [387, 633] width 162 height 11
click at [278, 630] on input "EE_B2B_invoice_343282_9...PDF" at bounding box center [274, 634] width 8 height 8
checkbox input "true"
click at [391, 734] on span "Download" at bounding box center [391, 735] width 52 height 14
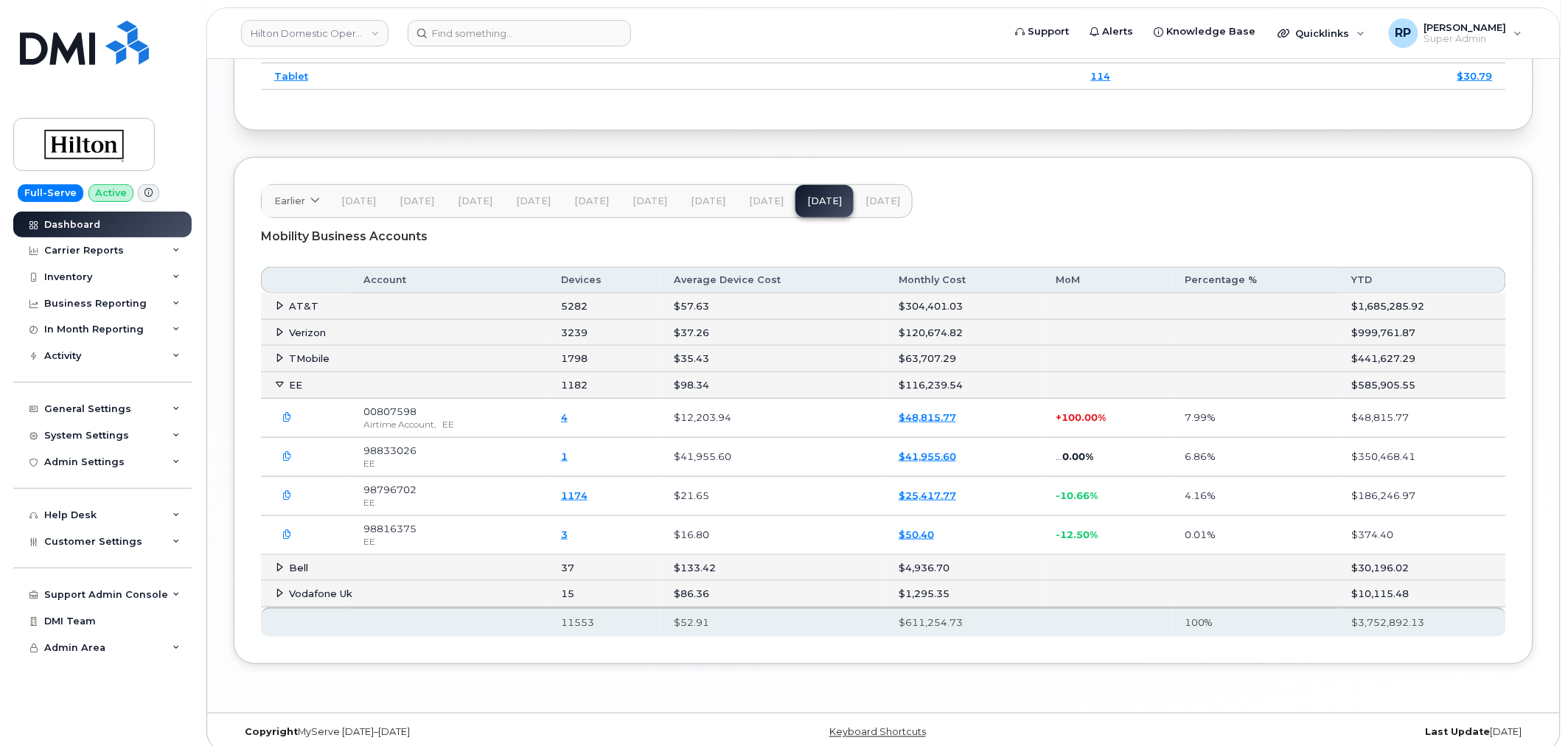
click at [290, 422] on icon "button" at bounding box center [288, 417] width 10 height 10
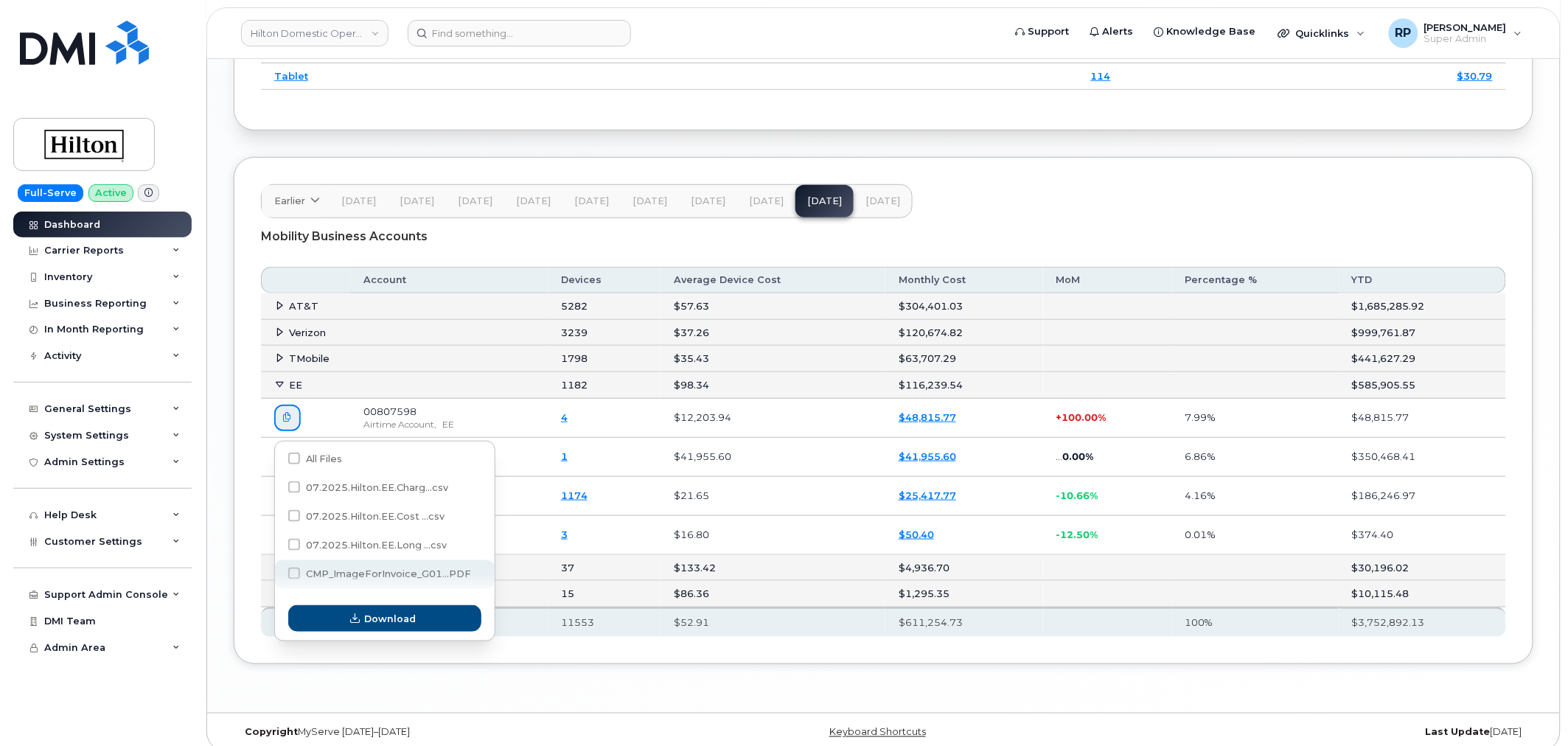
click at [385, 569] on span "CMP_ImageForInvoice_G01...PDF" at bounding box center [388, 573] width 165 height 11
click at [278, 570] on input "CMP_ImageForInvoice_G01...PDF" at bounding box center [274, 574] width 8 height 8
checkbox input "true"
click at [384, 618] on span "Download" at bounding box center [391, 618] width 52 height 14
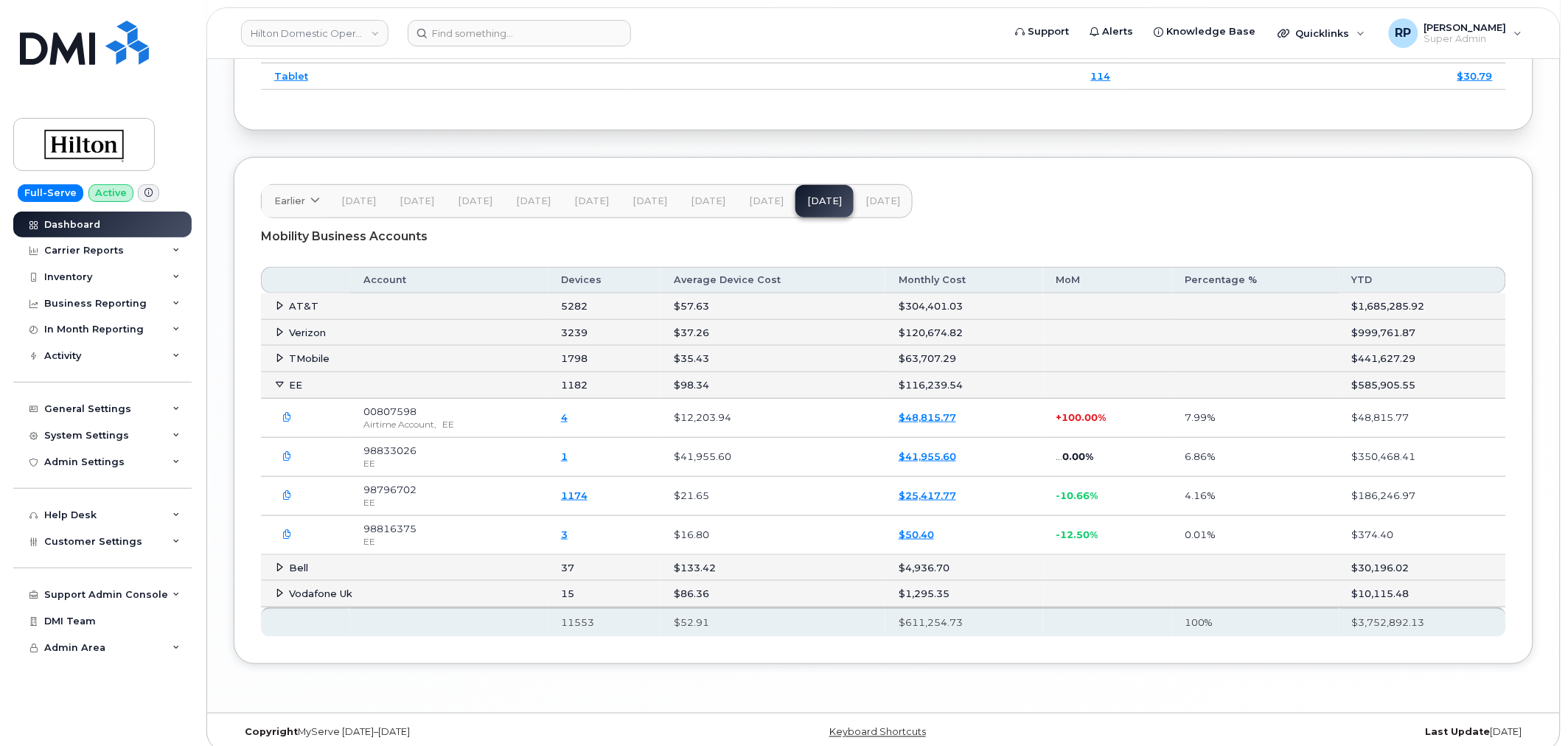
click at [1048, 244] on div "Mobility Business Accounts" at bounding box center [883, 236] width 1245 height 37
click at [115, 243] on div "Carrier Reports" at bounding box center [102, 250] width 178 height 26
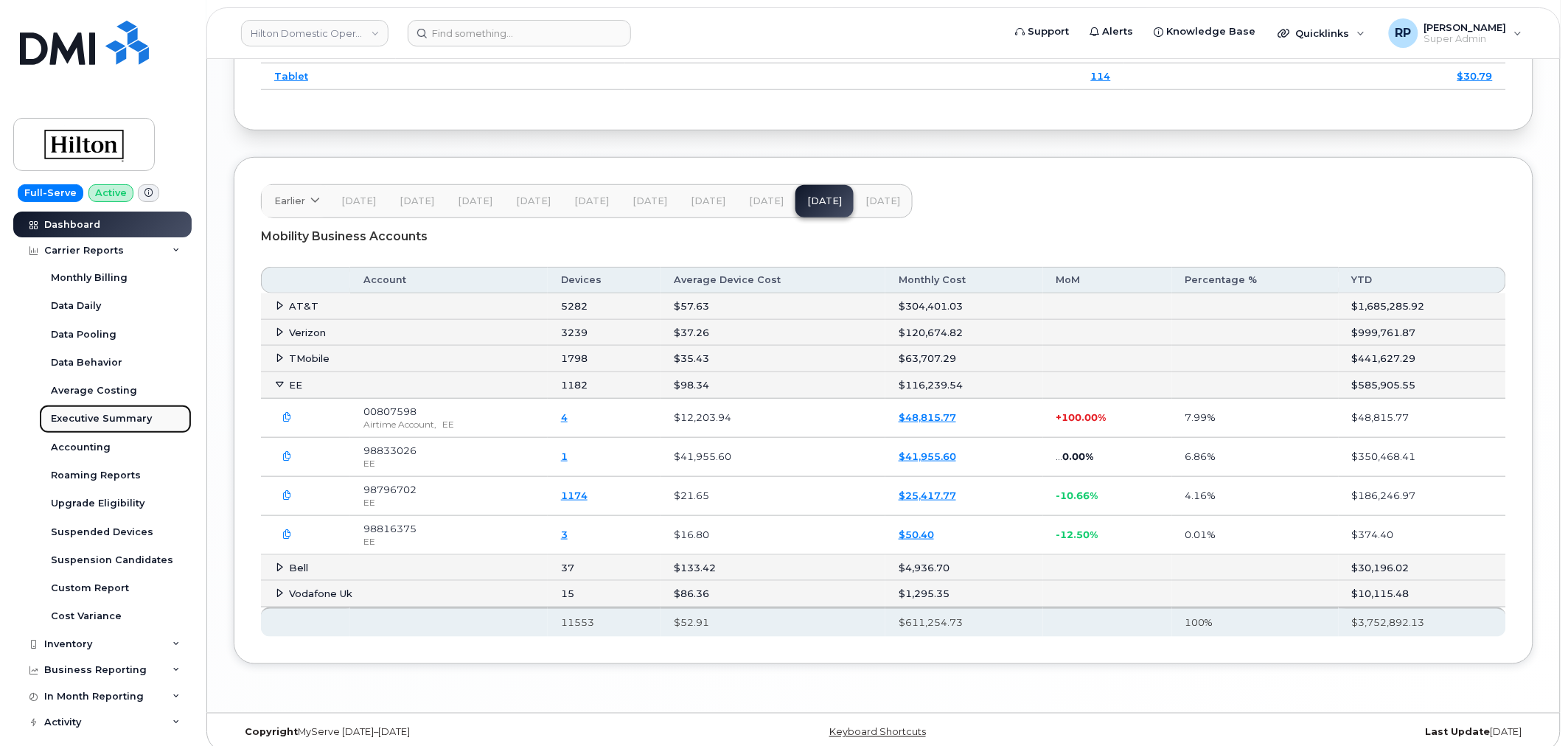
click at [100, 420] on div "Executive Summary" at bounding box center [101, 418] width 101 height 14
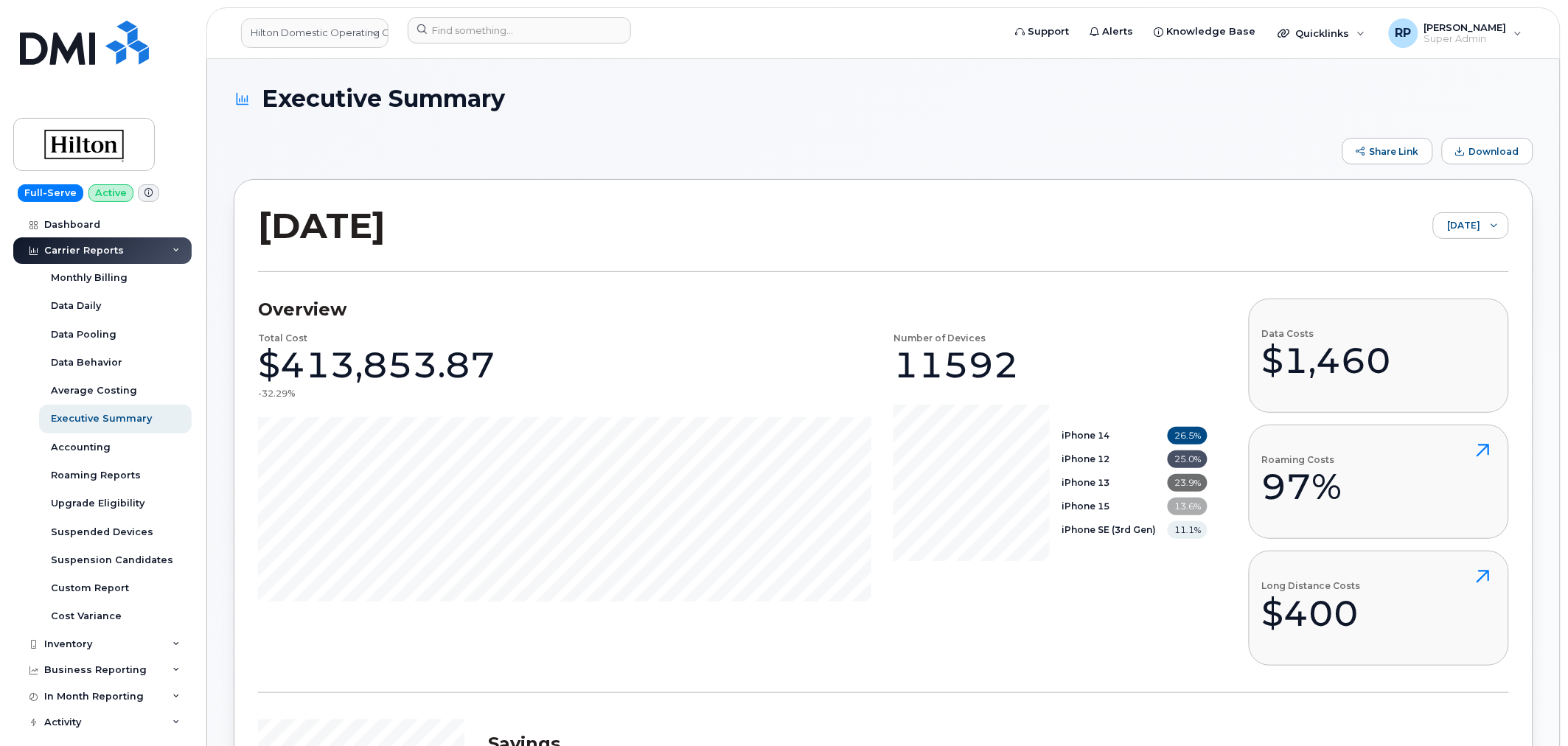
click at [1029, 150] on div "Share Link Download" at bounding box center [884, 150] width 1300 height 26
click at [1456, 224] on span "August 2025" at bounding box center [1457, 226] width 47 height 26
click at [1440, 282] on span "July 2025" at bounding box center [1437, 283] width 32 height 14
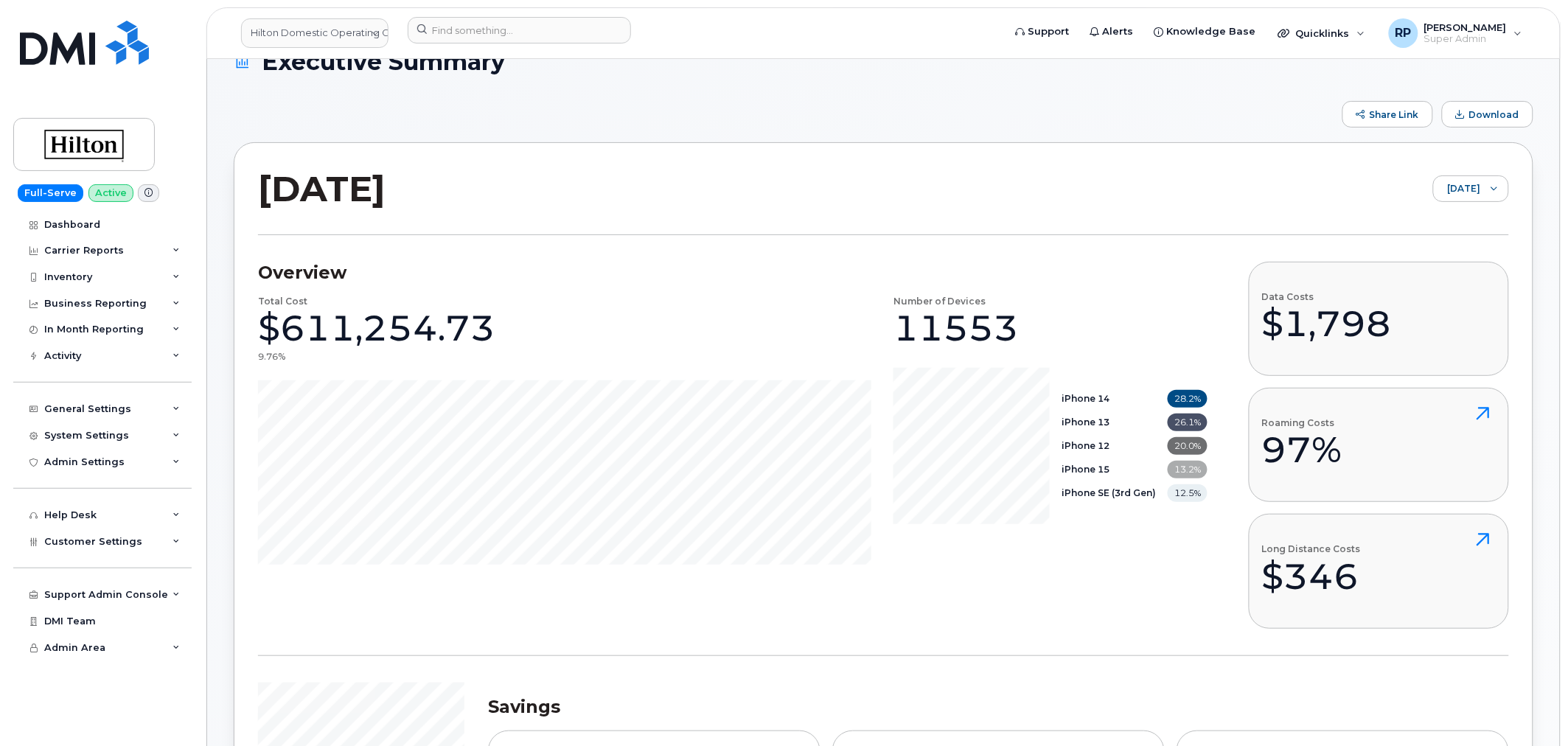
scroll to position [11, 0]
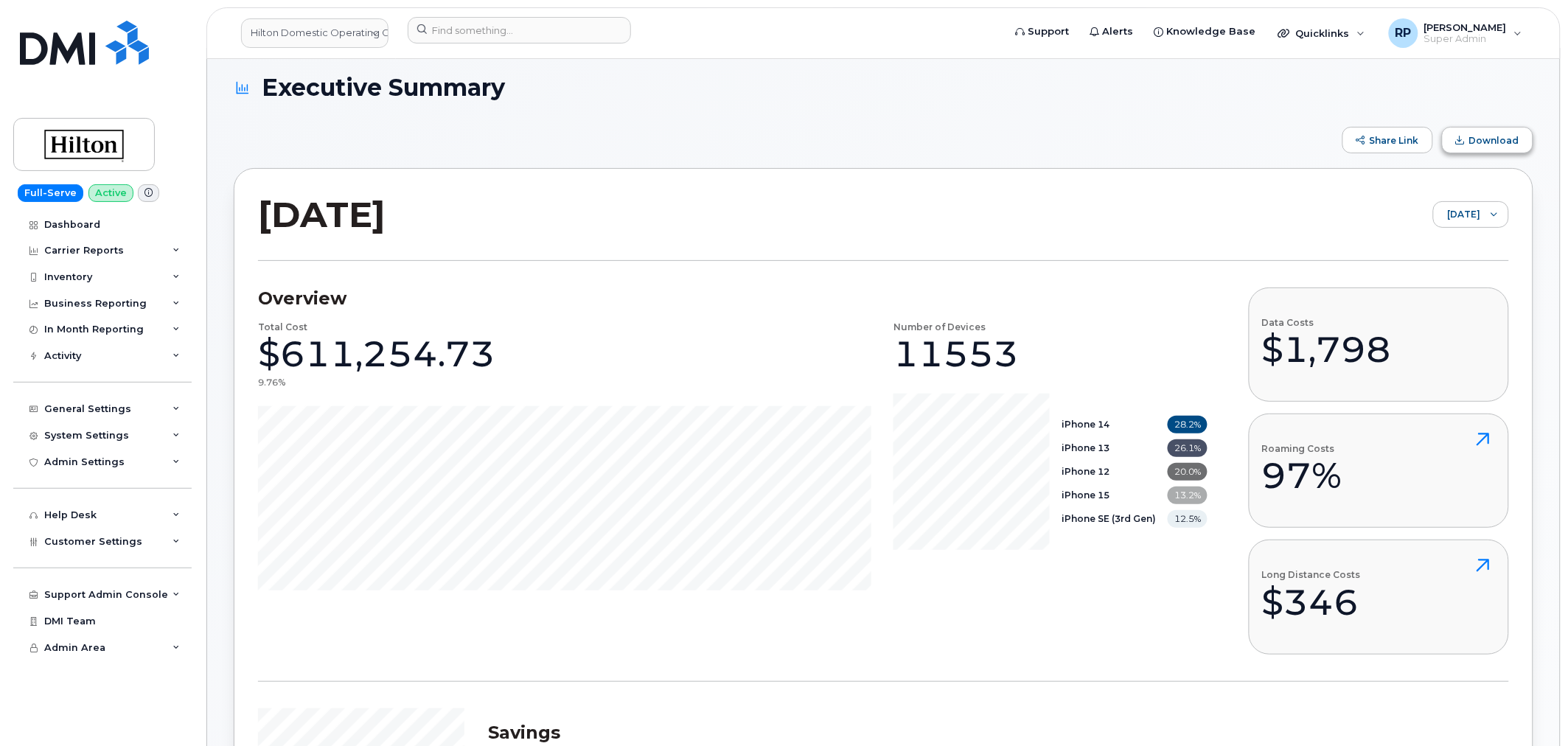
click at [1493, 137] on span "Download" at bounding box center [1494, 140] width 50 height 11
click at [344, 32] on link "Hilton Domestic Operating Company Inc" at bounding box center [315, 33] width 147 height 29
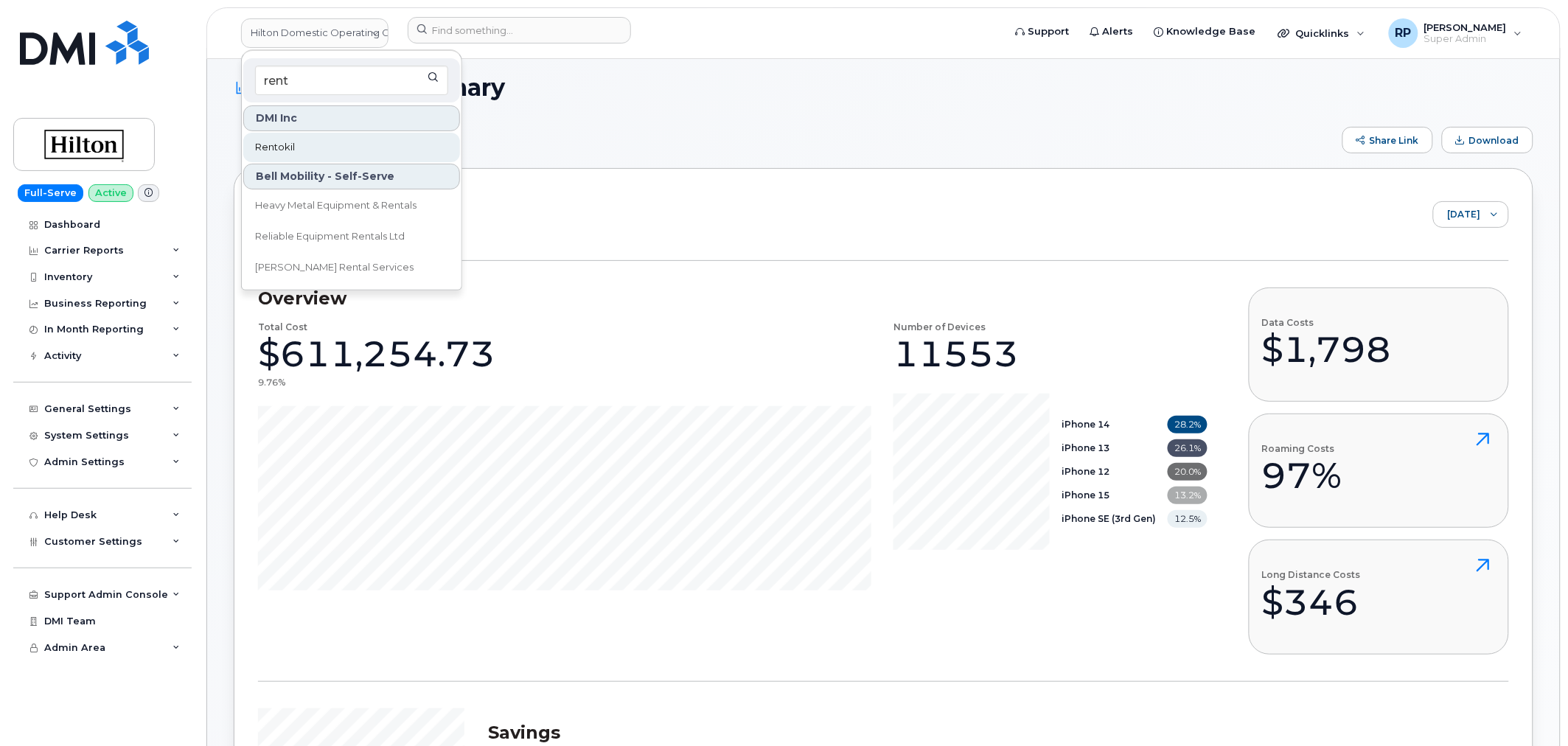
type input "rent"
click at [286, 140] on span "Rentokil" at bounding box center [274, 147] width 40 height 15
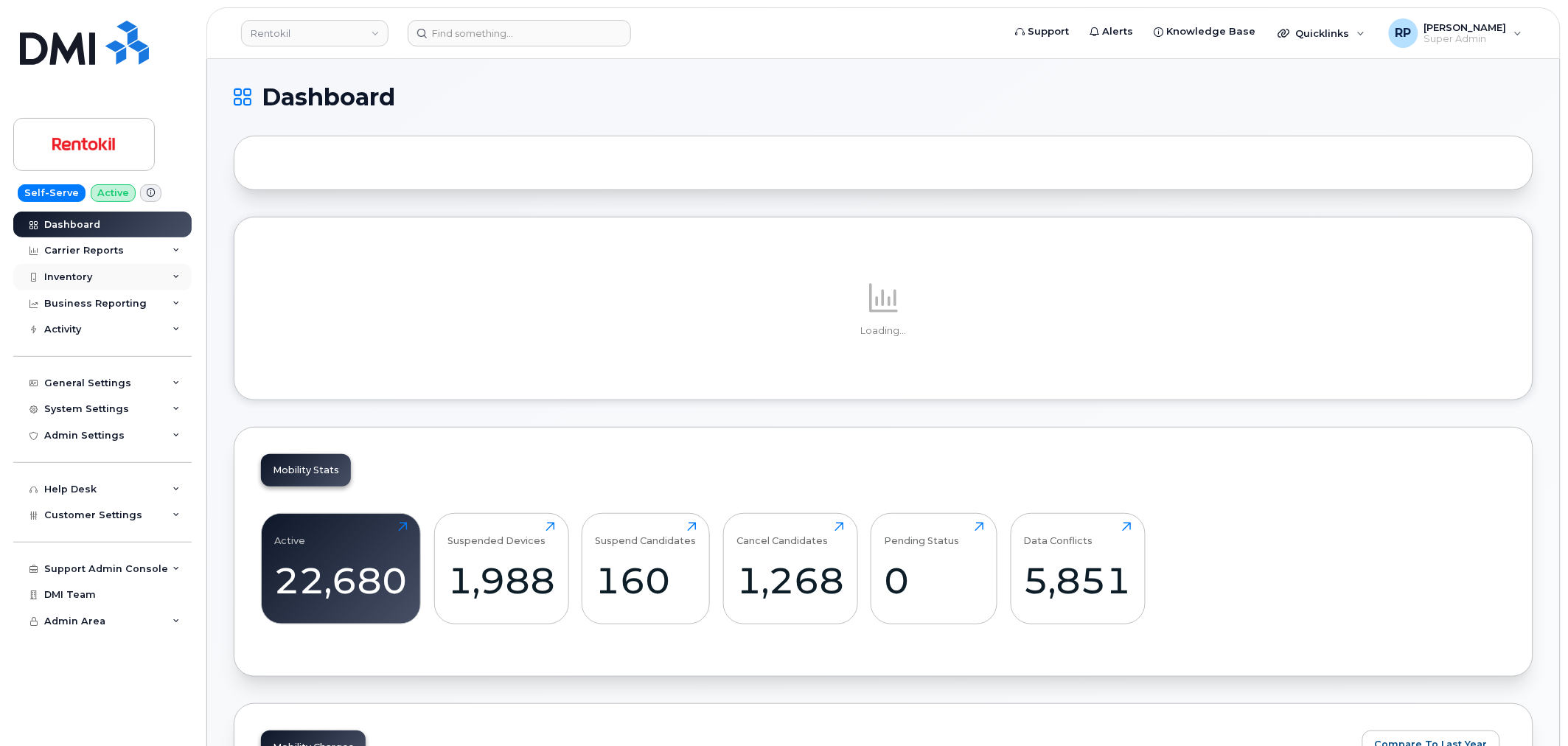
click at [46, 270] on div "Inventory" at bounding box center [102, 276] width 178 height 26
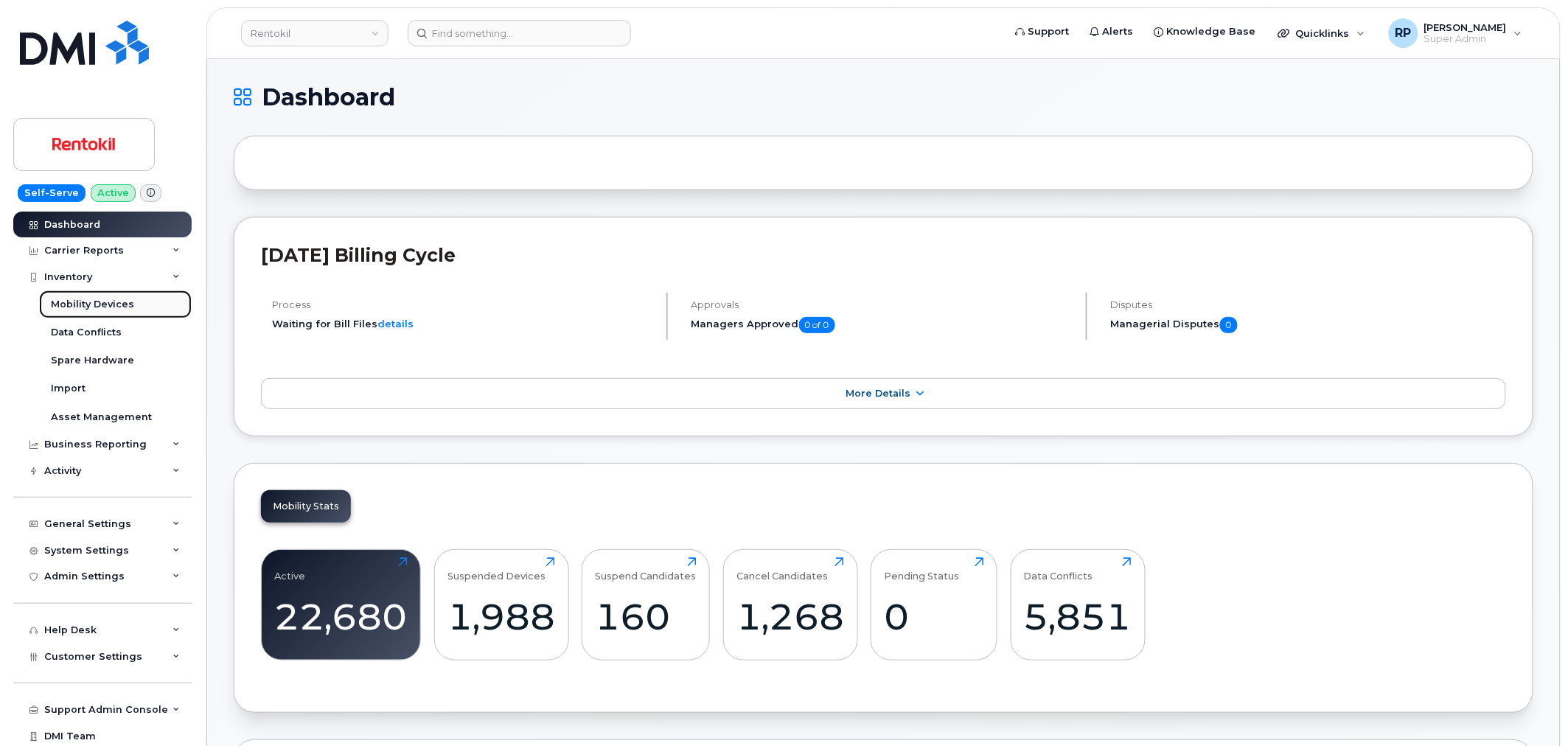
click at [89, 300] on div "Mobility Devices" at bounding box center [92, 304] width 83 height 14
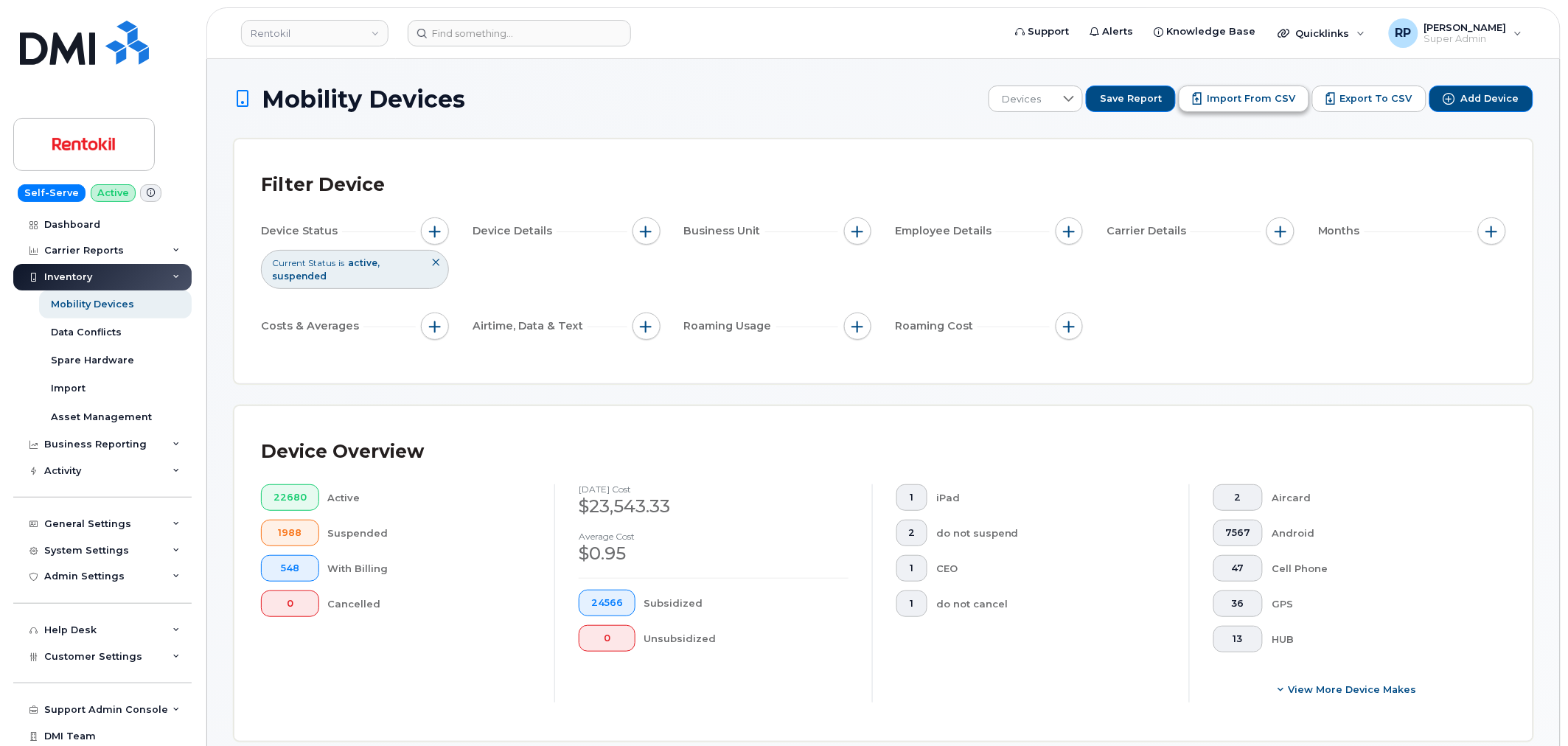
click at [1291, 101] on span "Import from CSV" at bounding box center [1251, 99] width 89 height 14
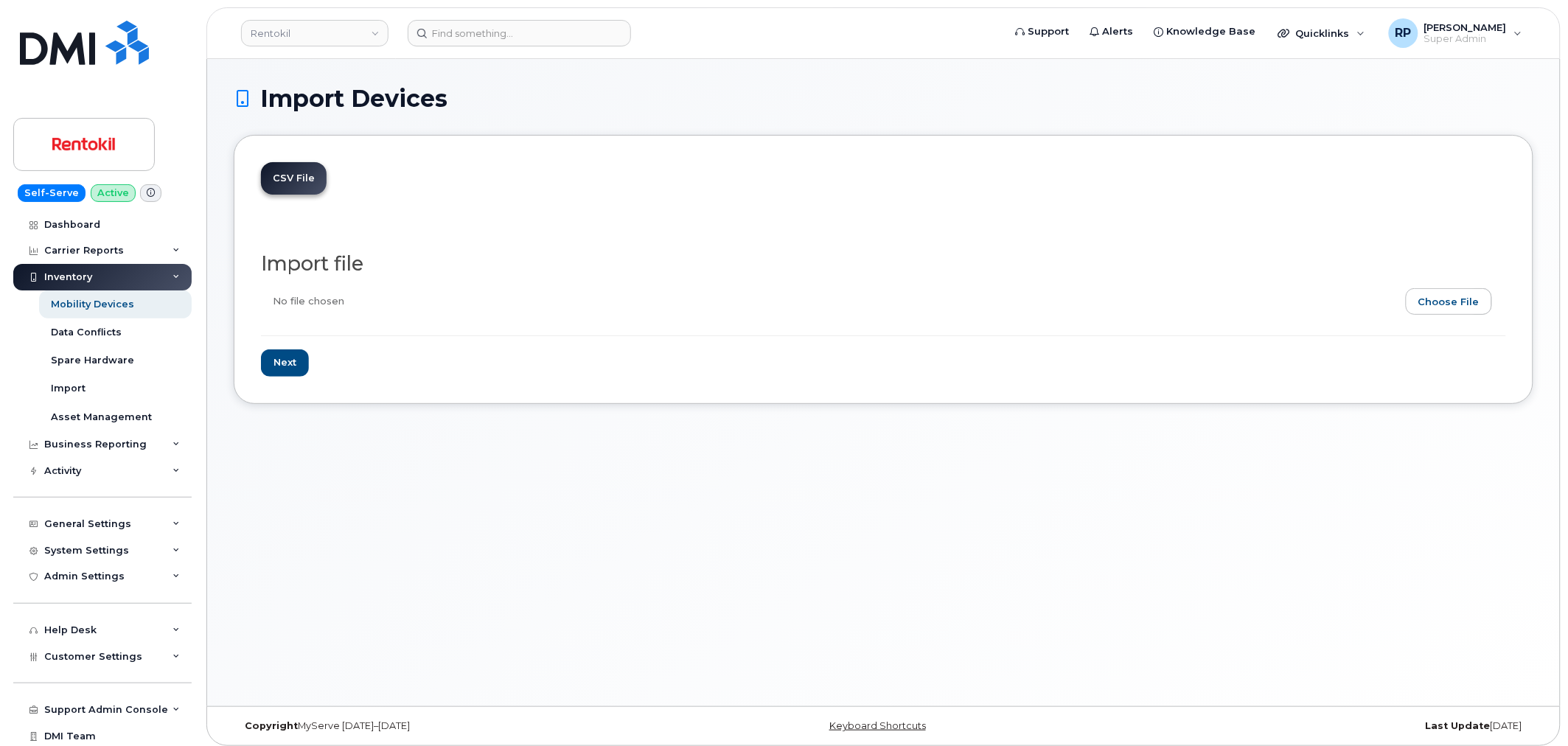
click at [1426, 306] on input "file" at bounding box center [877, 305] width 1233 height 34
type input "C:\fakepath\RTK ATT IMPORT [DATE].csv"
click at [301, 357] on input "Next" at bounding box center [285, 363] width 48 height 27
type input "Loading..."
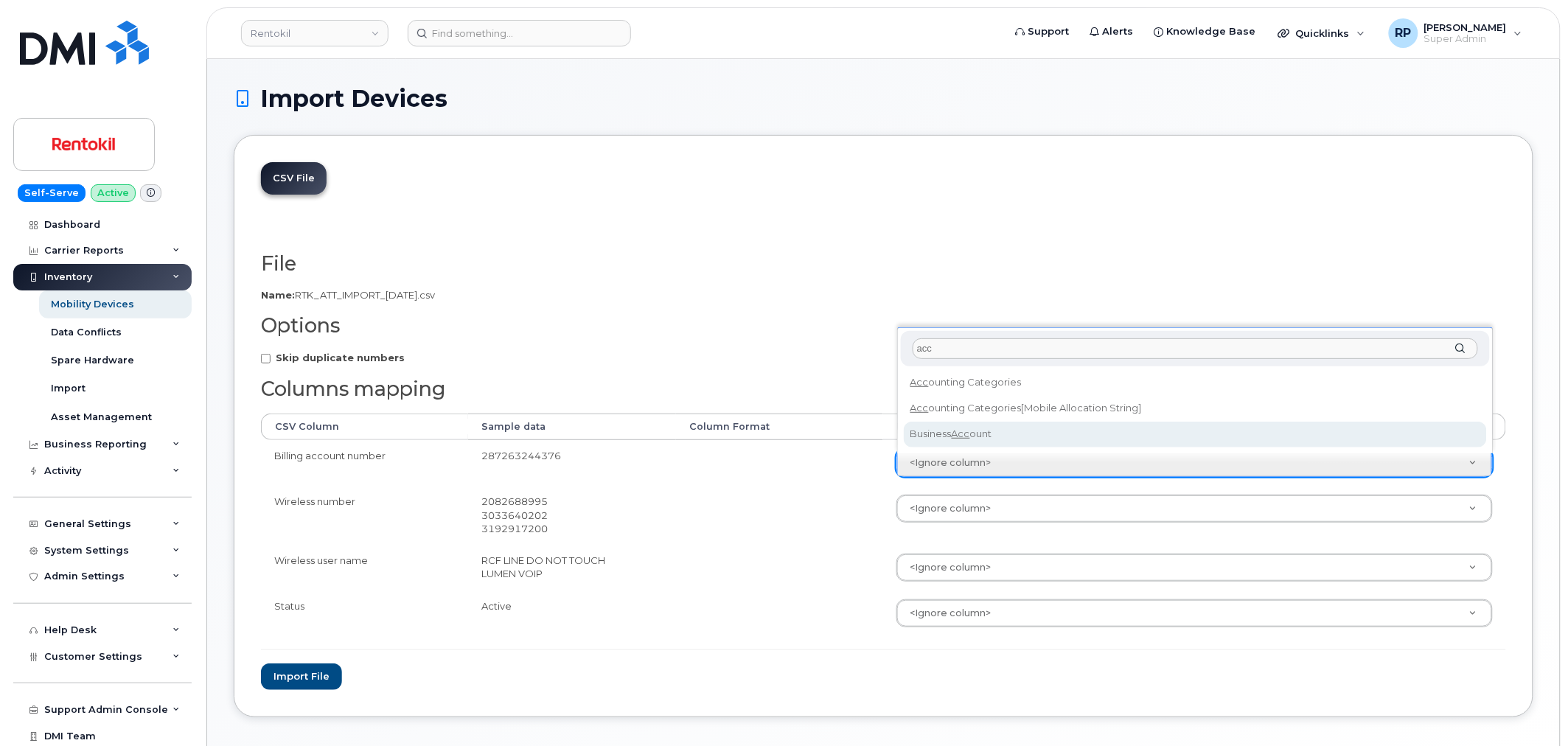
type input "acc"
select select "business_account_id"
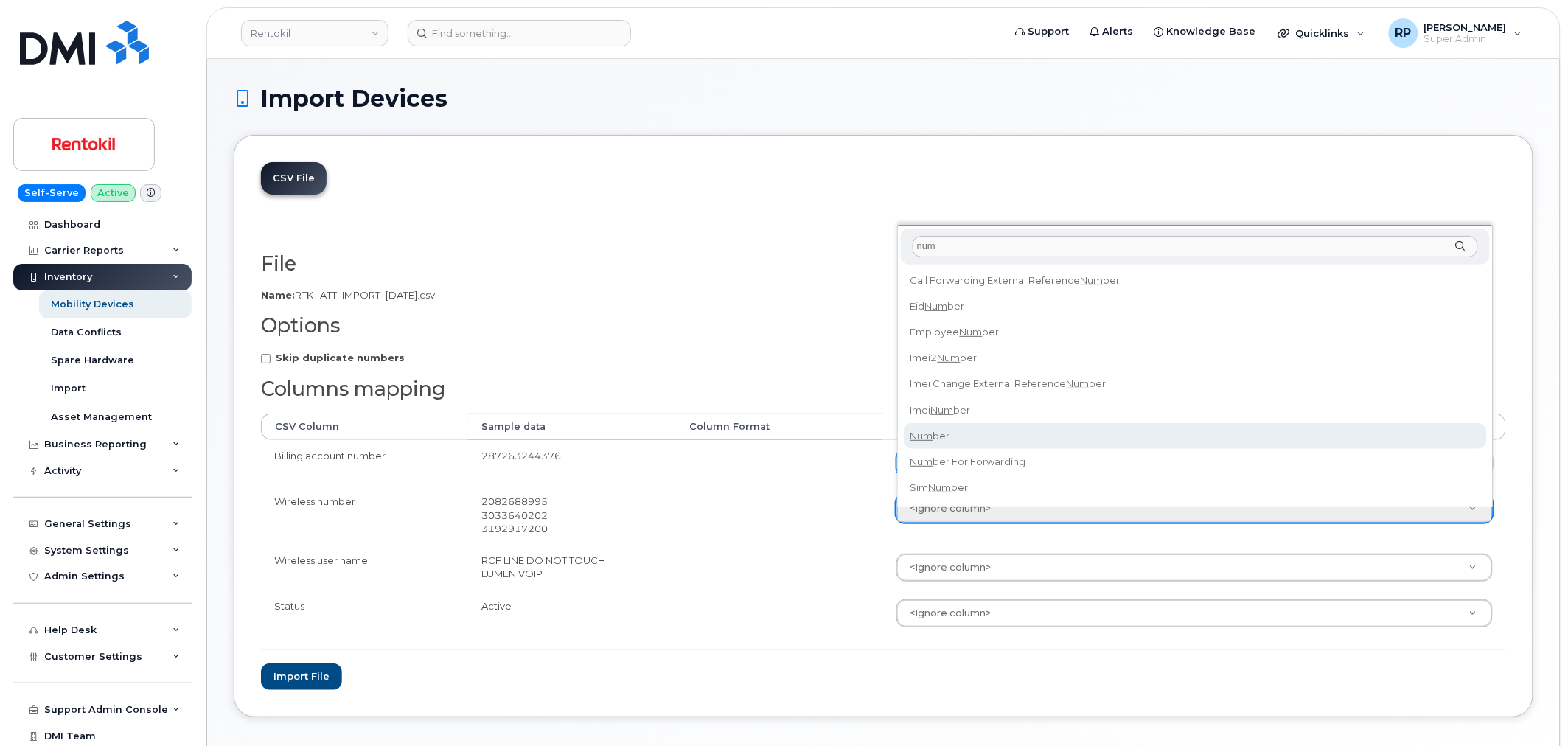
type input "num"
select select "number"
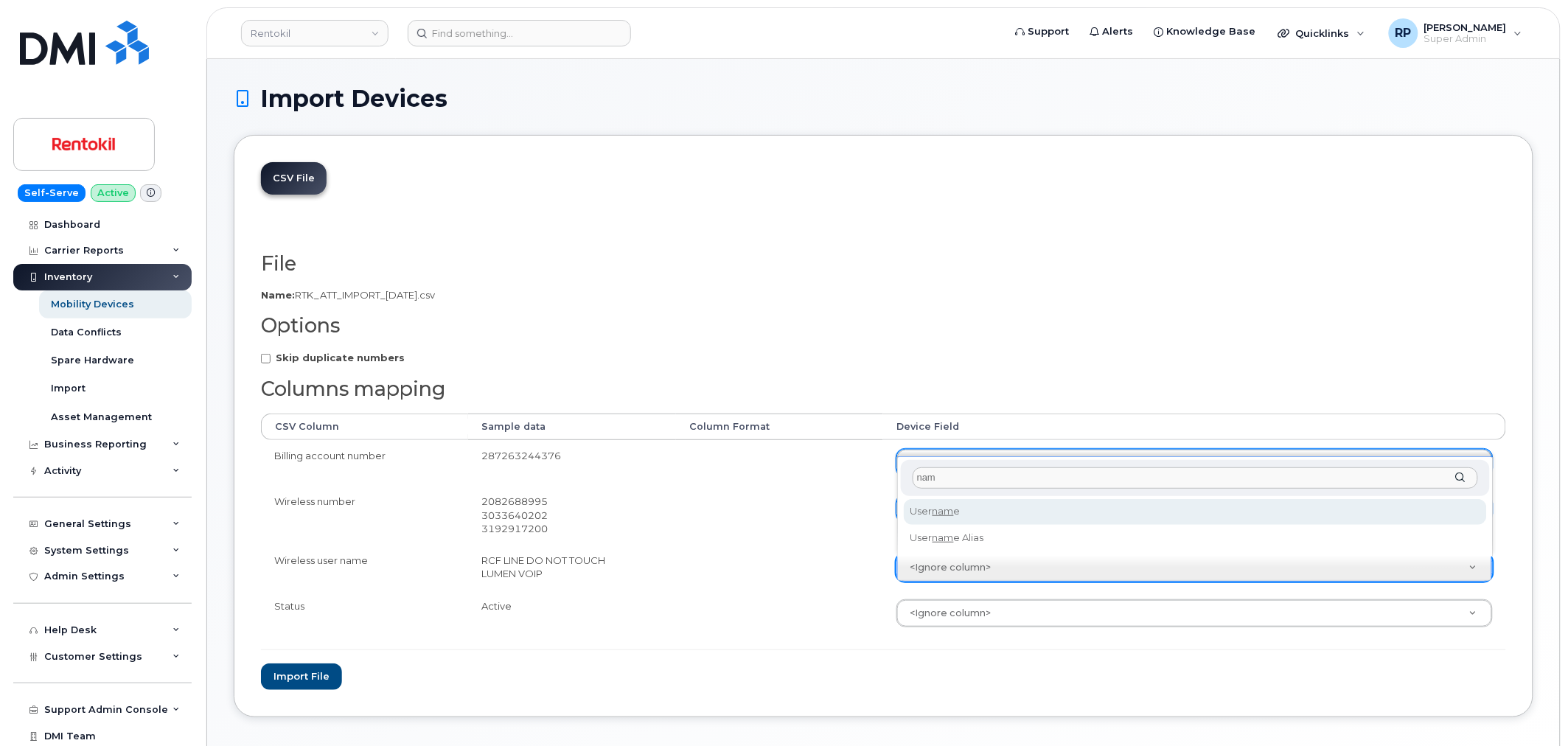
type input "nam"
select select "username"
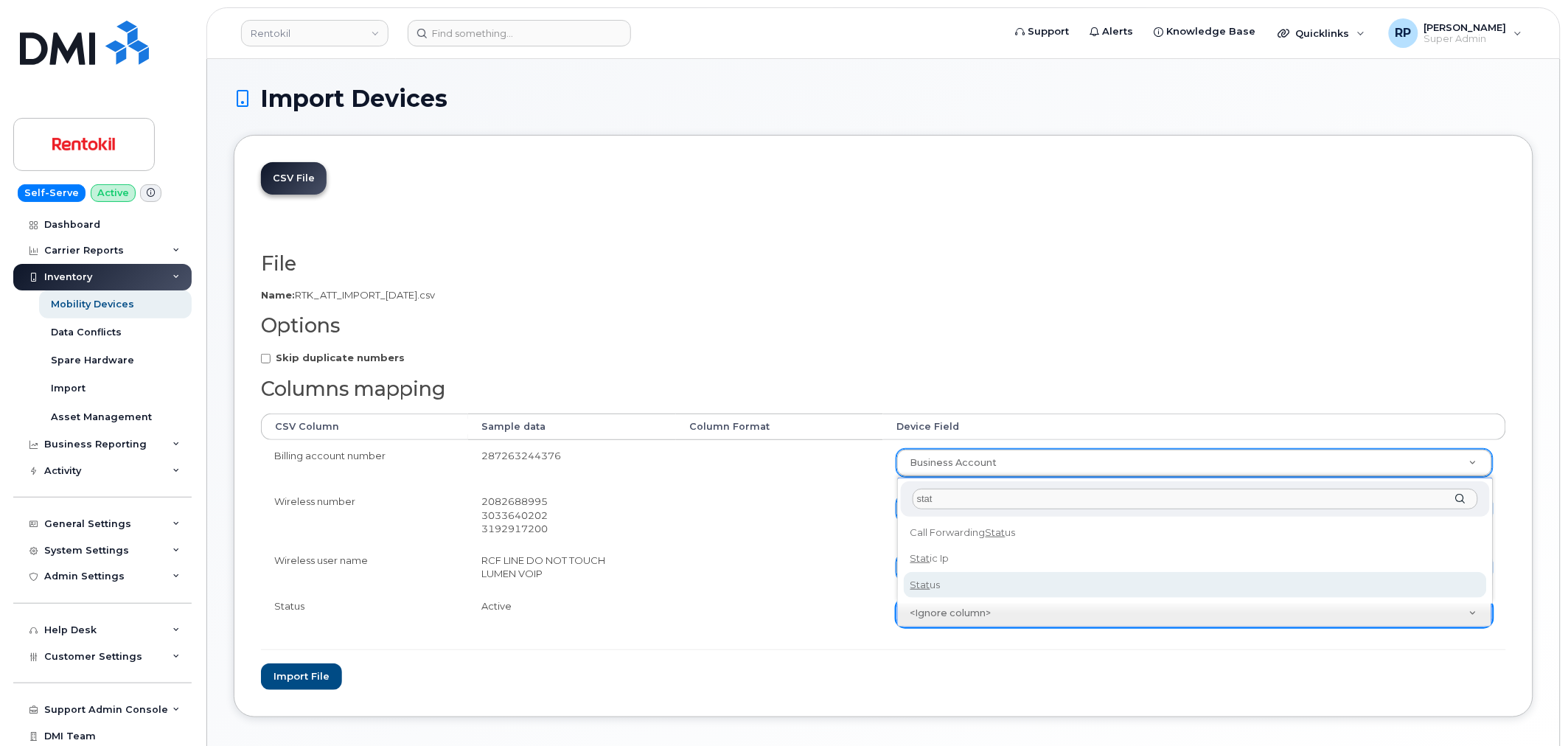
type input "stat"
select select "status"
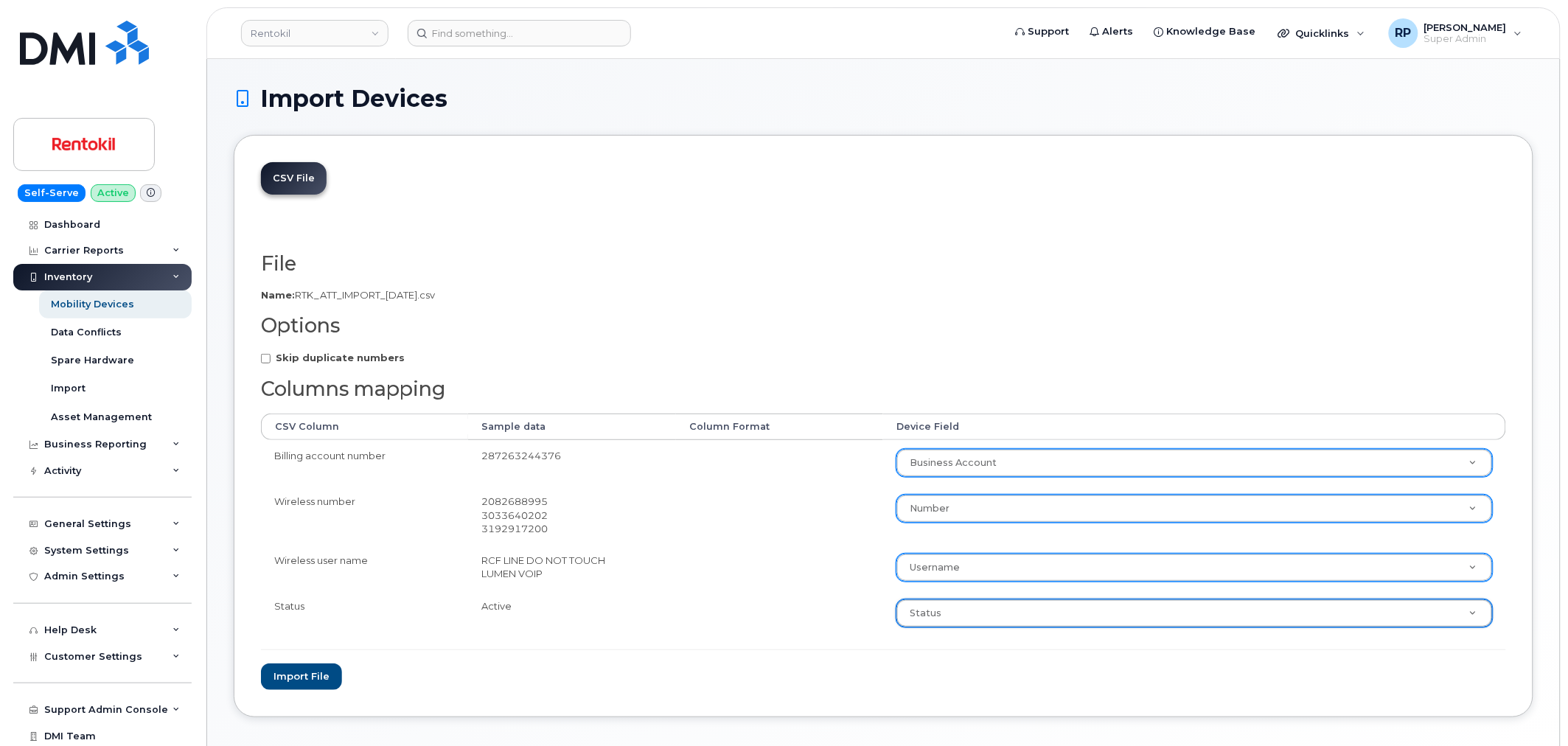
click at [647, 636] on form "File Filename cache Name: RTK_ATT_IMPORT_9.18.2025.csv Options Skip duplicate n…" at bounding box center [883, 471] width 1245 height 437
click at [310, 680] on button "Import file" at bounding box center [301, 677] width 81 height 27
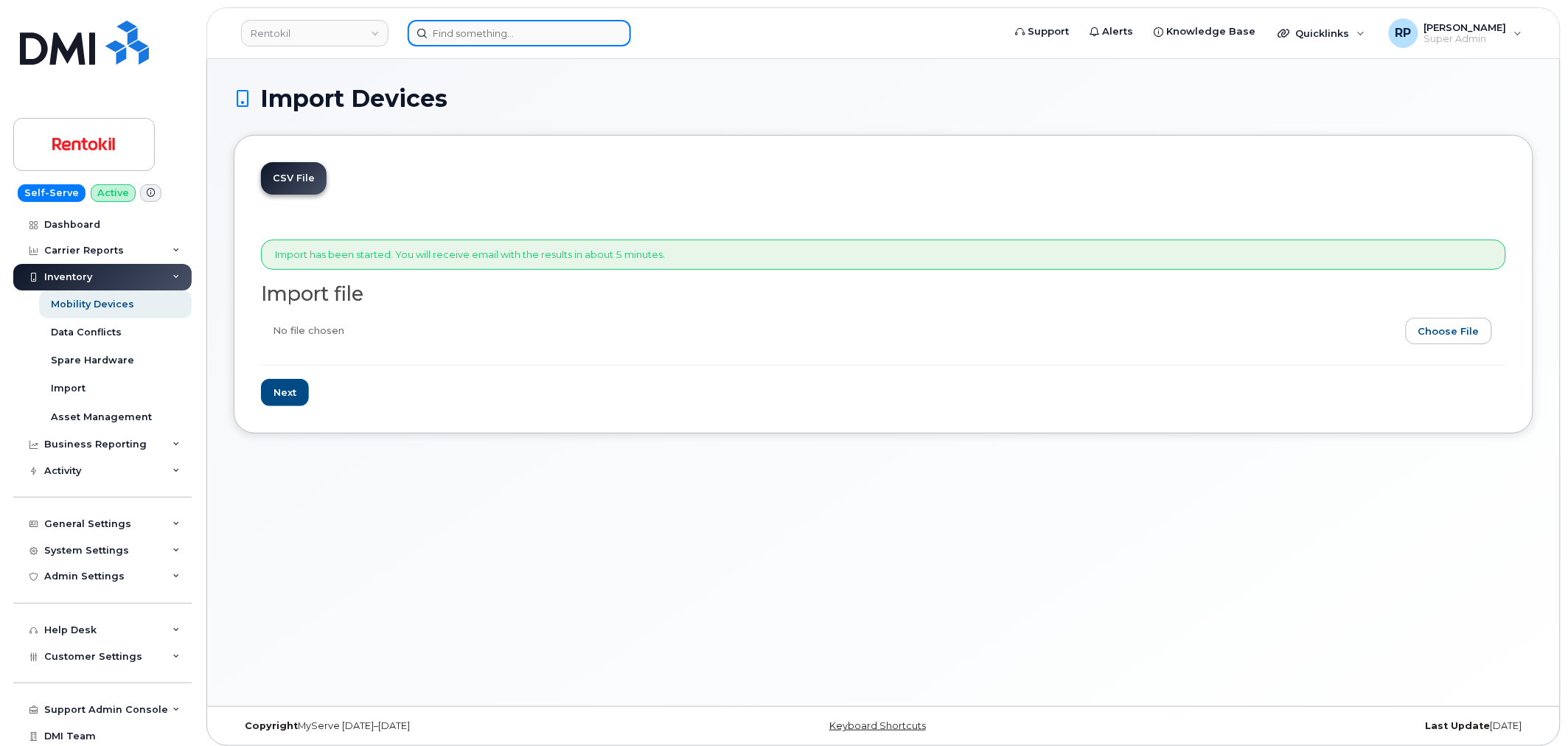
click at [481, 40] on input at bounding box center [518, 32] width 223 height 26
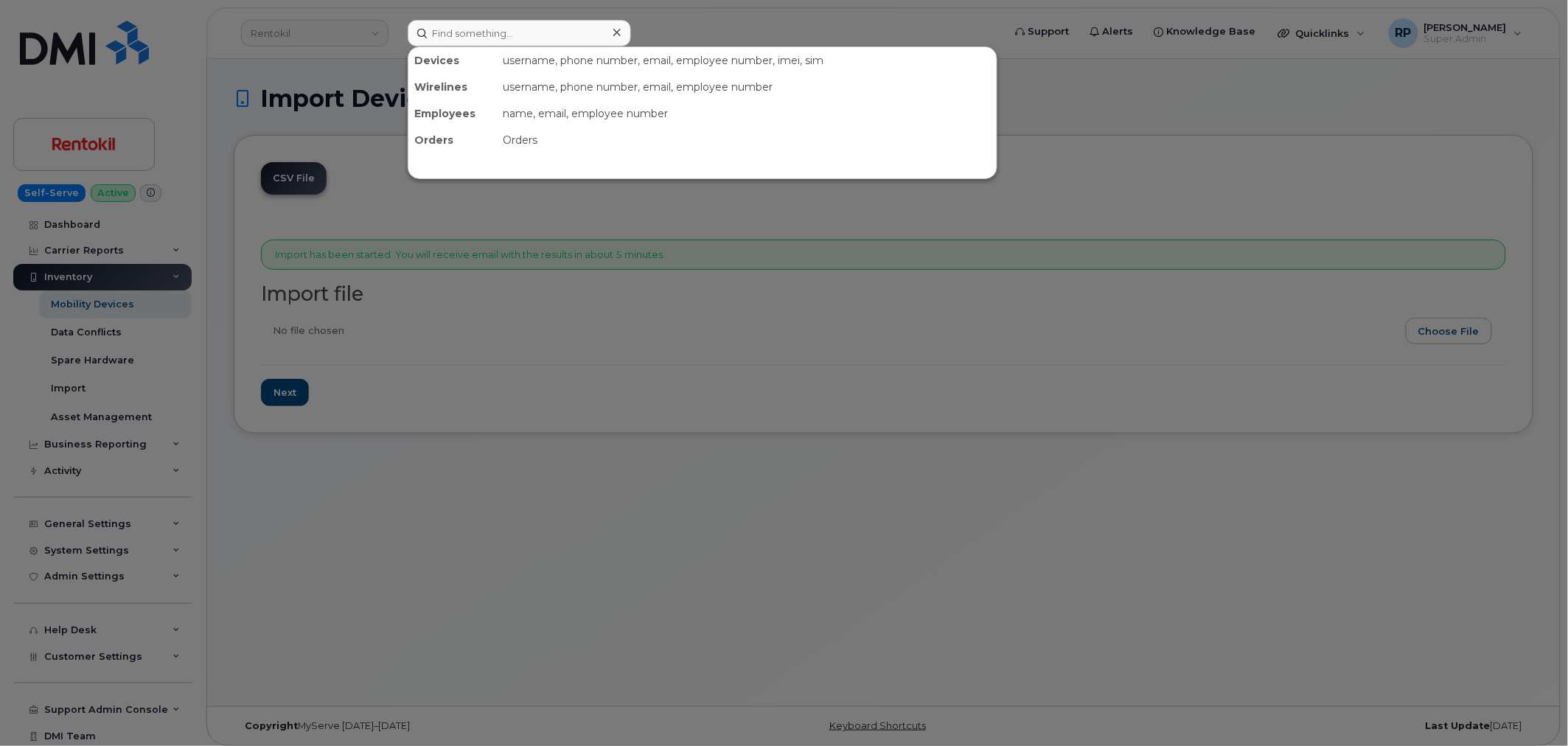
click at [411, 524] on div at bounding box center [784, 373] width 1568 height 746
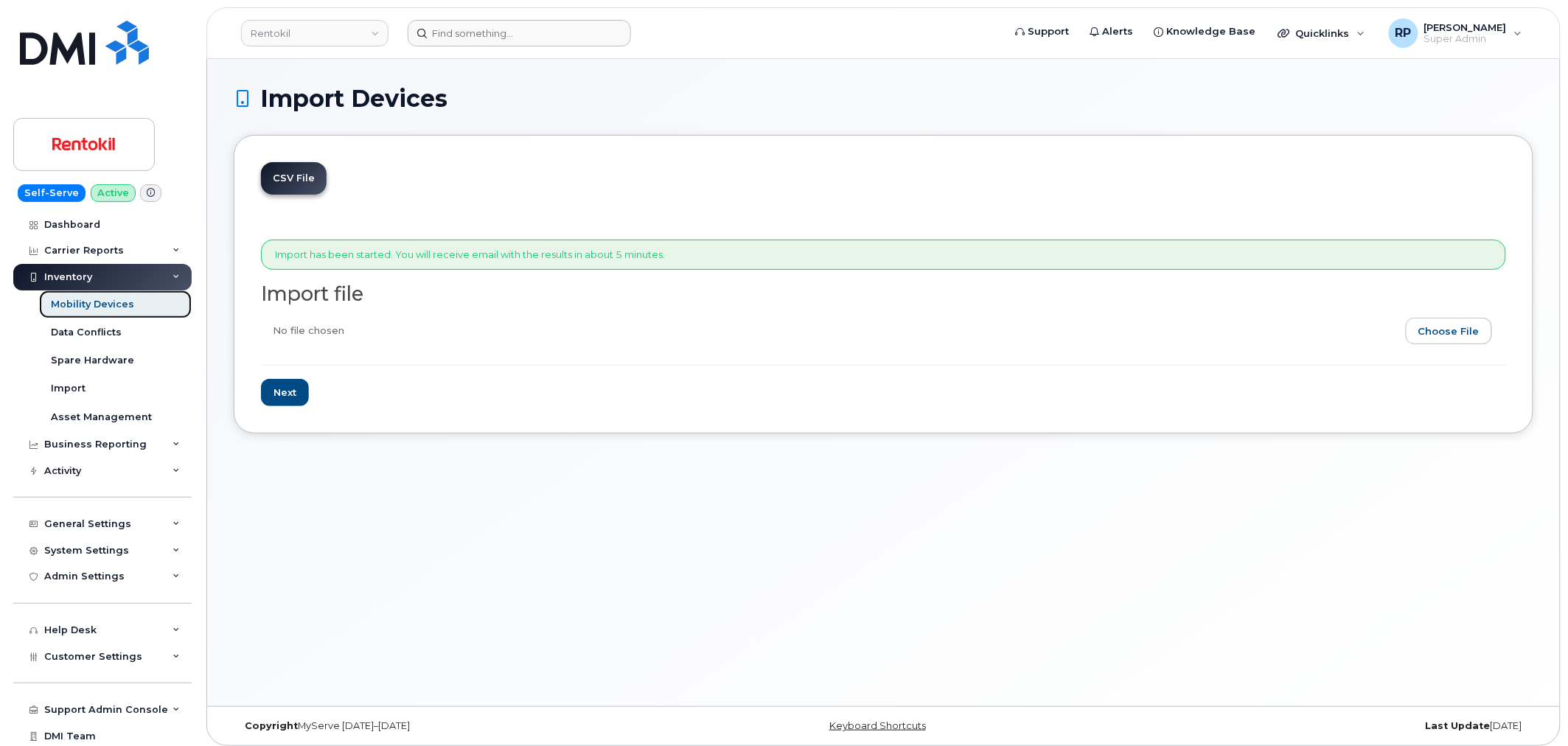
click at [98, 304] on div "Mobility Devices" at bounding box center [92, 304] width 83 height 14
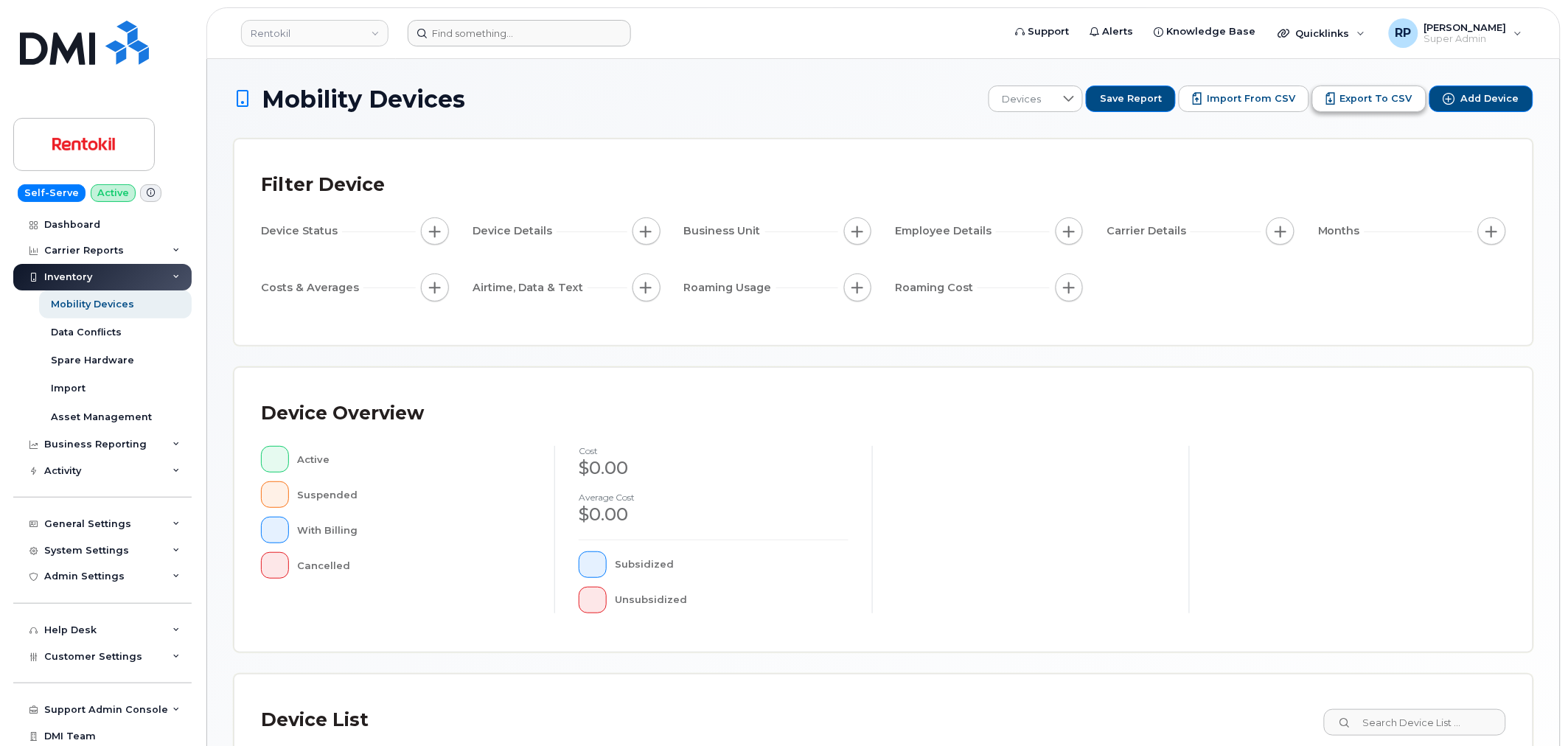
click at [1361, 100] on span "Export to CSV" at bounding box center [1376, 99] width 72 height 14
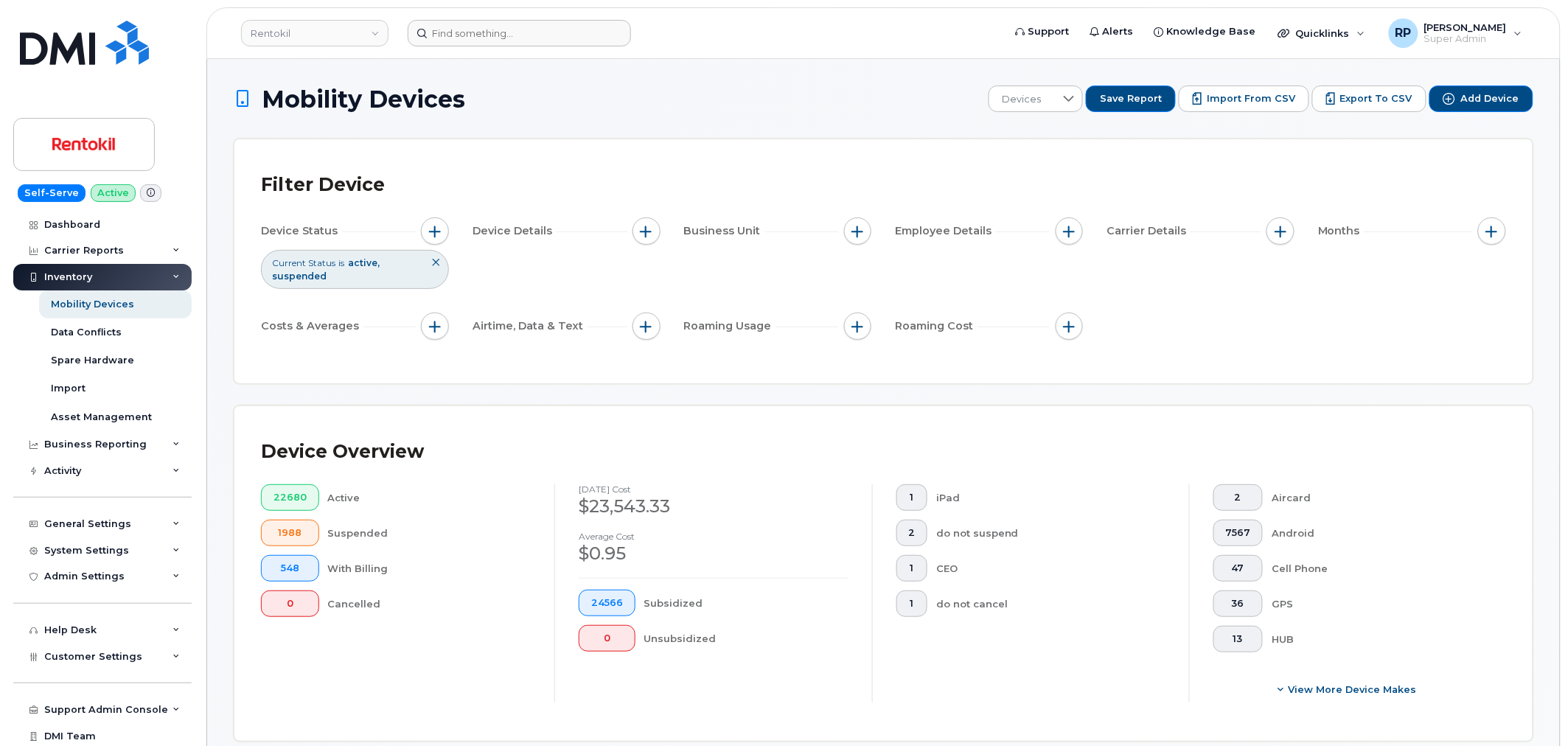
drag, startPoint x: 1251, startPoint y: 98, endPoint x: 226, endPoint y: 177, distance: 1028.0
click at [1251, 98] on span "Import from CSV" at bounding box center [1251, 99] width 89 height 14
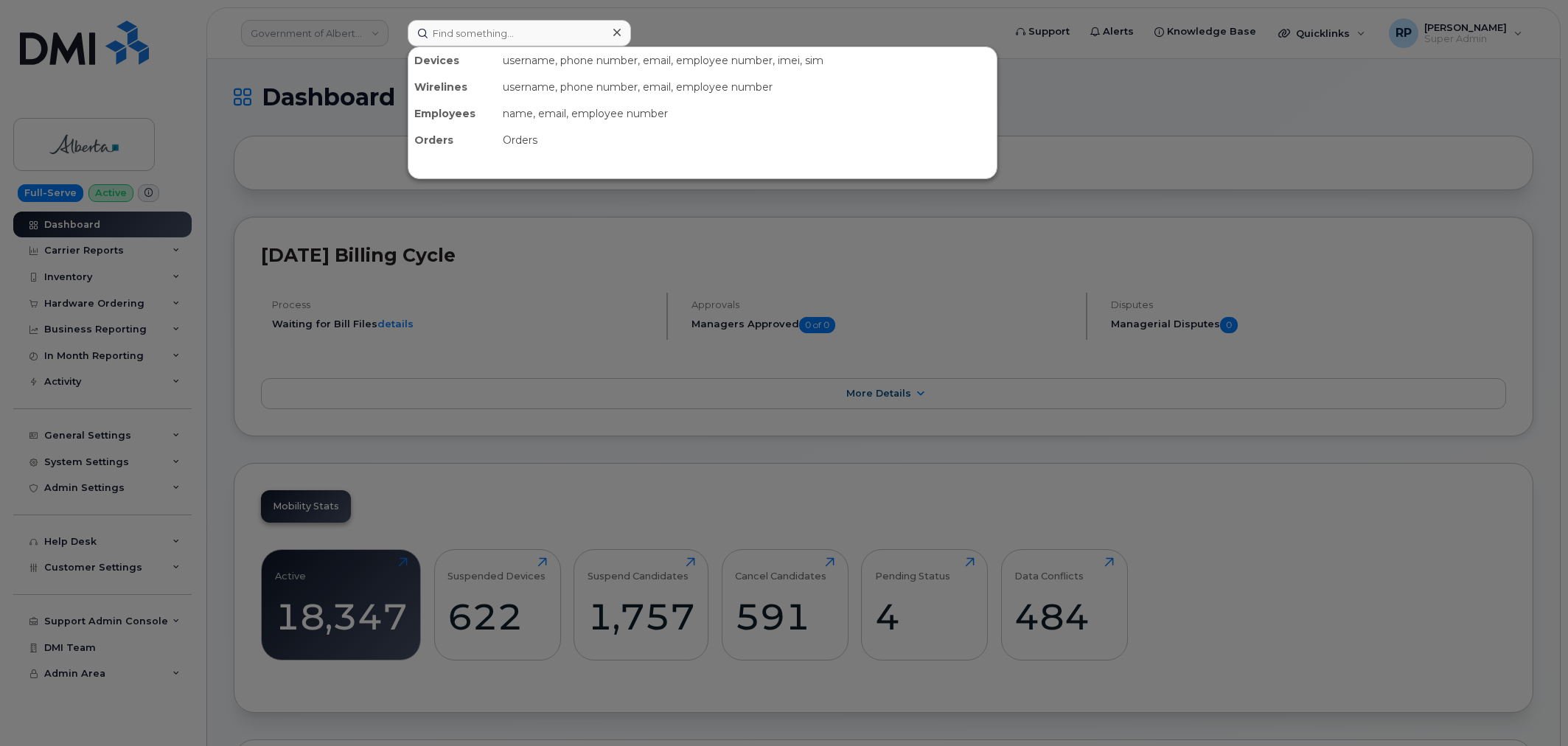
click at [468, 33] on input at bounding box center [518, 32] width 223 height 26
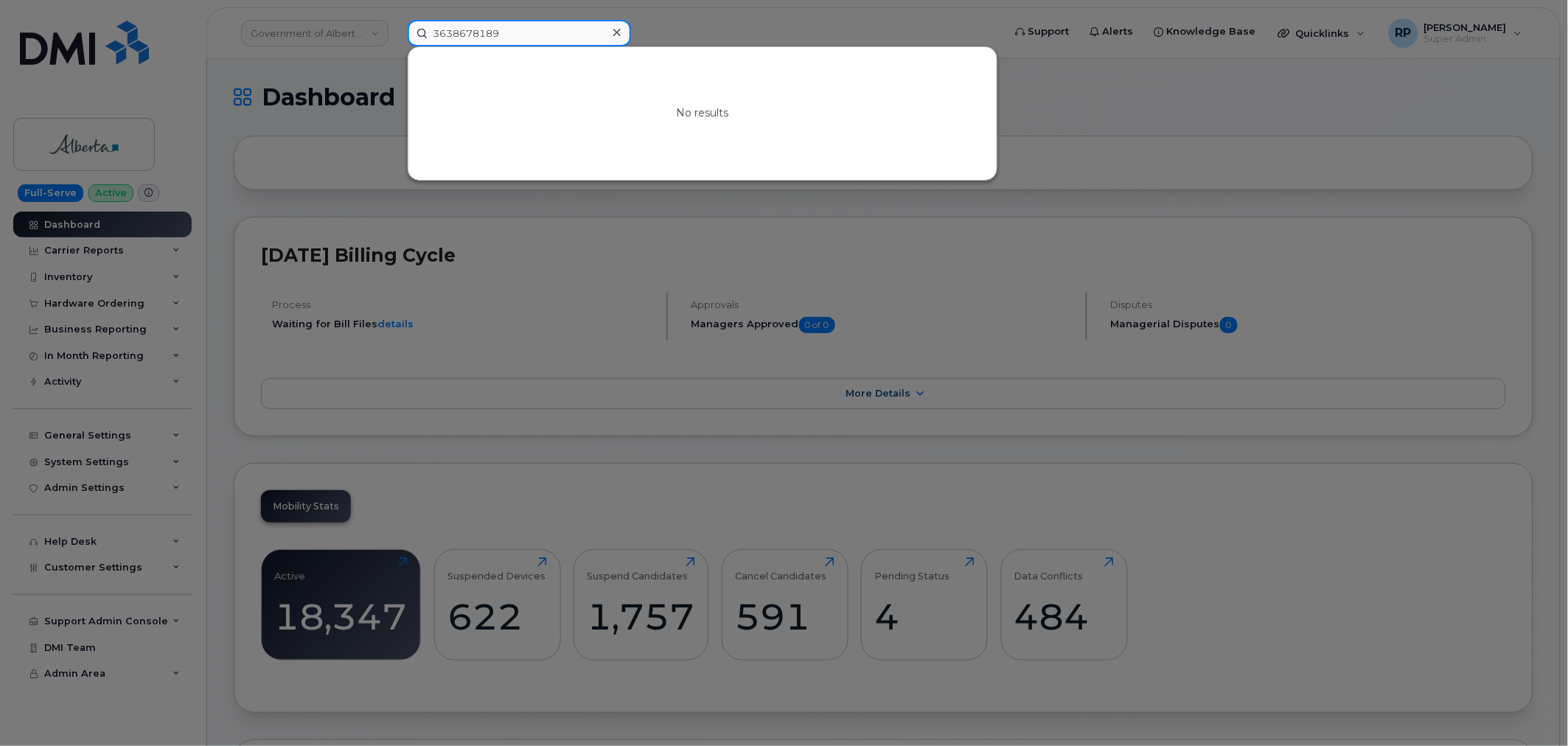
drag, startPoint x: 524, startPoint y: 34, endPoint x: 354, endPoint y: 25, distance: 170.2
click at [396, 25] on div "3638678189 No results" at bounding box center [700, 32] width 609 height 26
paste input "6026234576"
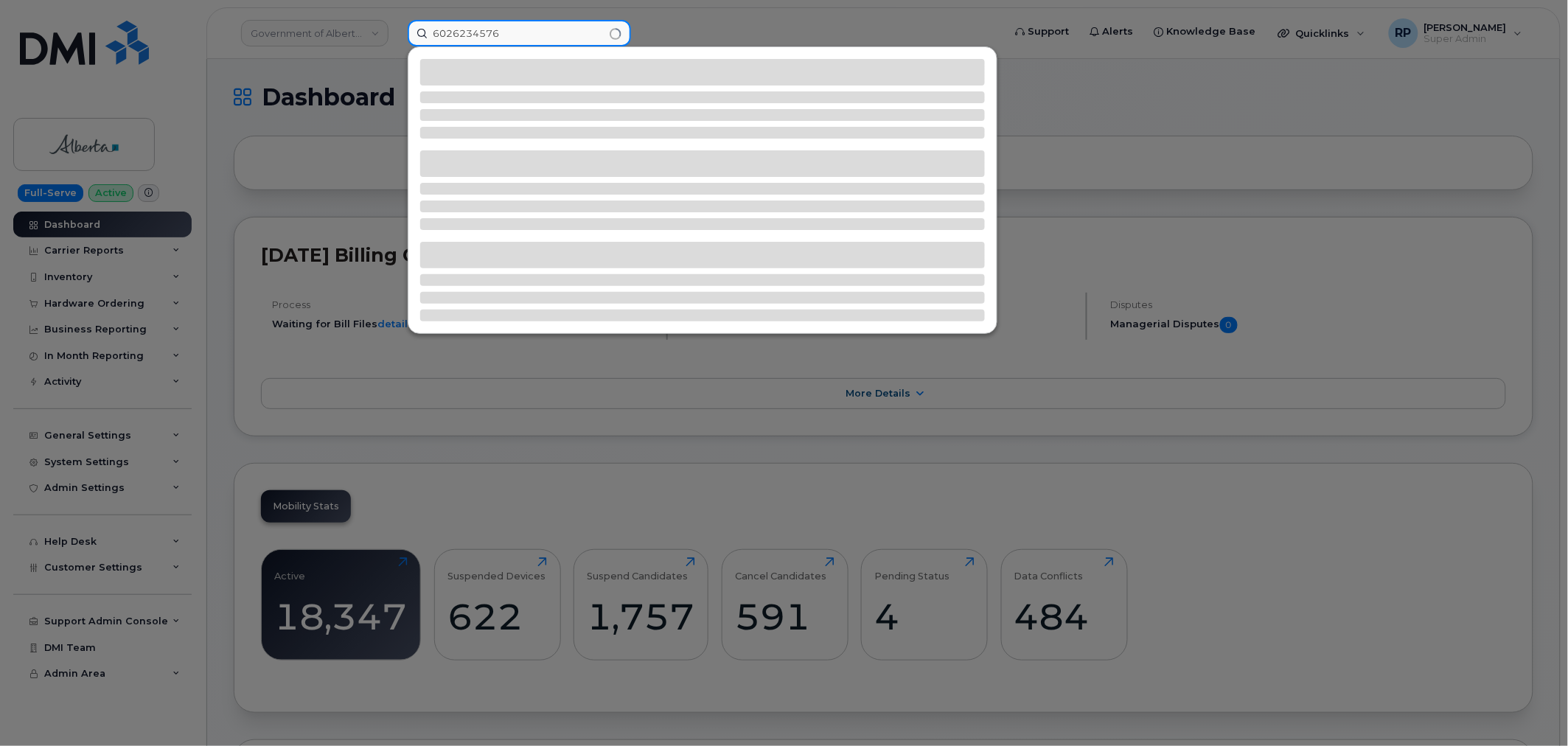
type input "6026234576"
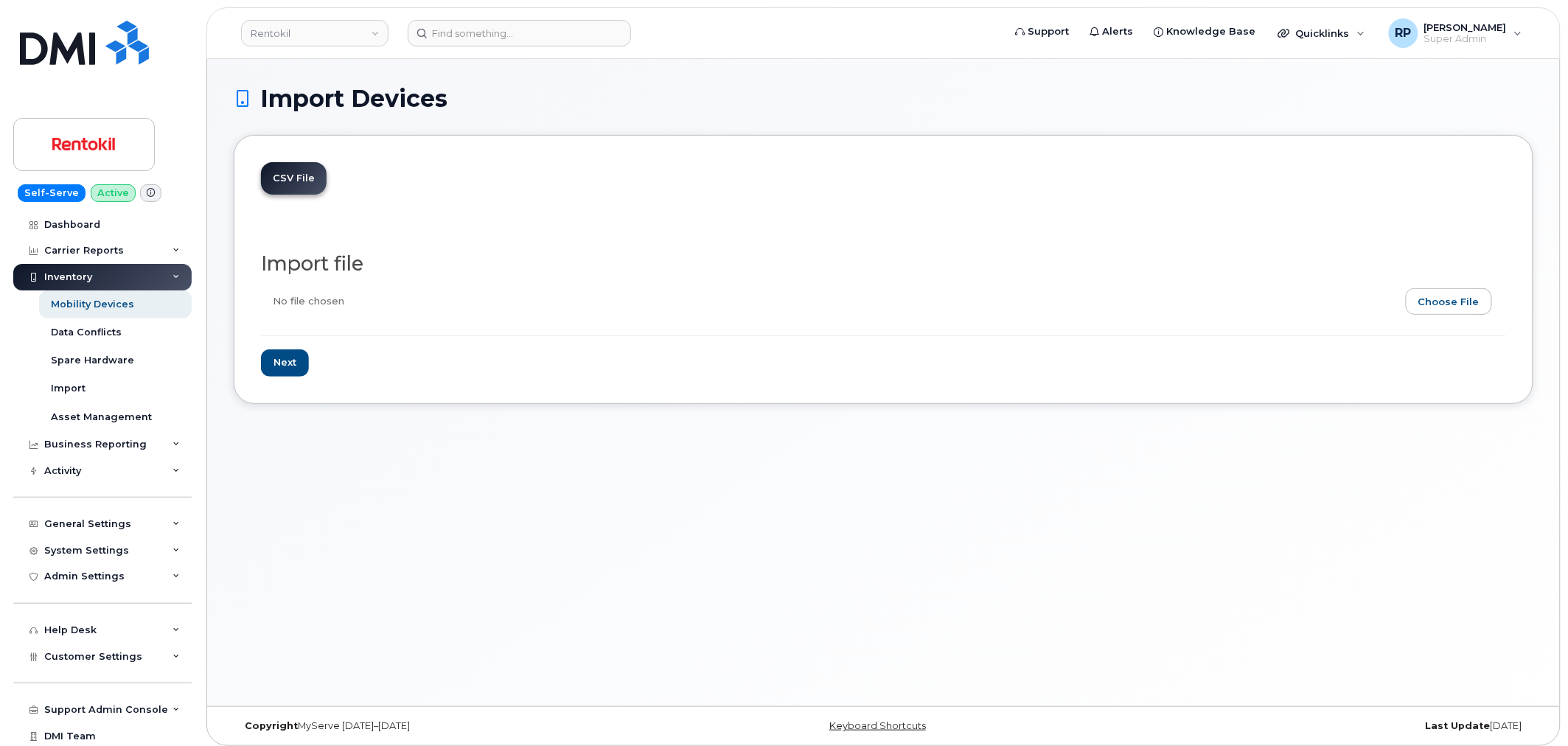
click at [1461, 303] on input "file" at bounding box center [877, 305] width 1233 height 34
type input "C:\fakepath\RTK ATT IMPORT [DATE].csv"
click at [300, 367] on input "Next" at bounding box center [285, 363] width 48 height 27
type input "Loading..."
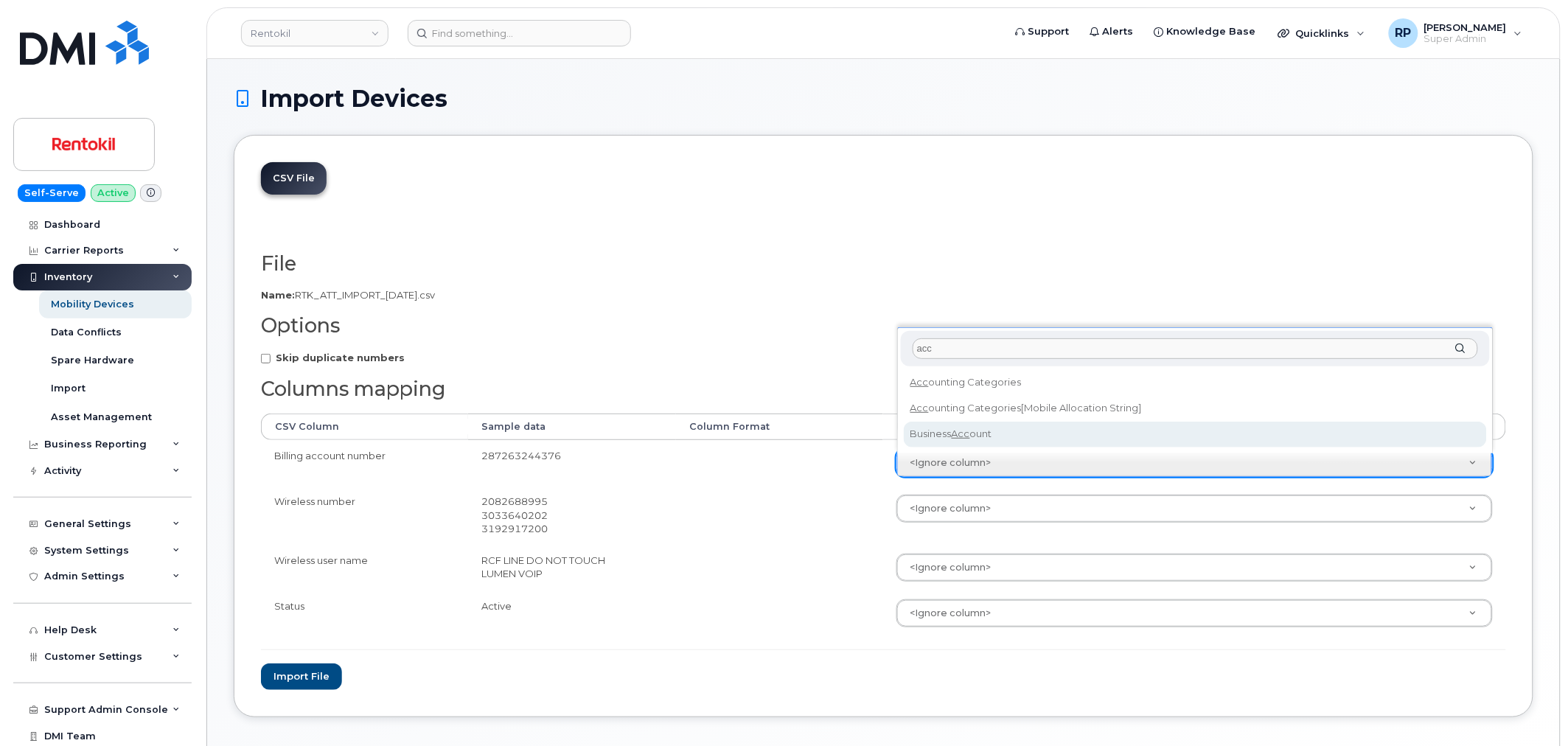
type input "acc"
select select "business_account_id"
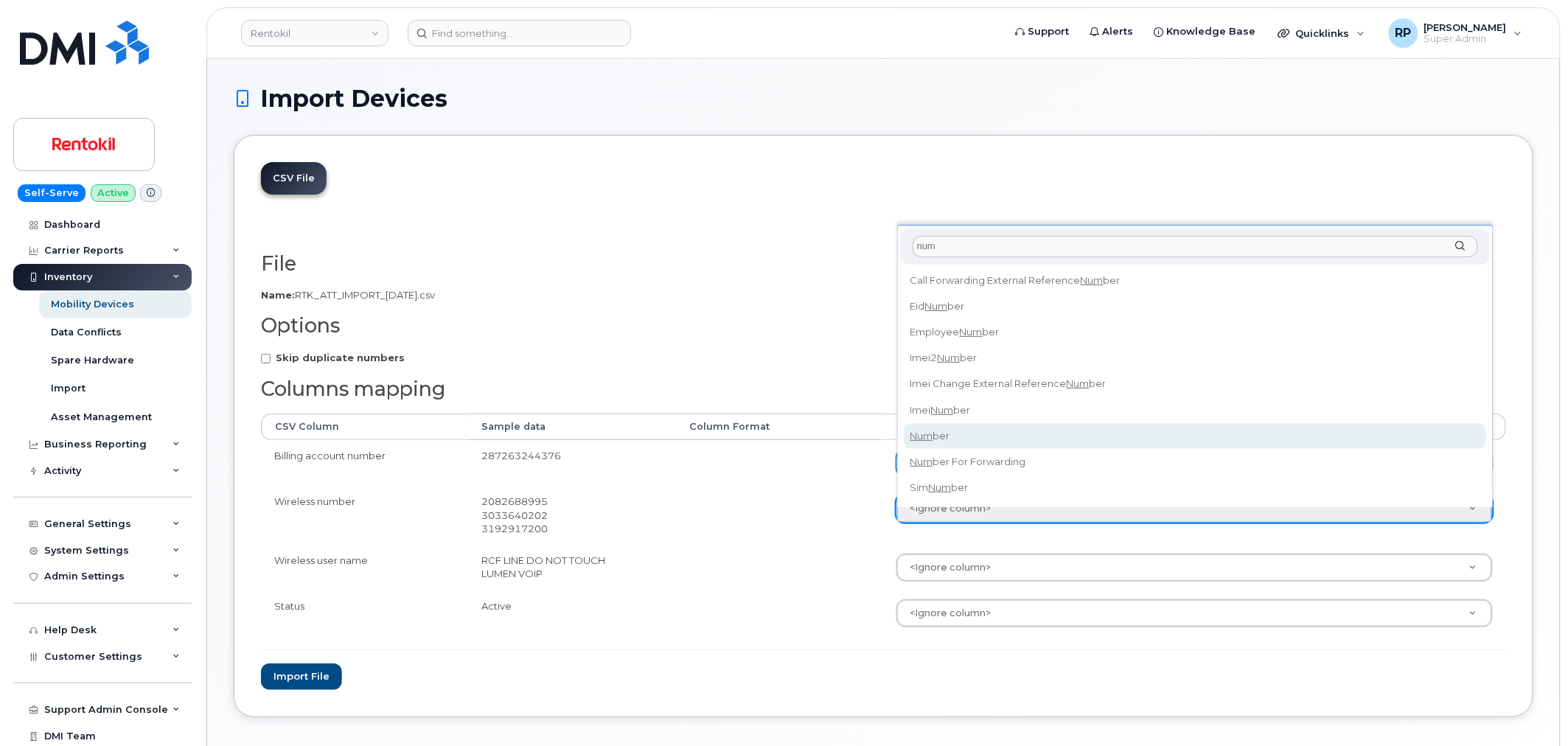
type input "num"
select select "number"
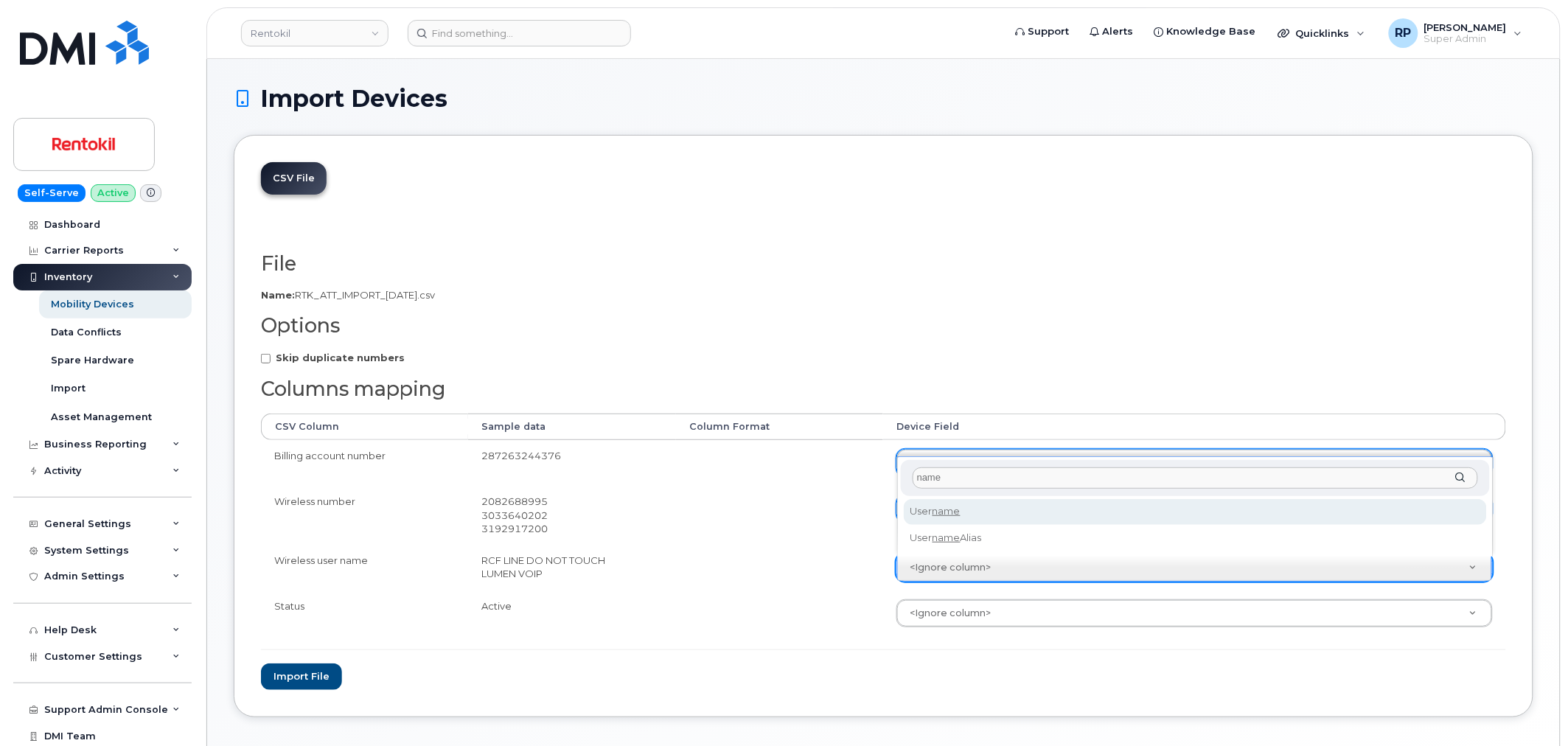
type input "name"
select select "username"
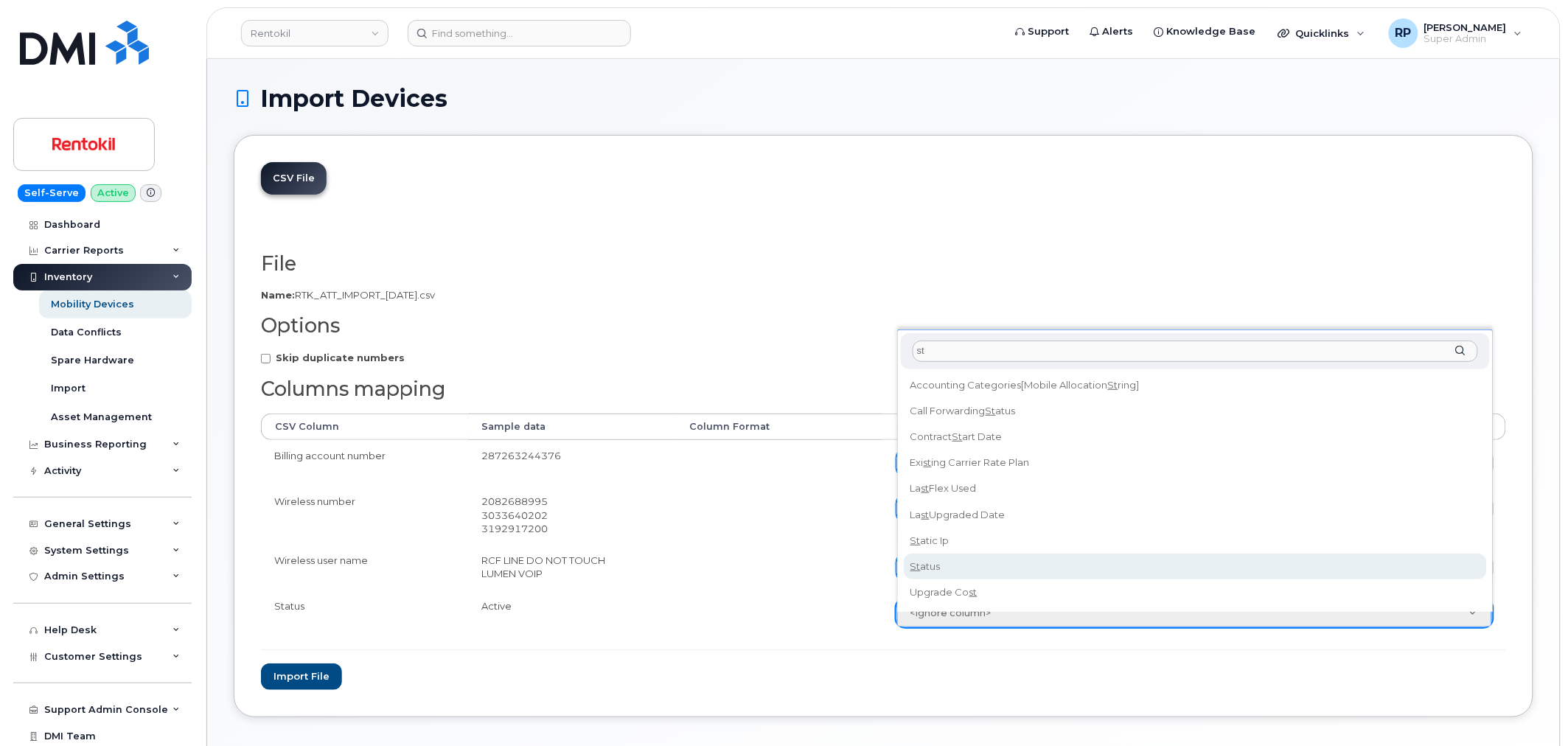
type input "st"
select select "status"
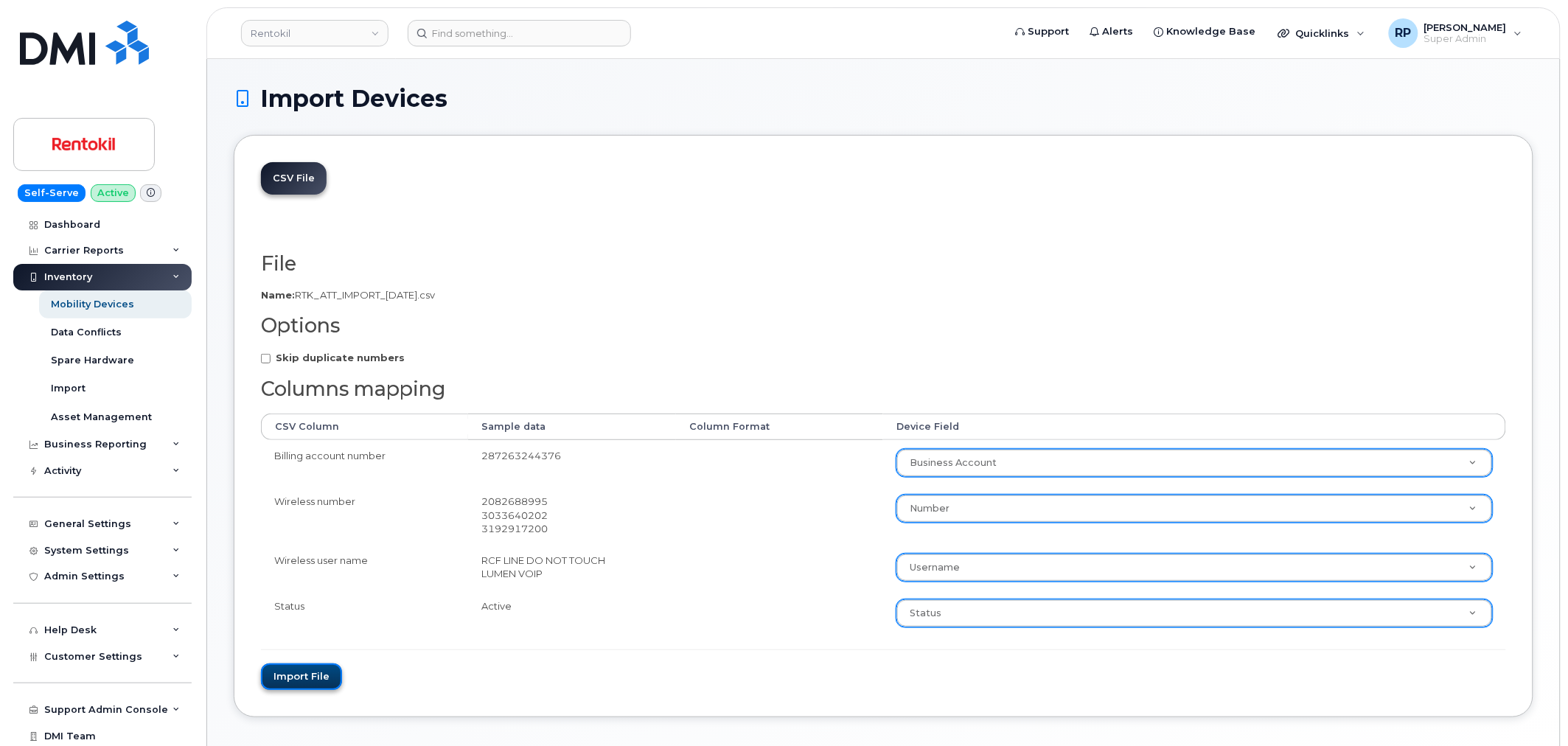
click at [308, 669] on button "Import file" at bounding box center [301, 677] width 81 height 27
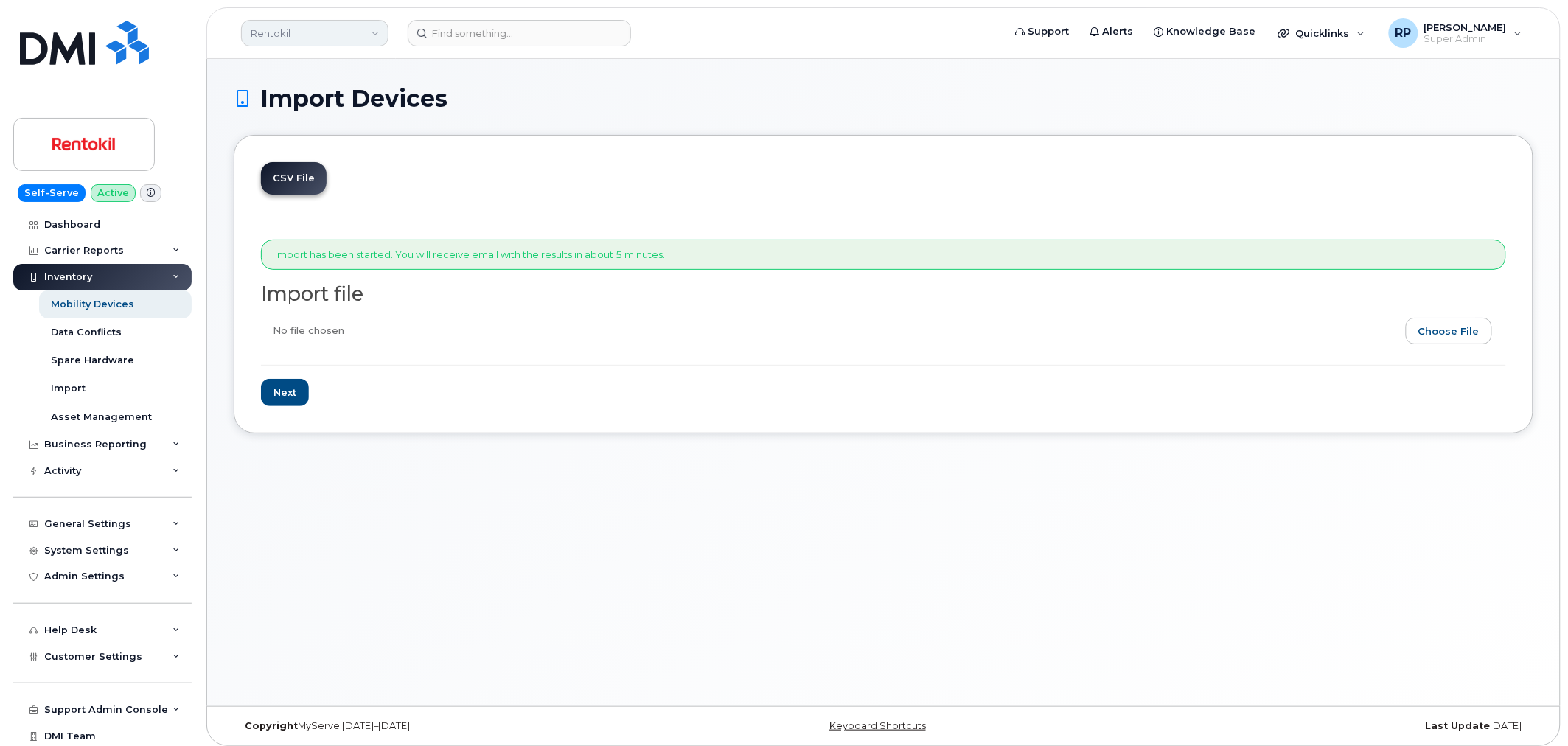
click at [332, 28] on link "Rentokil" at bounding box center [315, 32] width 147 height 26
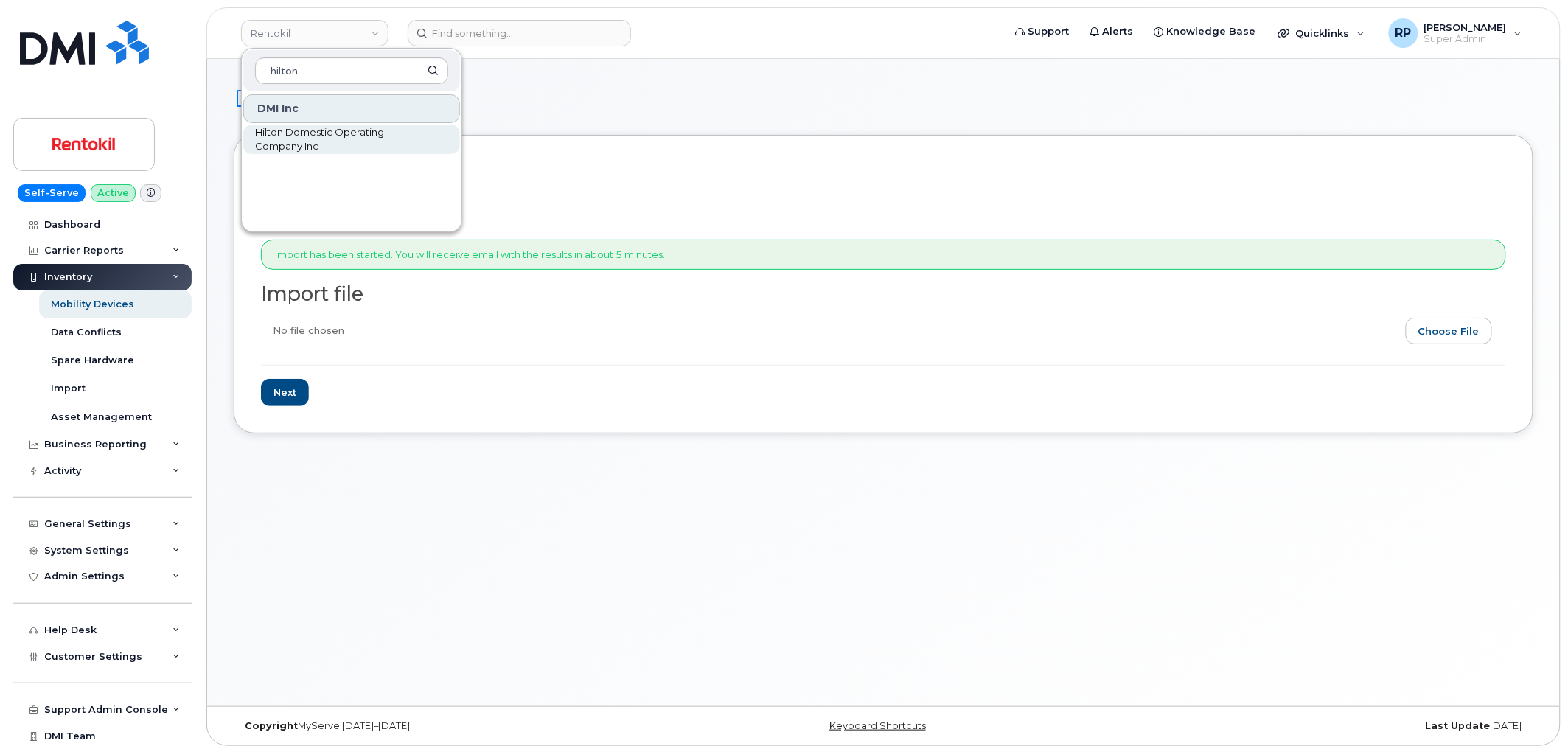
type input "hilton"
click at [299, 148] on span "Hilton Domestic Operating Company Inc" at bounding box center [340, 140] width 170 height 29
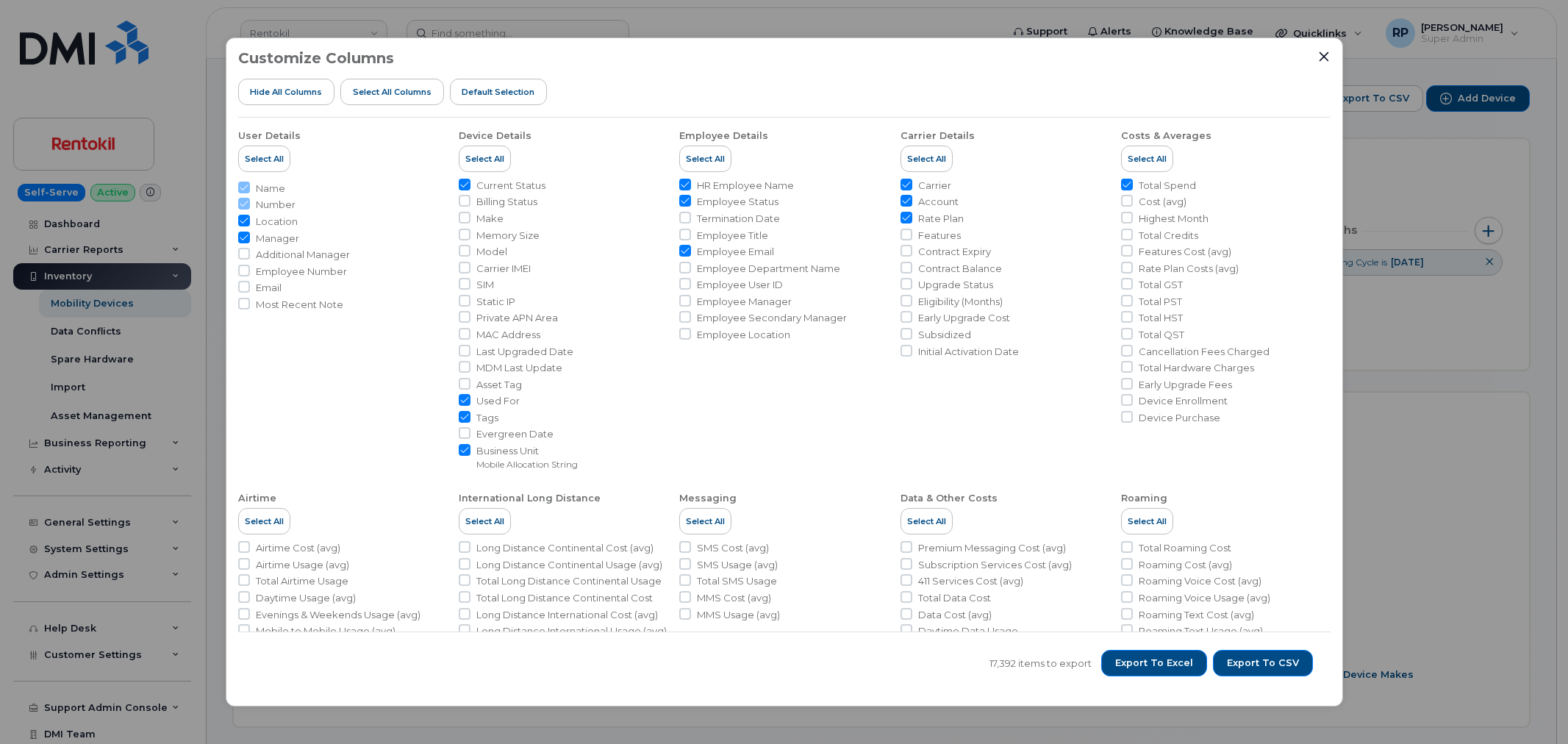
scroll to position [545, 0]
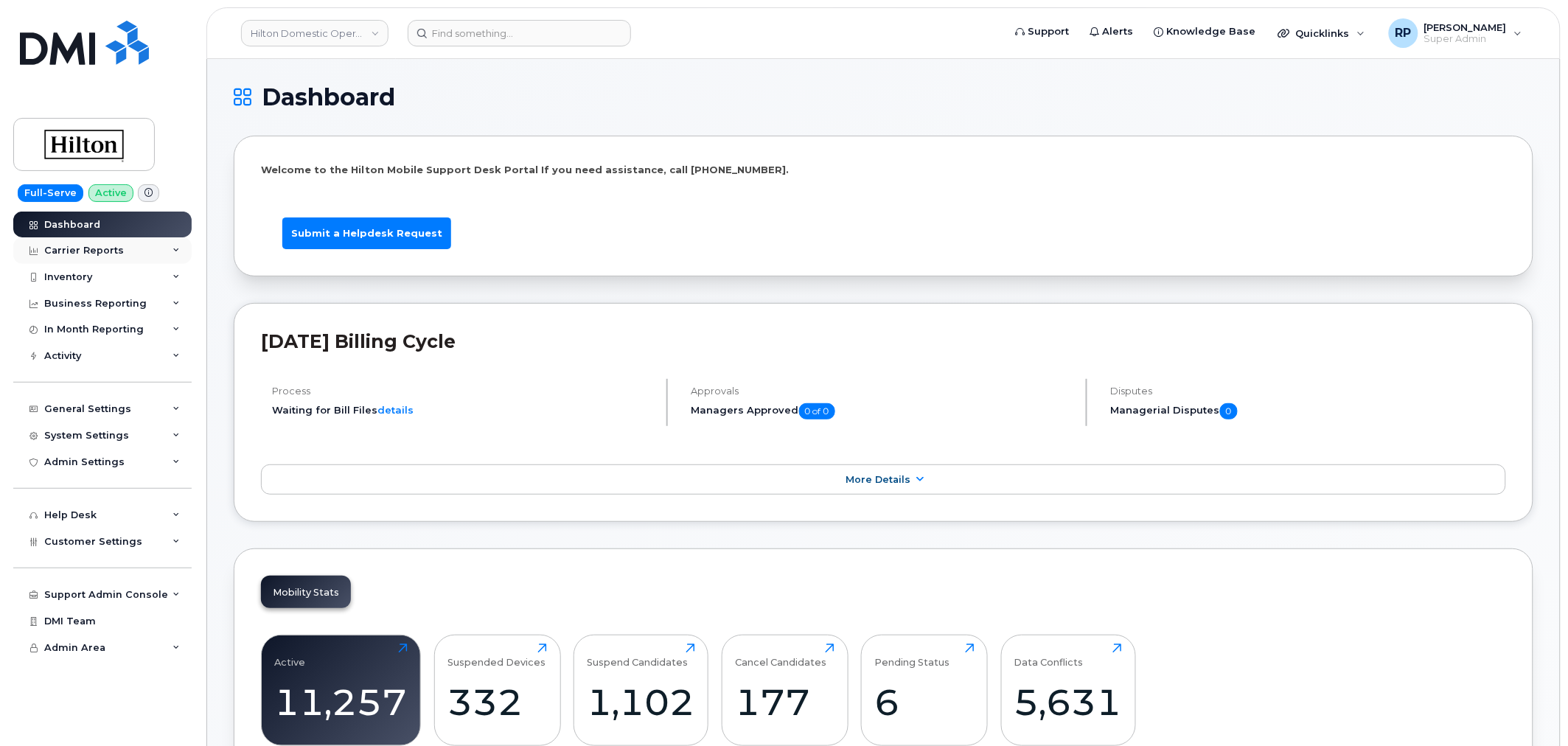
click at [153, 252] on div "Carrier Reports" at bounding box center [102, 250] width 178 height 26
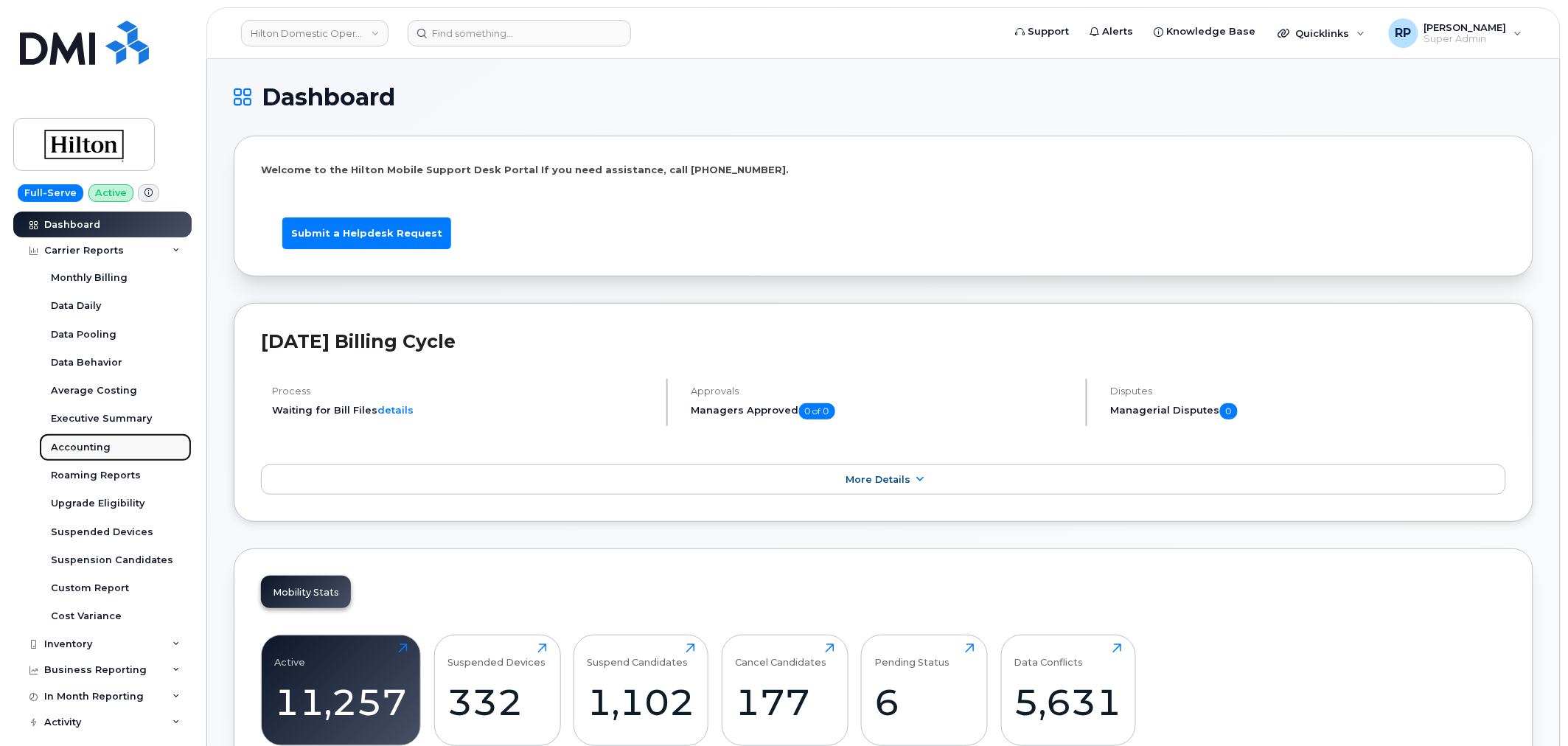
click at [101, 447] on div "Accounting" at bounding box center [80, 448] width 59 height 14
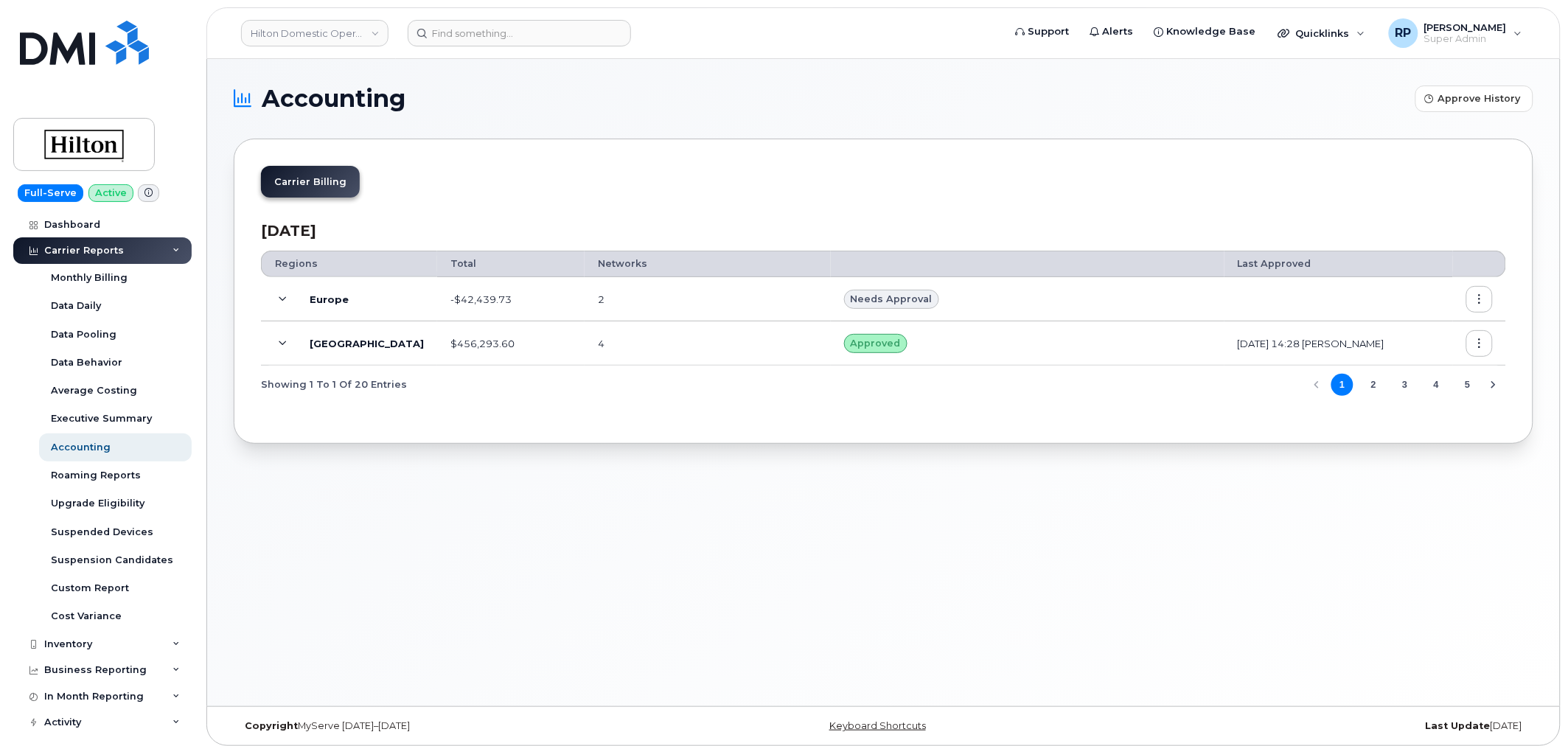
click at [277, 297] on span at bounding box center [283, 300] width 18 height 18
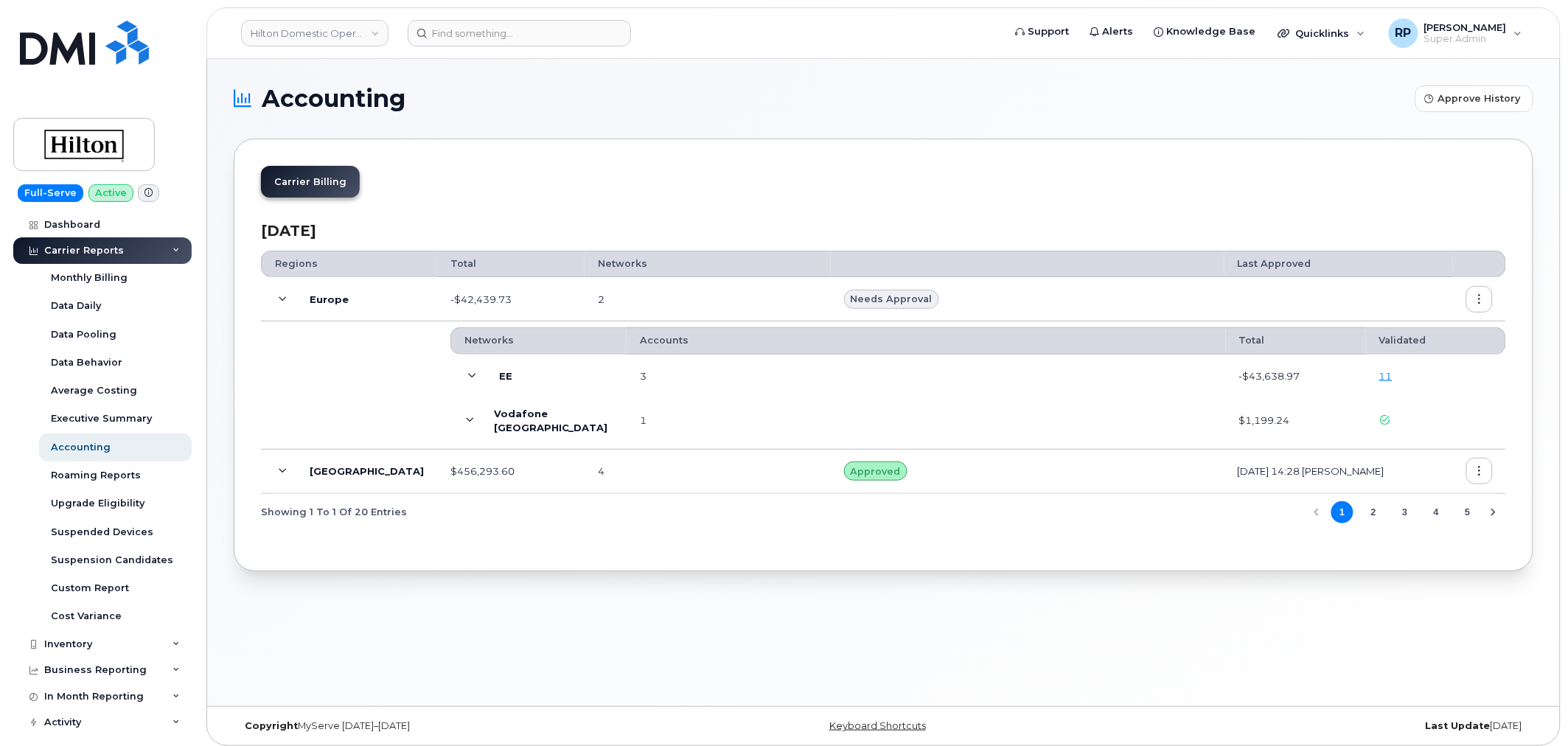
click at [464, 382] on span at bounding box center [473, 377] width 18 height 18
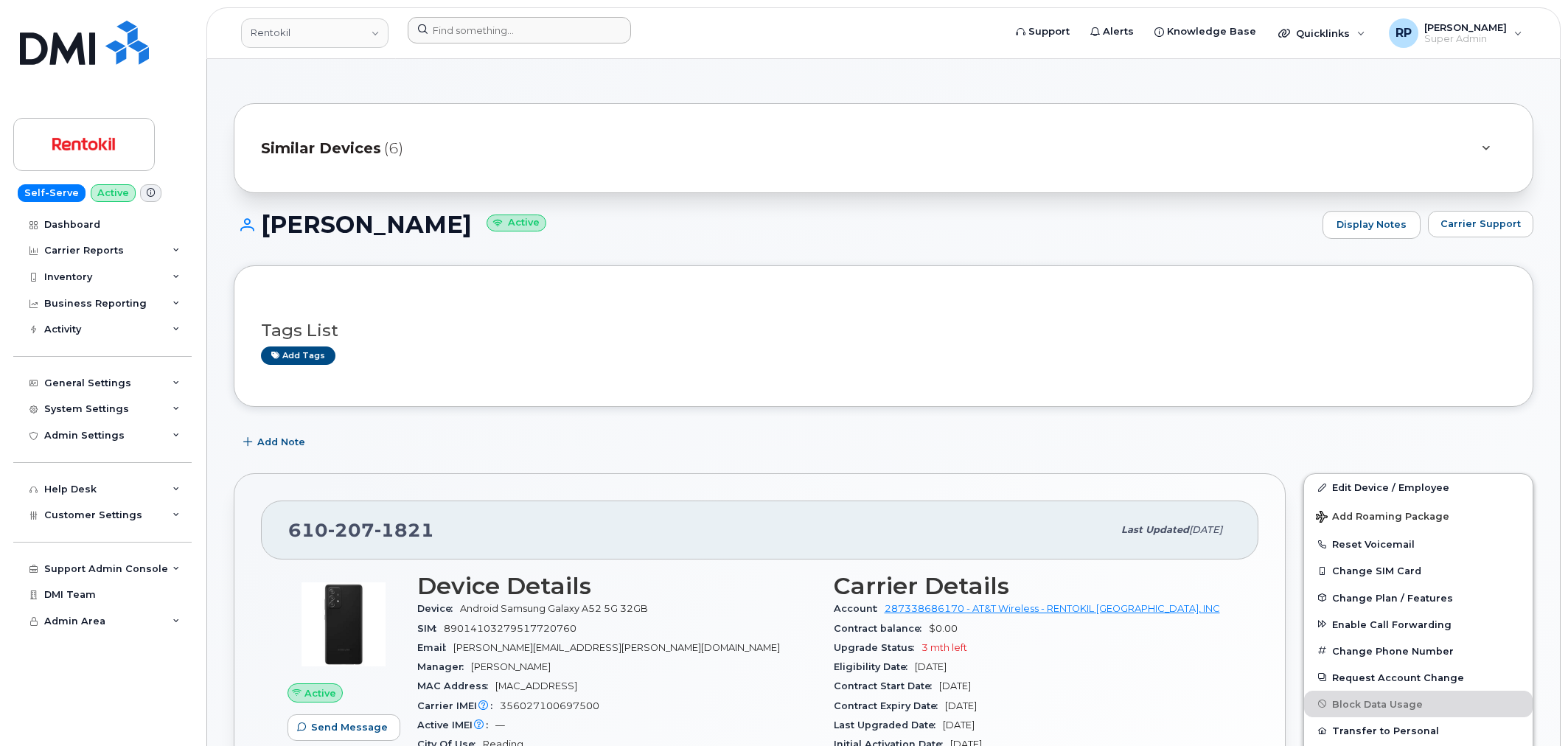
scroll to position [203, 0]
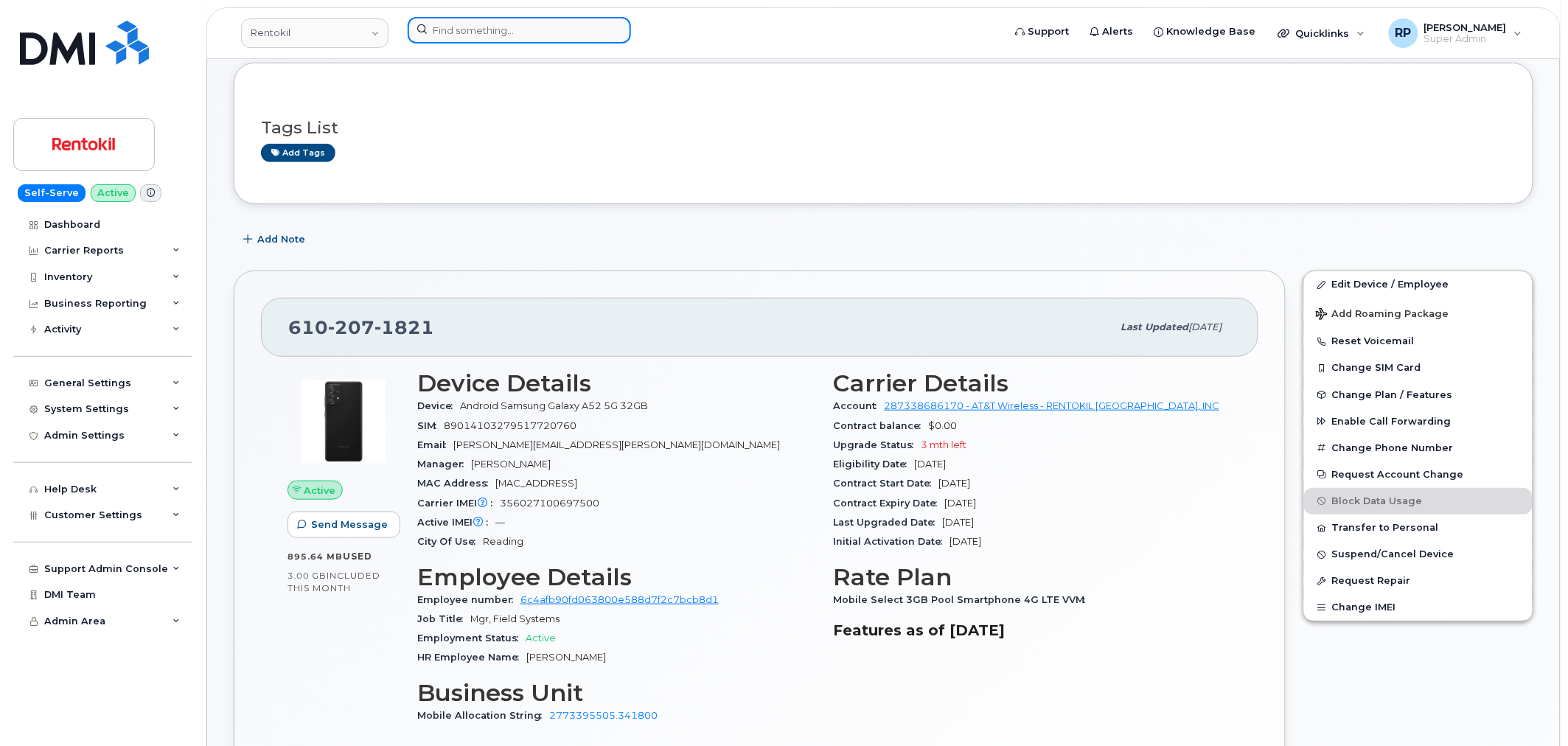
click at [562, 26] on input at bounding box center [518, 30] width 223 height 26
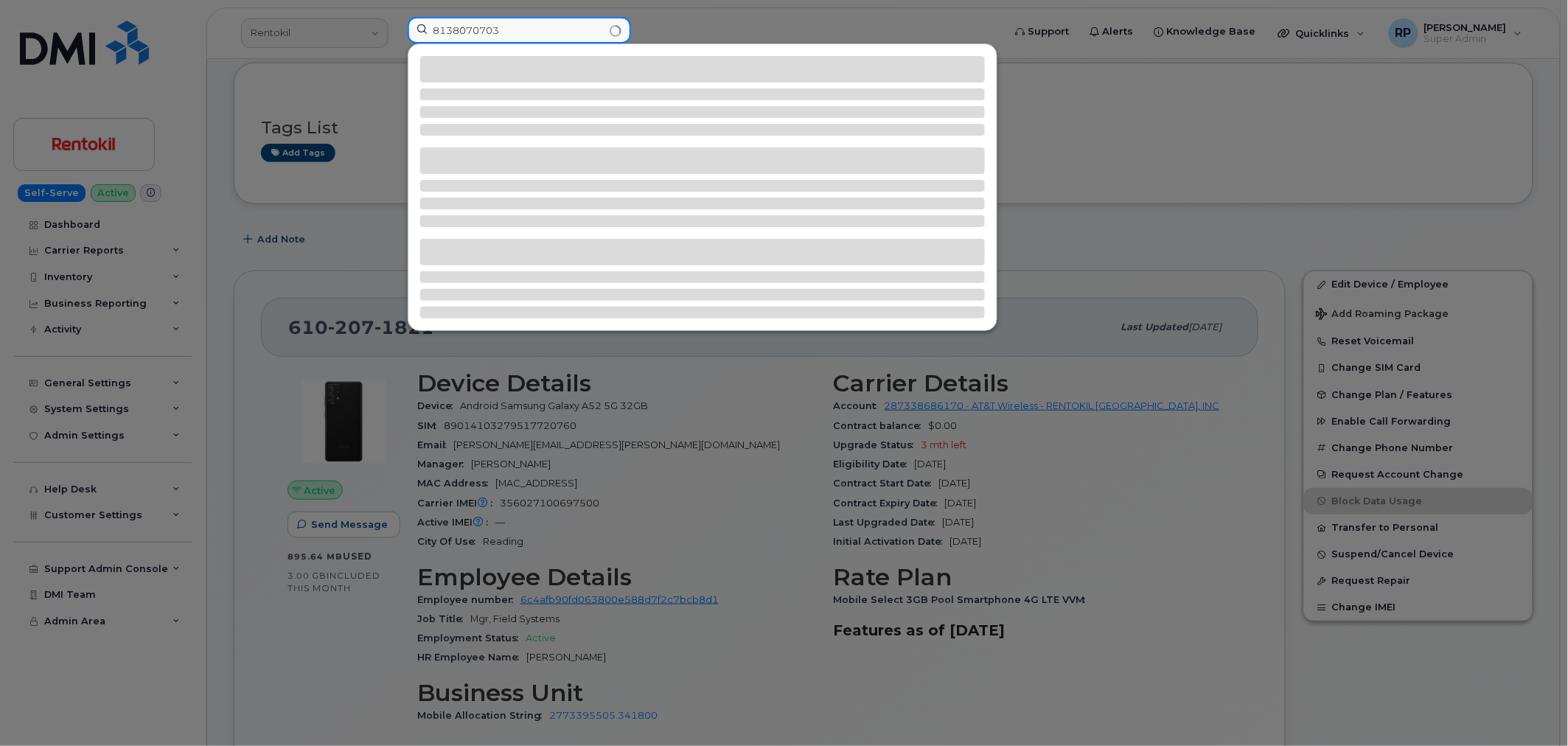
type input "8138070703"
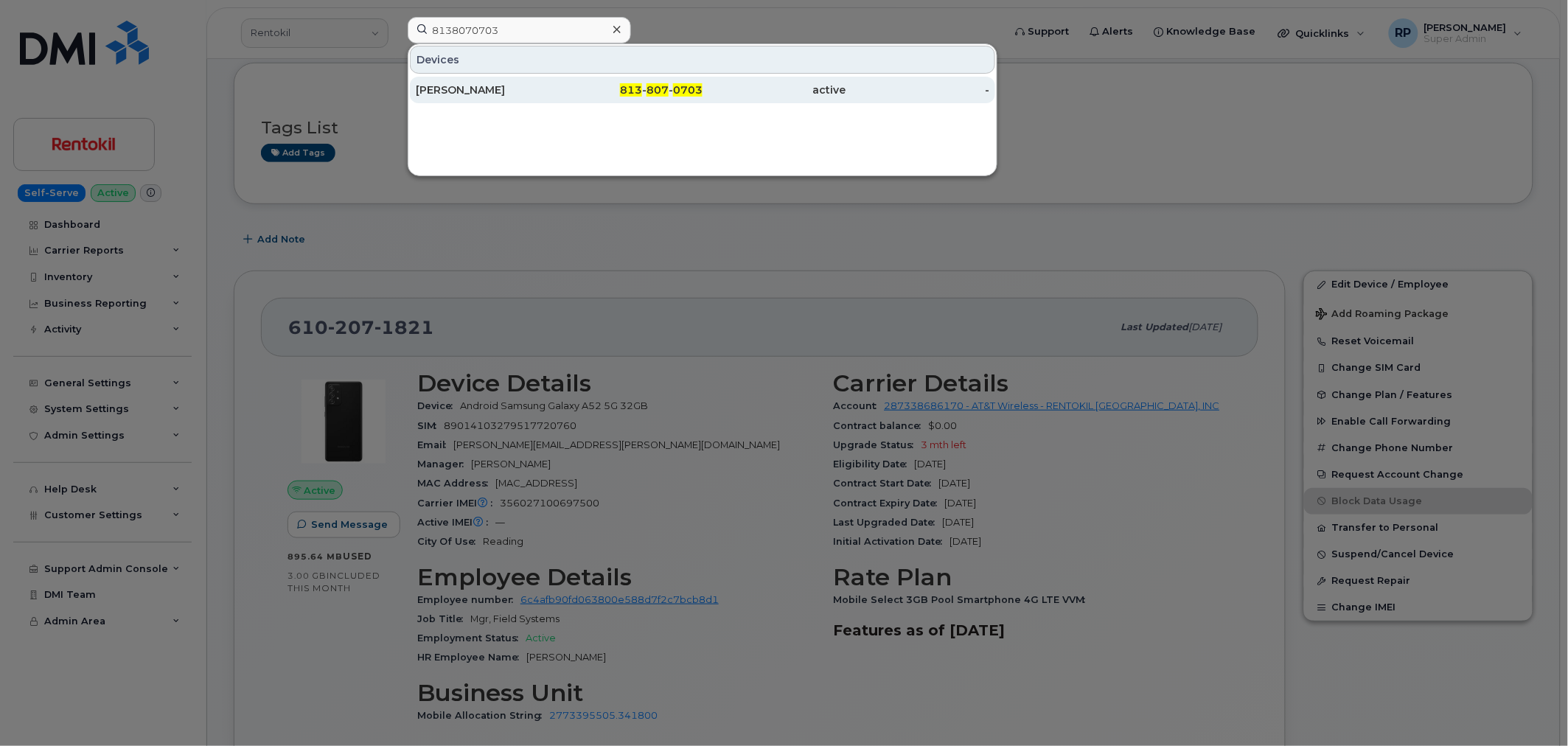
click at [560, 92] on div "813 - 807 - 0703" at bounding box center [631, 90] width 144 height 15
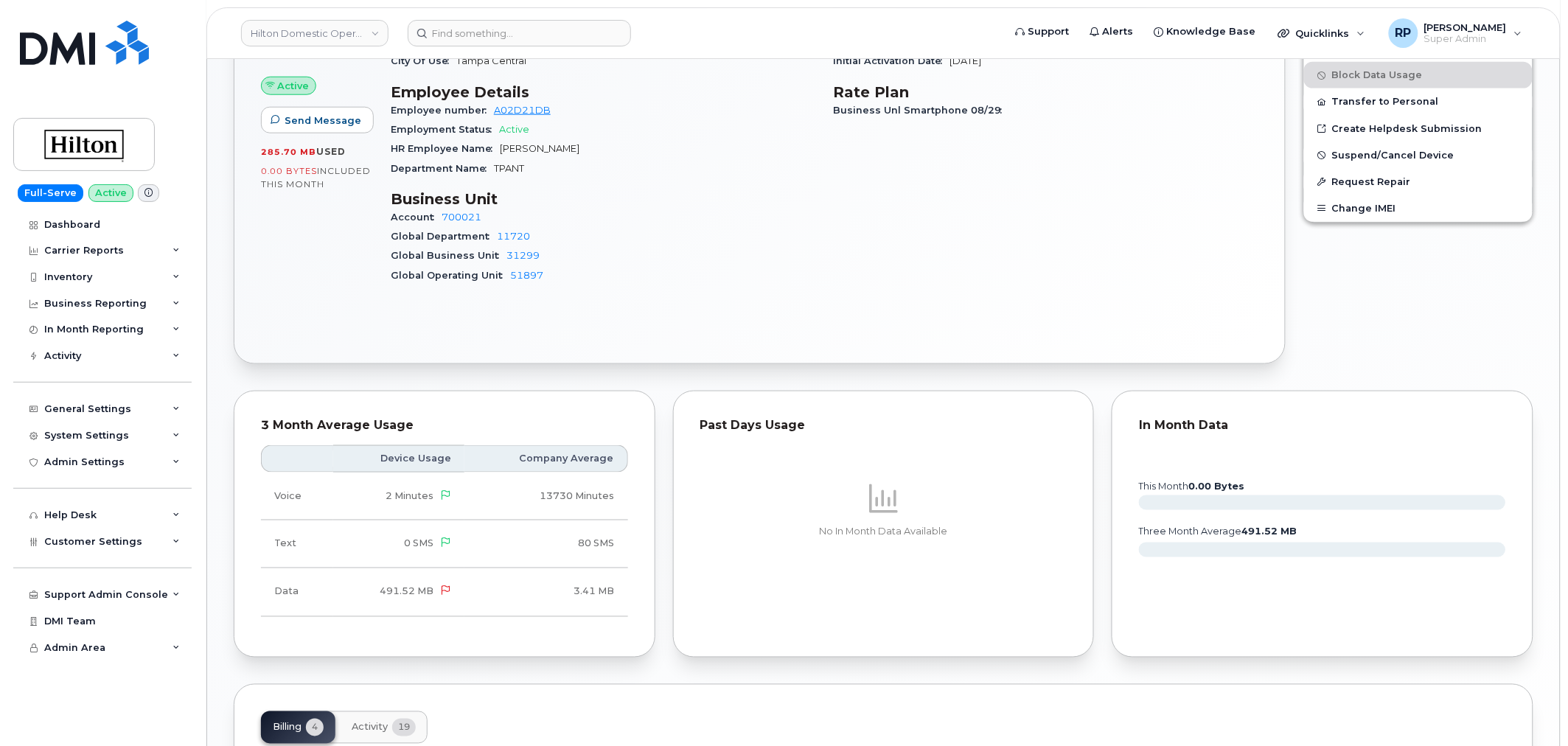
scroll to position [546, 0]
